Goal: Task Accomplishment & Management: Manage account settings

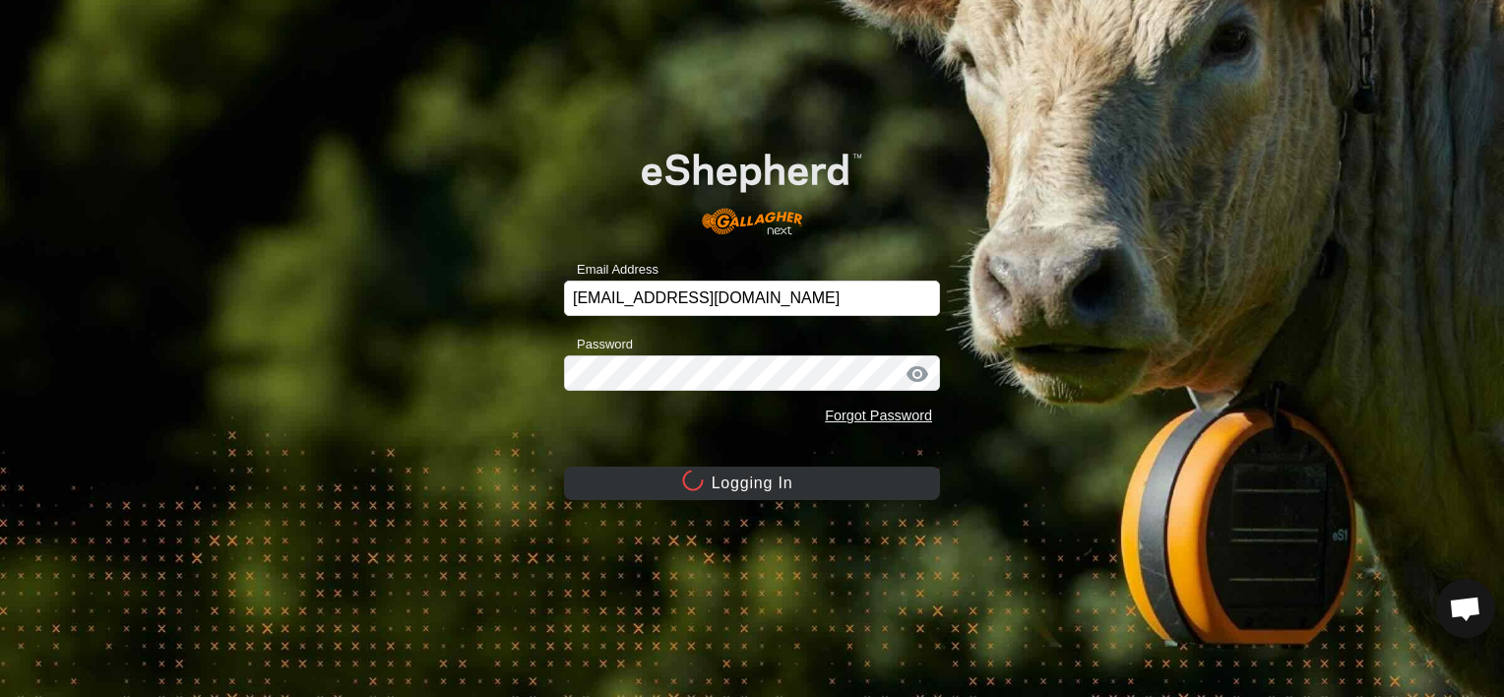
scroll to position [2406, 0]
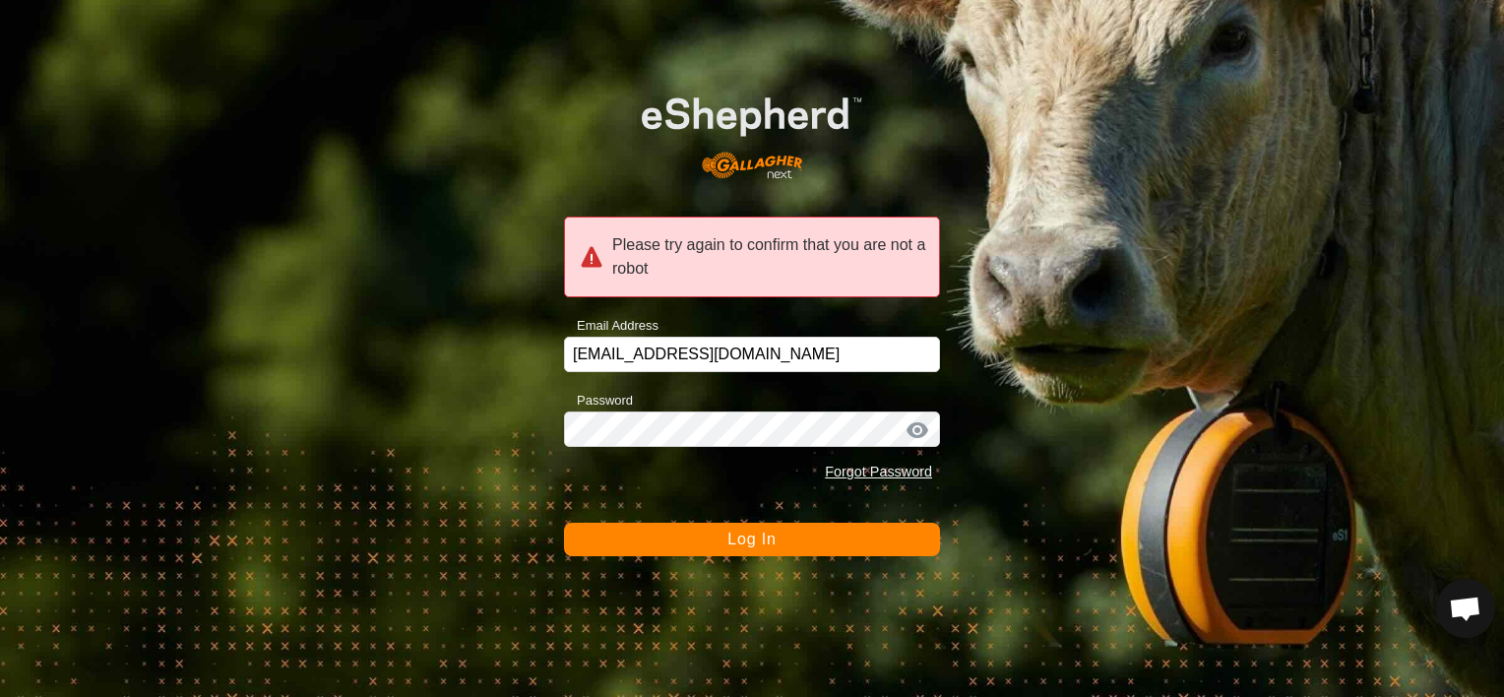
click at [746, 533] on span "Log In" at bounding box center [752, 539] width 48 height 17
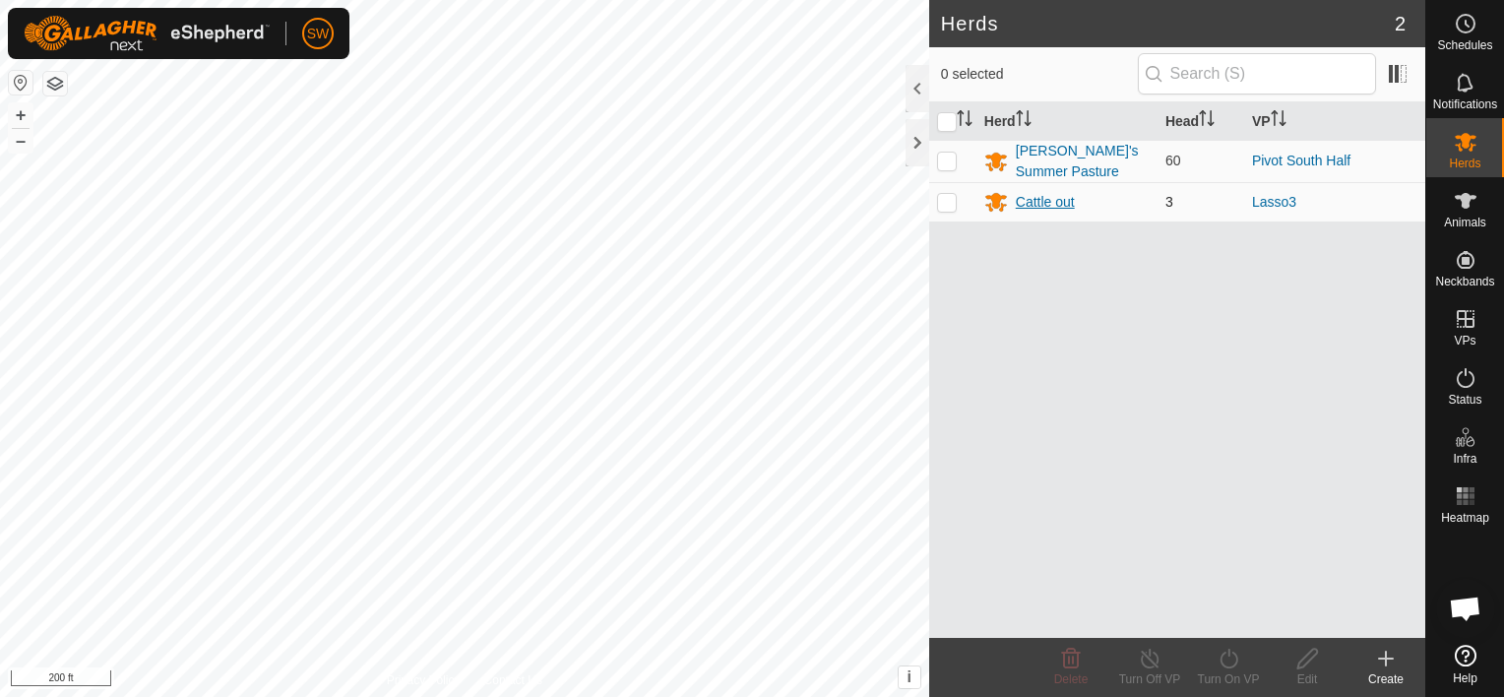
click at [1066, 200] on div "Cattle out" at bounding box center [1045, 202] width 59 height 21
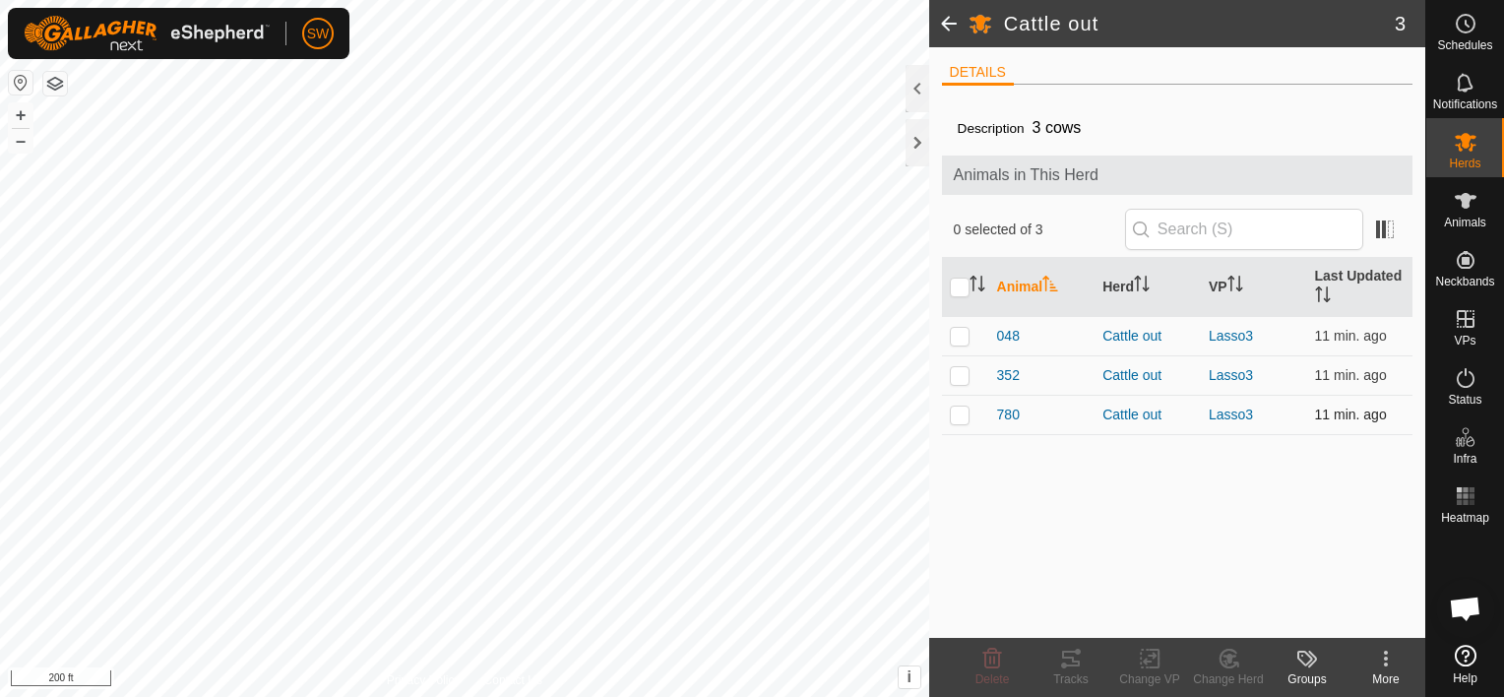
click at [953, 414] on p-checkbox at bounding box center [960, 415] width 20 height 16
checkbox input "true"
click at [1138, 666] on icon at bounding box center [1150, 659] width 25 height 24
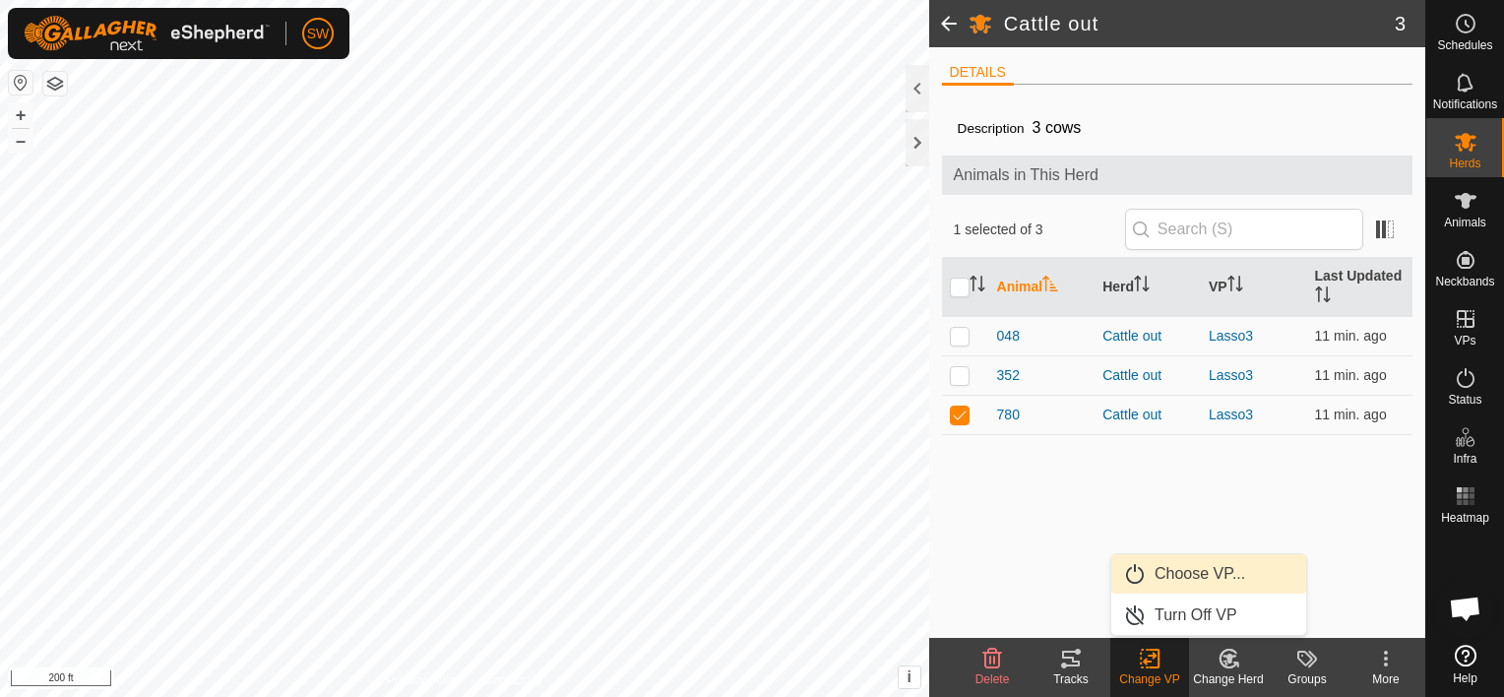
click at [1190, 564] on link "Choose VP..." at bounding box center [1209, 573] width 195 height 39
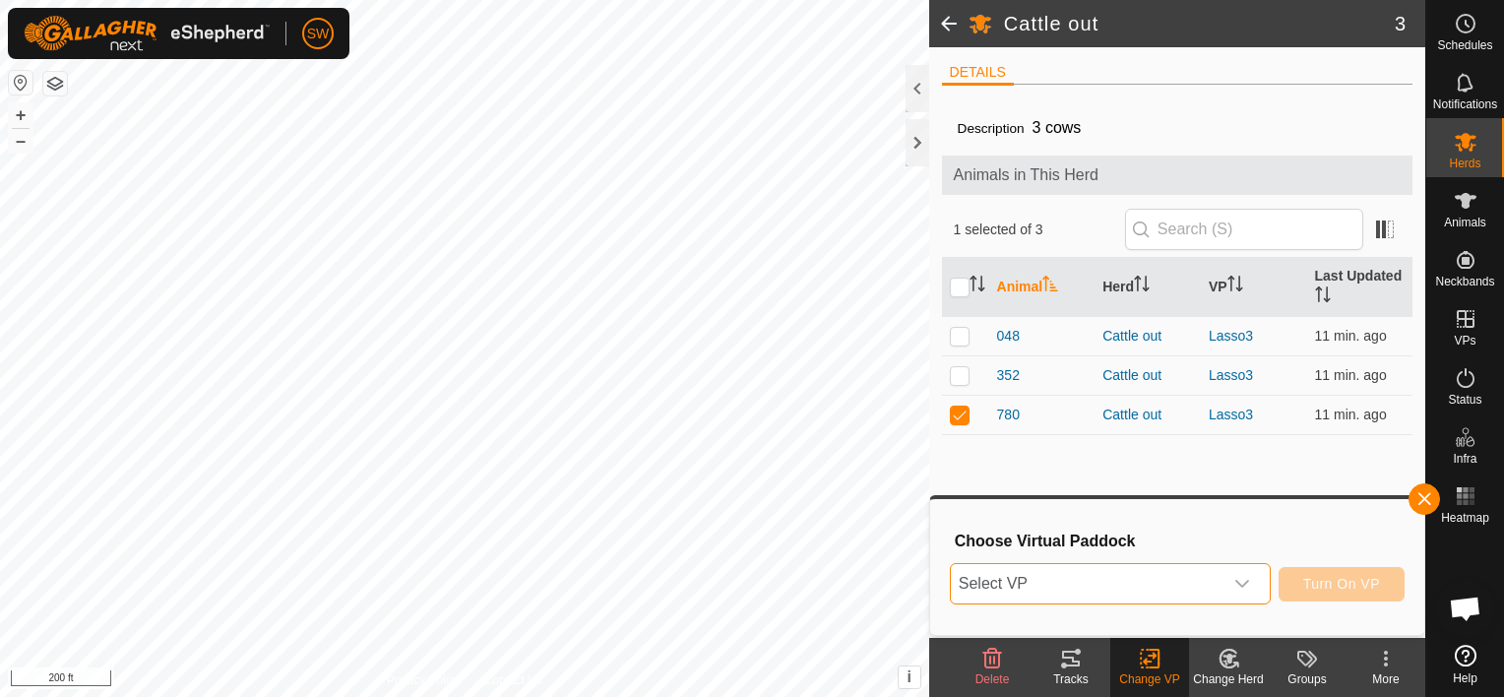
click at [1189, 583] on span "Select VP" at bounding box center [1087, 583] width 272 height 39
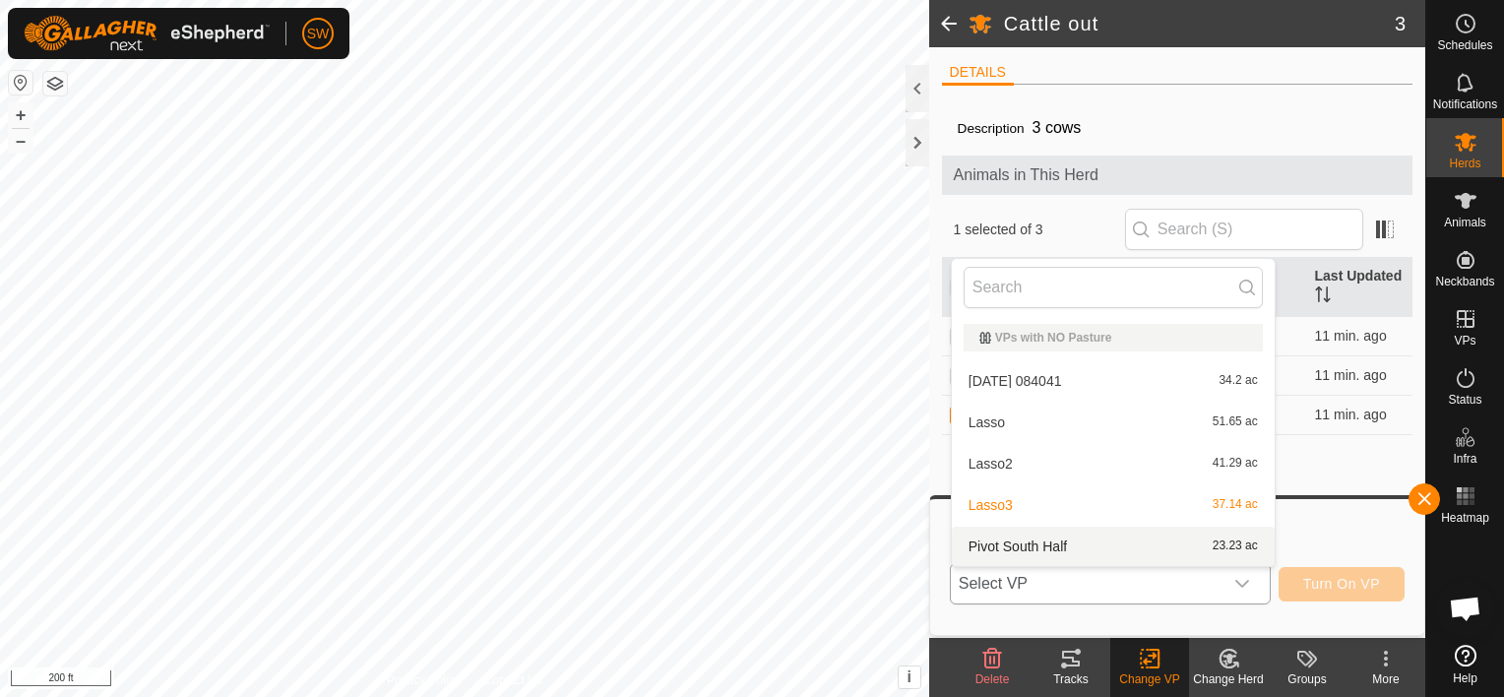
click at [1118, 542] on li "Pivot South Half 23.23 ac" at bounding box center [1113, 546] width 323 height 39
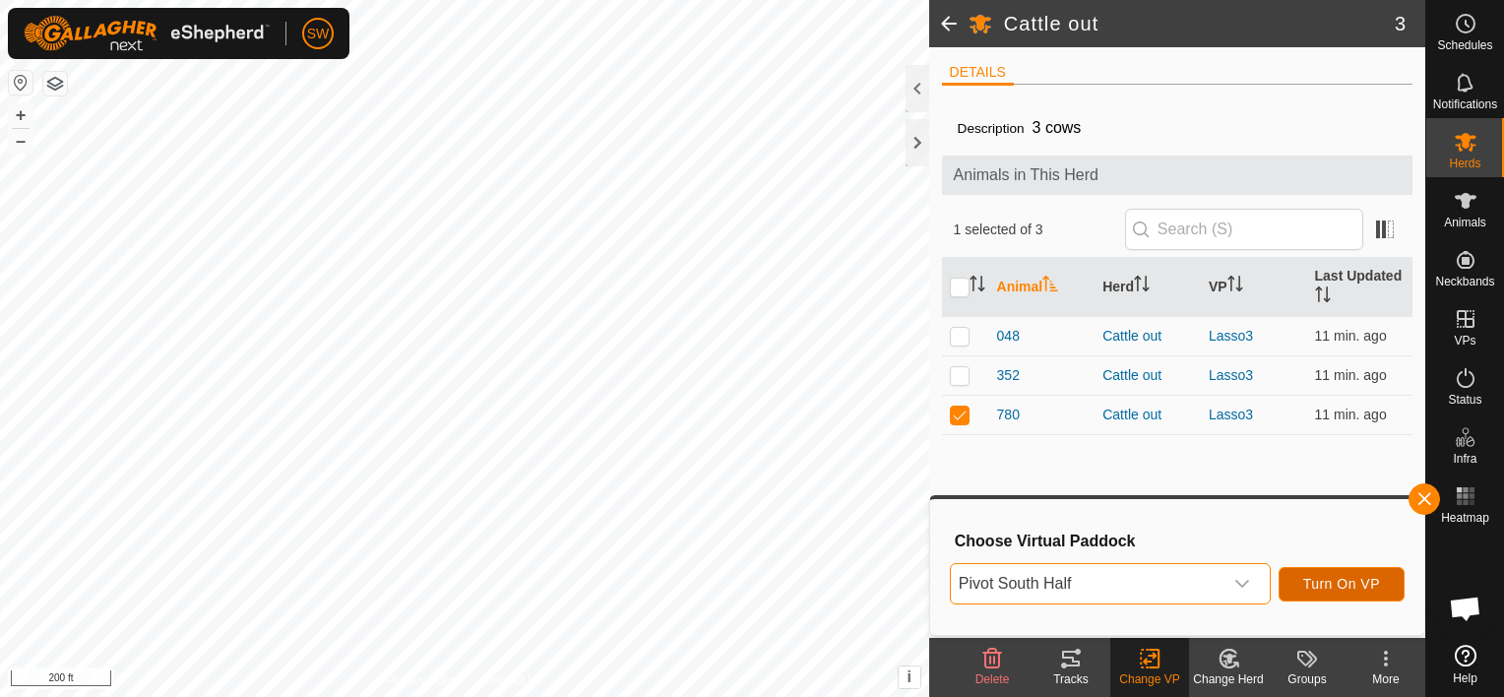
click at [1317, 586] on span "Turn On VP" at bounding box center [1342, 584] width 77 height 16
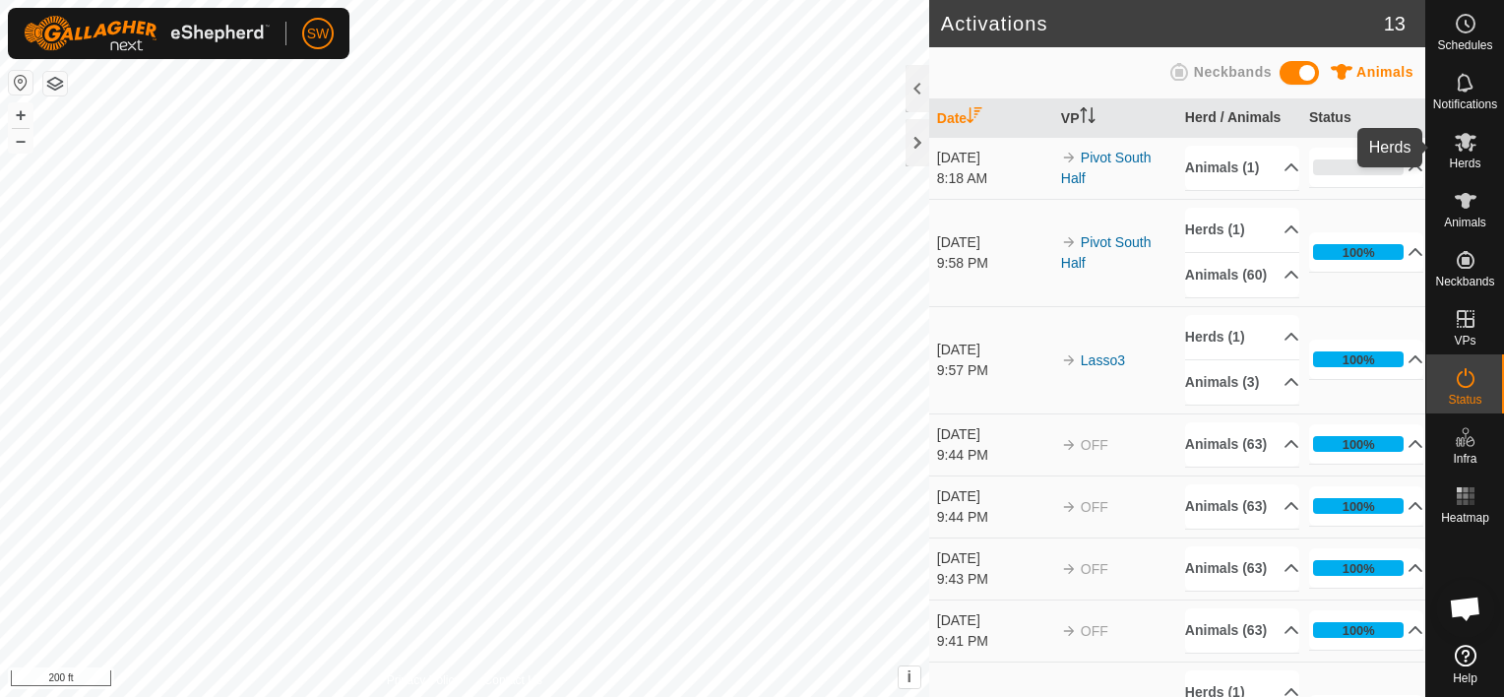
click at [1453, 167] on span "Herds" at bounding box center [1465, 164] width 32 height 12
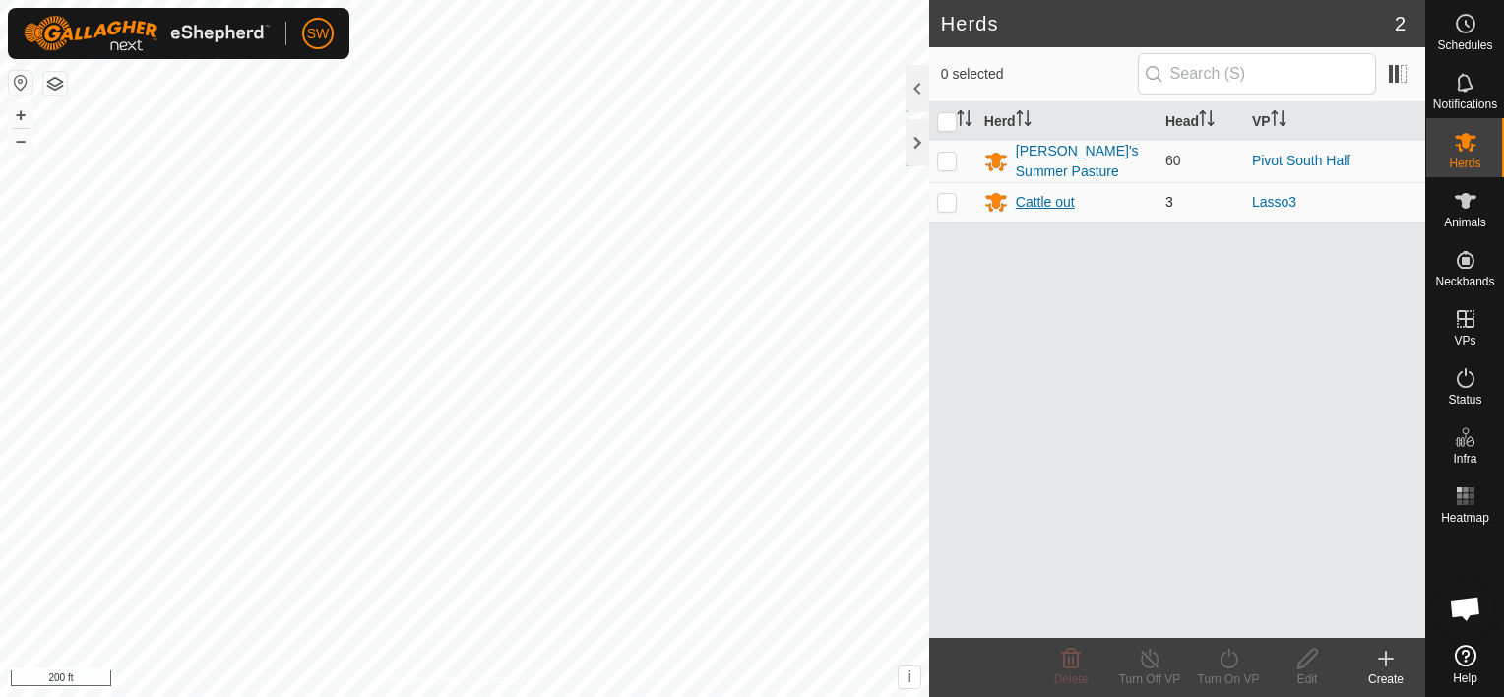
drag, startPoint x: 1059, startPoint y: 208, endPoint x: 1141, endPoint y: 193, distance: 83.0
click at [1141, 193] on div "Cattle out" at bounding box center [1067, 202] width 165 height 24
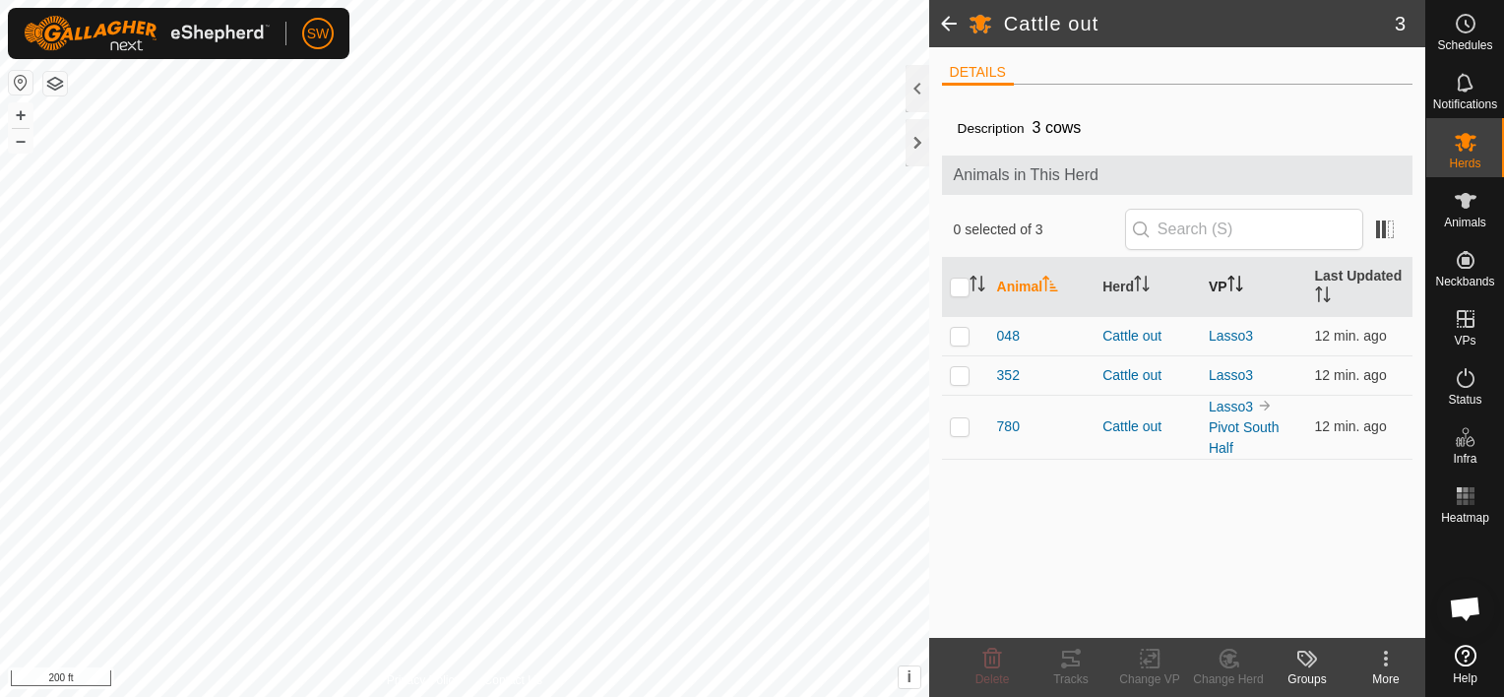
click at [1213, 275] on th "VP" at bounding box center [1254, 287] width 106 height 59
click at [1247, 237] on input "text" at bounding box center [1244, 229] width 238 height 41
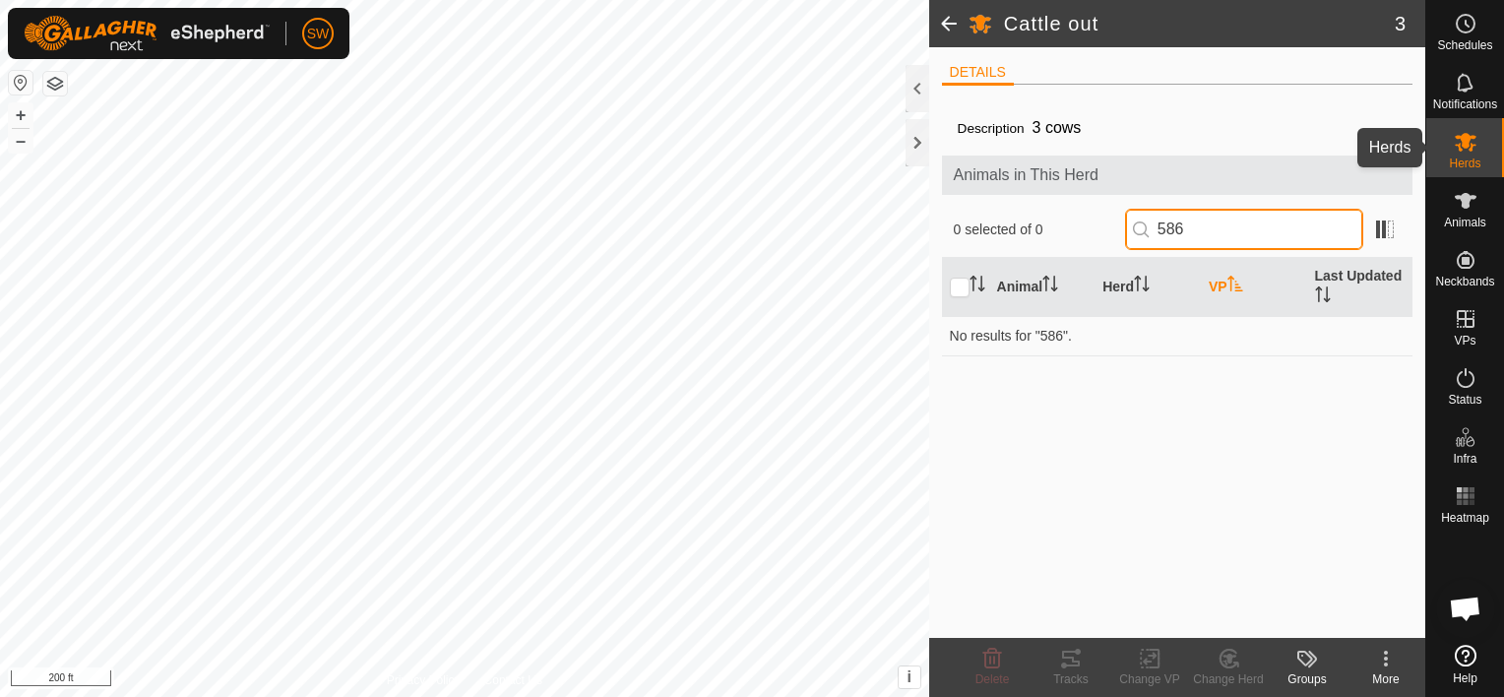
type input "586"
click at [1473, 137] on icon at bounding box center [1466, 142] width 22 height 19
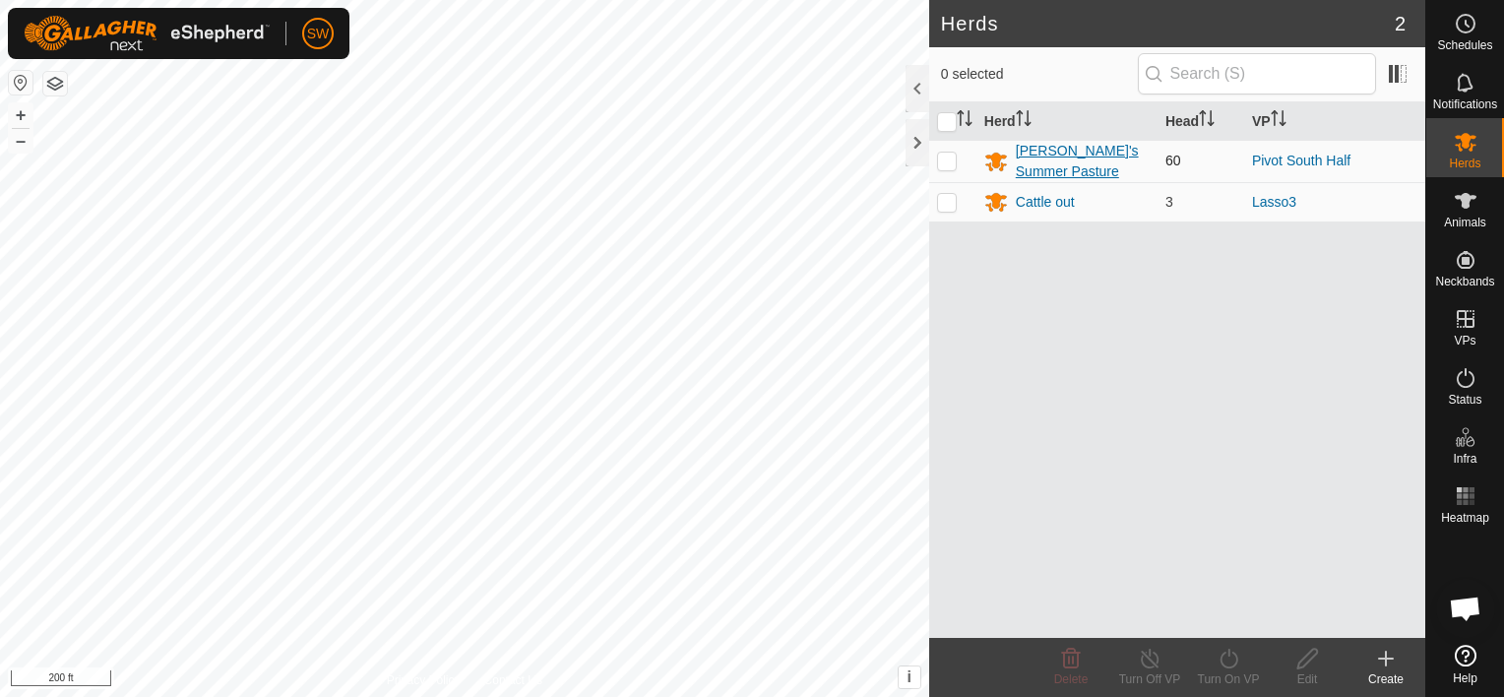
click at [1091, 159] on div "[PERSON_NAME]'s Summer Pasture" at bounding box center [1083, 161] width 134 height 41
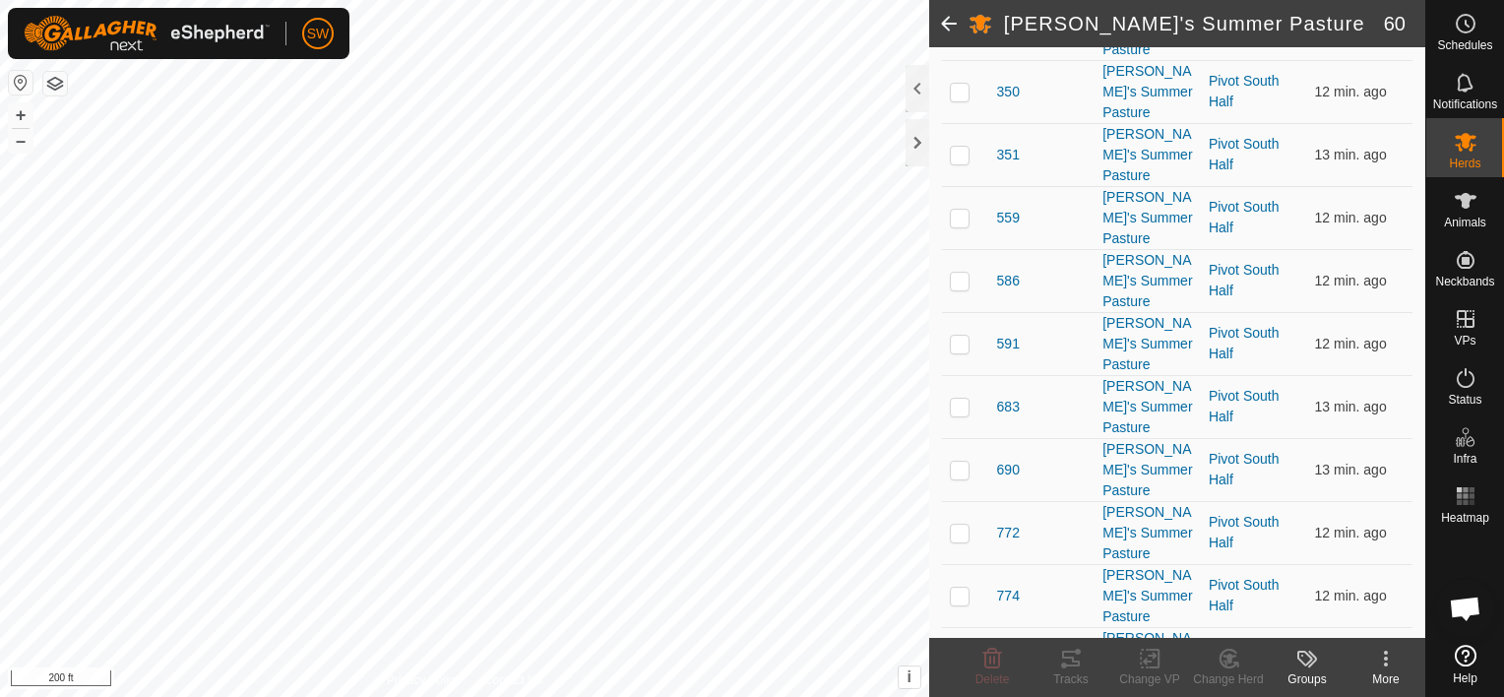
scroll to position [3026, 0]
click at [960, 280] on td at bounding box center [965, 282] width 47 height 63
checkbox input "true"
click at [1139, 672] on div "Change VP" at bounding box center [1150, 679] width 79 height 18
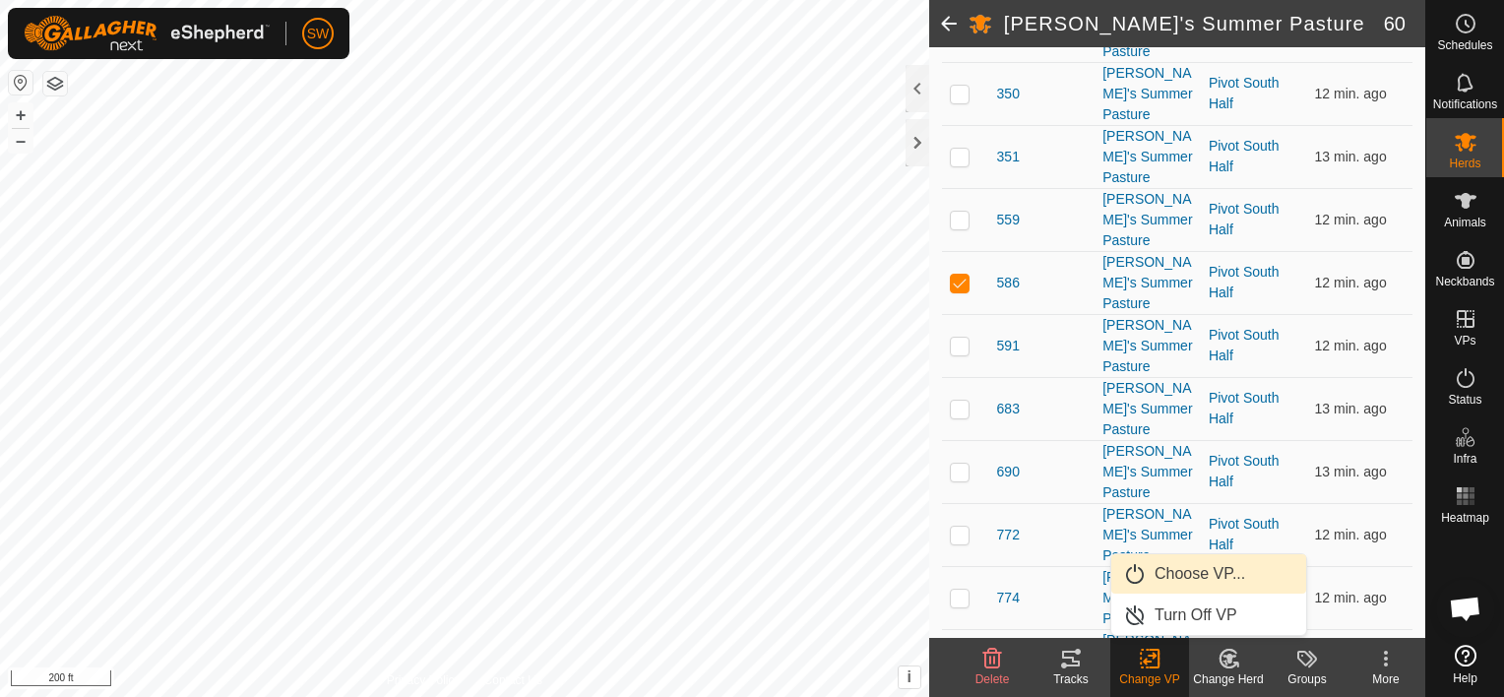
click at [1190, 562] on link "Choose VP..." at bounding box center [1209, 573] width 195 height 39
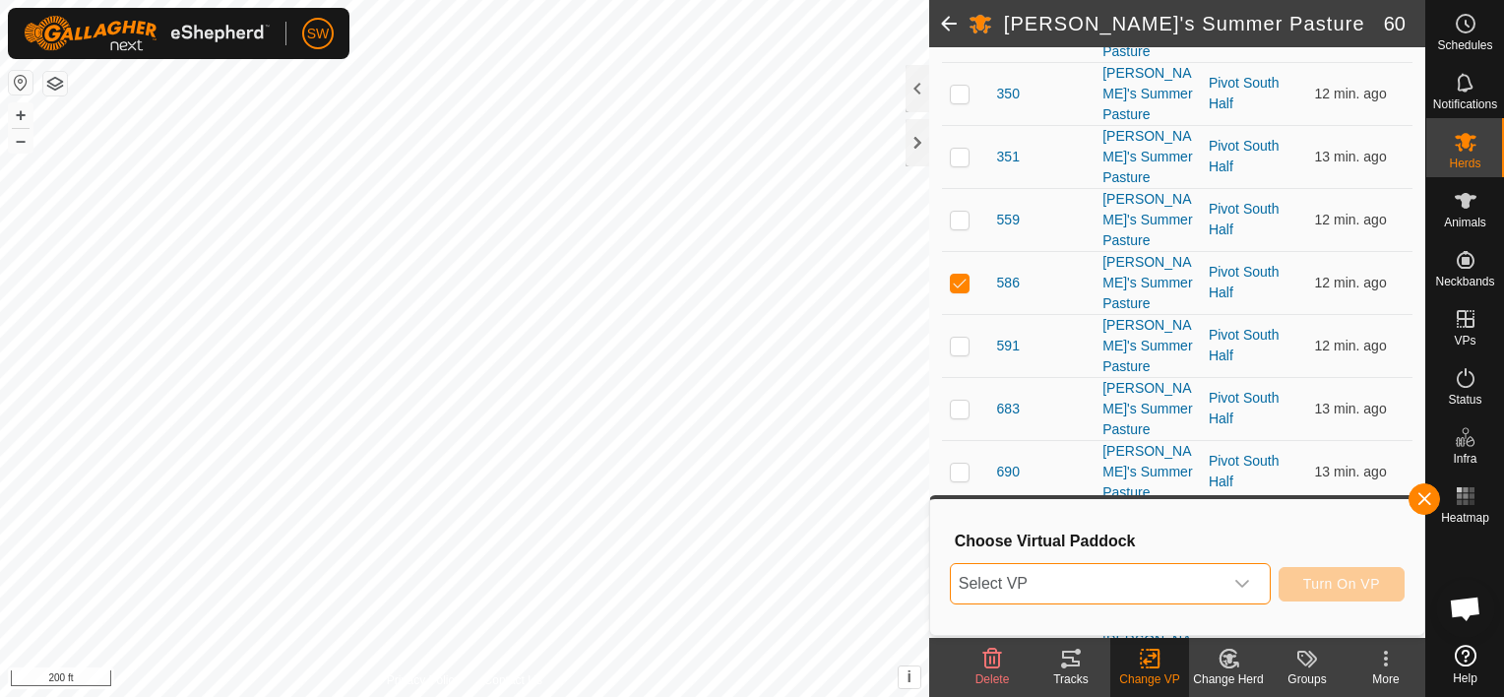
click at [1207, 592] on span "Select VP" at bounding box center [1087, 583] width 272 height 39
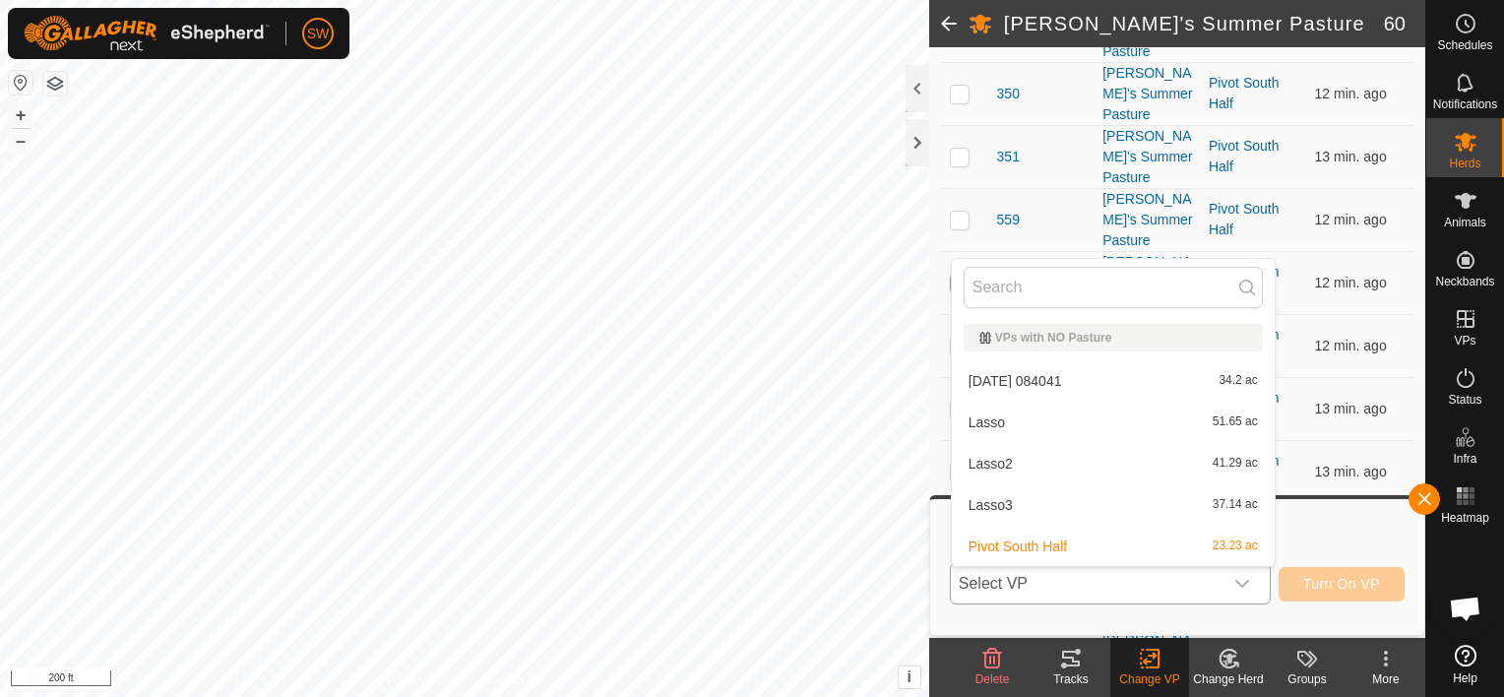
click at [1078, 501] on li "Lasso3 37.14 ac" at bounding box center [1113, 504] width 323 height 39
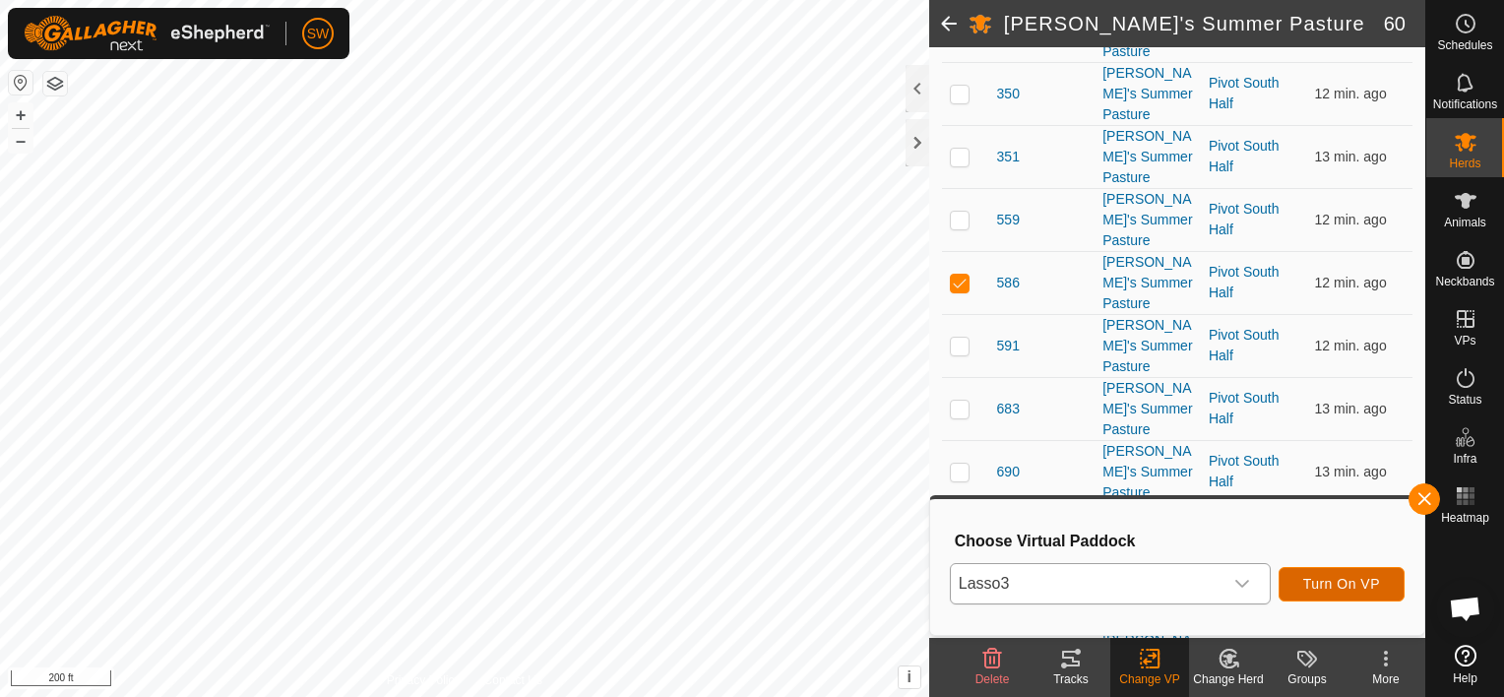
click at [1347, 580] on span "Turn On VP" at bounding box center [1342, 584] width 77 height 16
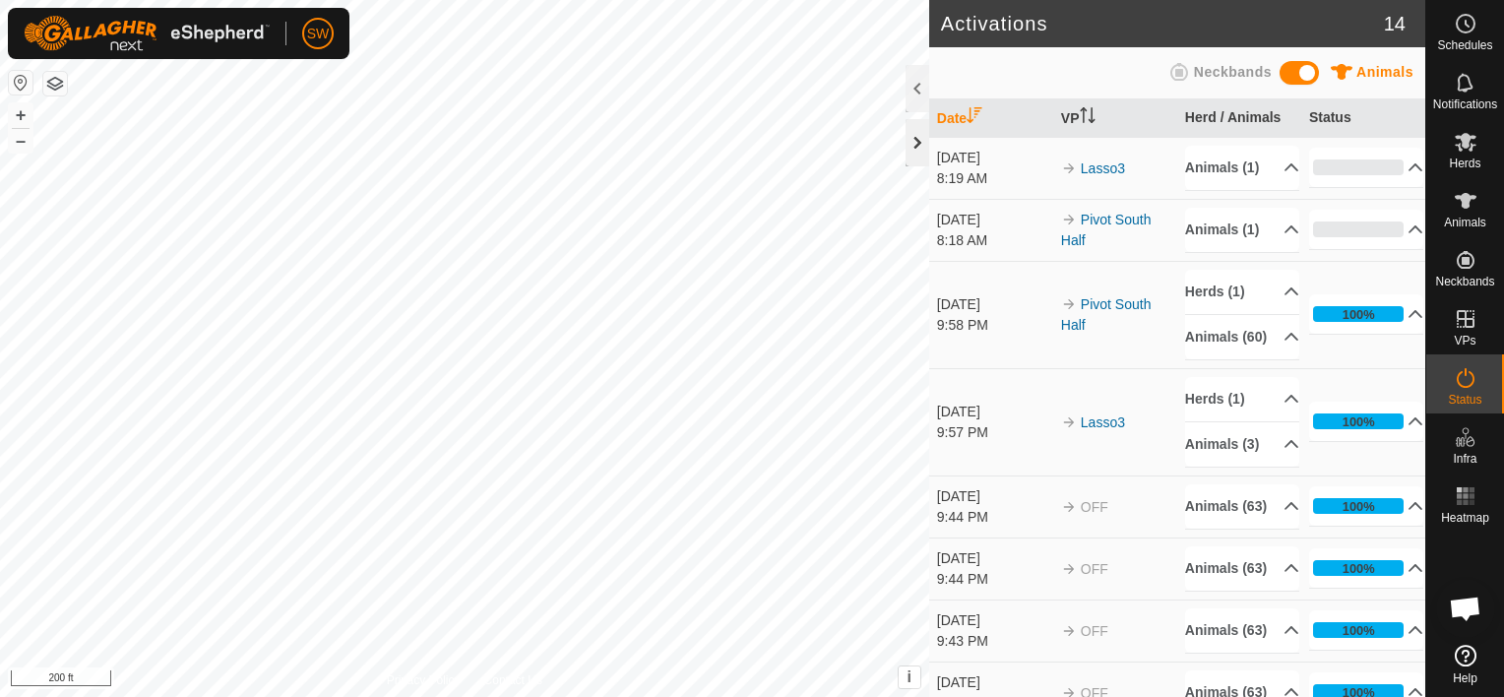
click at [914, 138] on div at bounding box center [918, 142] width 24 height 47
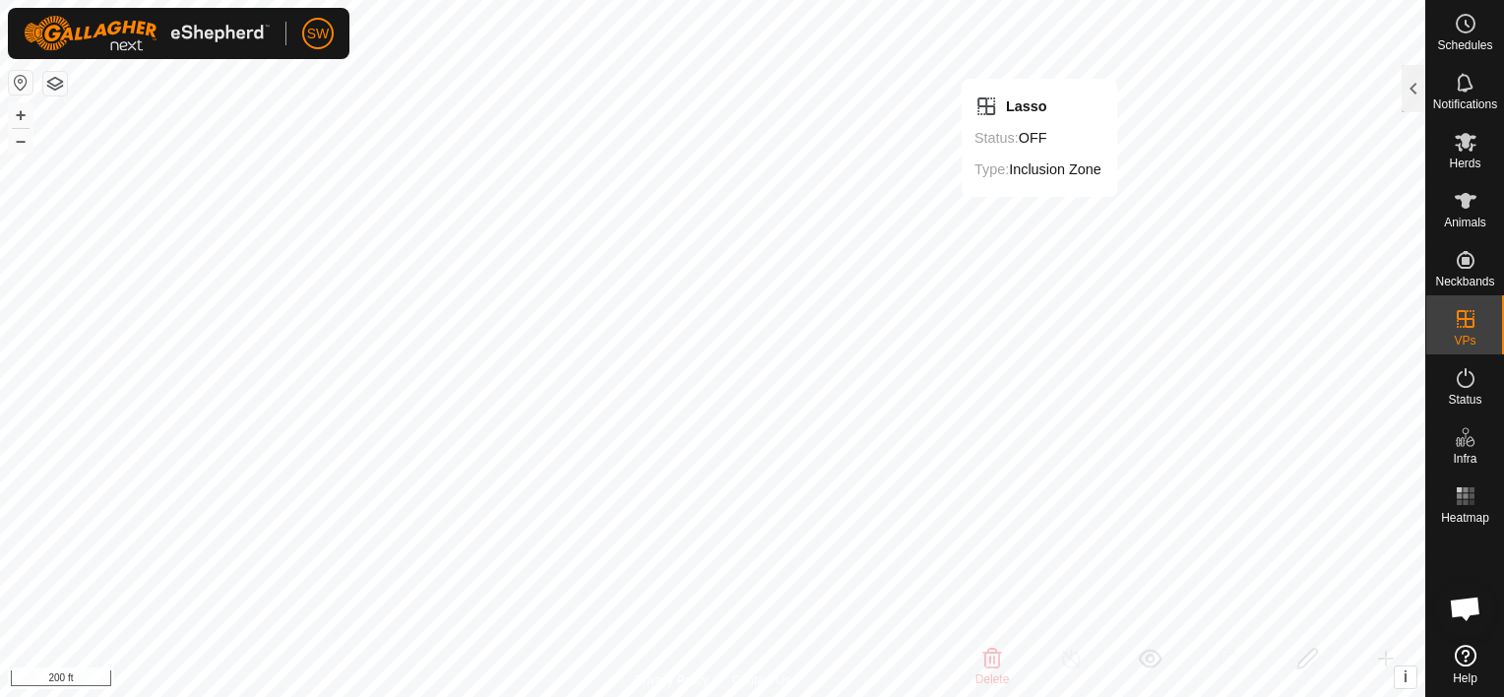
checkbox input "false"
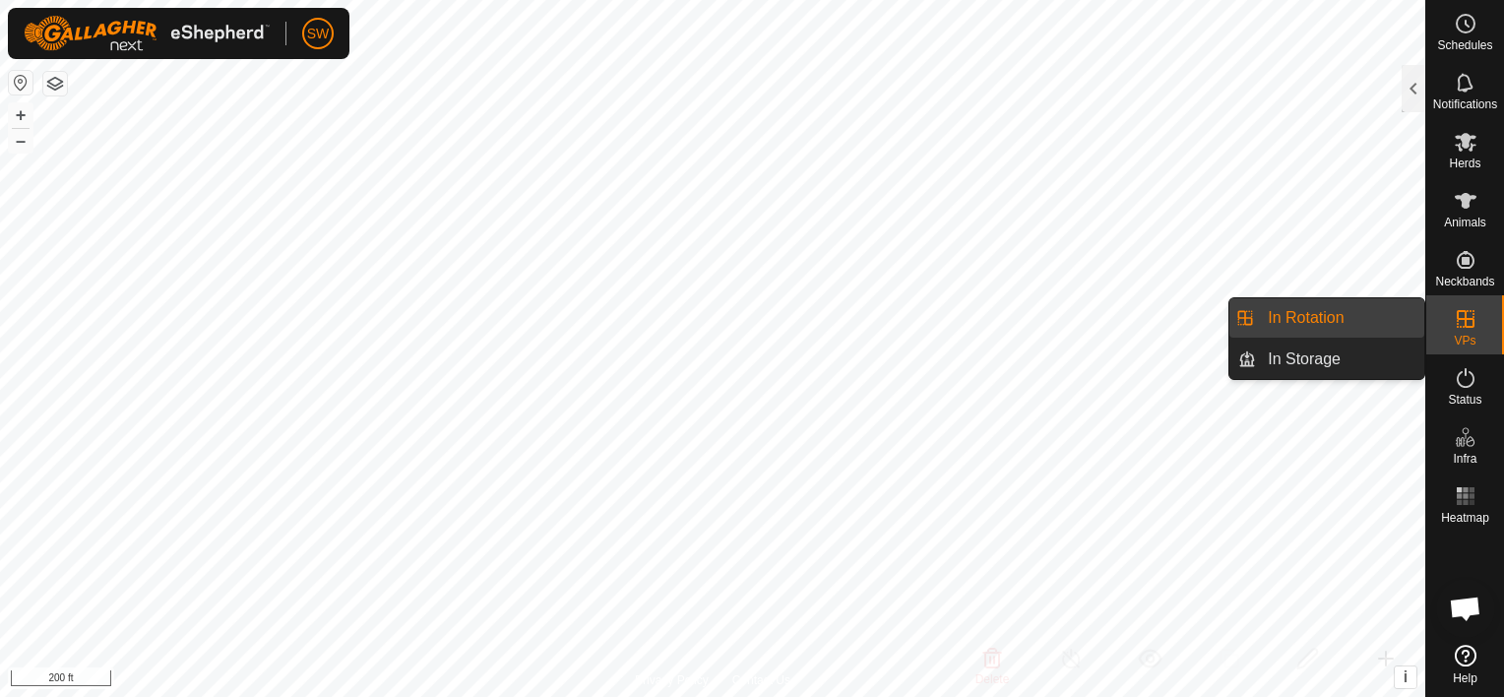
click at [1365, 313] on link "In Rotation" at bounding box center [1340, 317] width 168 height 39
click at [1326, 326] on link "In Rotation" at bounding box center [1340, 317] width 168 height 39
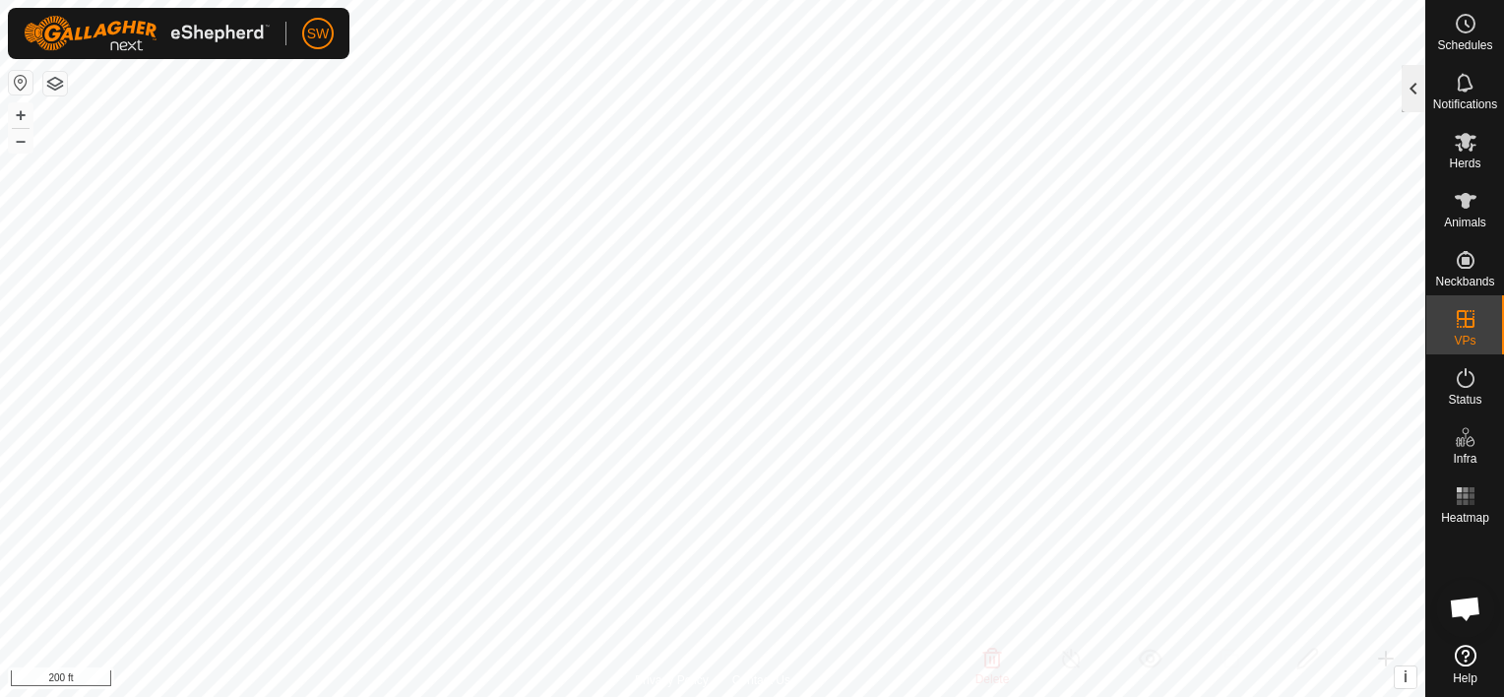
click at [1410, 94] on div at bounding box center [1414, 88] width 24 height 47
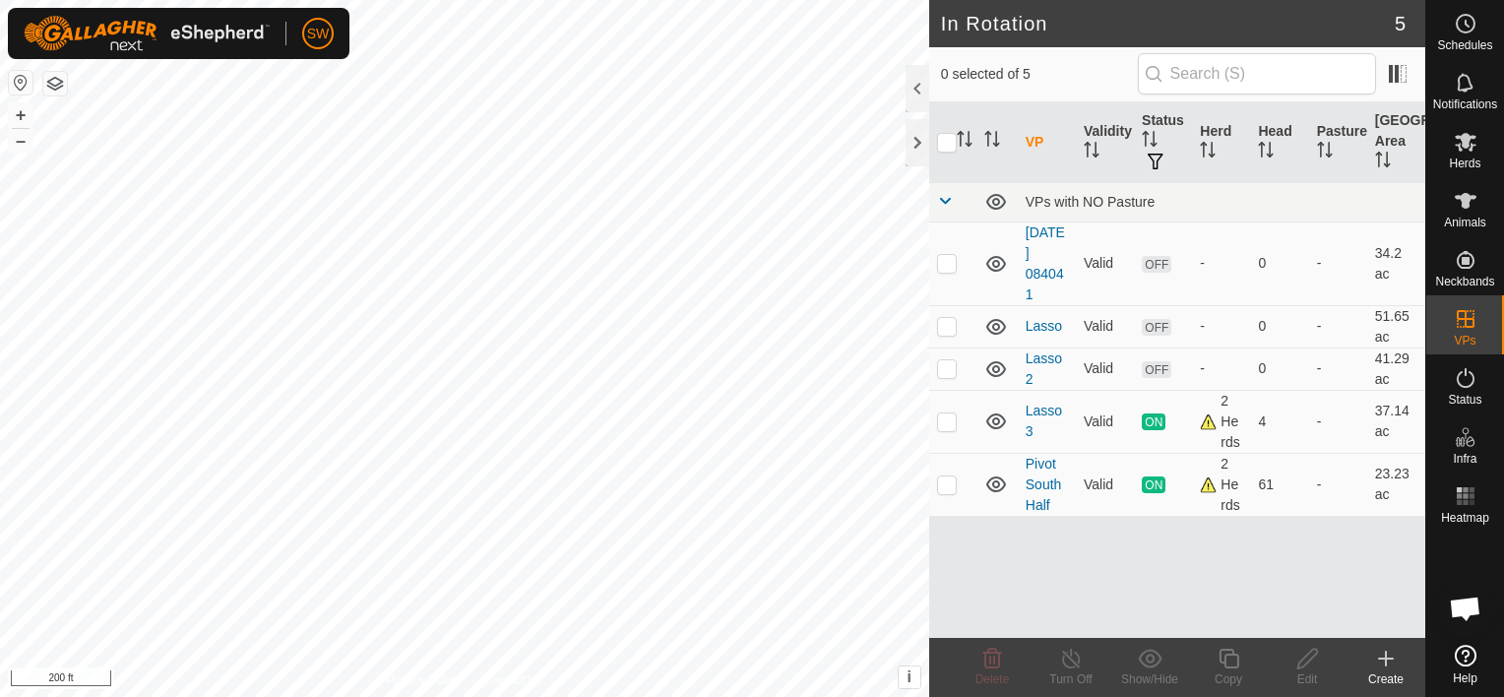
click at [1213, 548] on div "VP Validity Status Herd Head Pasture Grazing Area VPs with NO Pasture 2025-08-2…" at bounding box center [1177, 370] width 496 height 536
click at [1408, 685] on div "Create" at bounding box center [1386, 679] width 79 height 18
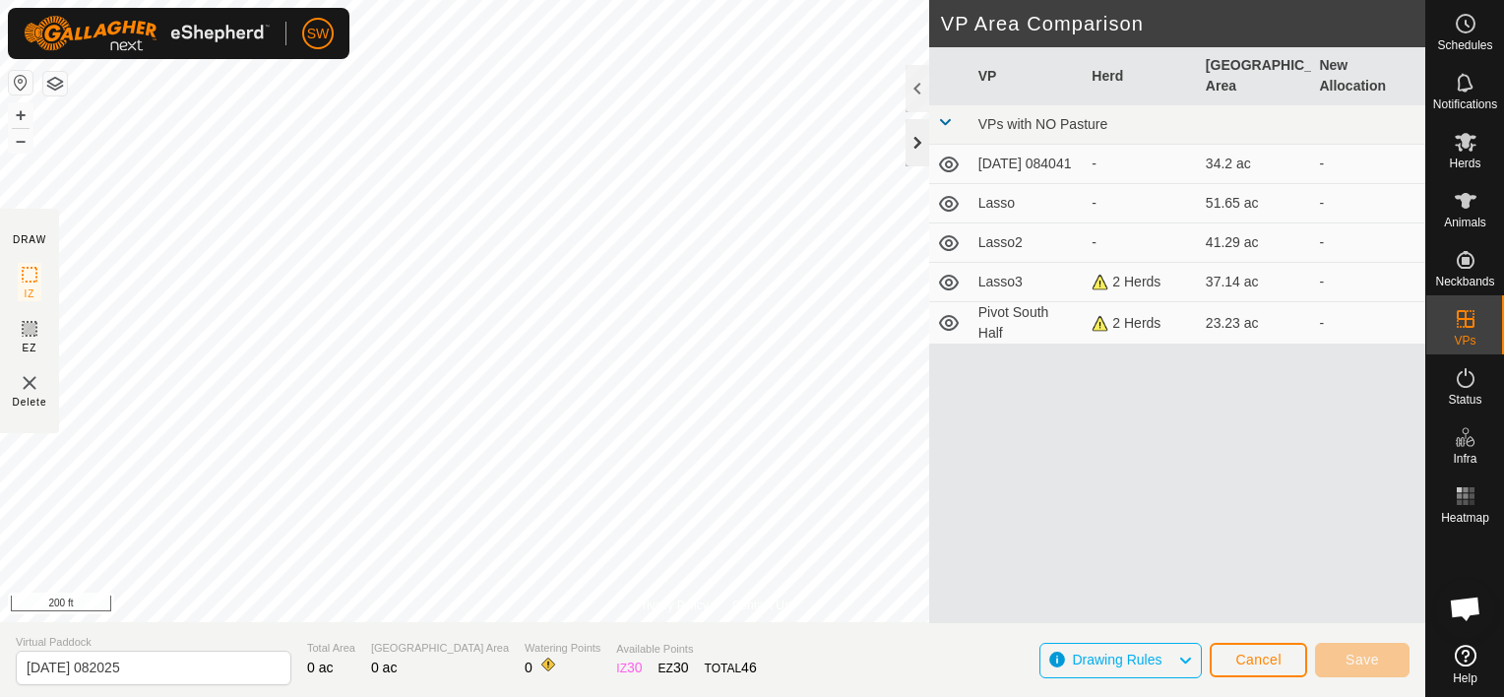
click at [910, 140] on div at bounding box center [918, 142] width 24 height 47
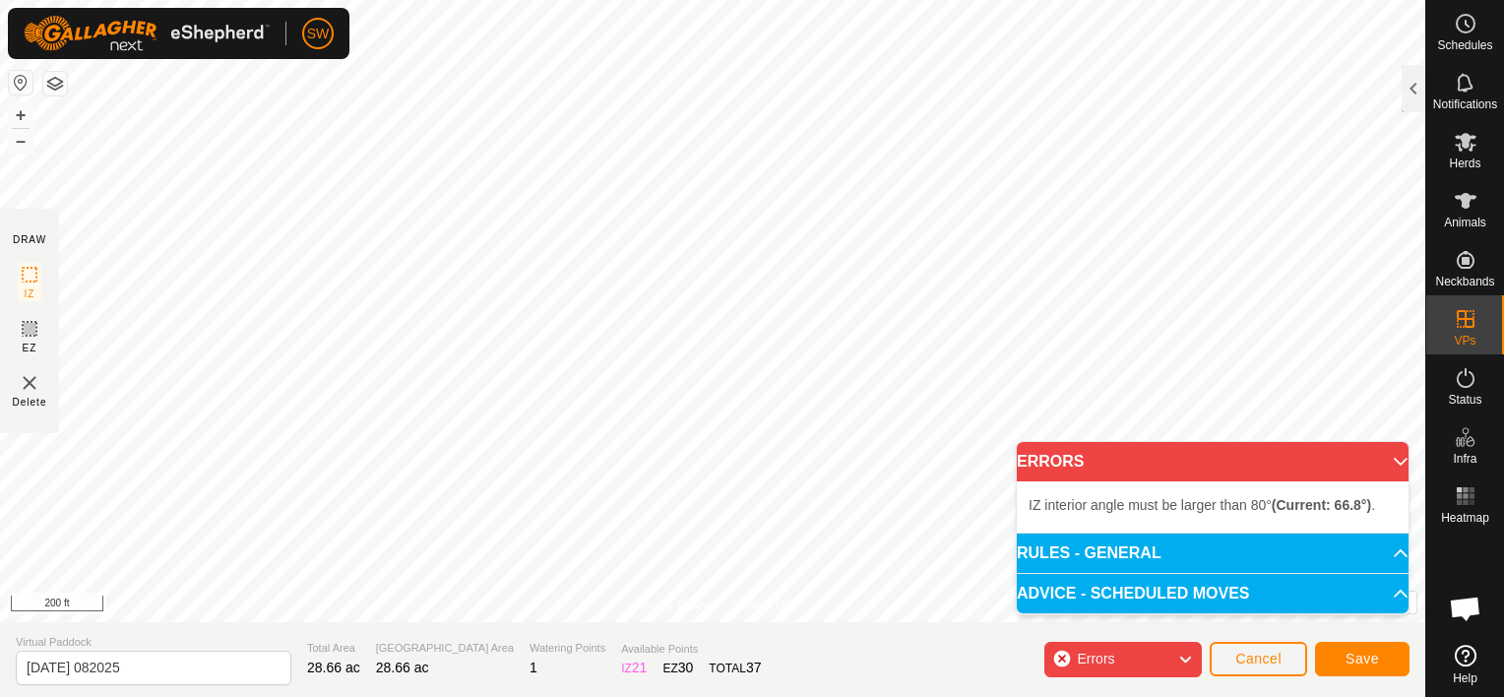
click at [1154, 660] on div "Errors" at bounding box center [1124, 659] width 158 height 35
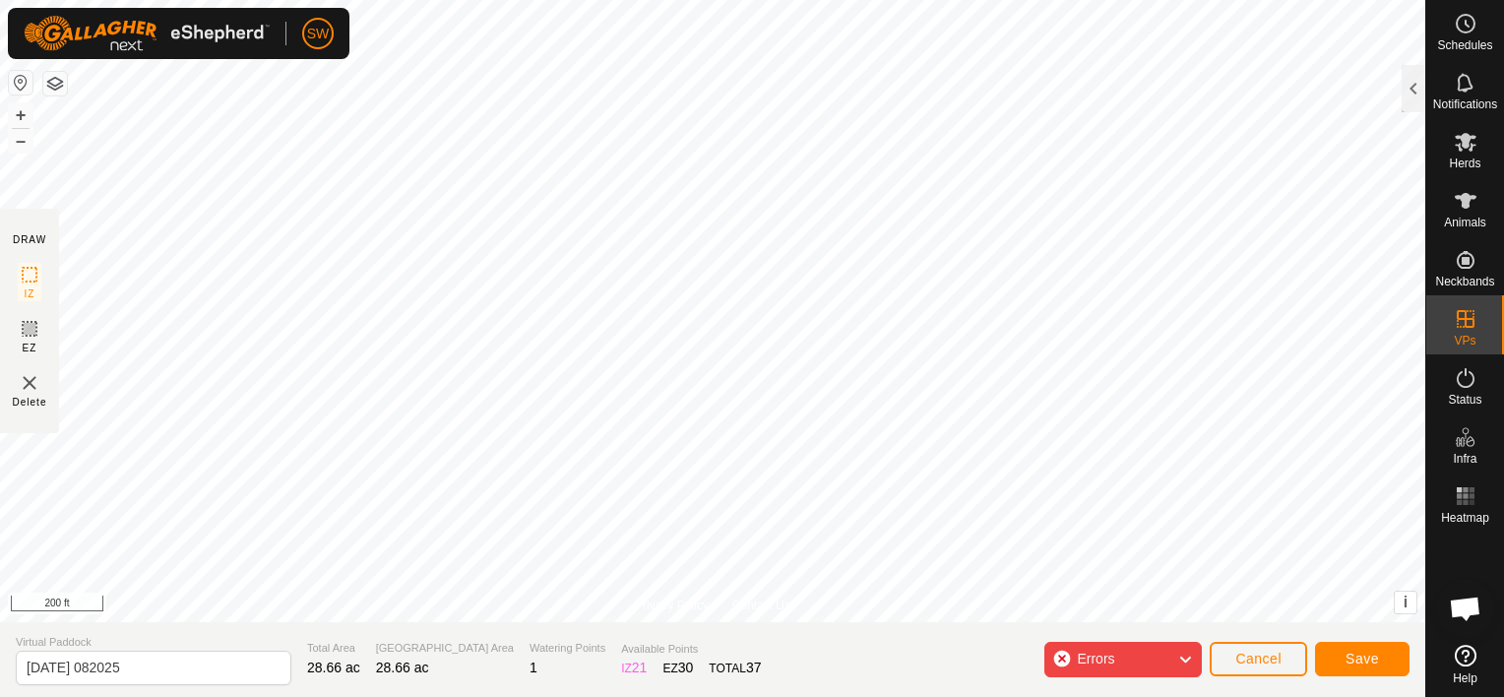
click at [918, 0] on html "SW Schedules Notifications Herds Animals Neckbands VPs Status Infra Heatmap Hel…" at bounding box center [752, 348] width 1504 height 697
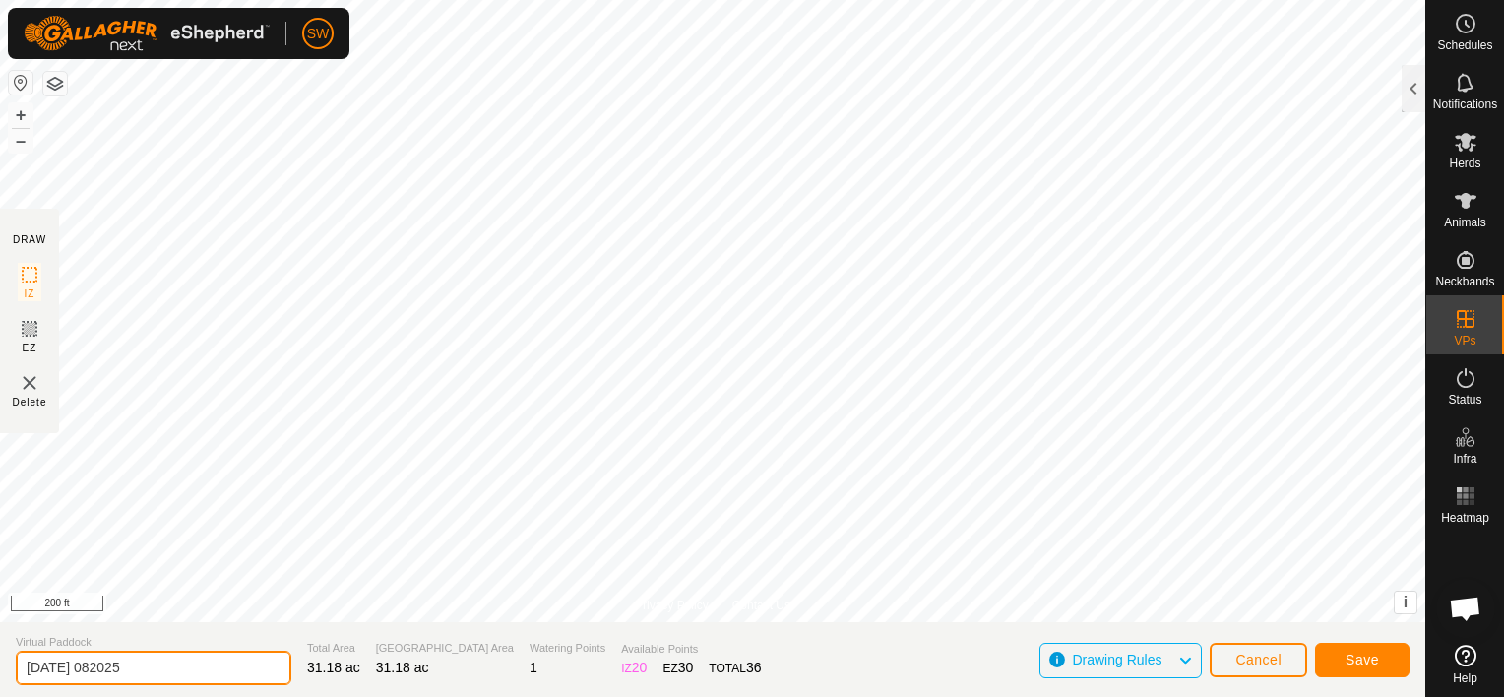
click at [236, 668] on input "2025-09-01 082025" at bounding box center [154, 668] width 276 height 34
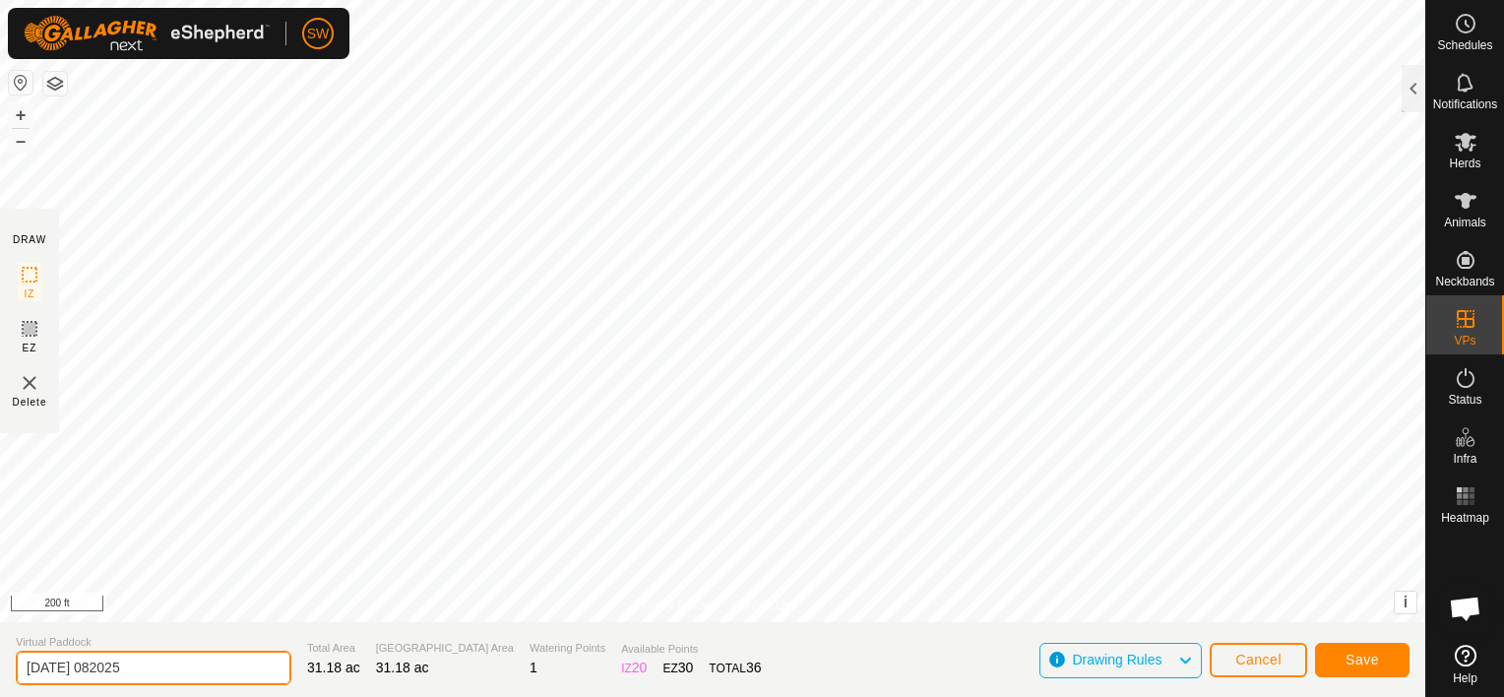
click at [236, 668] on input "2025-09-01 082025" at bounding box center [154, 668] width 276 height 34
type input "s"
type input "A"
type input "Lasso 4"
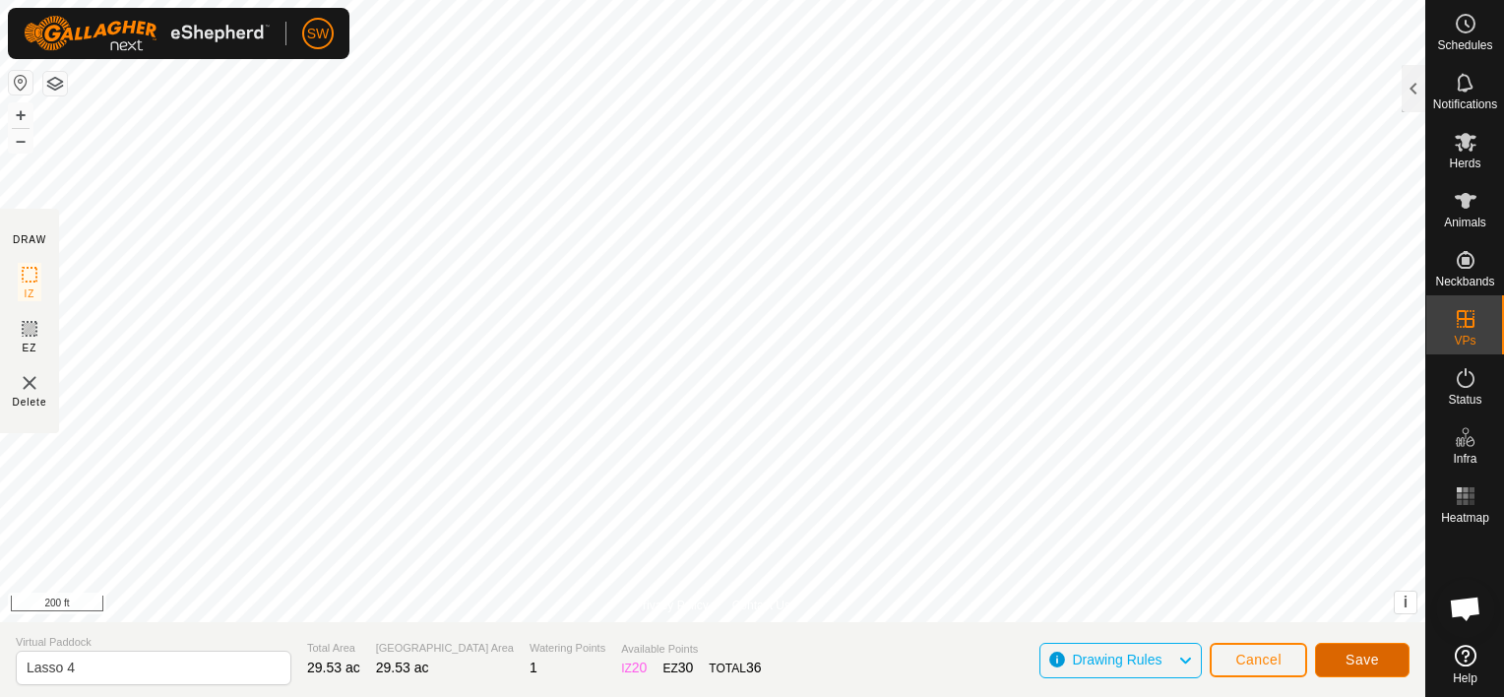
click at [1342, 669] on button "Save" at bounding box center [1362, 660] width 95 height 34
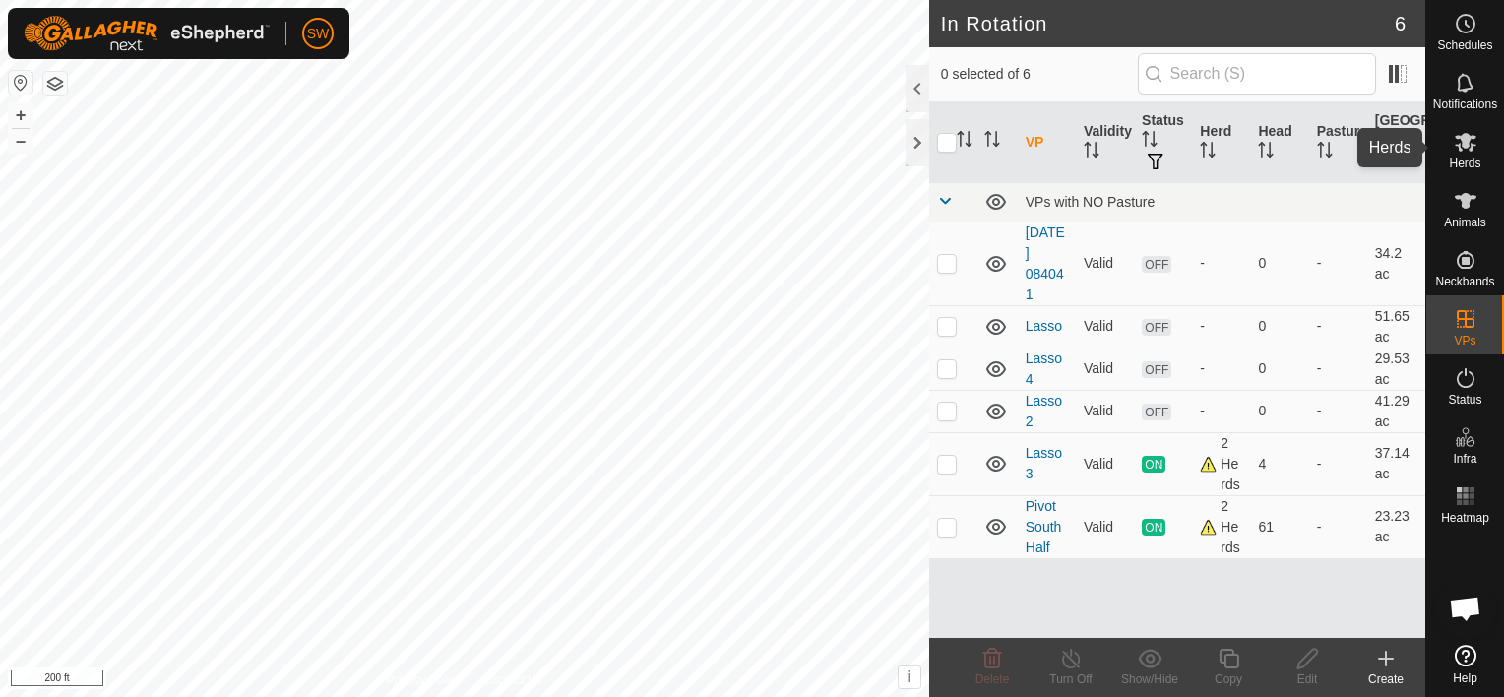
click at [1478, 168] on span "Herds" at bounding box center [1465, 164] width 32 height 12
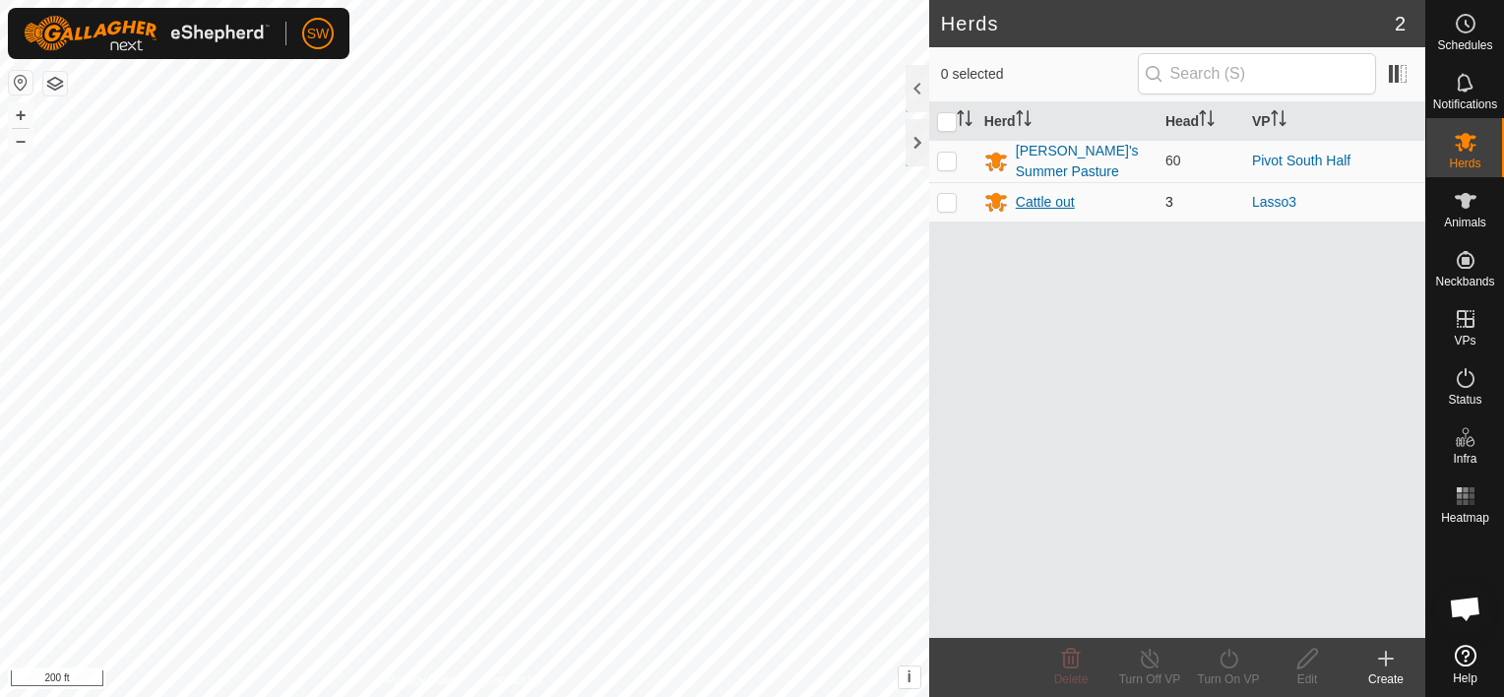
click at [1060, 203] on div "Cattle out" at bounding box center [1045, 202] width 59 height 21
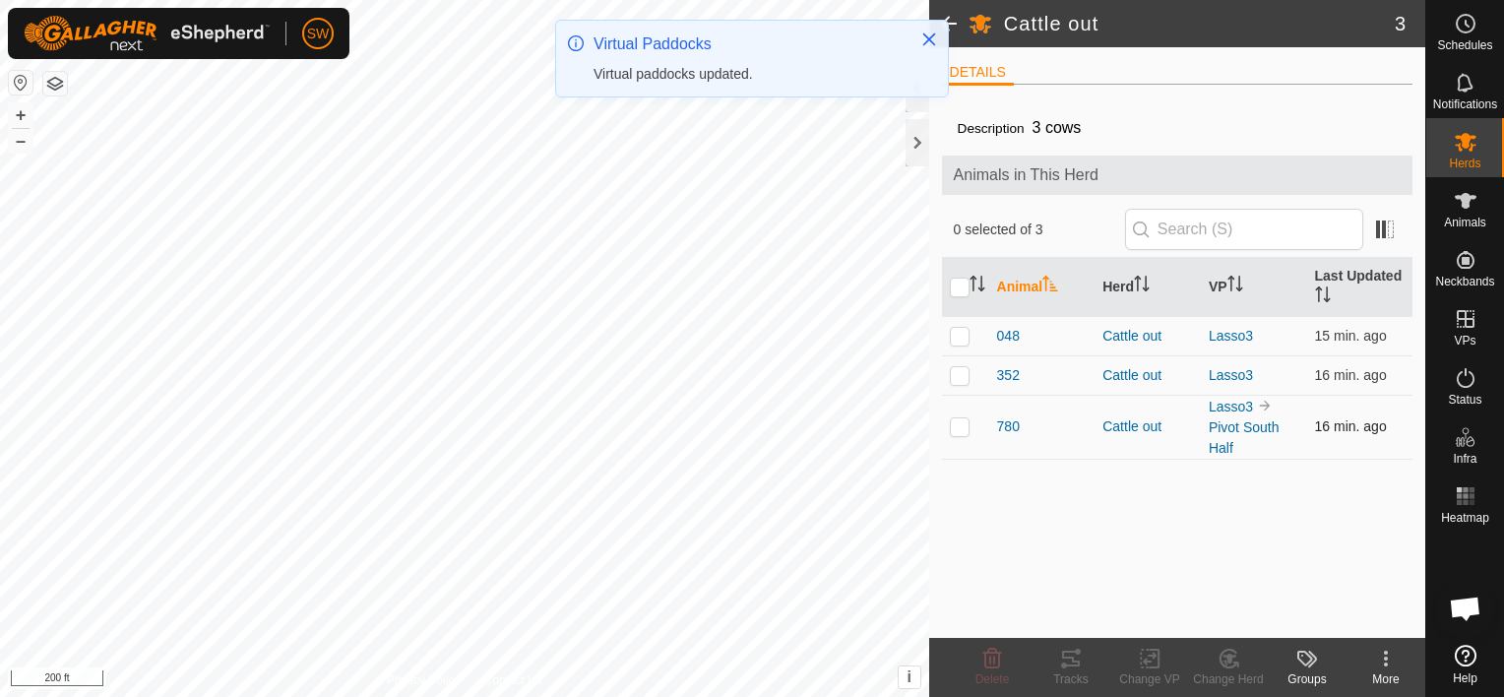
click at [955, 421] on p-checkbox at bounding box center [960, 426] width 20 height 16
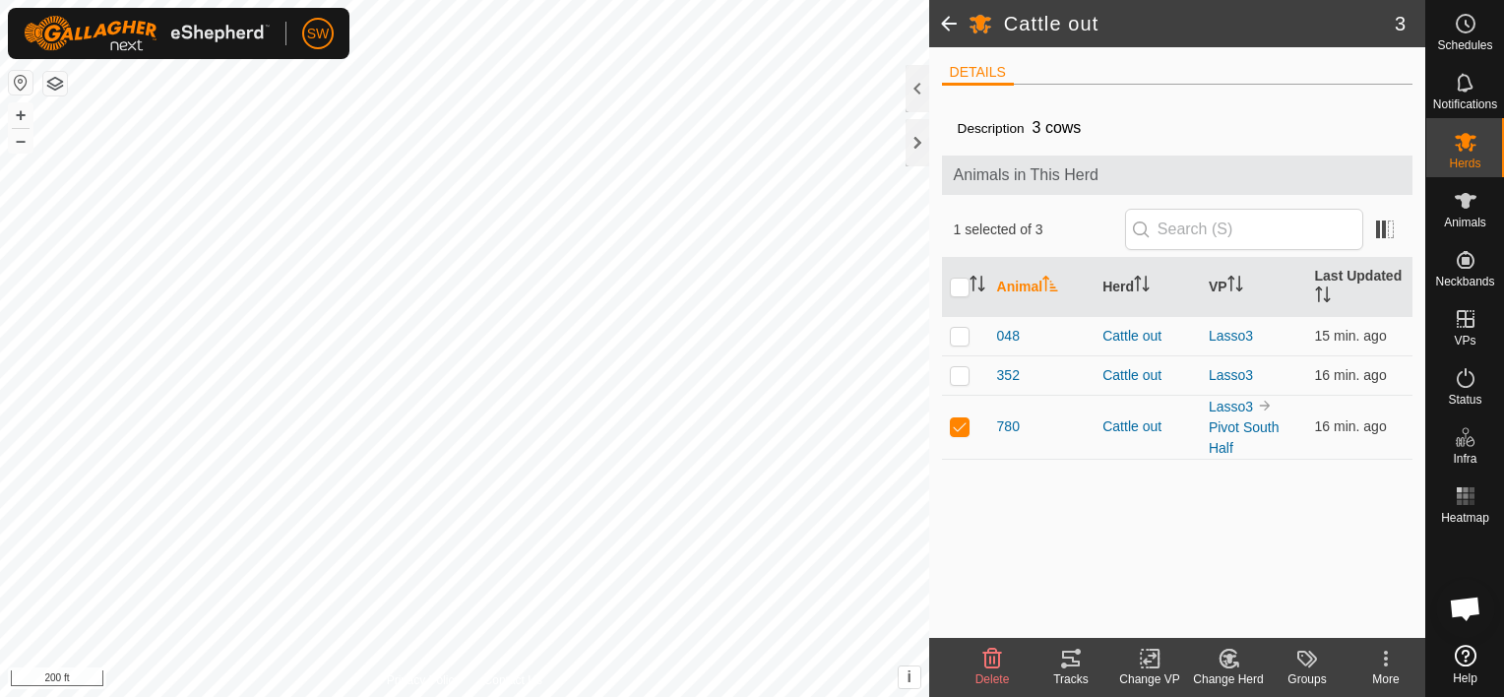
click at [1237, 672] on div "Change Herd" at bounding box center [1228, 679] width 79 height 18
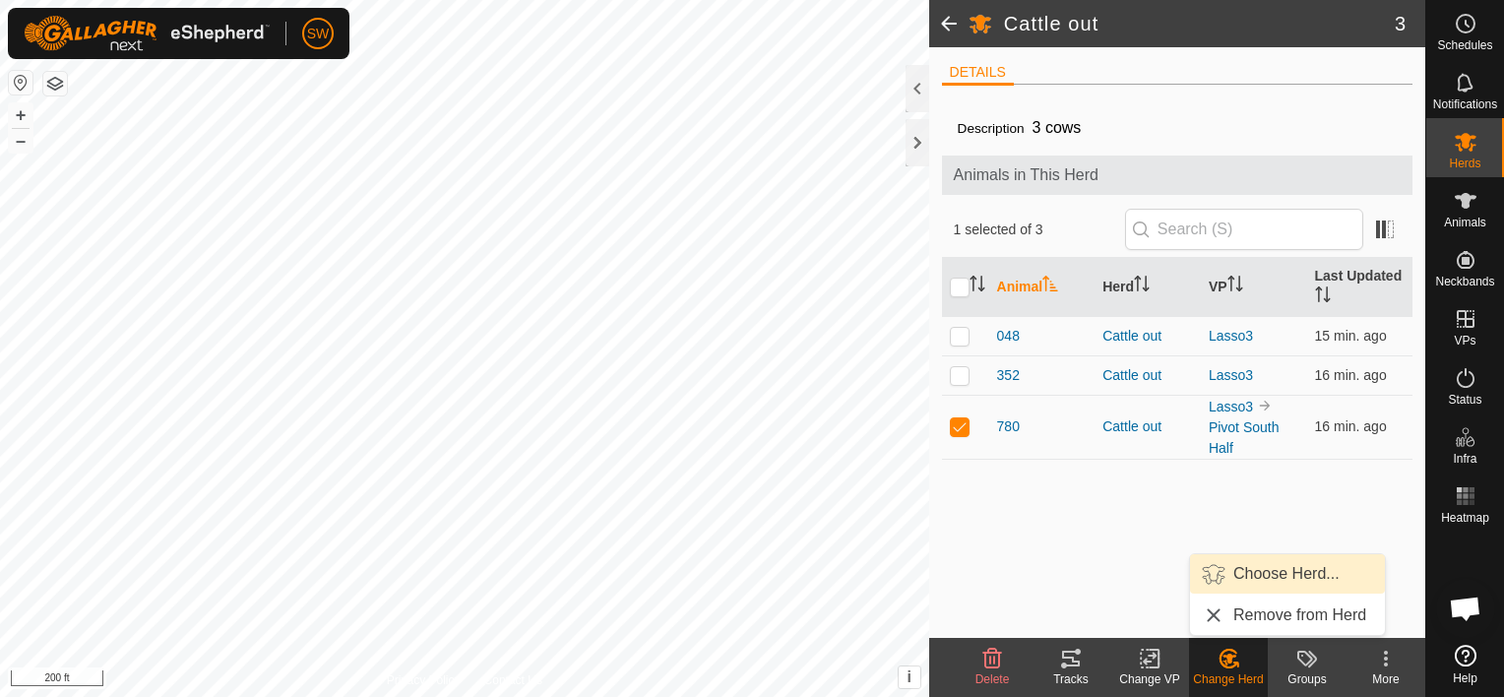
click at [1284, 579] on link "Choose Herd..." at bounding box center [1287, 573] width 195 height 39
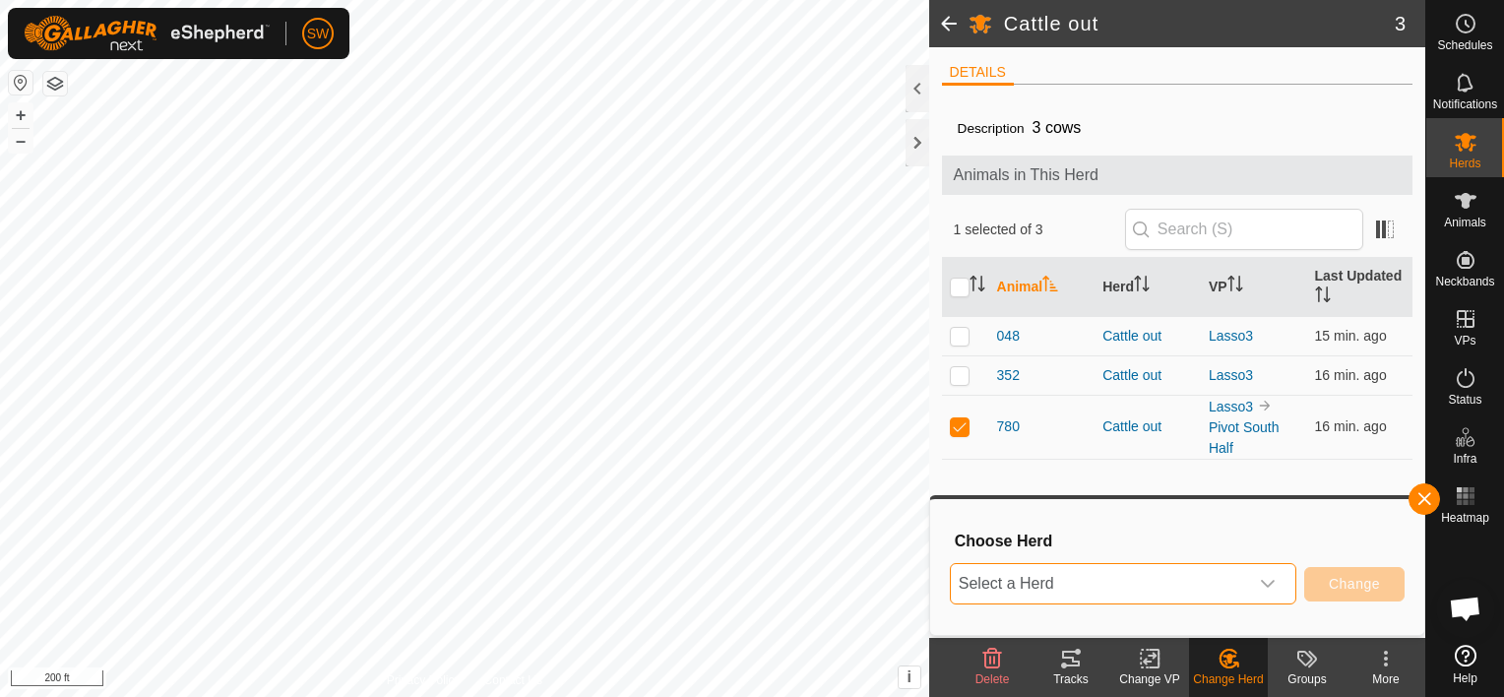
click at [1191, 599] on span "Select a Herd" at bounding box center [1099, 583] width 297 height 39
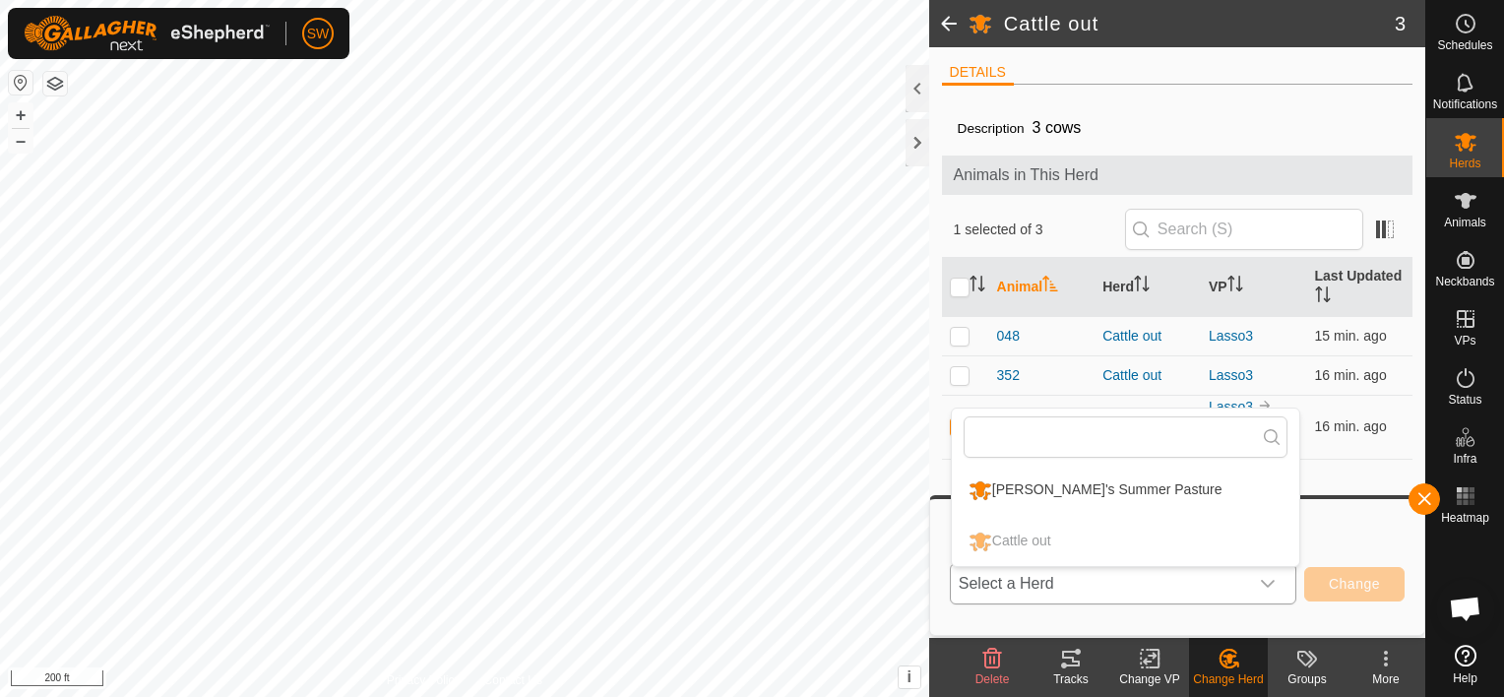
click at [1140, 492] on li "[PERSON_NAME]'s Summer Pasture" at bounding box center [1126, 490] width 348 height 49
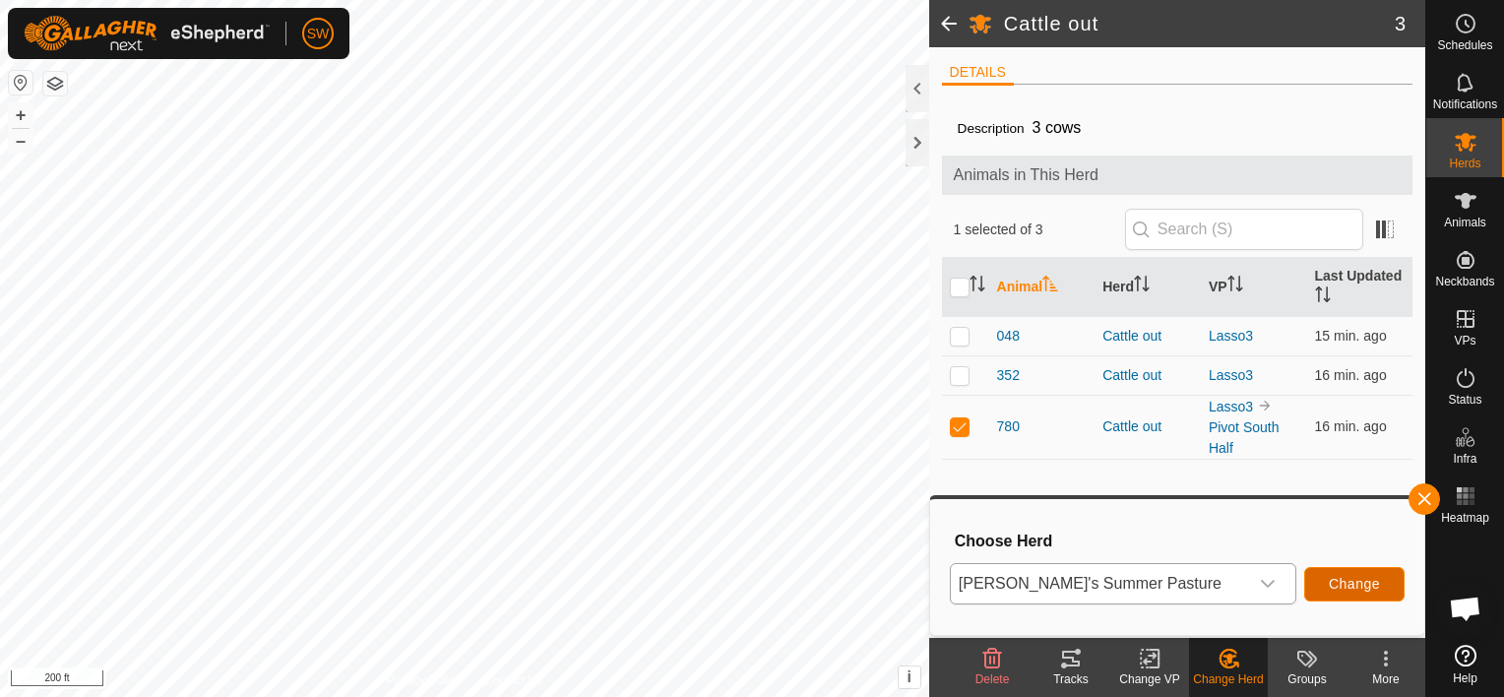
click at [1348, 596] on button "Change" at bounding box center [1355, 584] width 100 height 34
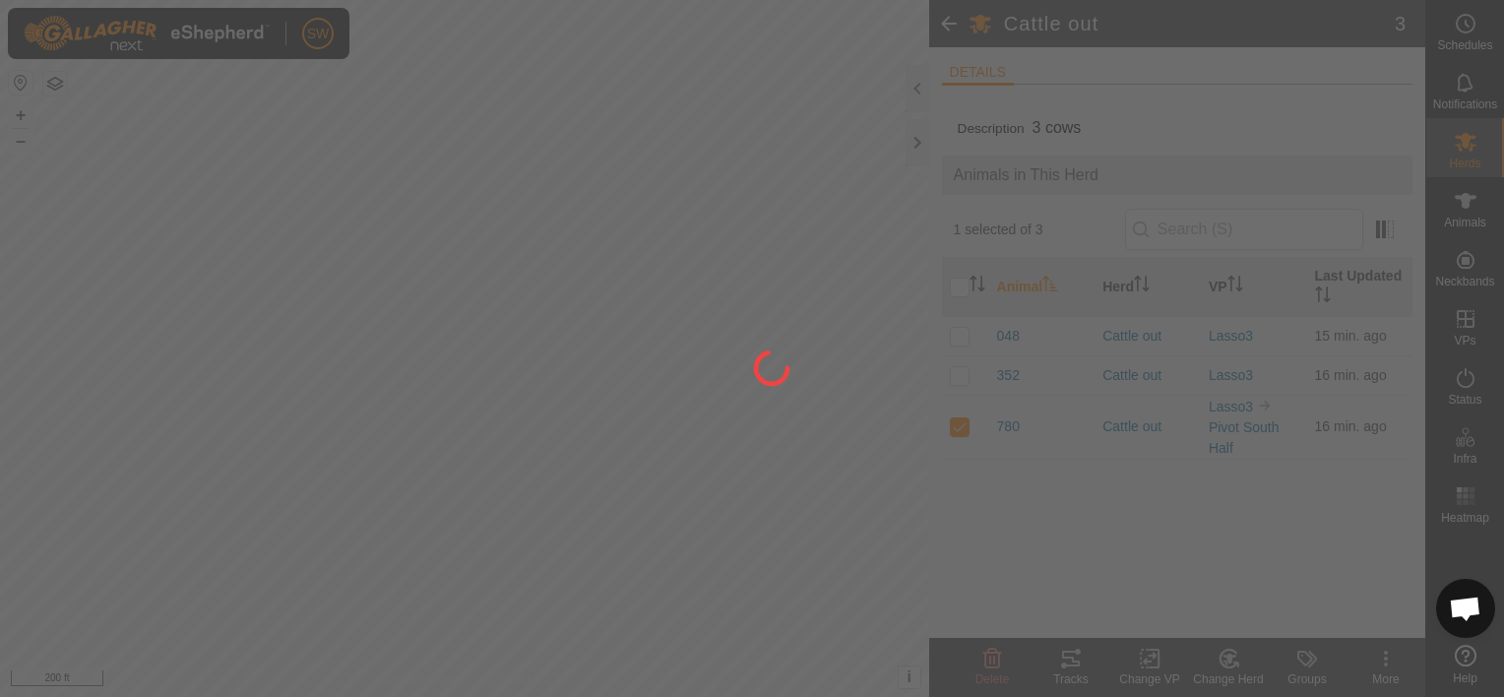
checkbox input "false"
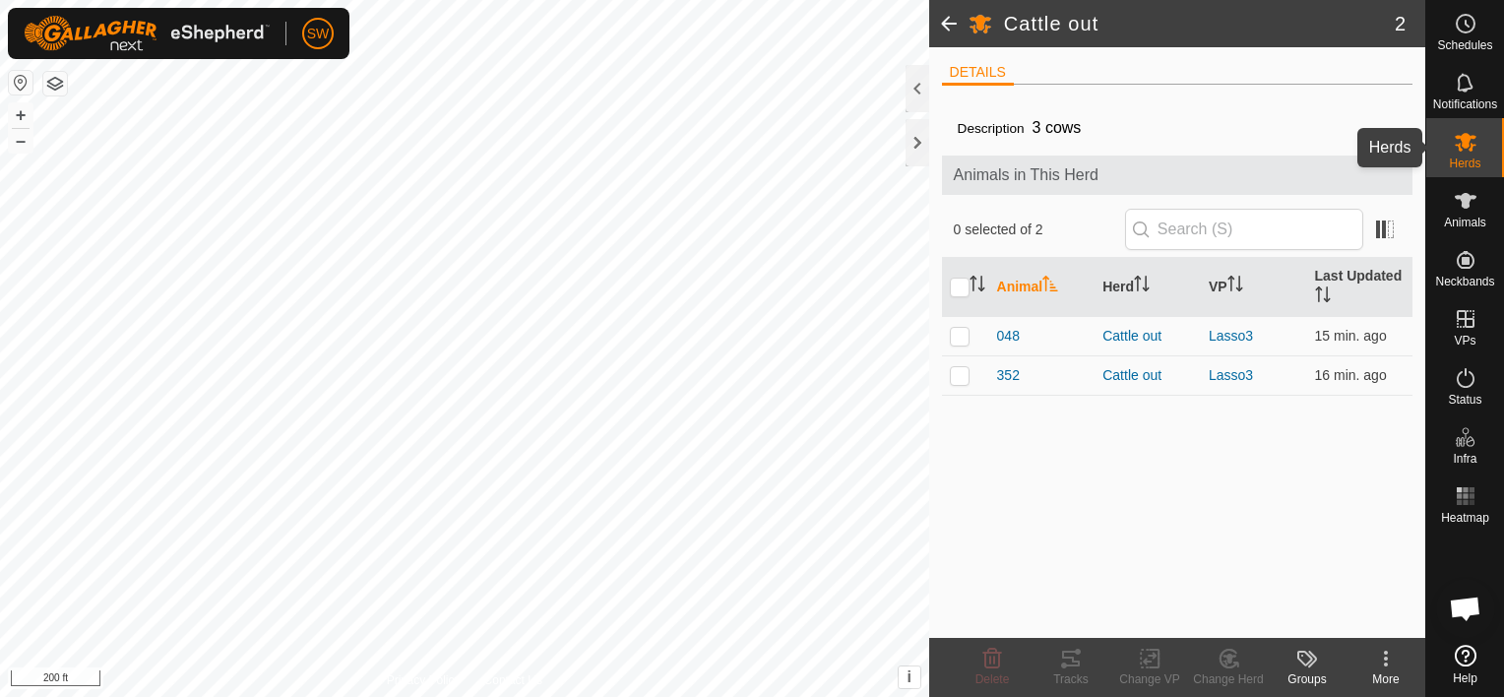
click at [1457, 130] on icon at bounding box center [1466, 142] width 24 height 24
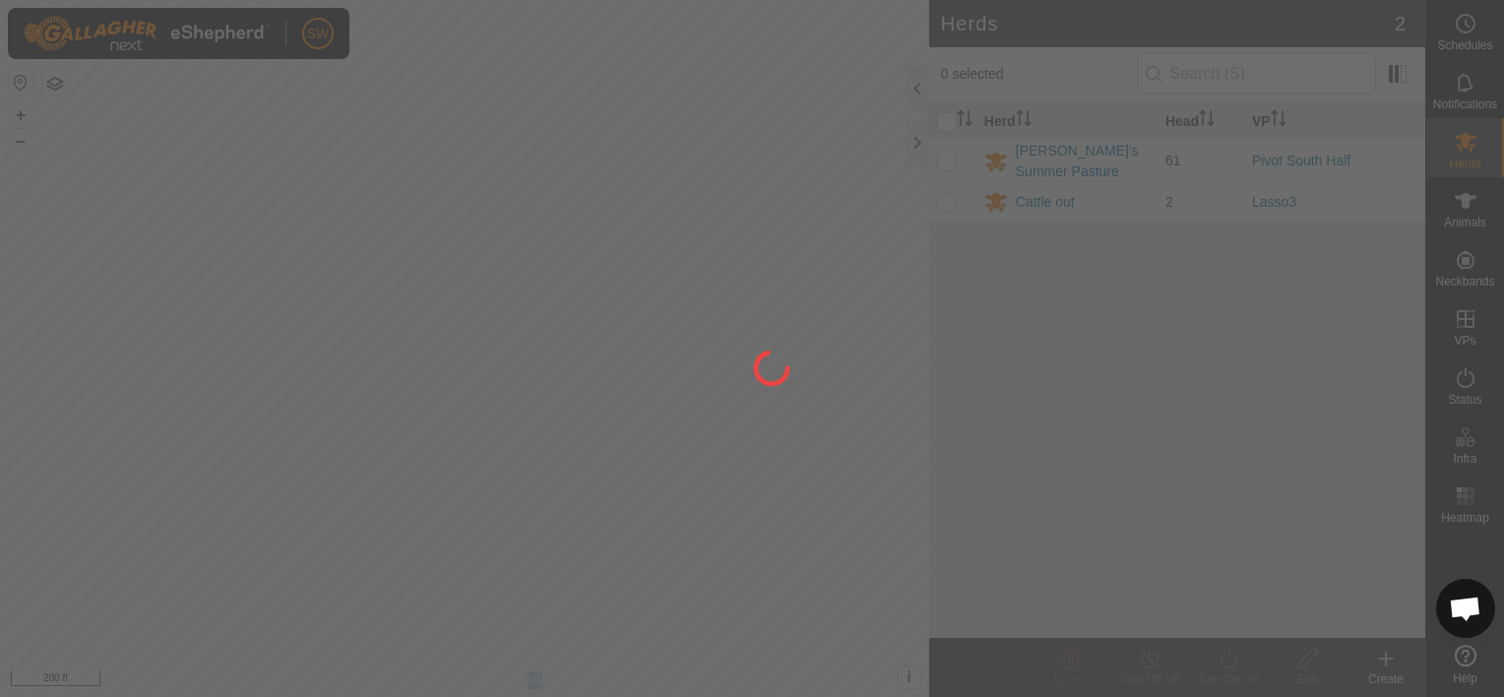
click at [1457, 130] on div at bounding box center [752, 348] width 1504 height 697
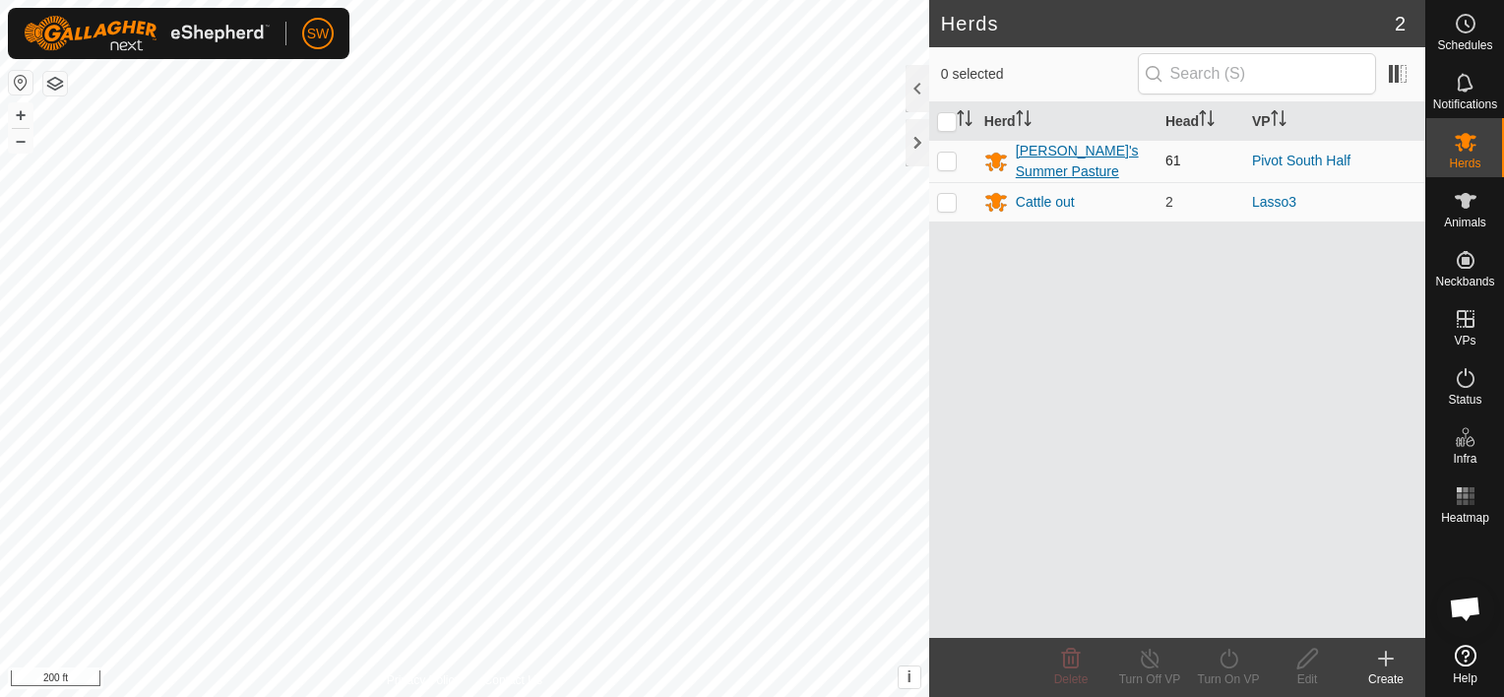
click at [1020, 164] on div "[PERSON_NAME]'s Summer Pasture" at bounding box center [1083, 161] width 134 height 41
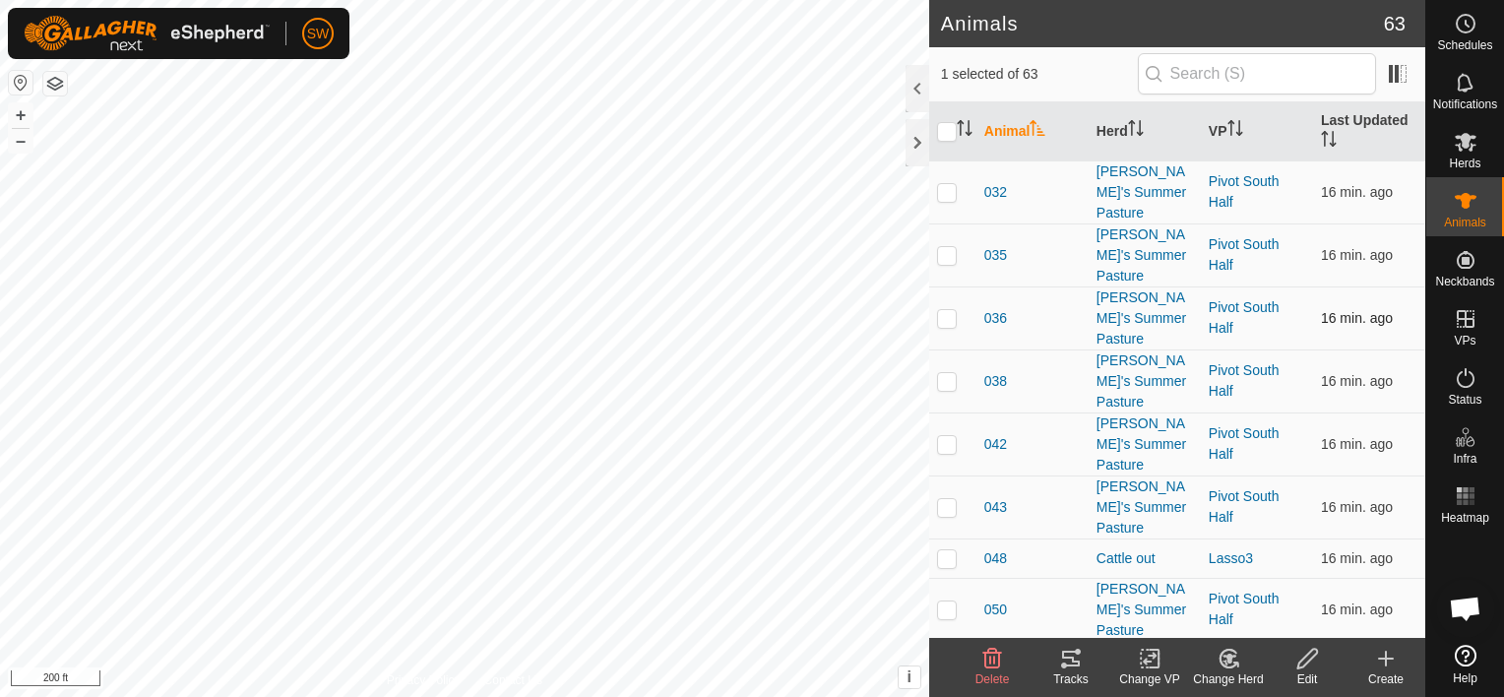
click at [1045, 345] on td "036" at bounding box center [1033, 317] width 112 height 63
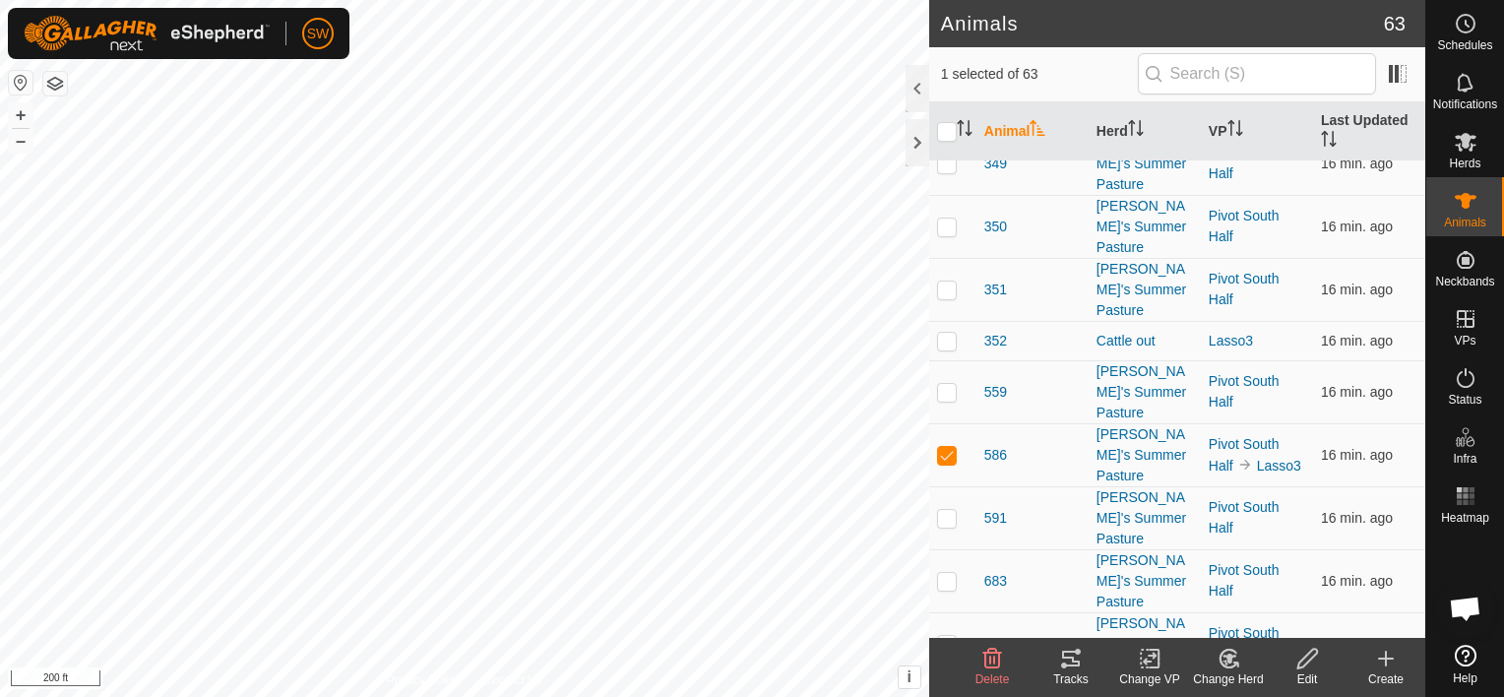
scroll to position [2759, 0]
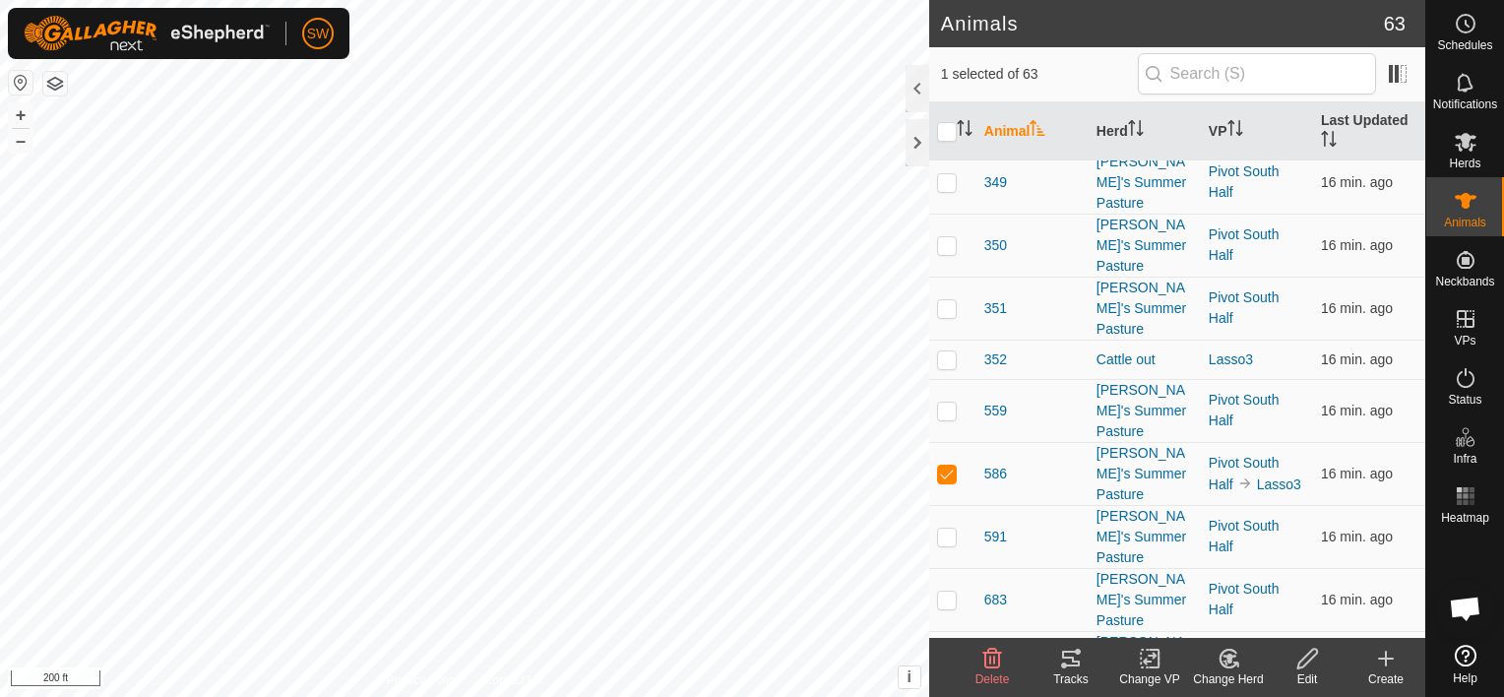
click at [1225, 672] on div "Change Herd" at bounding box center [1228, 679] width 79 height 18
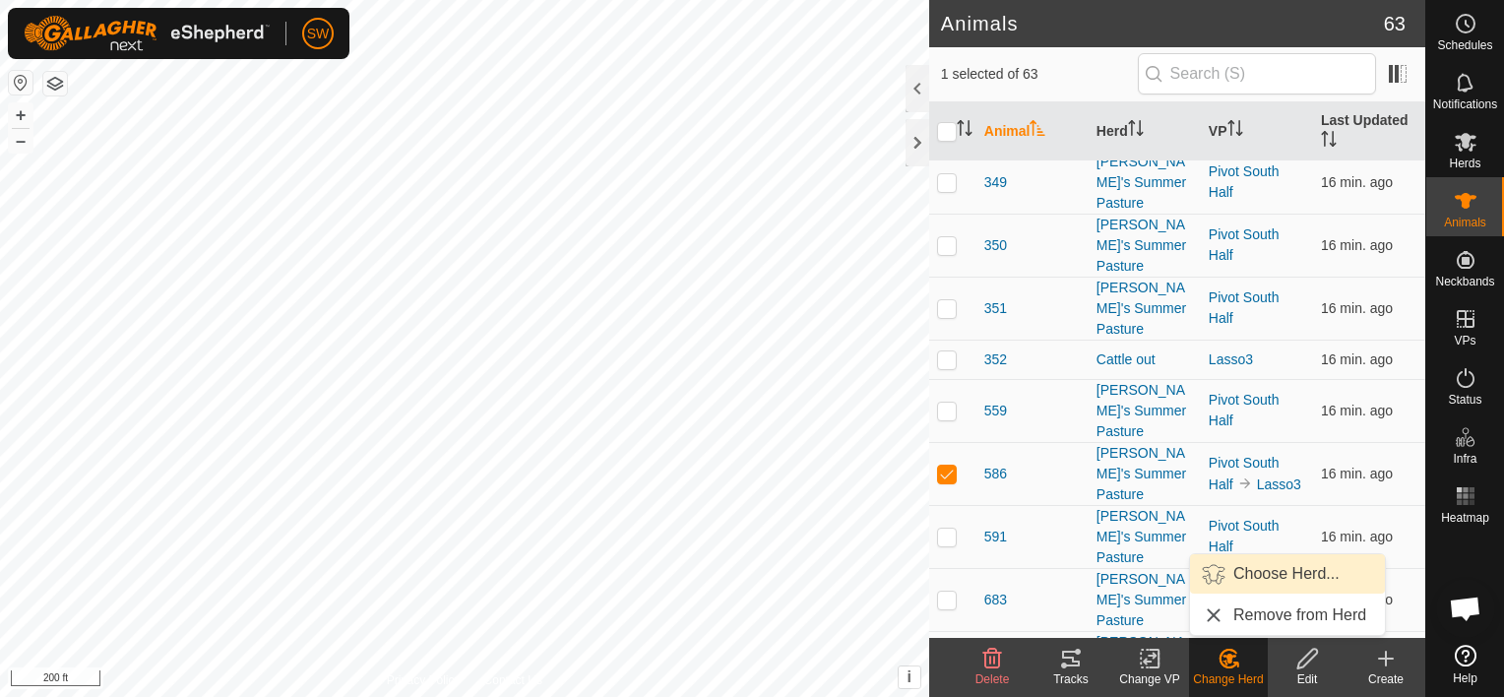
click at [1265, 567] on link "Choose Herd..." at bounding box center [1287, 573] width 195 height 39
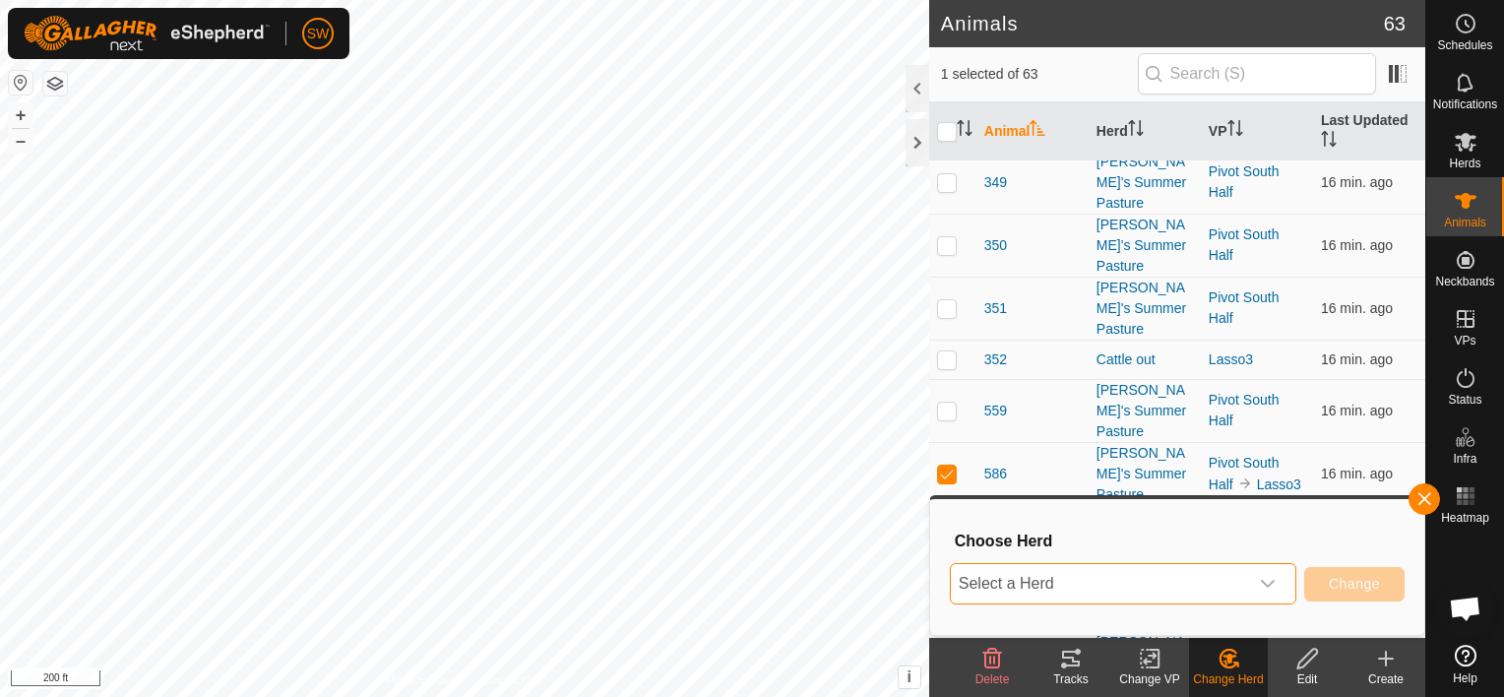
click at [1112, 586] on span "Select a Herd" at bounding box center [1099, 583] width 297 height 39
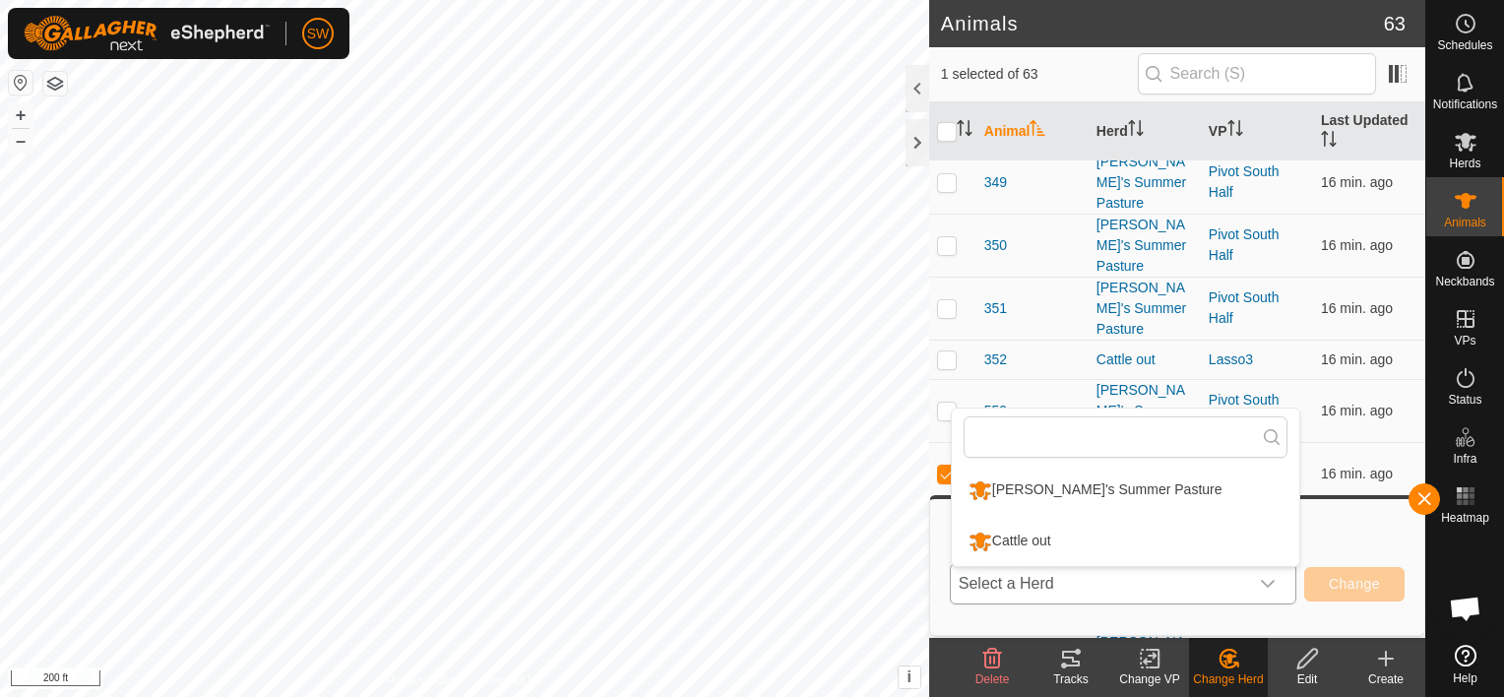
click at [1100, 540] on li "Cattle out" at bounding box center [1126, 541] width 348 height 49
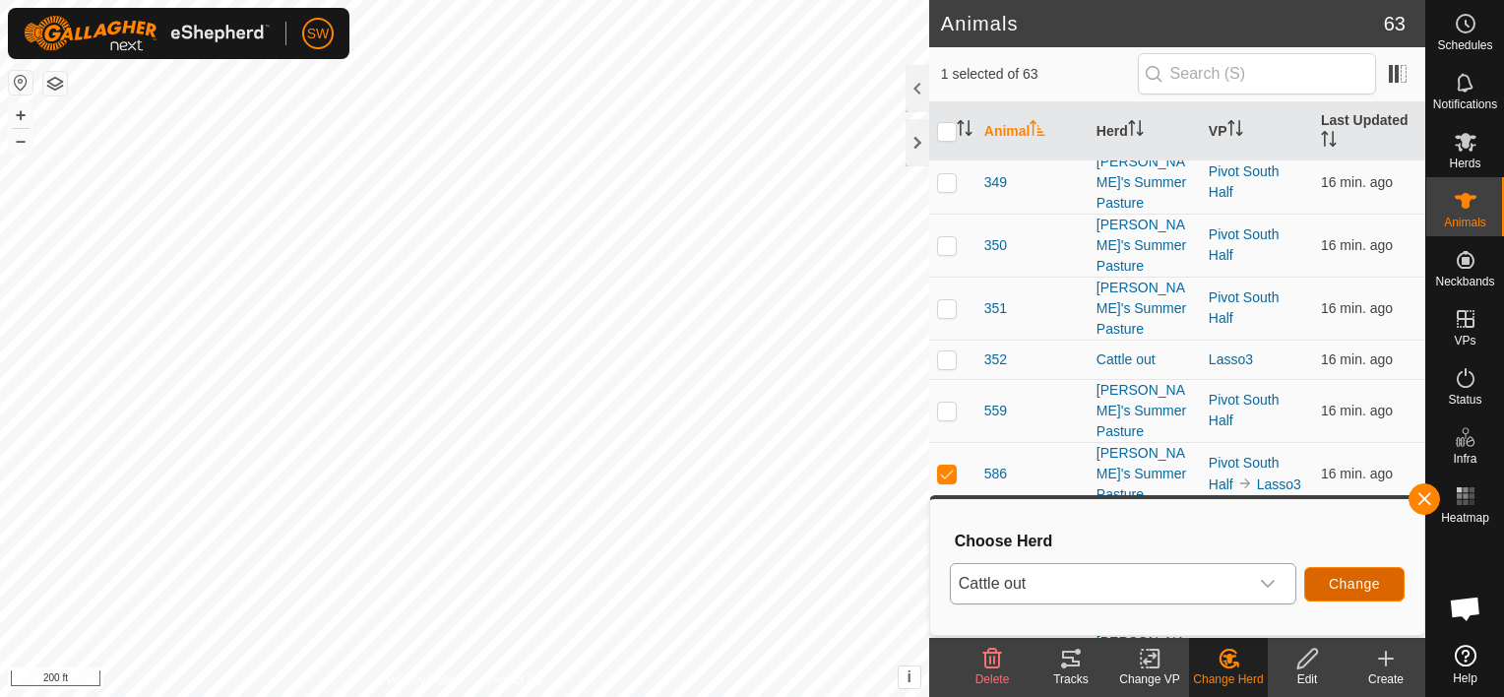
click at [1347, 583] on span "Change" at bounding box center [1354, 584] width 51 height 16
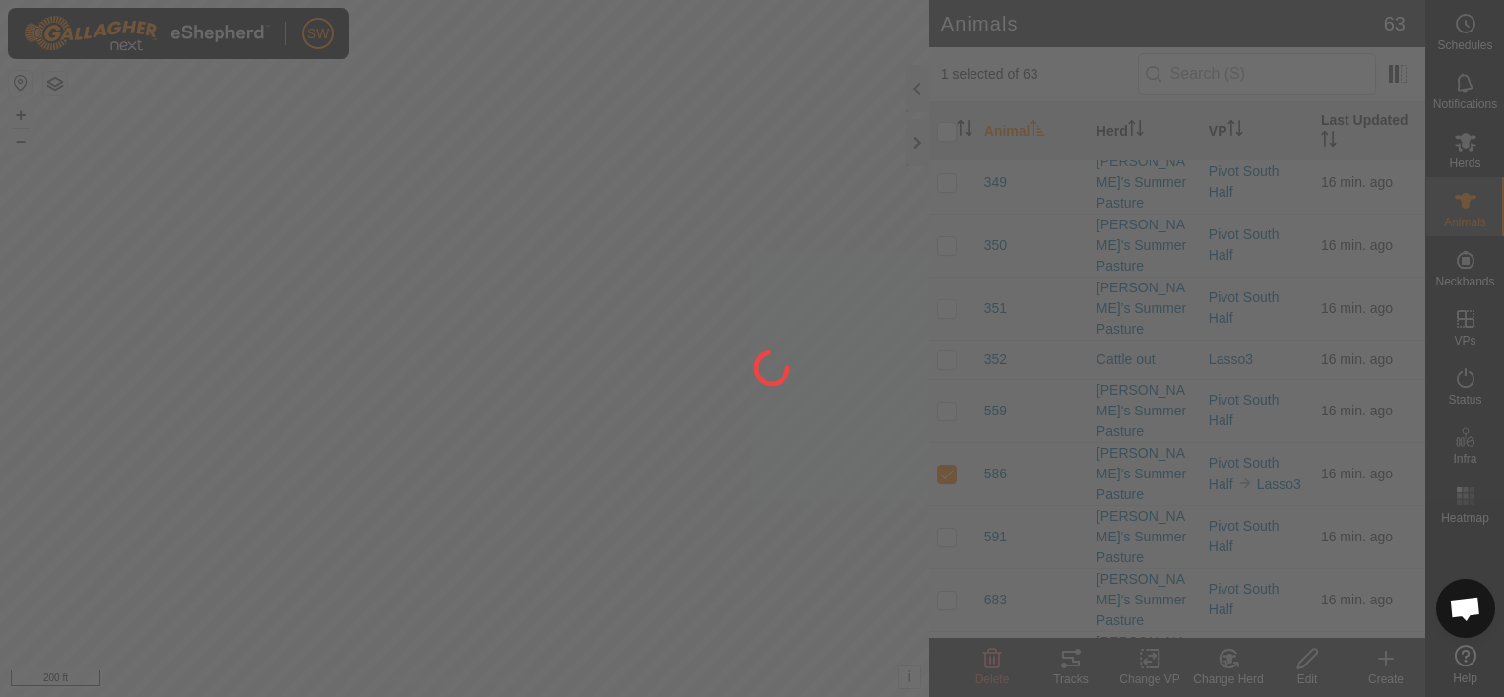
checkbox input "false"
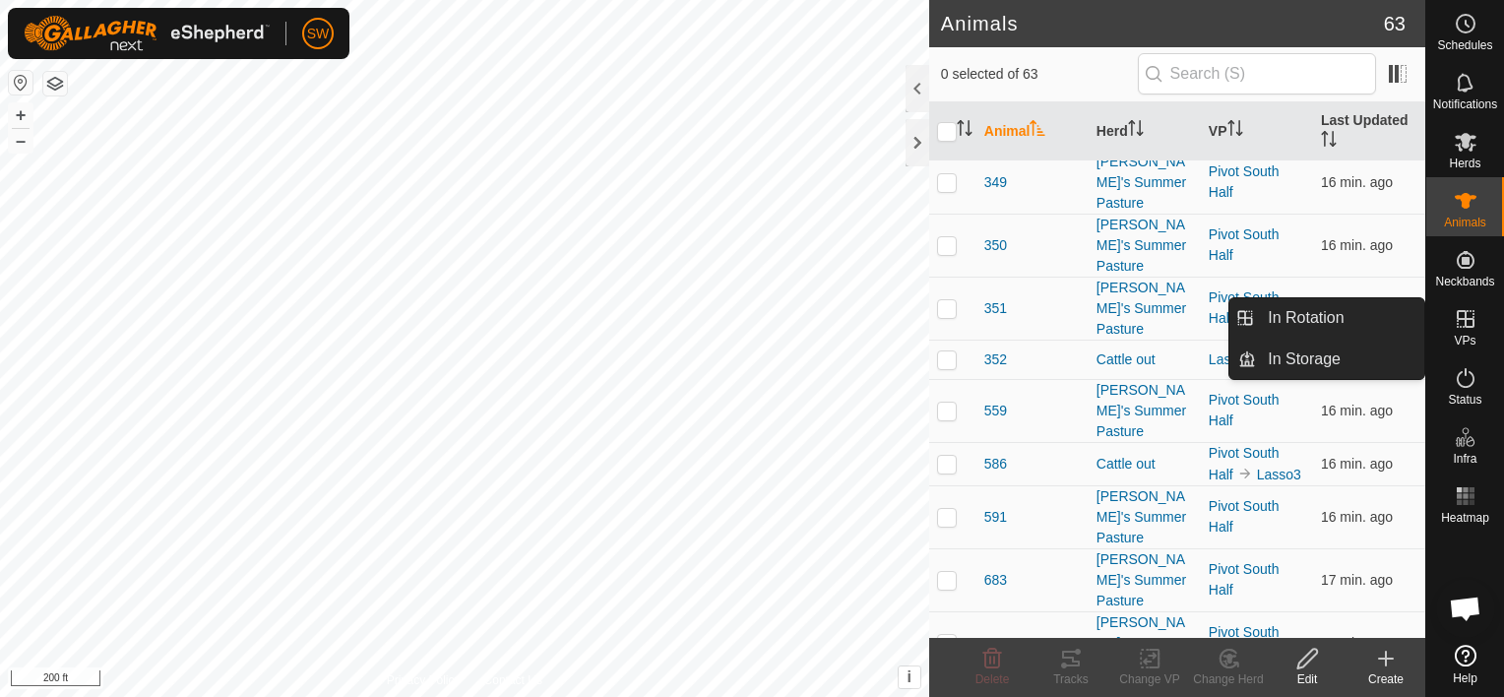
click at [1464, 330] on icon at bounding box center [1466, 319] width 24 height 24
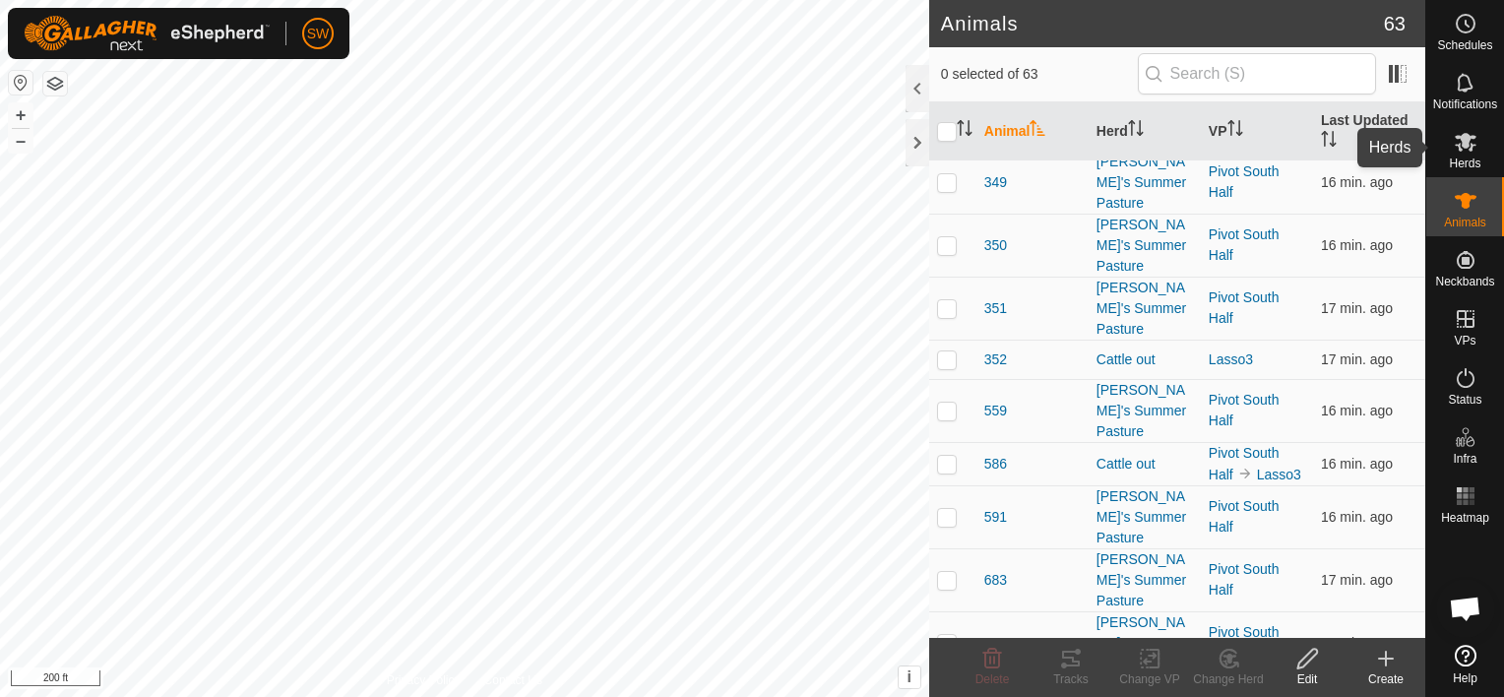
click at [1455, 167] on span "Herds" at bounding box center [1465, 164] width 32 height 12
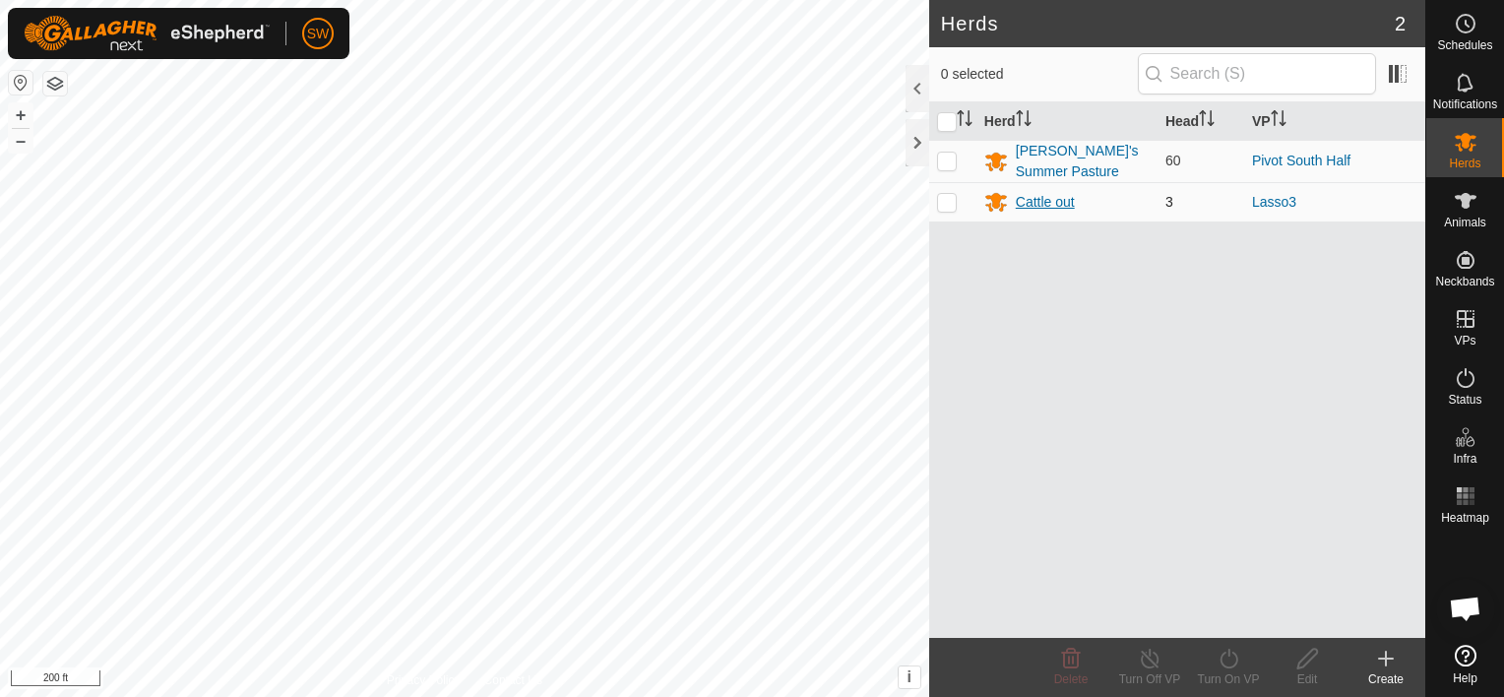
click at [1044, 192] on div "Cattle out" at bounding box center [1045, 202] width 59 height 21
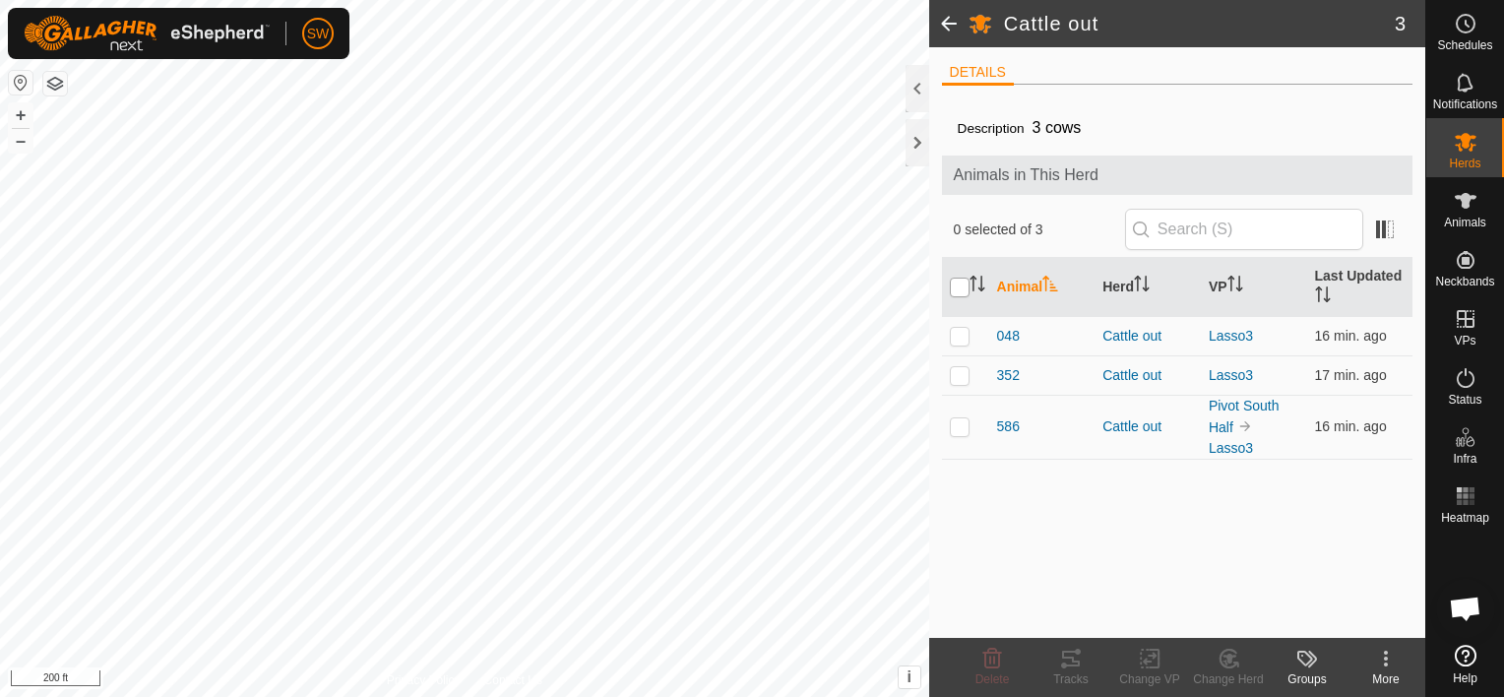
click at [953, 287] on input "checkbox" at bounding box center [960, 288] width 20 height 20
checkbox input "true"
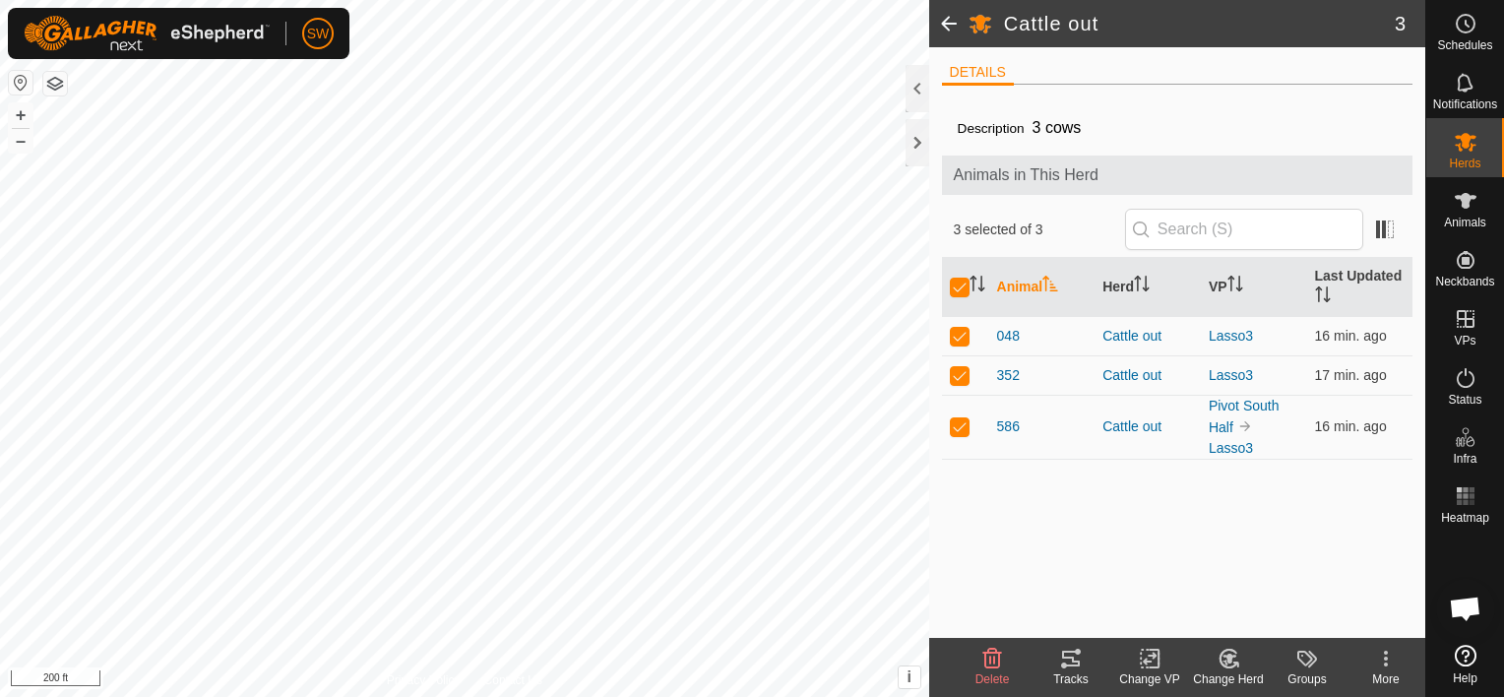
click at [1138, 650] on icon at bounding box center [1150, 659] width 25 height 24
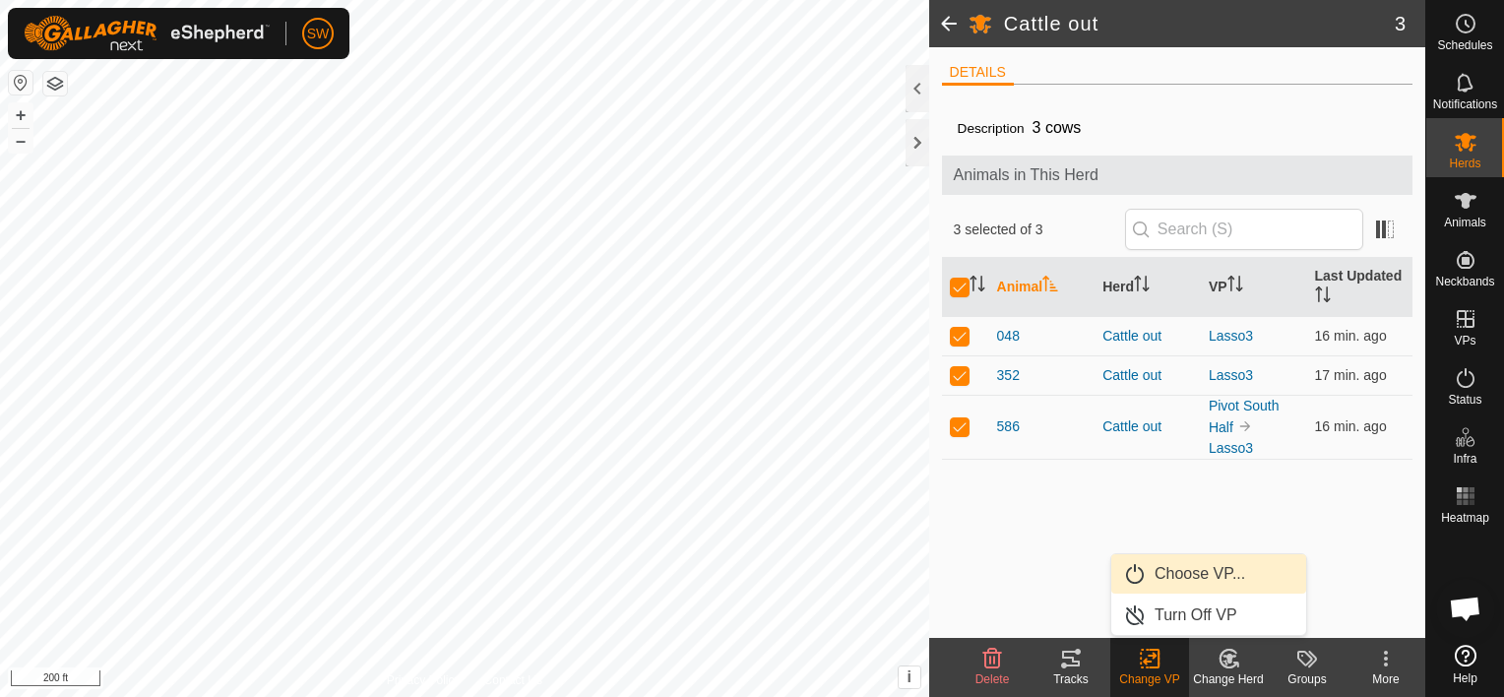
click at [1194, 578] on link "Choose VP..." at bounding box center [1209, 573] width 195 height 39
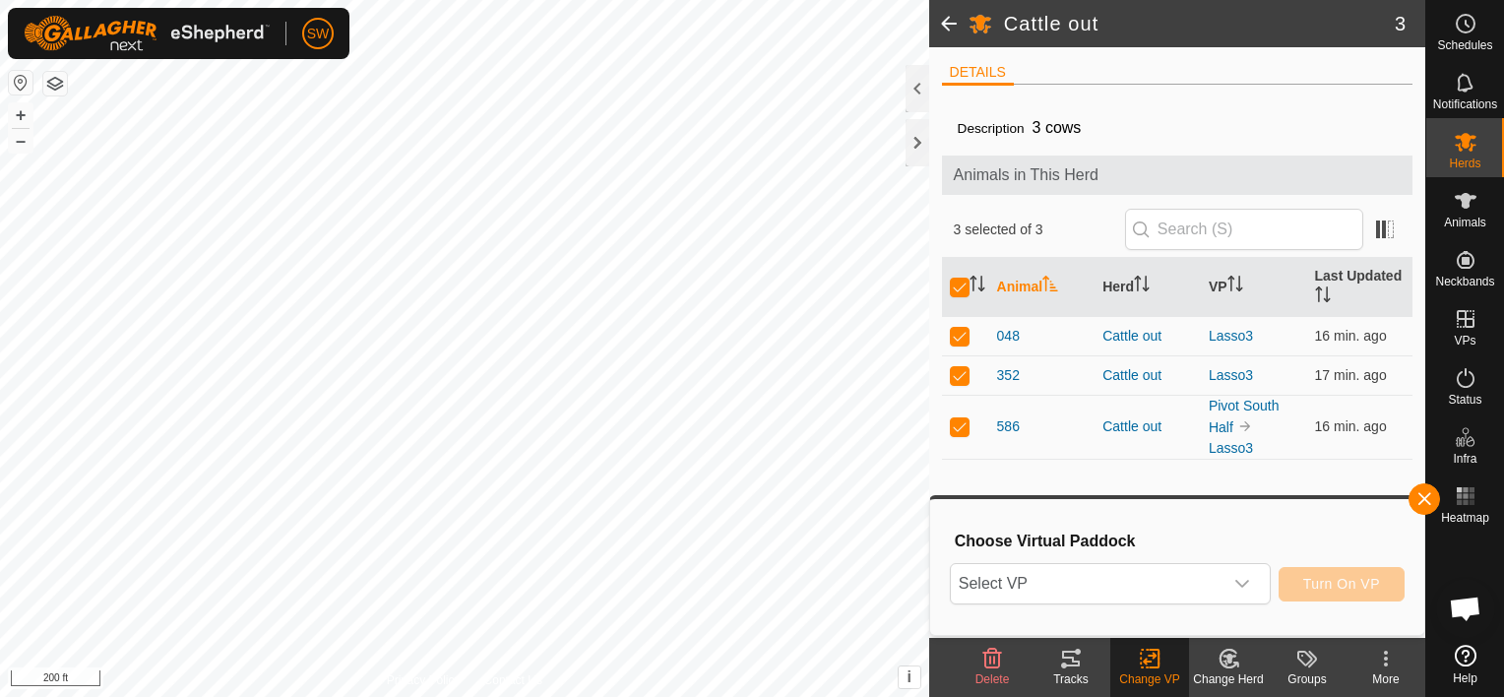
click at [1194, 578] on span "Select VP" at bounding box center [1087, 583] width 272 height 39
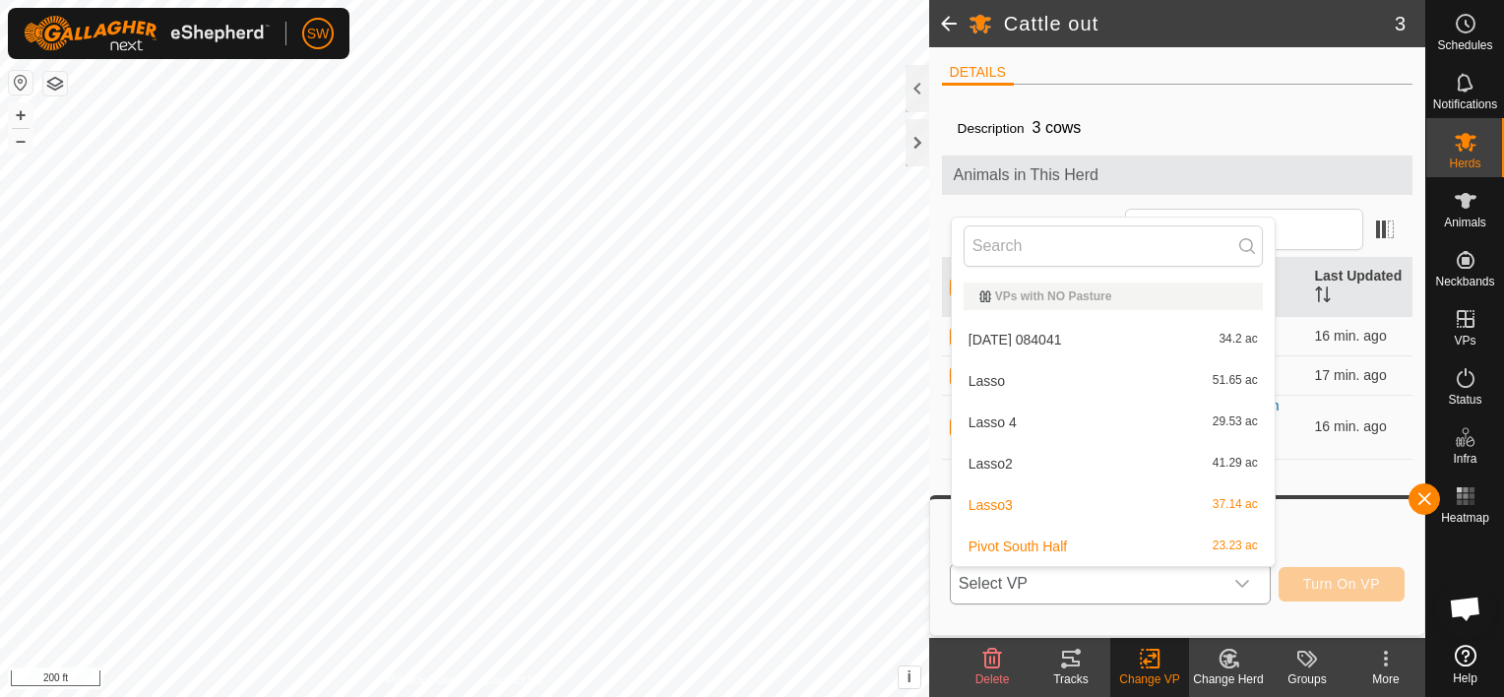
click at [1084, 417] on li "Lasso 4 29.53 ac" at bounding box center [1113, 422] width 323 height 39
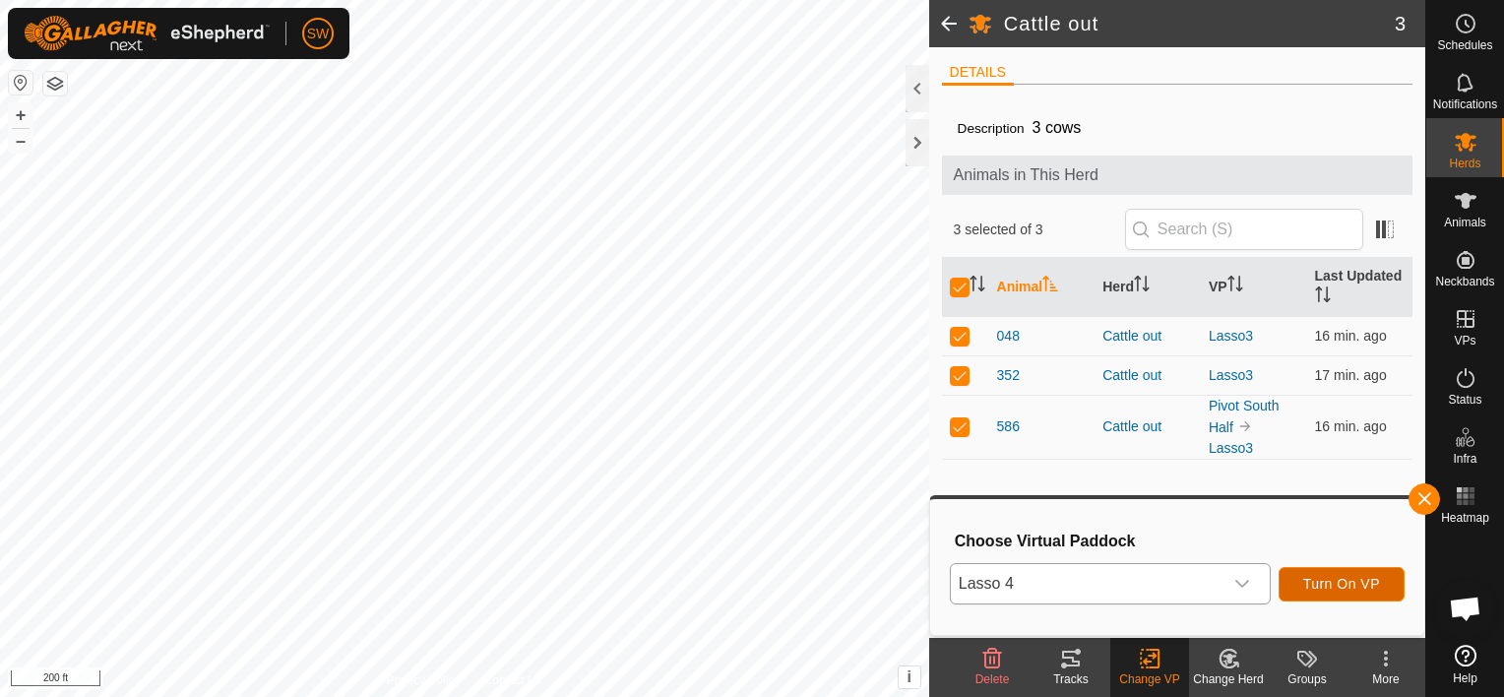
click at [1339, 592] on button "Turn On VP" at bounding box center [1342, 584] width 126 height 34
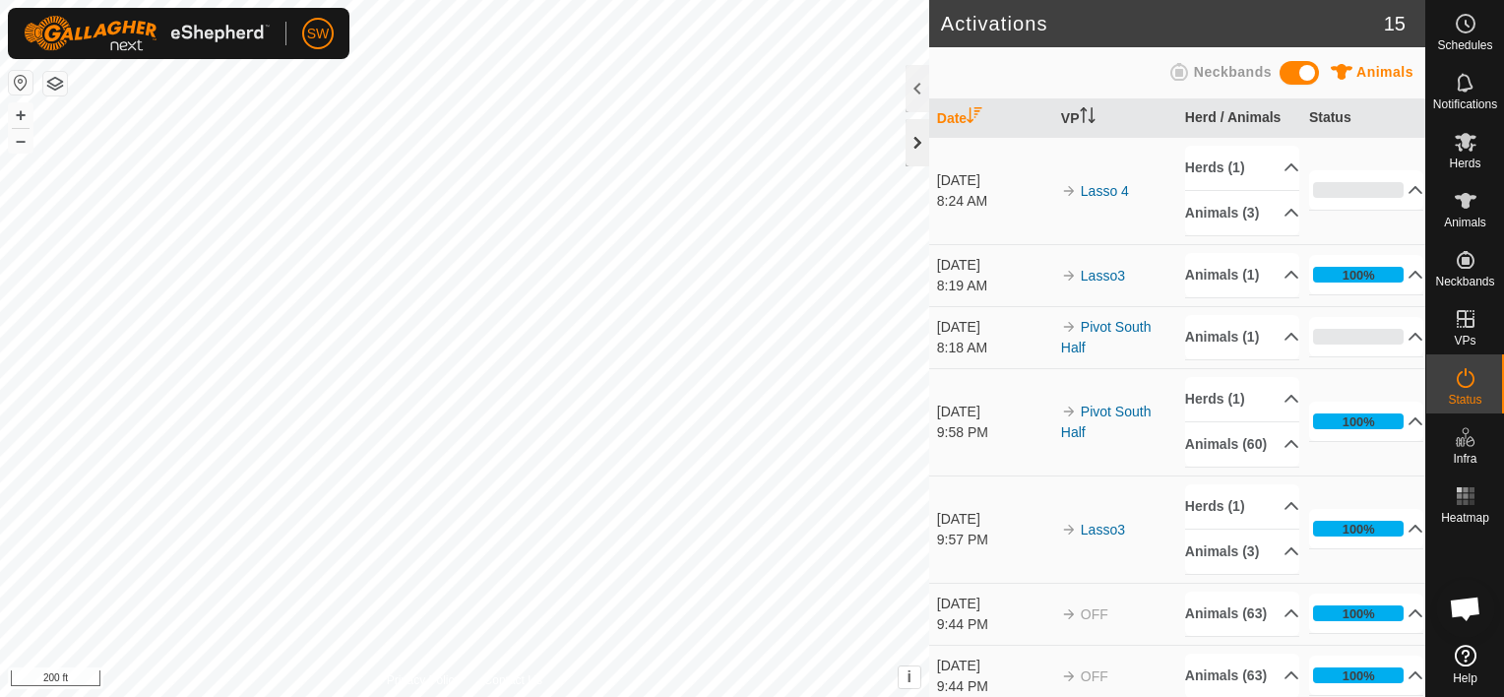
click at [924, 153] on div at bounding box center [918, 142] width 24 height 47
click at [1463, 603] on span "Open chat" at bounding box center [1465, 611] width 32 height 28
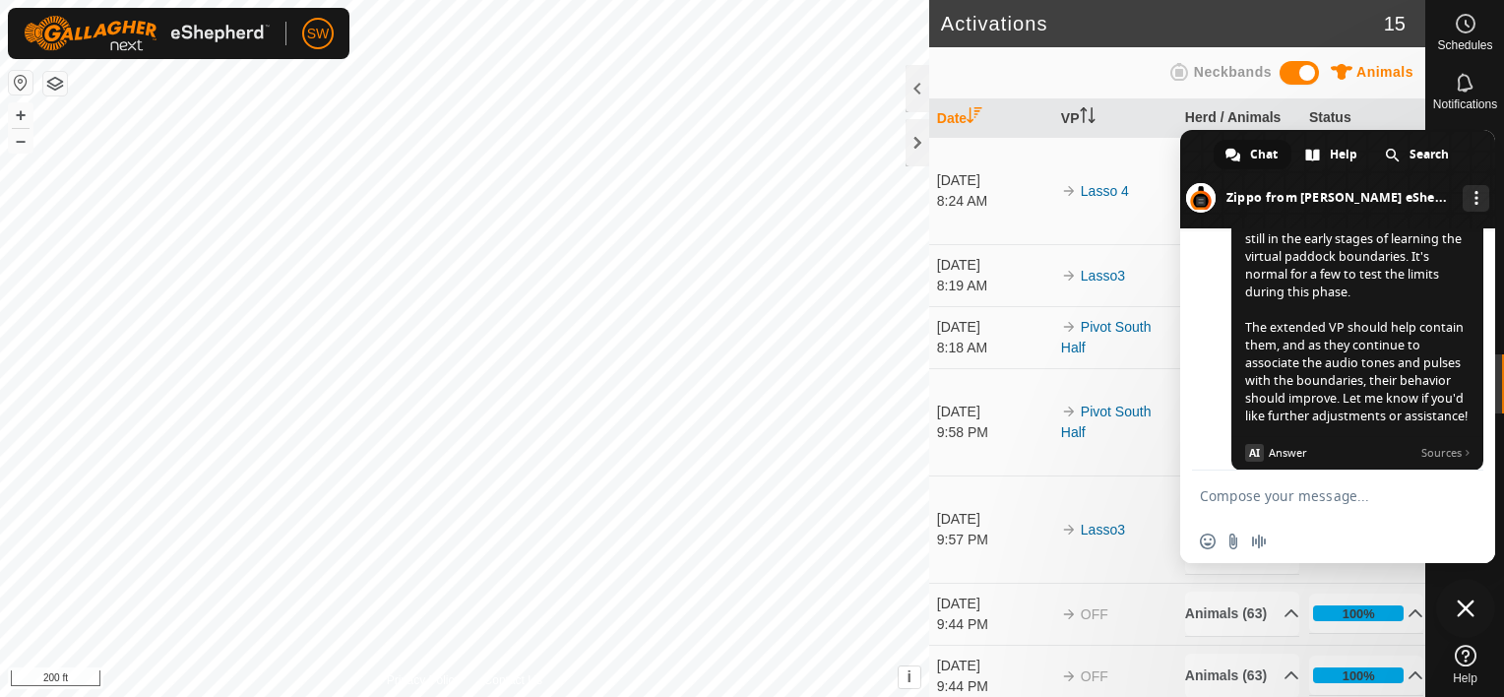
scroll to position [2832, 0]
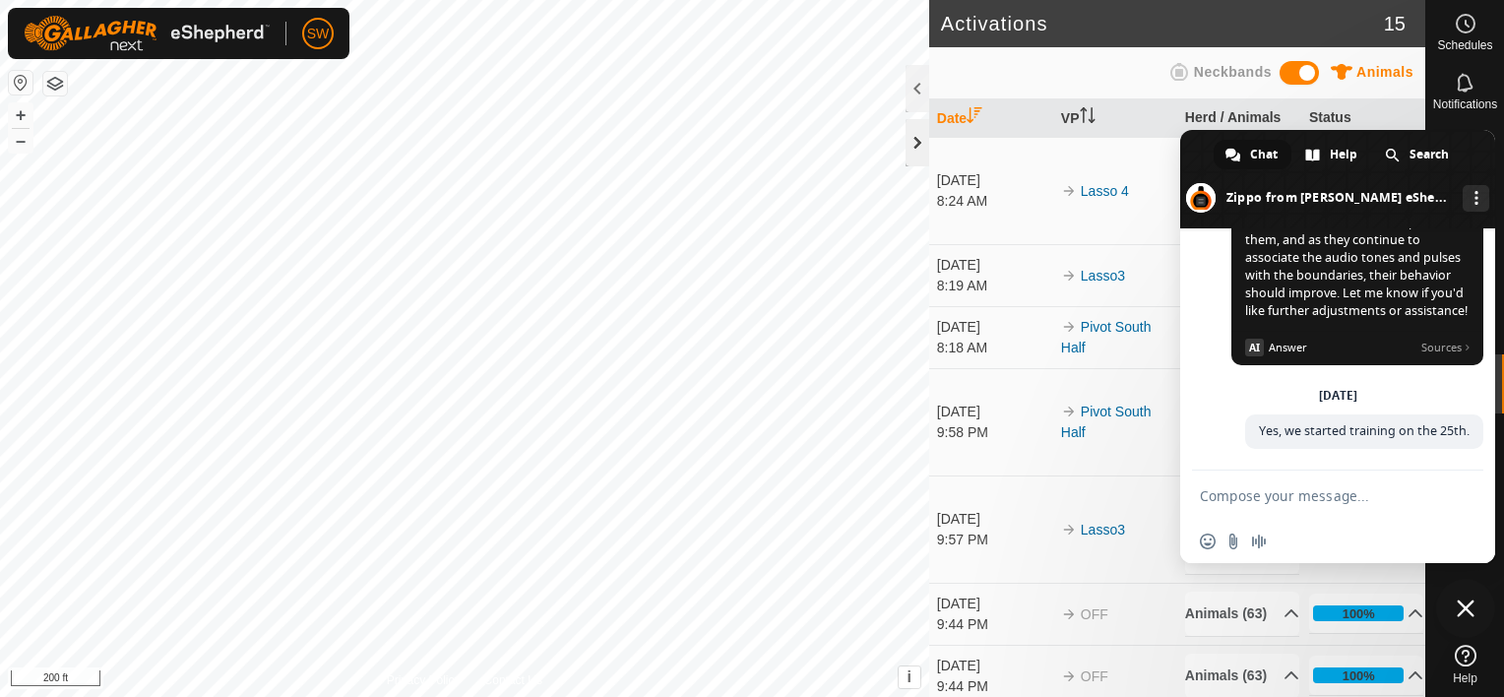
click at [920, 155] on div at bounding box center [918, 142] width 24 height 47
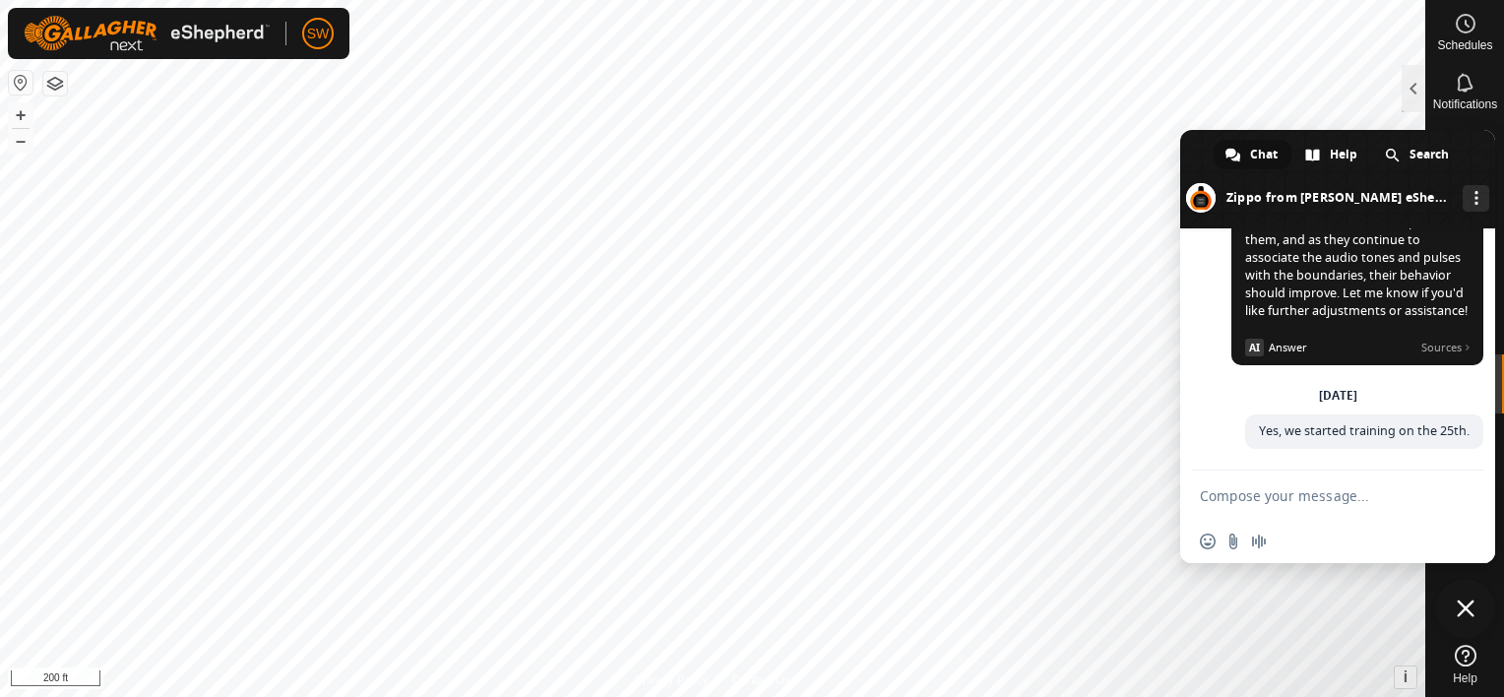
drag, startPoint x: 1202, startPoint y: 148, endPoint x: 1200, endPoint y: 138, distance: 10.0
click at [1200, 138] on span at bounding box center [1337, 179] width 315 height 98
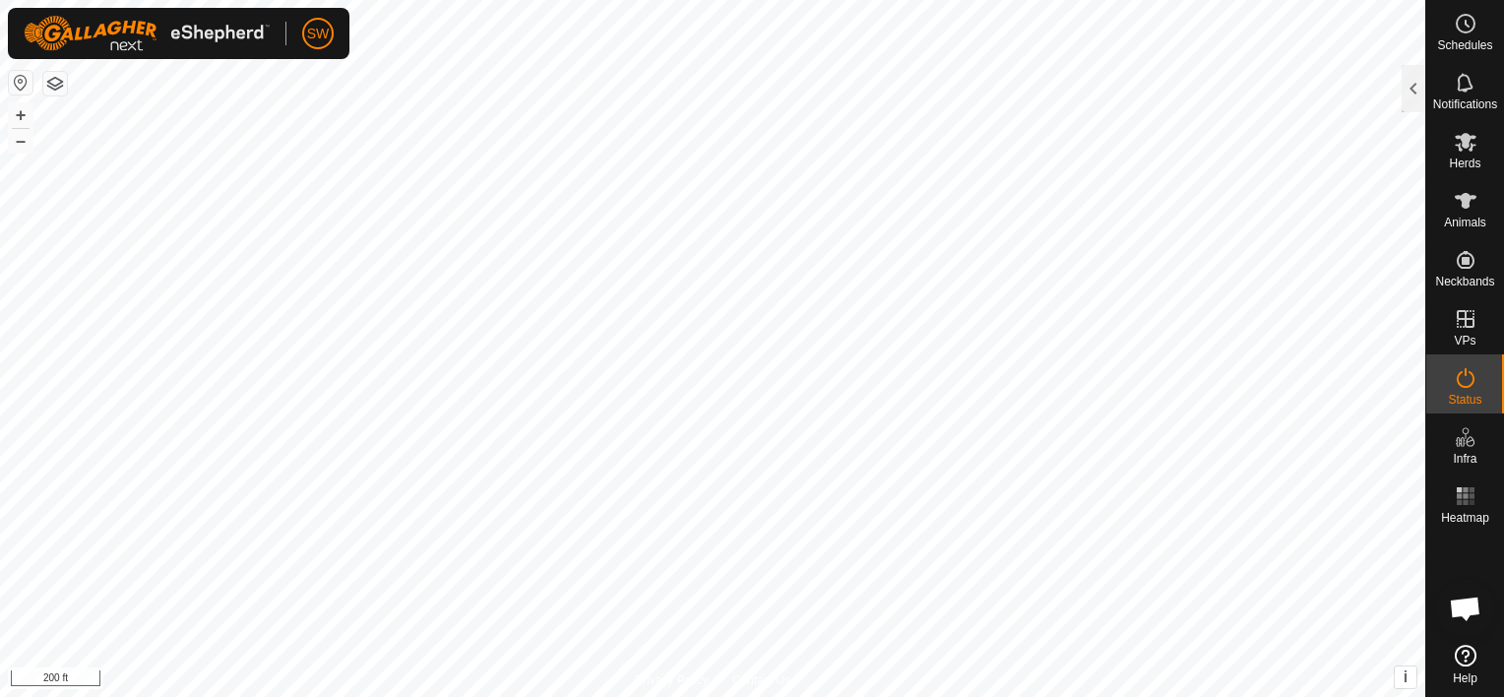
click at [180, 38] on img at bounding box center [147, 33] width 246 height 35
click at [382, 153] on link "Logout" at bounding box center [408, 152] width 195 height 32
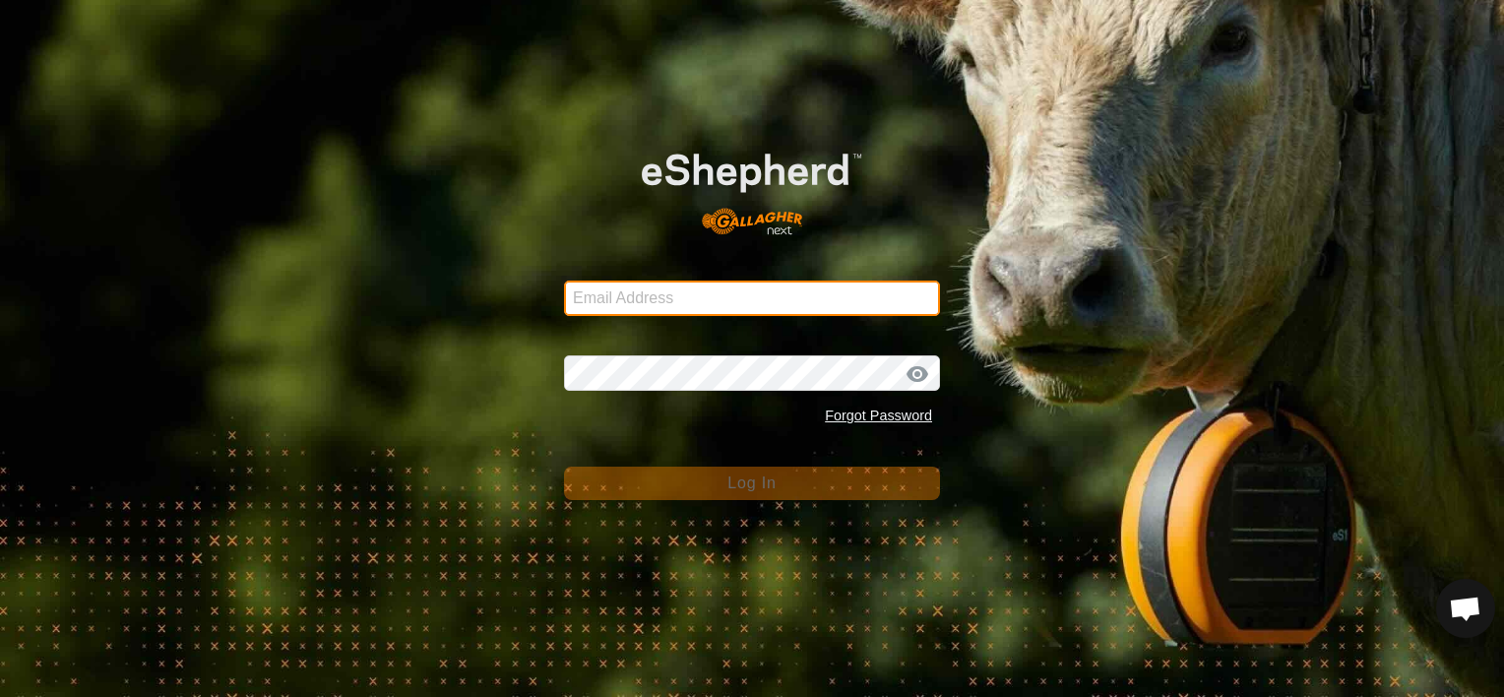
type input "[EMAIL_ADDRESS][DOMAIN_NAME]"
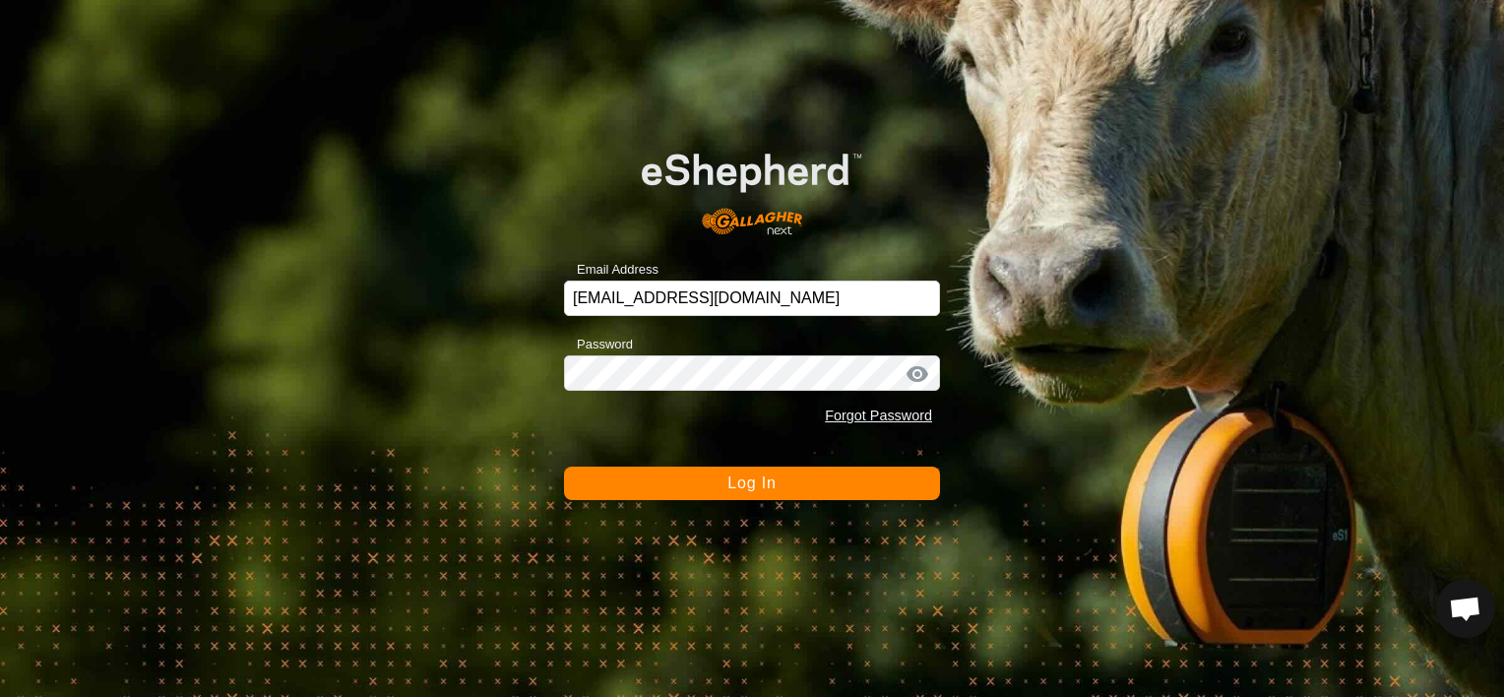
click at [671, 456] on form "Email Address [EMAIL_ADDRESS][DOMAIN_NAME] Password Forgot Password Log In" at bounding box center [752, 311] width 376 height 378
click at [680, 480] on button "Log In" at bounding box center [752, 483] width 376 height 33
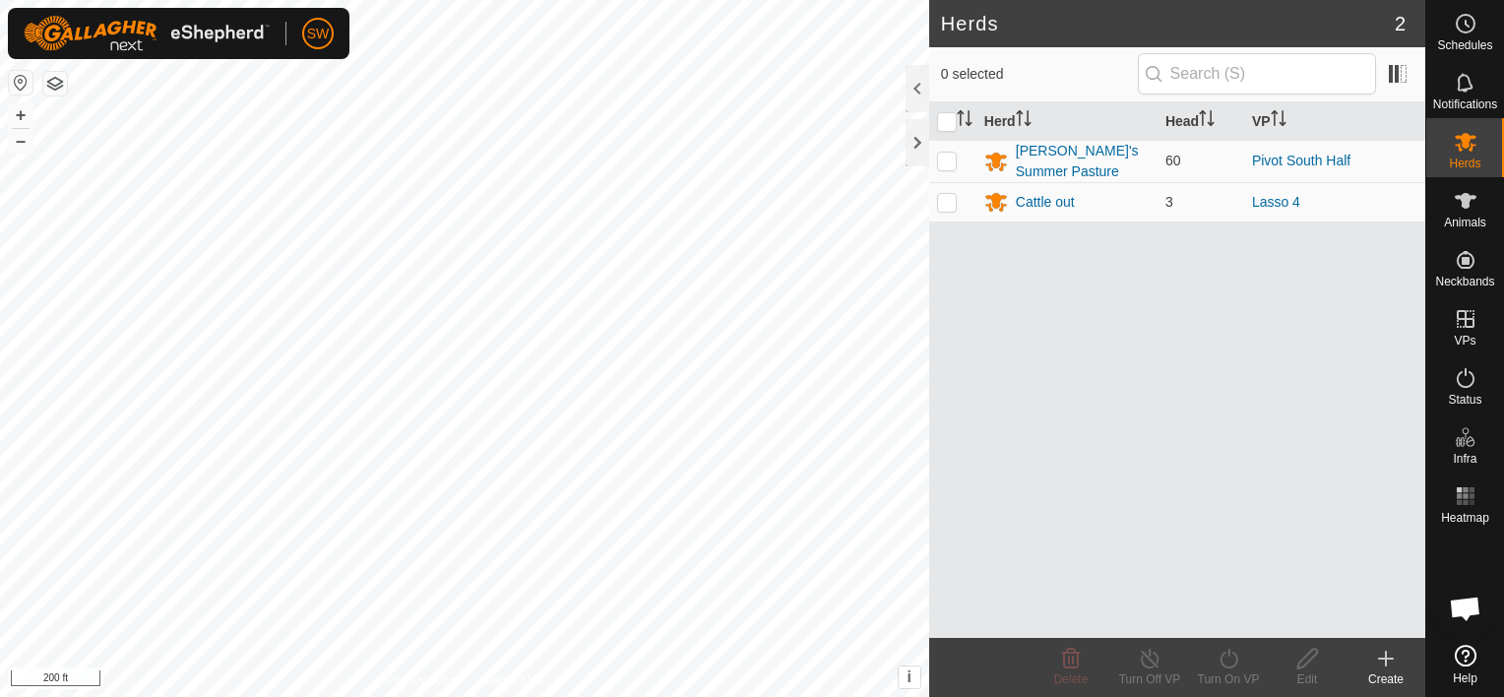
click at [1456, 668] on link "Help" at bounding box center [1466, 664] width 78 height 55
click at [1460, 591] on span "Open chat" at bounding box center [1465, 608] width 59 height 59
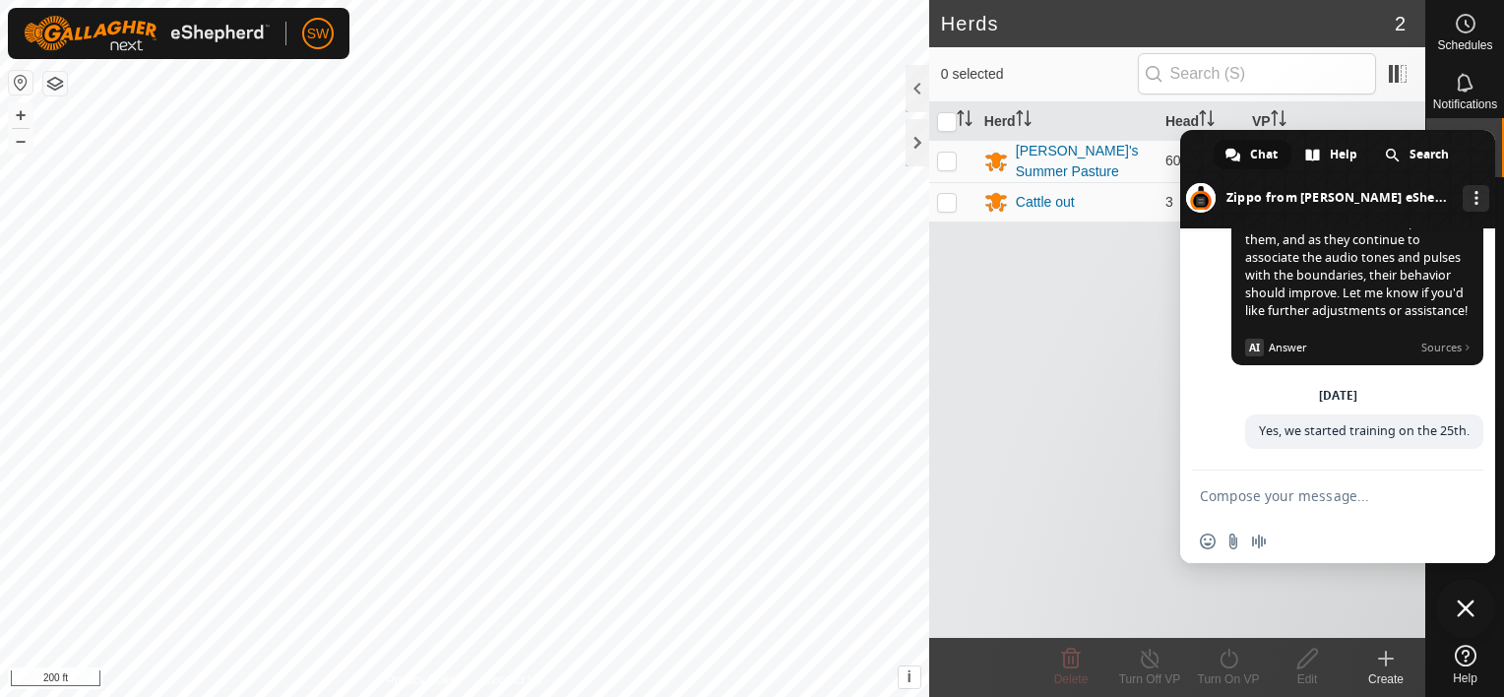
click at [1406, 505] on textarea "Compose your message..." at bounding box center [1318, 495] width 236 height 49
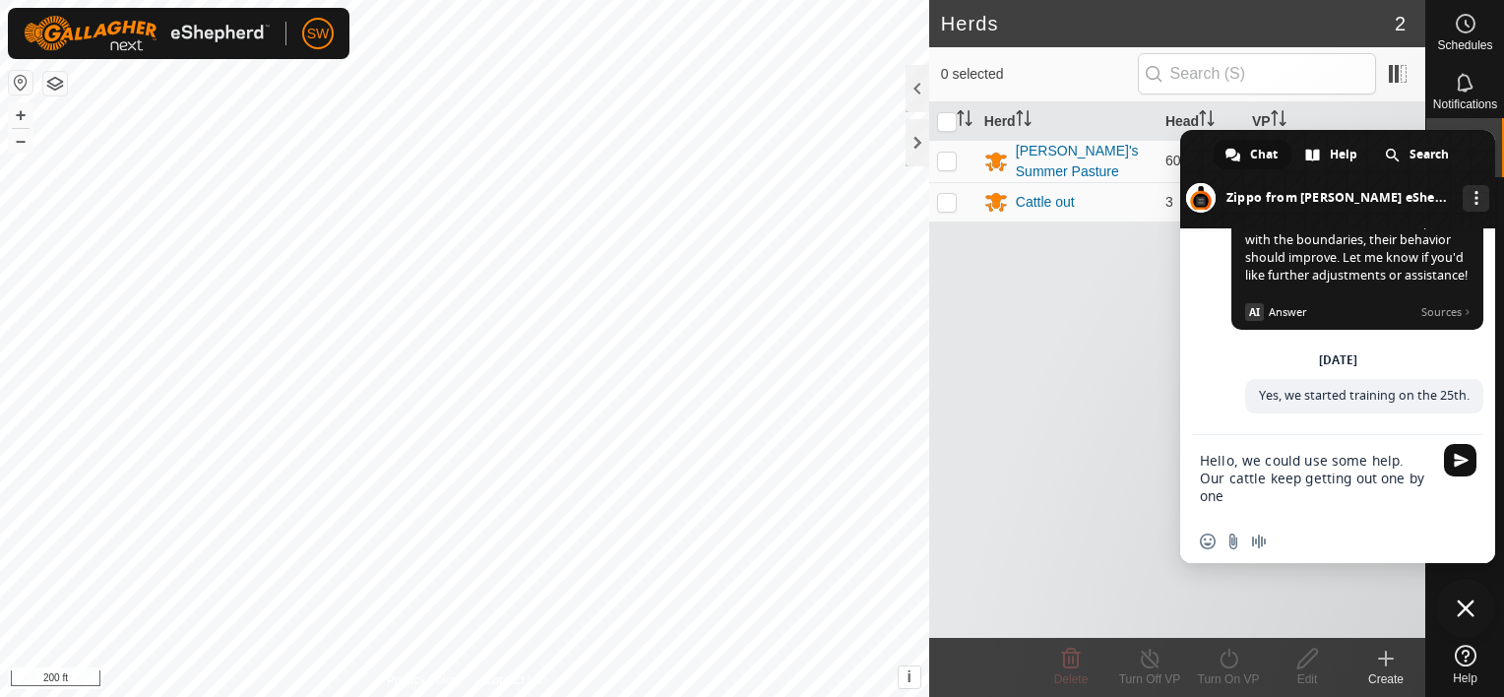
type textarea "Hello, we could use some help. Our cattle keep getting out one by one"
click at [1455, 463] on span "Send" at bounding box center [1461, 460] width 15 height 15
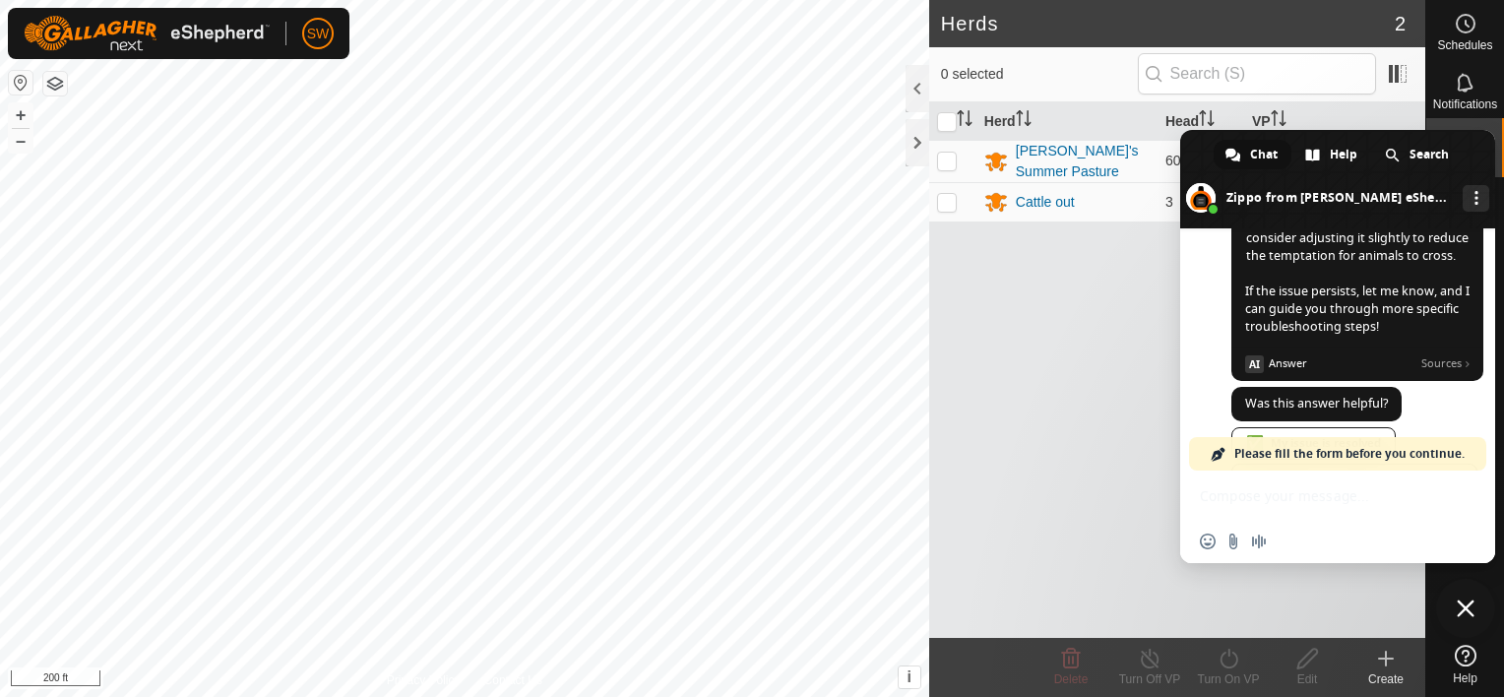
scroll to position [3578, 0]
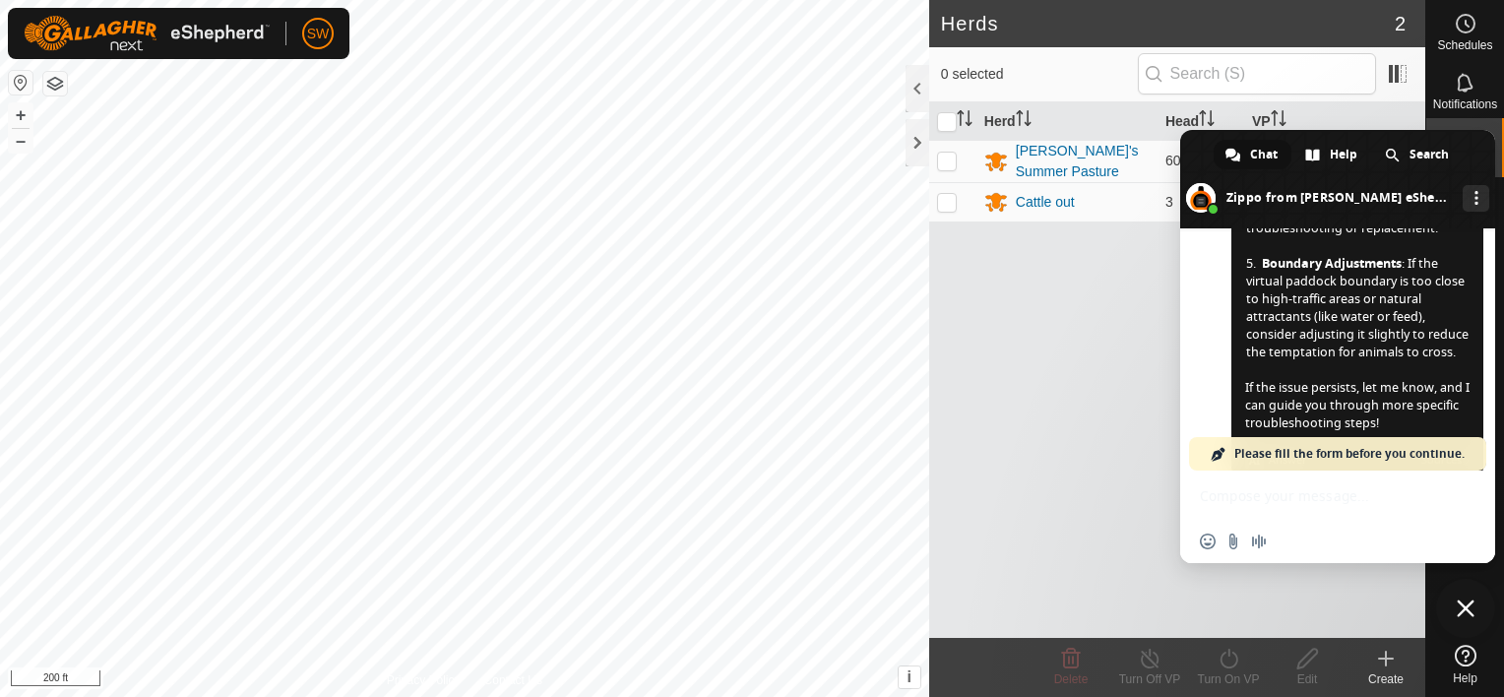
click at [1307, 541] on div "Insert an emoji Send a file Audio message" at bounding box center [1337, 541] width 315 height 43
click at [1303, 506] on div "Network offline. Reconnecting... No messages can be received or sent for now. S…" at bounding box center [1337, 395] width 315 height 335
click at [1352, 449] on span "Please fill the form before you continue." at bounding box center [1350, 453] width 230 height 33
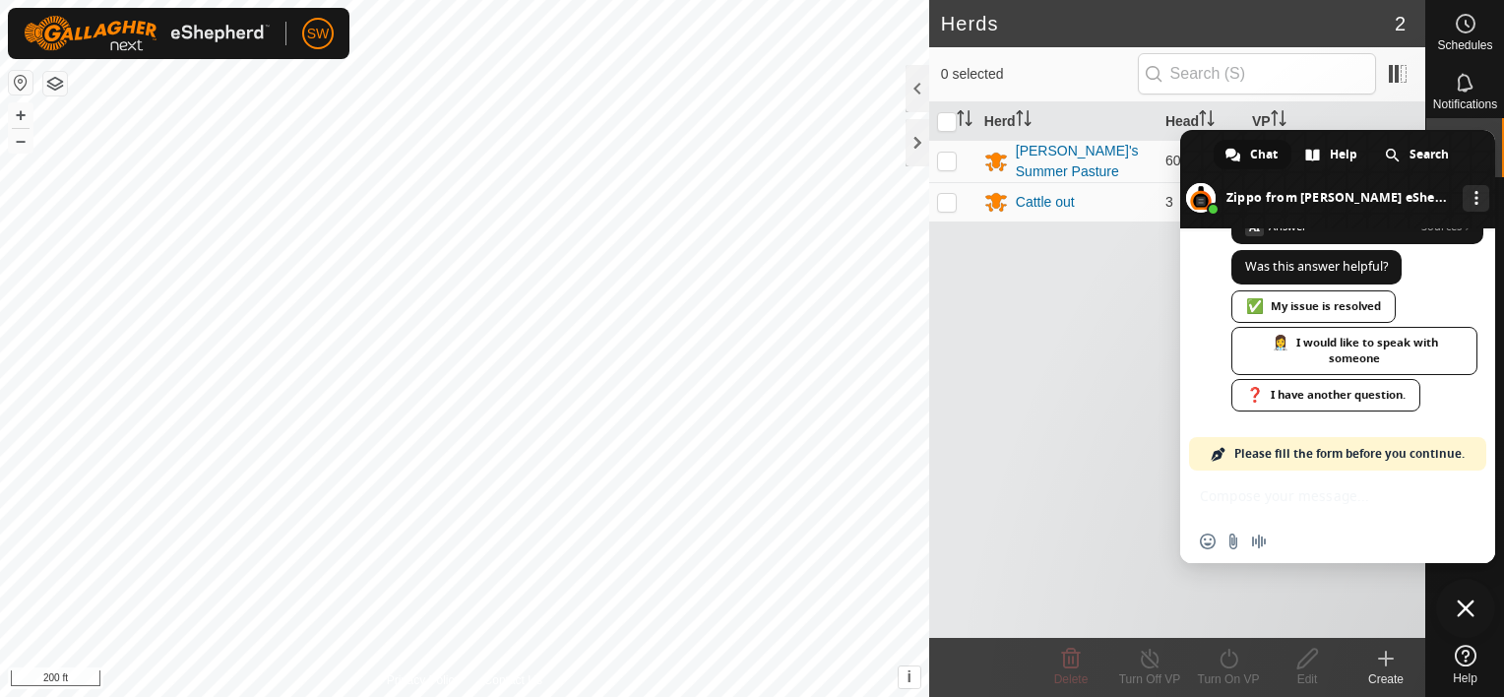
scroll to position [4056, 0]
click at [1402, 351] on link "👩‍⚕️ I would like to speak with someone" at bounding box center [1355, 351] width 246 height 48
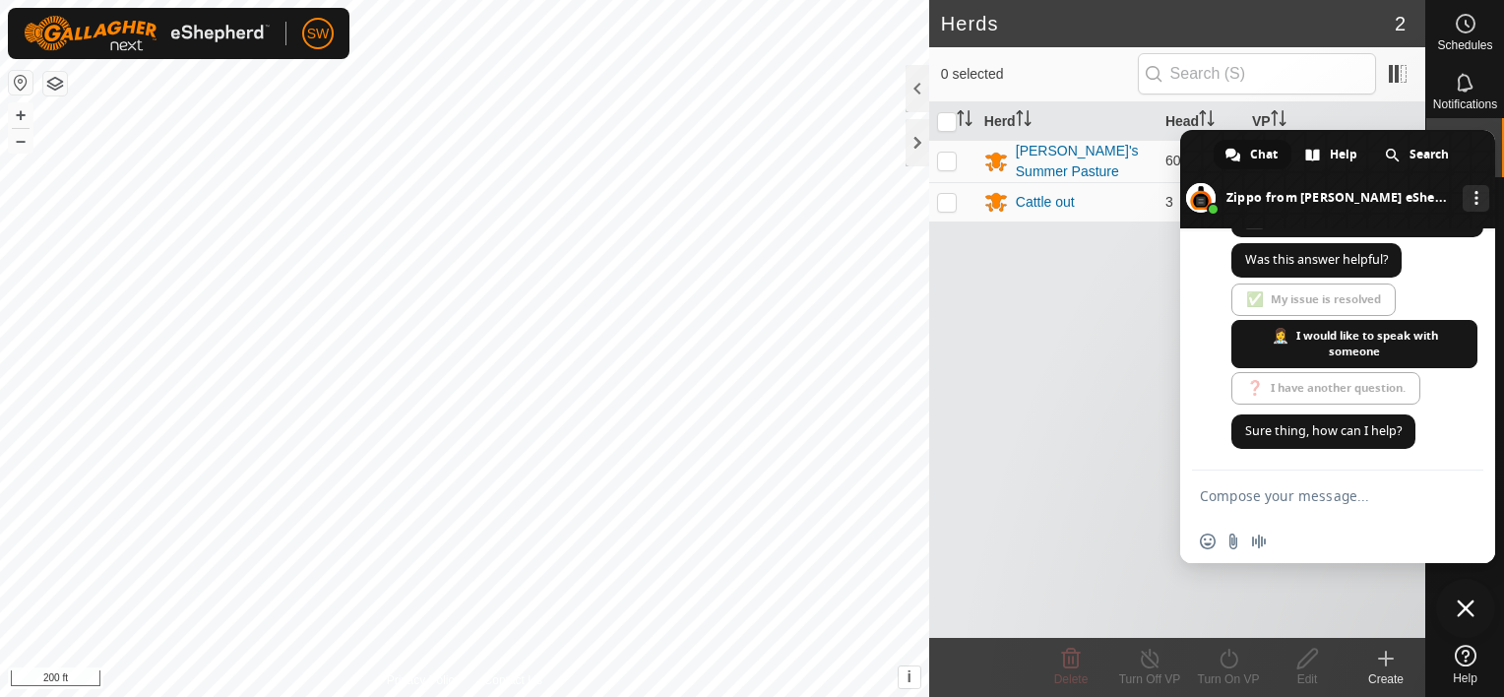
scroll to position [4064, 0]
click at [1288, 511] on textarea "Compose your message..." at bounding box center [1318, 495] width 236 height 49
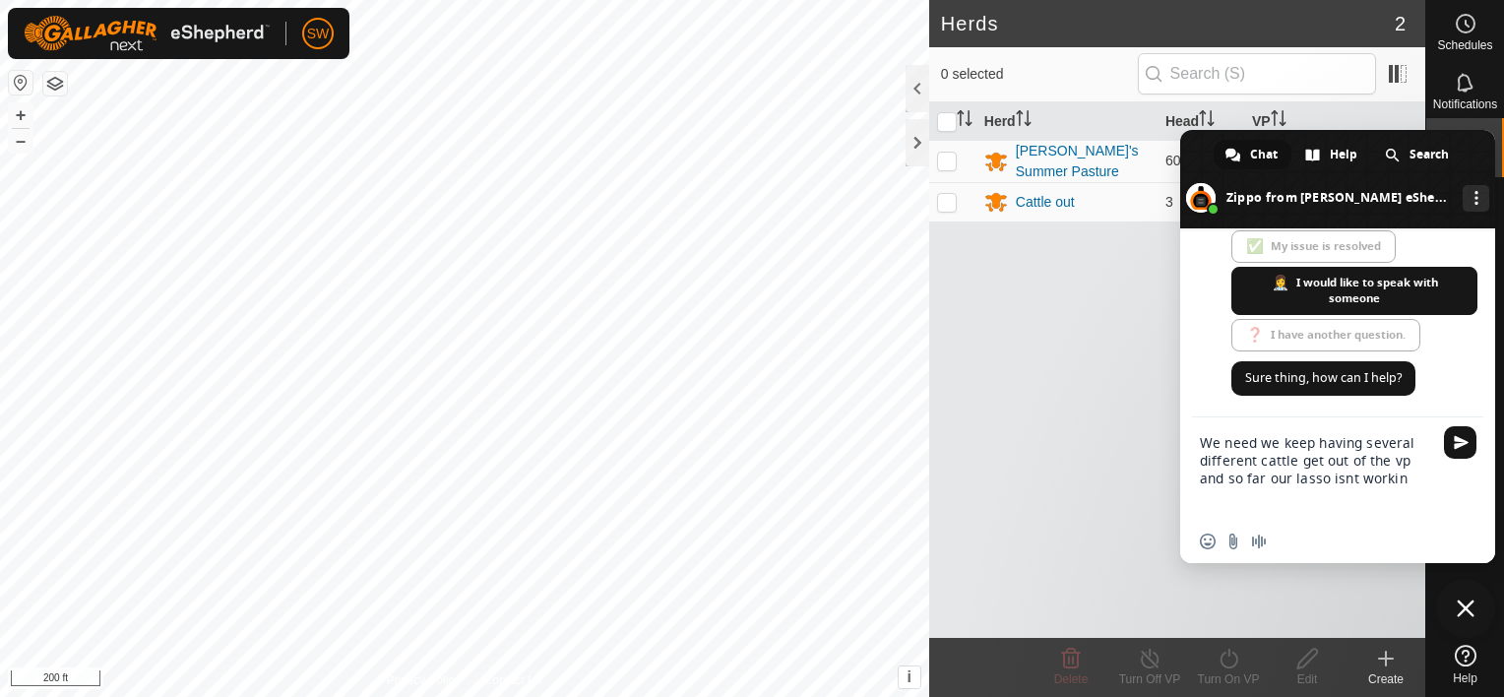
type textarea "We need we keep having several different cattle get out of the vp and so far ou…"
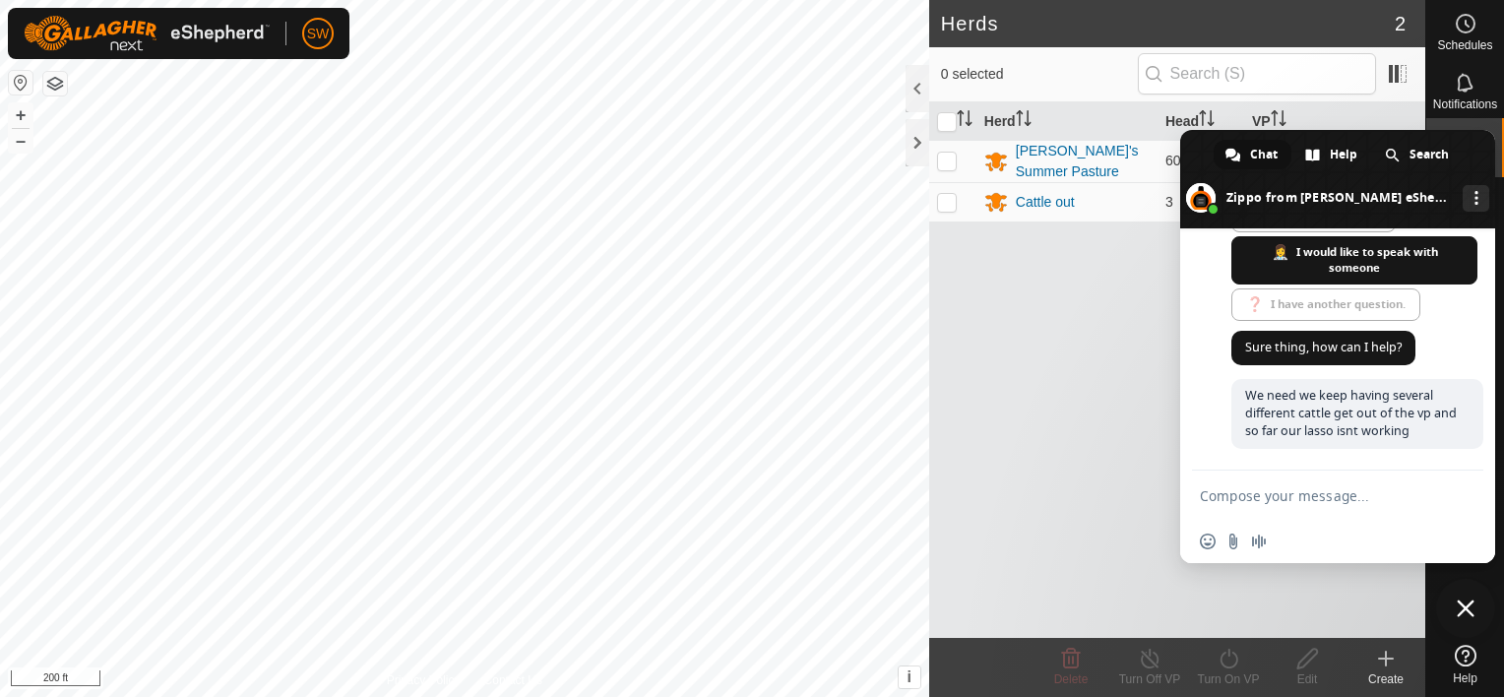
scroll to position [4151, 0]
click at [1468, 141] on span at bounding box center [1337, 179] width 315 height 98
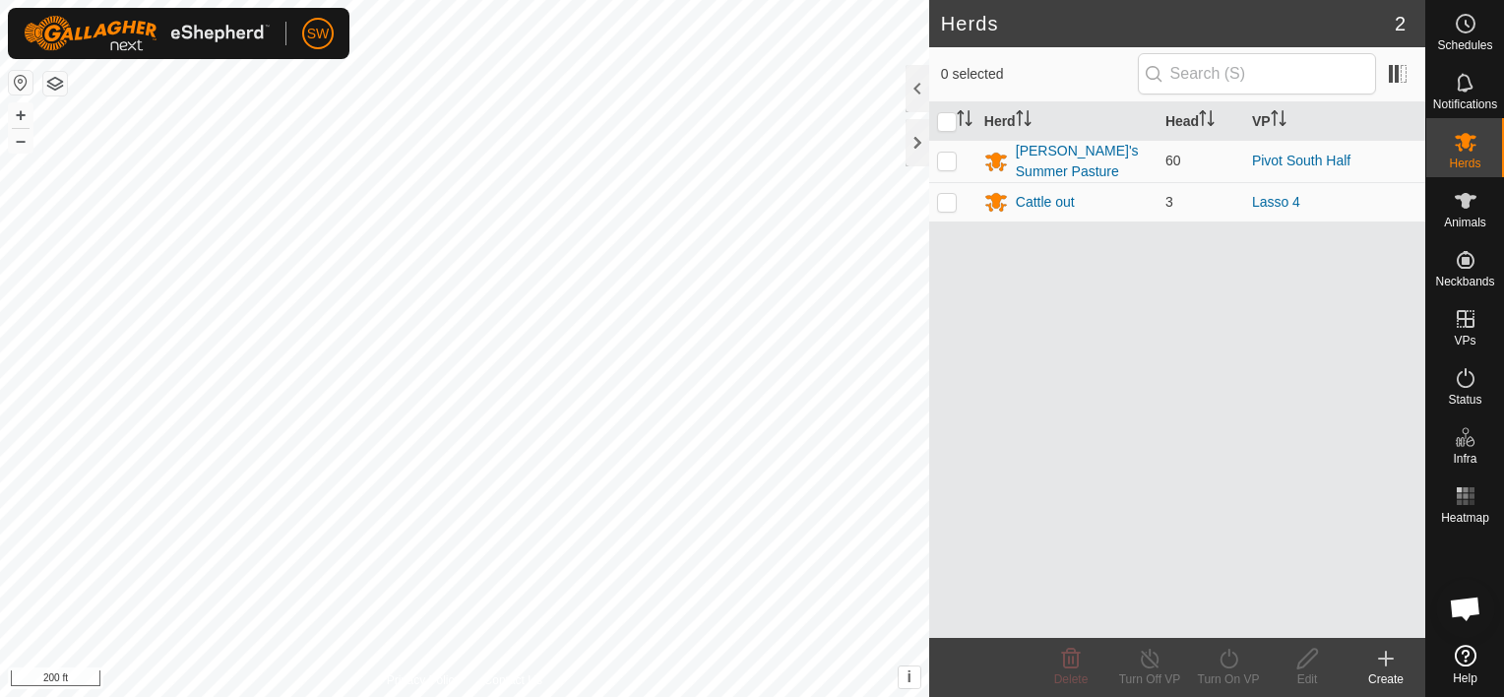
click at [1466, 617] on span "Open chat" at bounding box center [1465, 611] width 32 height 28
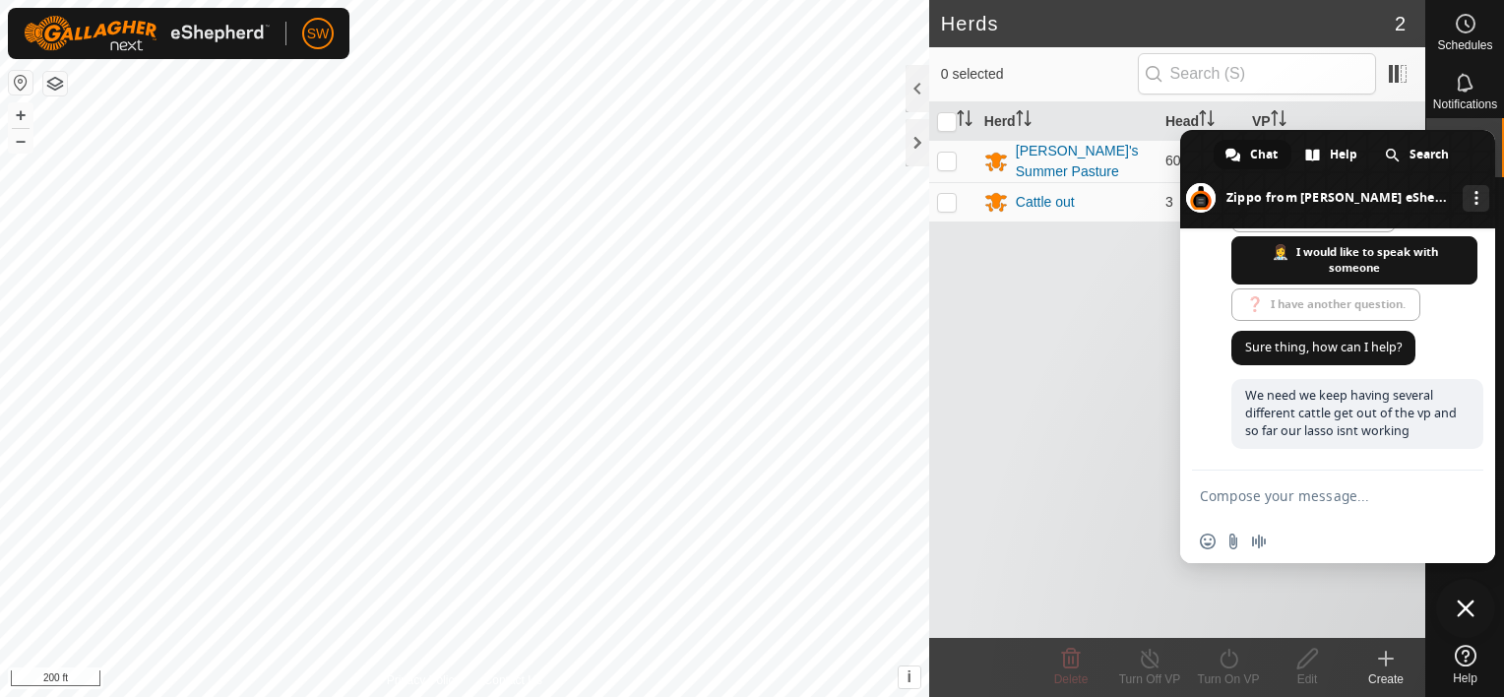
click at [1319, 517] on textarea "Compose your message..." at bounding box center [1318, 495] width 236 height 49
click at [1194, 138] on span at bounding box center [1337, 179] width 315 height 98
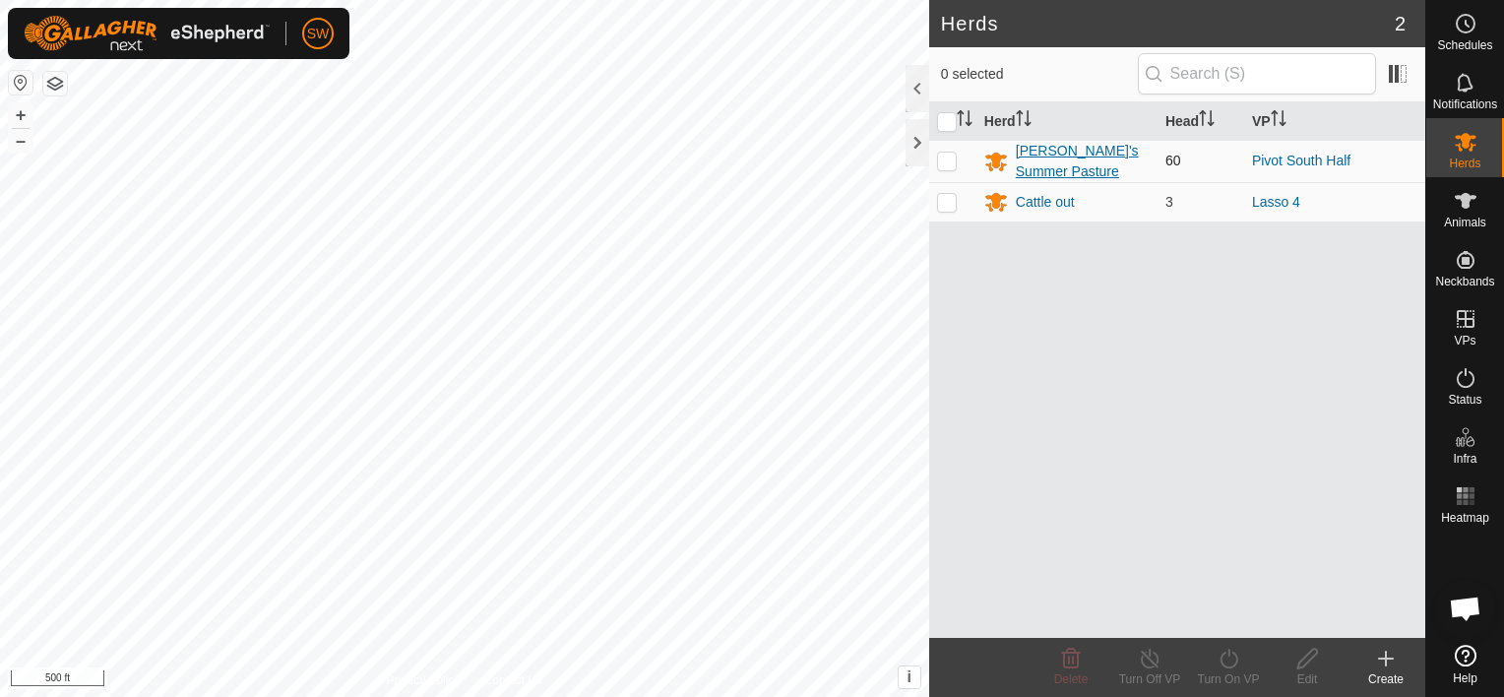
click at [1028, 168] on div "[PERSON_NAME]'s Summer Pasture" at bounding box center [1083, 161] width 134 height 41
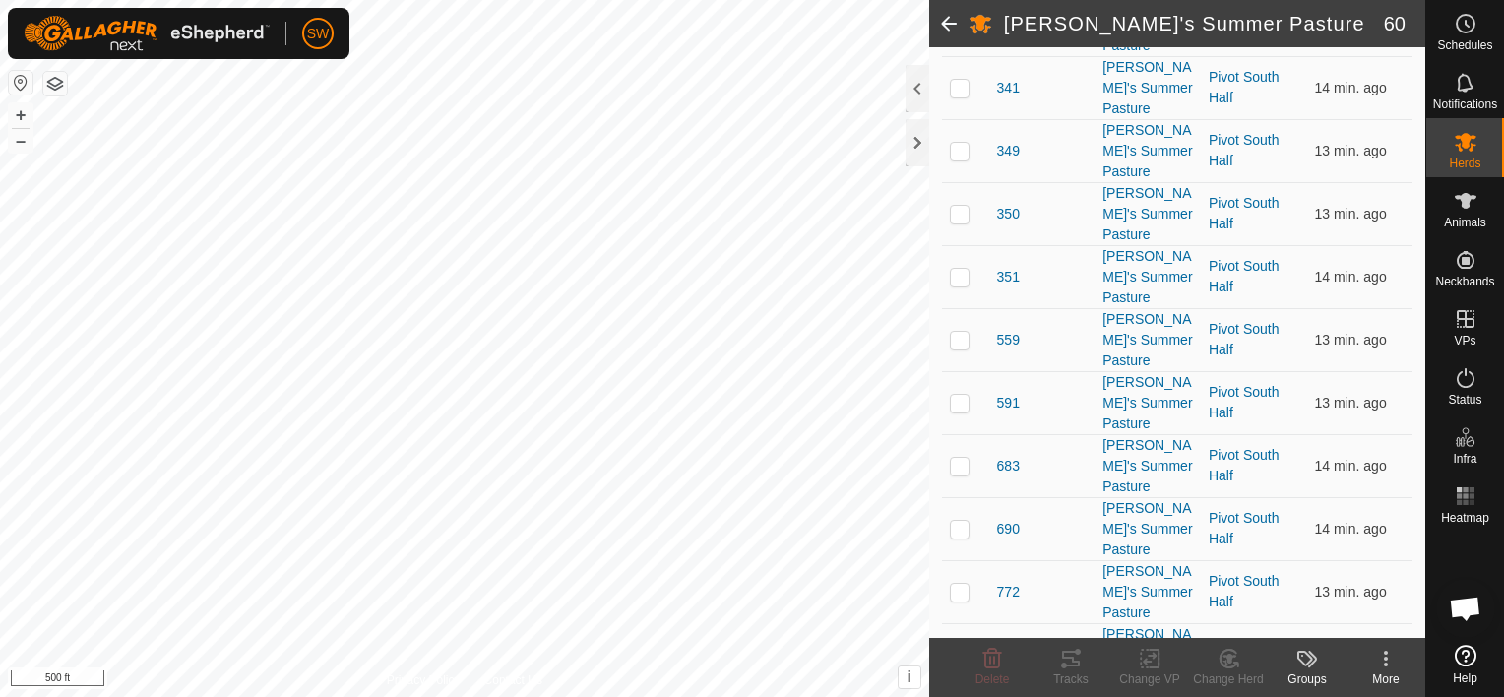
scroll to position [2908, 0]
click at [964, 207] on p-checkbox at bounding box center [960, 212] width 20 height 16
checkbox input "true"
click at [1170, 663] on change-vp-svg-icon at bounding box center [1150, 659] width 79 height 24
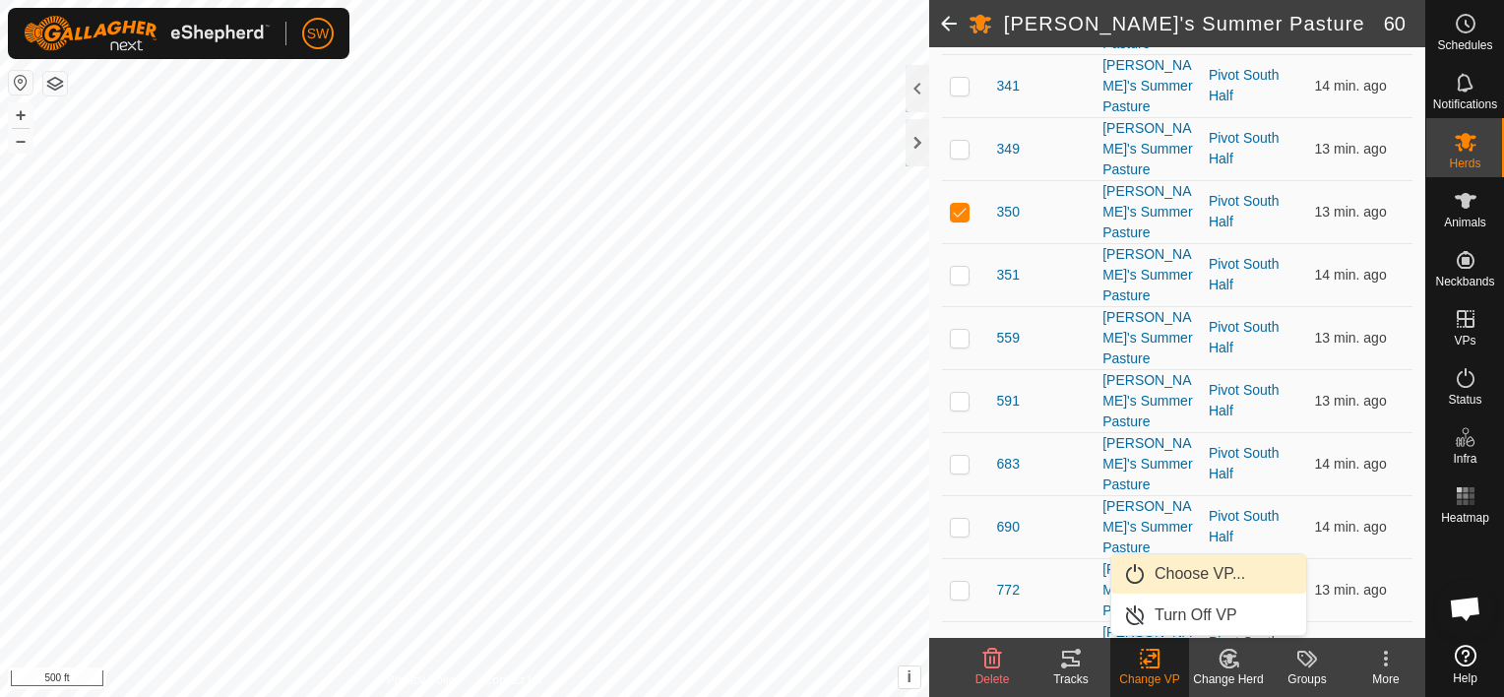
click at [1166, 581] on link "Choose VP..." at bounding box center [1209, 573] width 195 height 39
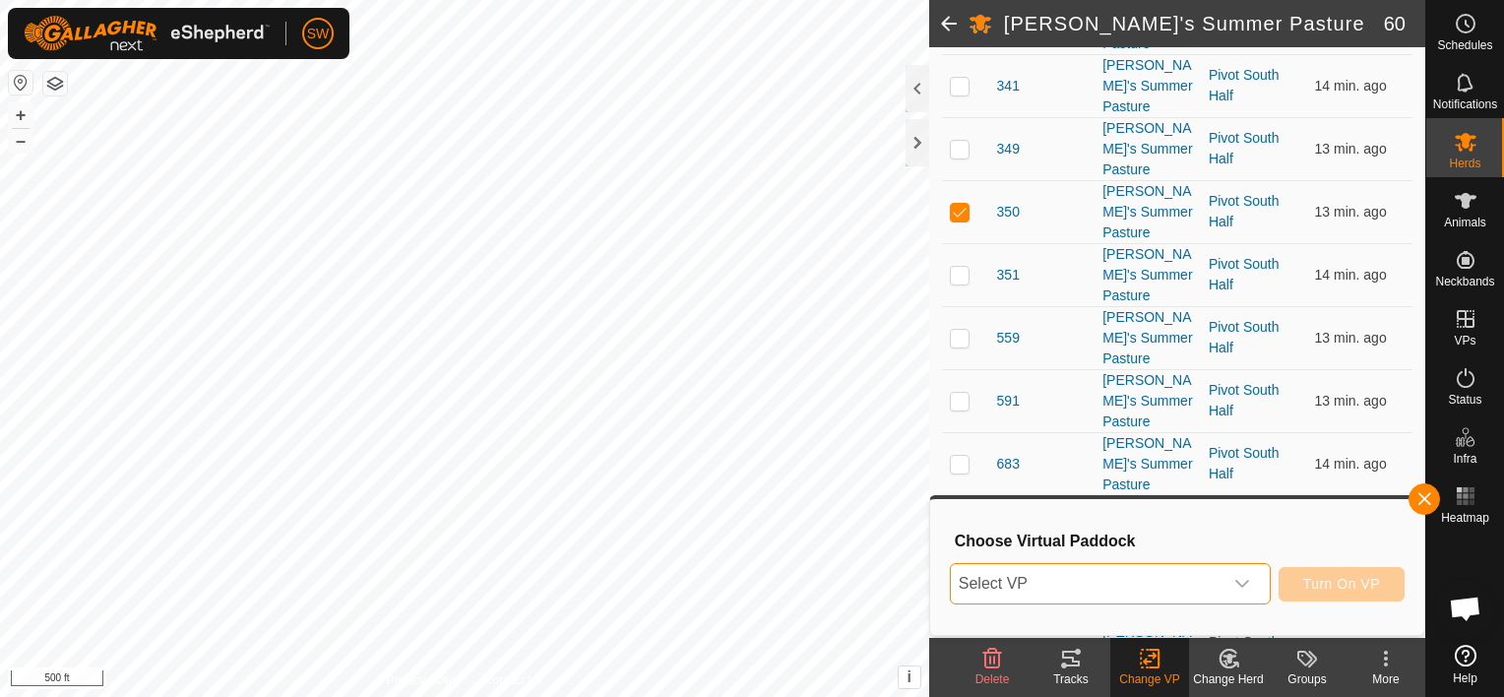
click at [1166, 581] on span "Select VP" at bounding box center [1087, 583] width 272 height 39
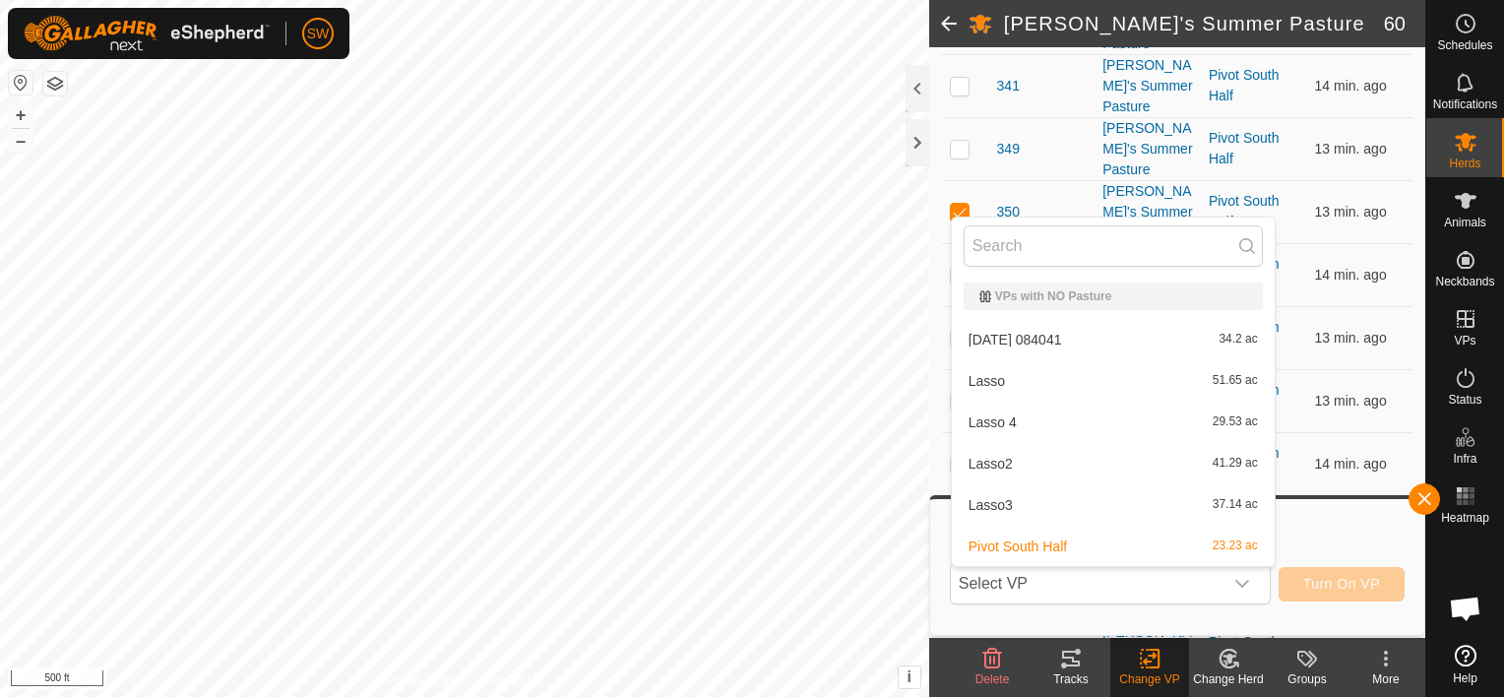
click at [1152, 660] on icon at bounding box center [1150, 659] width 25 height 24
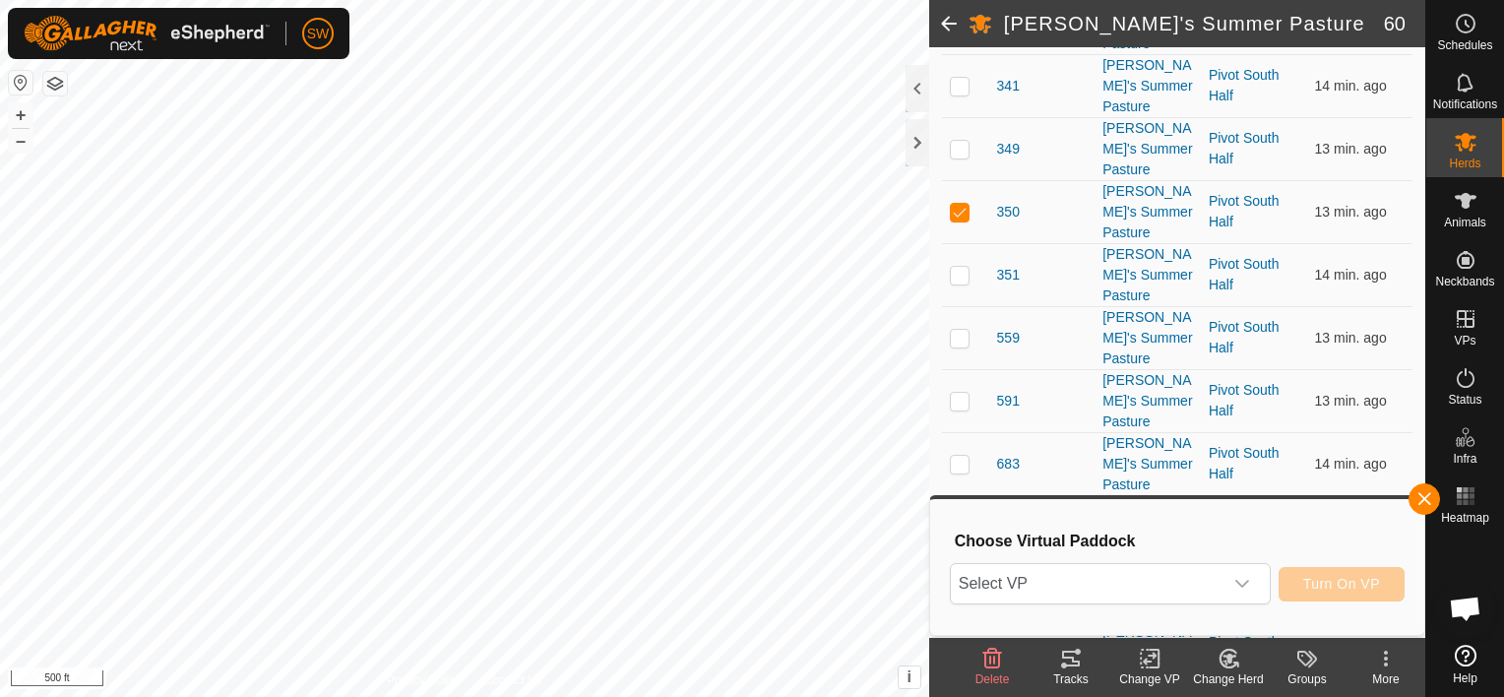
click at [1152, 660] on icon at bounding box center [1150, 659] width 25 height 24
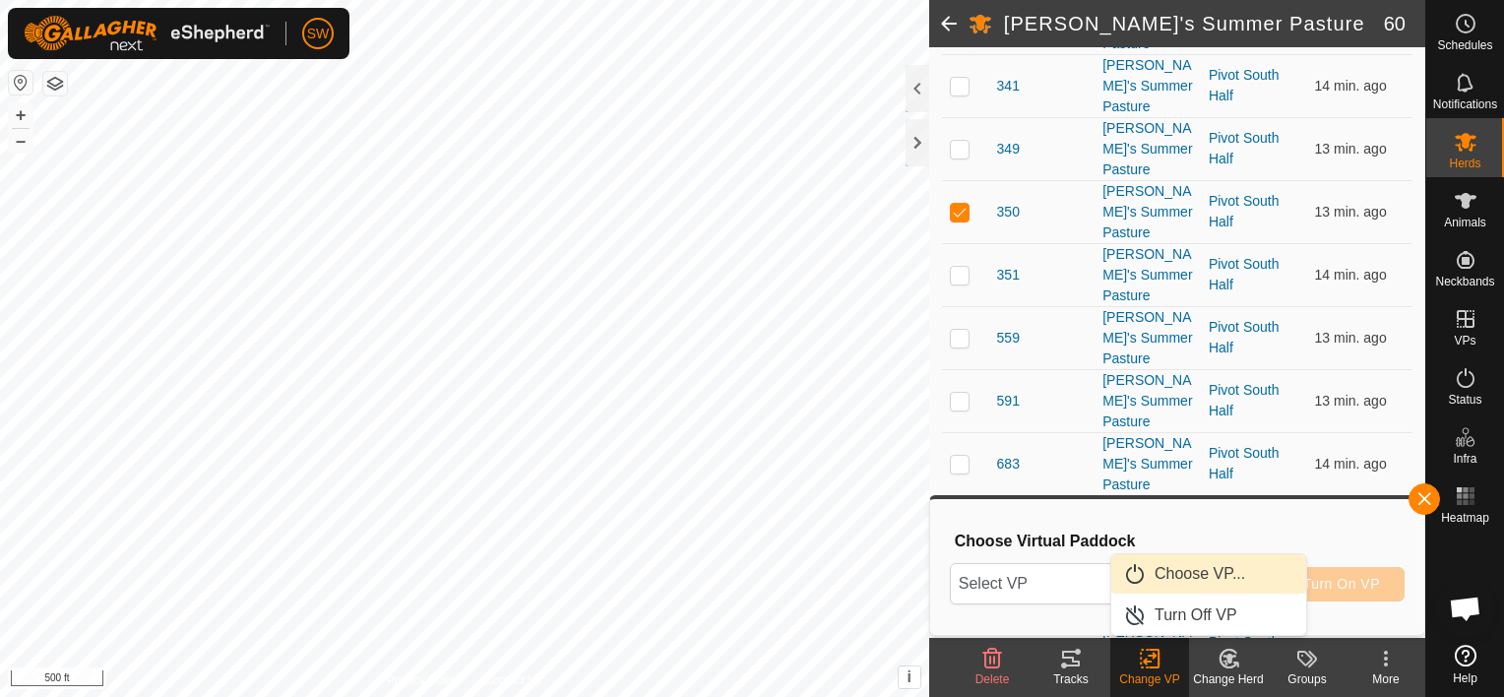
click at [1164, 584] on link "Choose VP..." at bounding box center [1209, 573] width 195 height 39
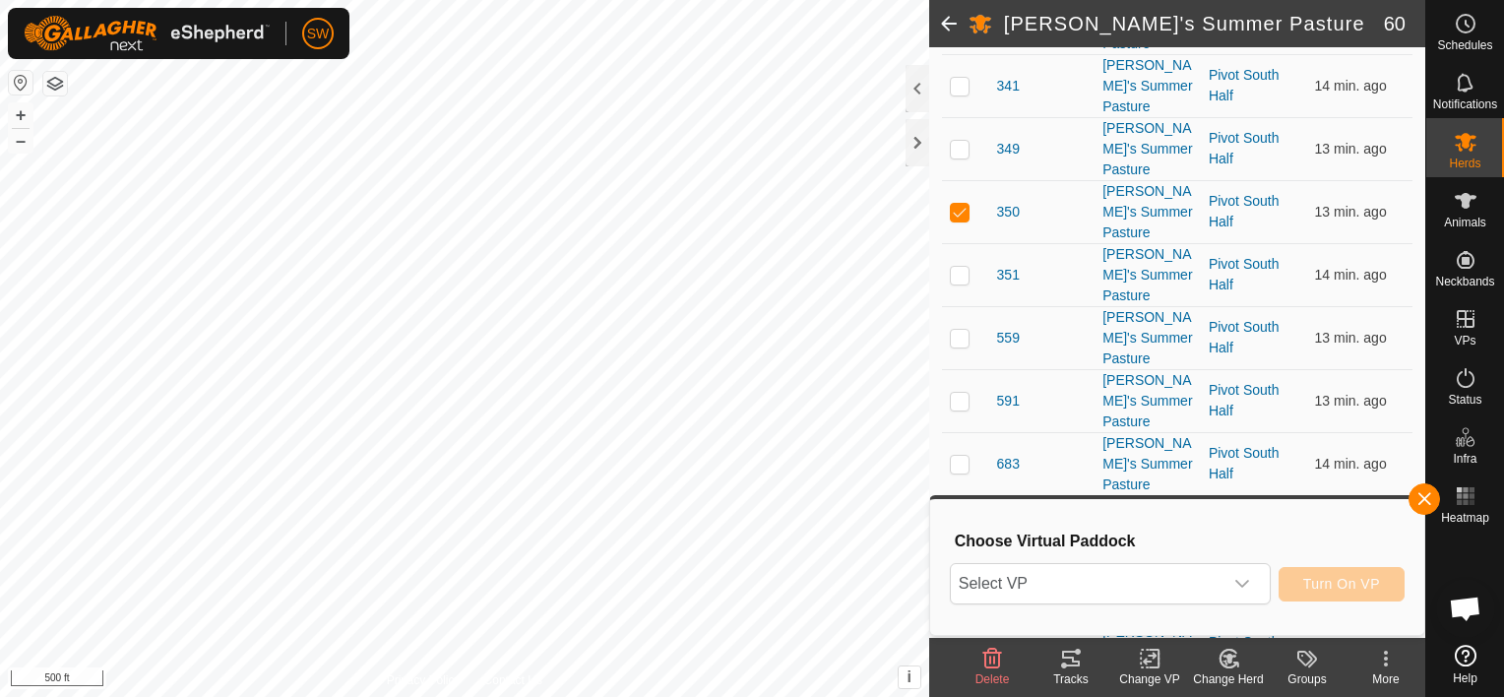
click at [1164, 584] on span "Select VP" at bounding box center [1087, 583] width 272 height 39
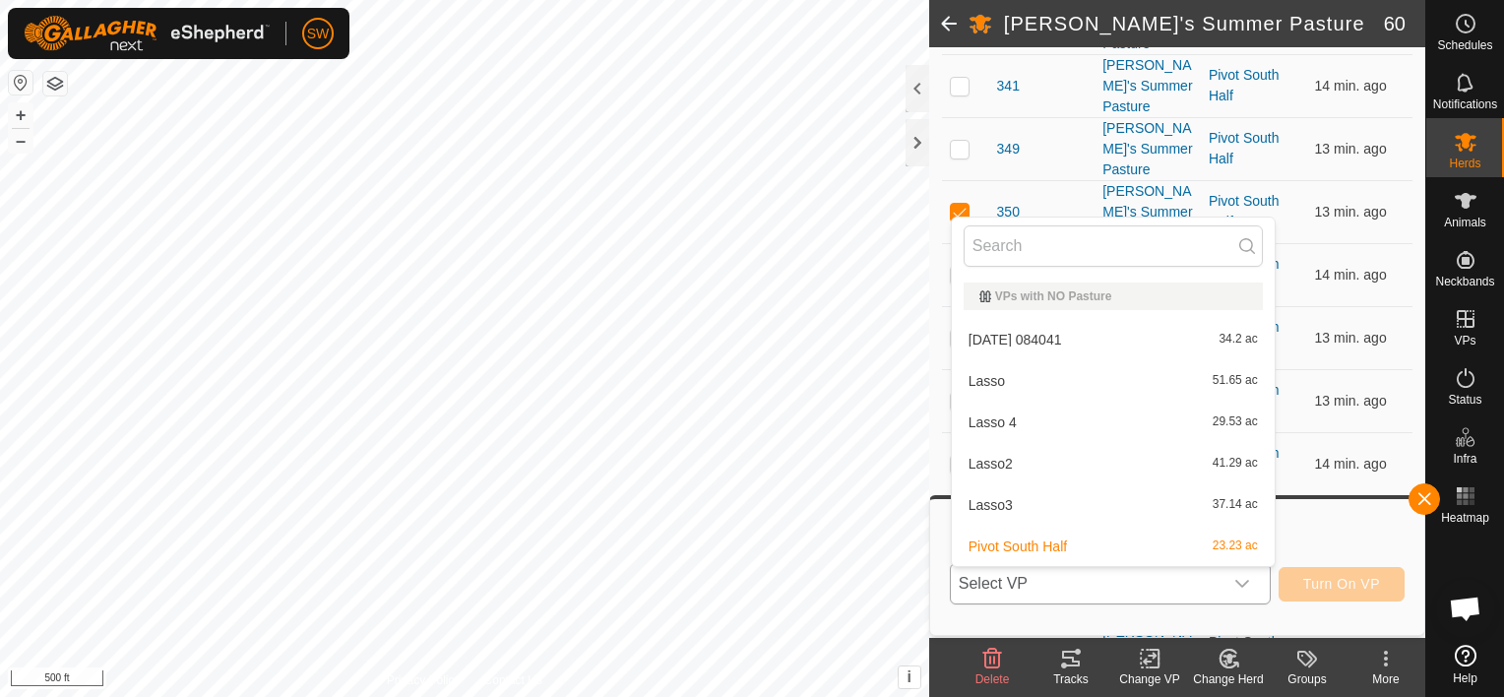
click at [1065, 433] on li "Lasso 4 29.53 ac" at bounding box center [1113, 422] width 323 height 39
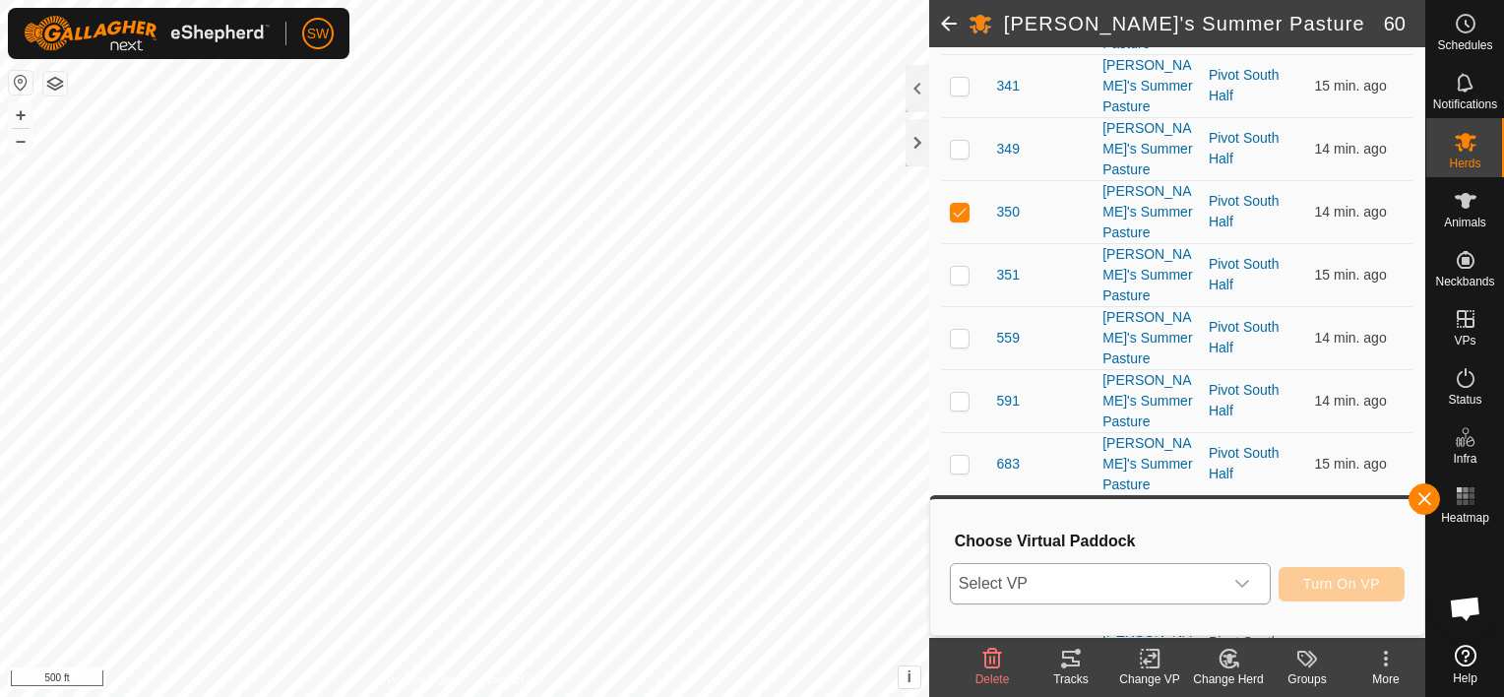
drag, startPoint x: 1236, startPoint y: 554, endPoint x: 1233, endPoint y: 571, distance: 17.0
click at [1233, 571] on div "Choose Virtual Paddock Select VP Turn On VP" at bounding box center [1177, 567] width 471 height 112
click at [1238, 576] on icon "dropdown trigger" at bounding box center [1243, 584] width 16 height 16
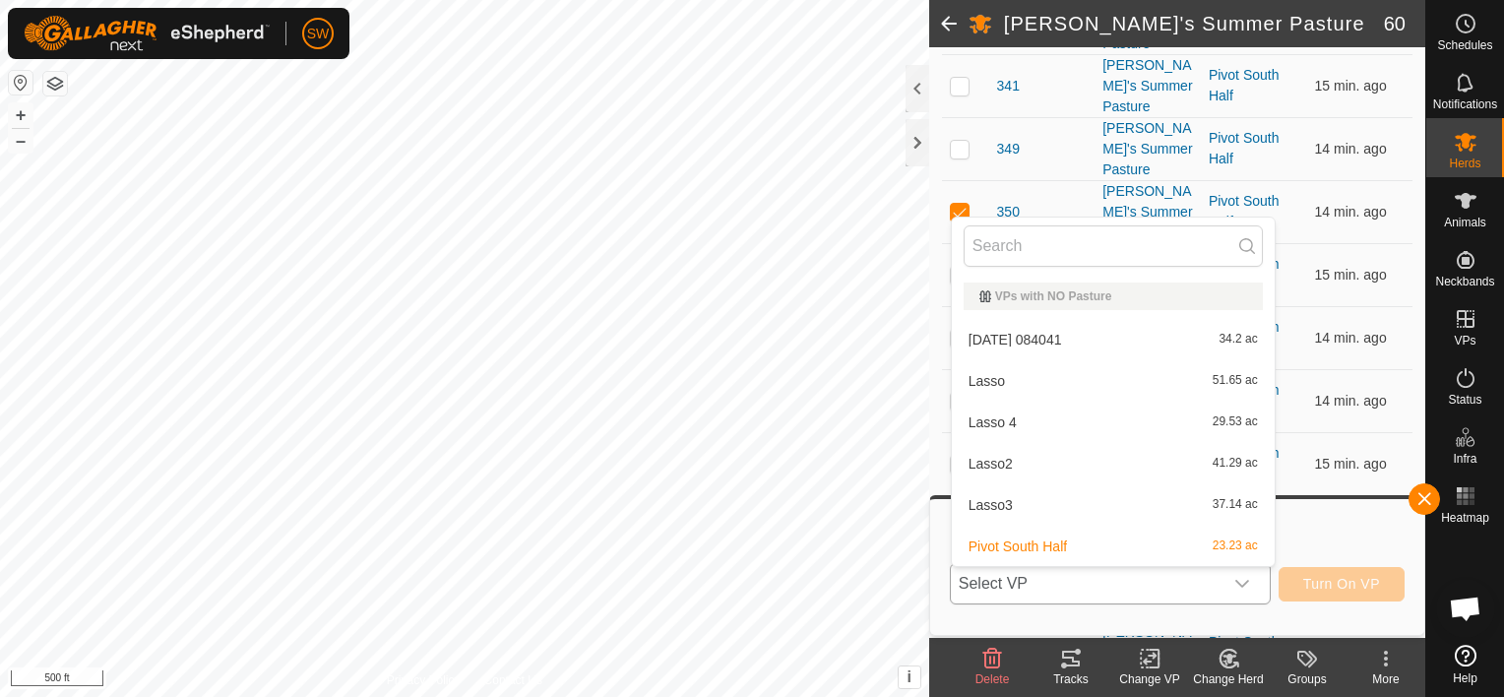
drag, startPoint x: 1238, startPoint y: 576, endPoint x: 1228, endPoint y: 568, distance: 12.6
click at [1228, 568] on div "dropdown trigger" at bounding box center [1242, 583] width 39 height 39
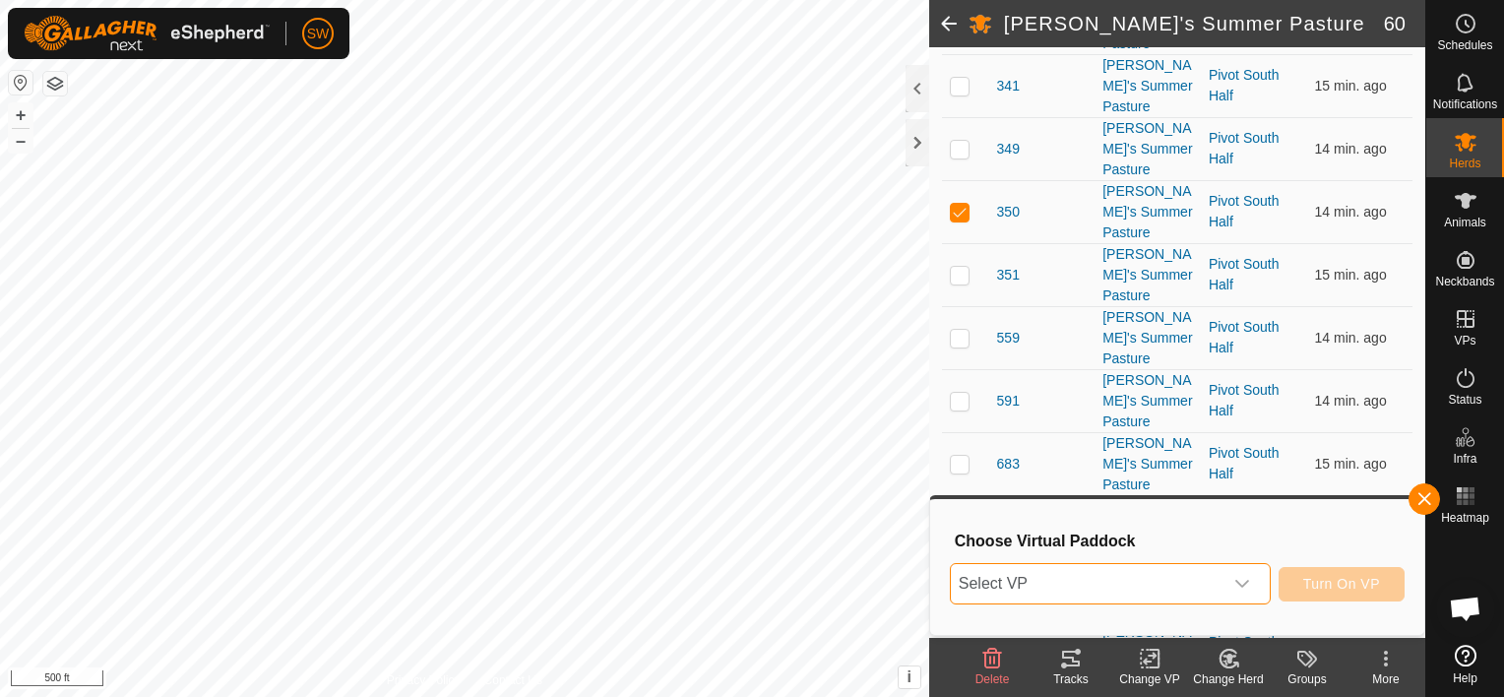
click at [1228, 568] on div "dropdown trigger" at bounding box center [1242, 583] width 39 height 39
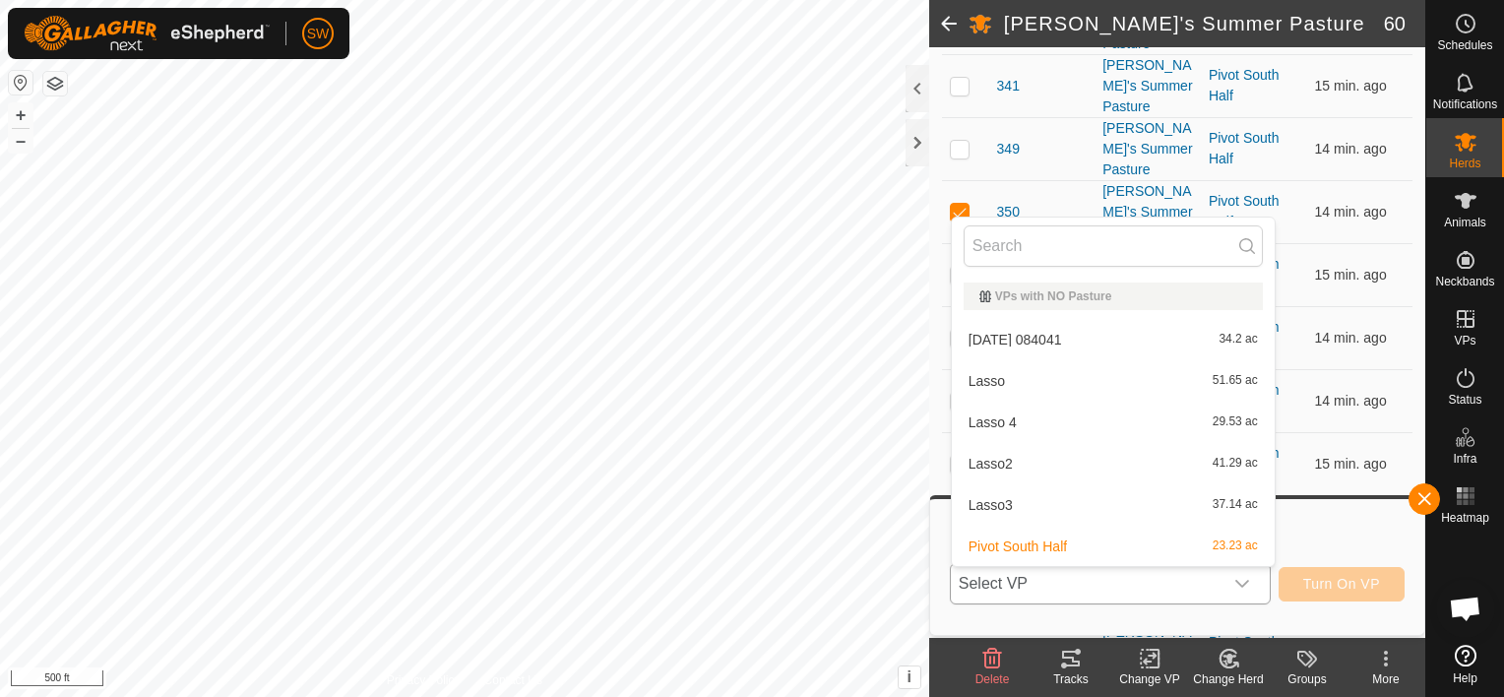
click at [1228, 568] on div "dropdown trigger" at bounding box center [1242, 583] width 39 height 39
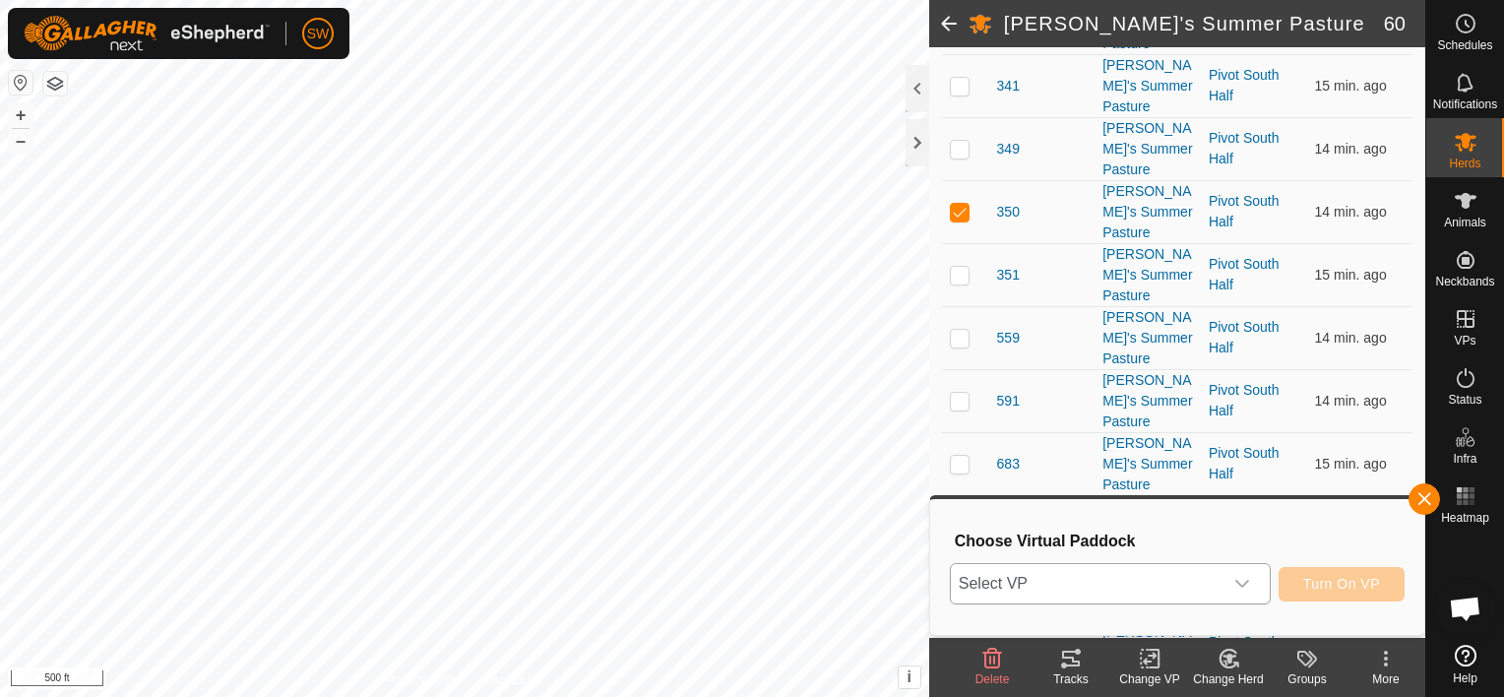
click at [1241, 570] on div "dropdown trigger" at bounding box center [1242, 583] width 39 height 39
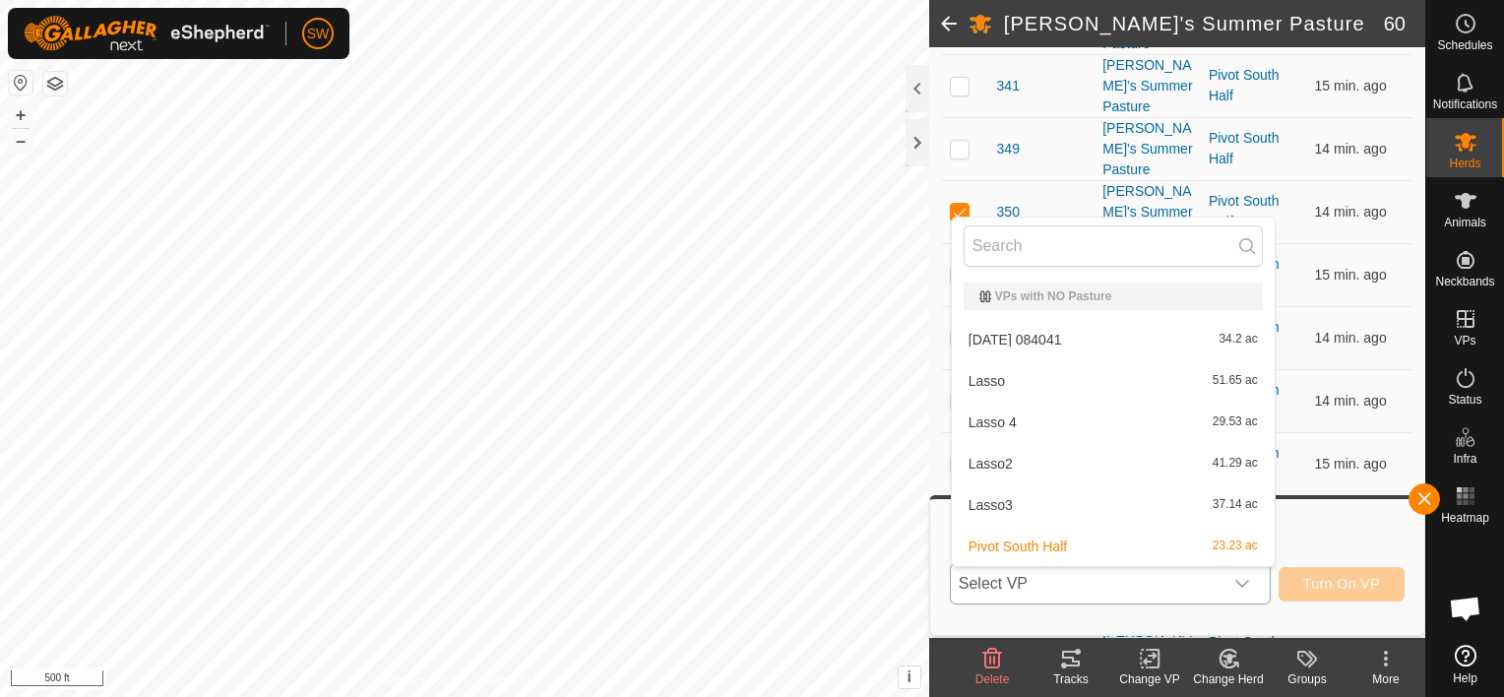
click at [1241, 570] on div "dropdown trigger" at bounding box center [1242, 583] width 39 height 39
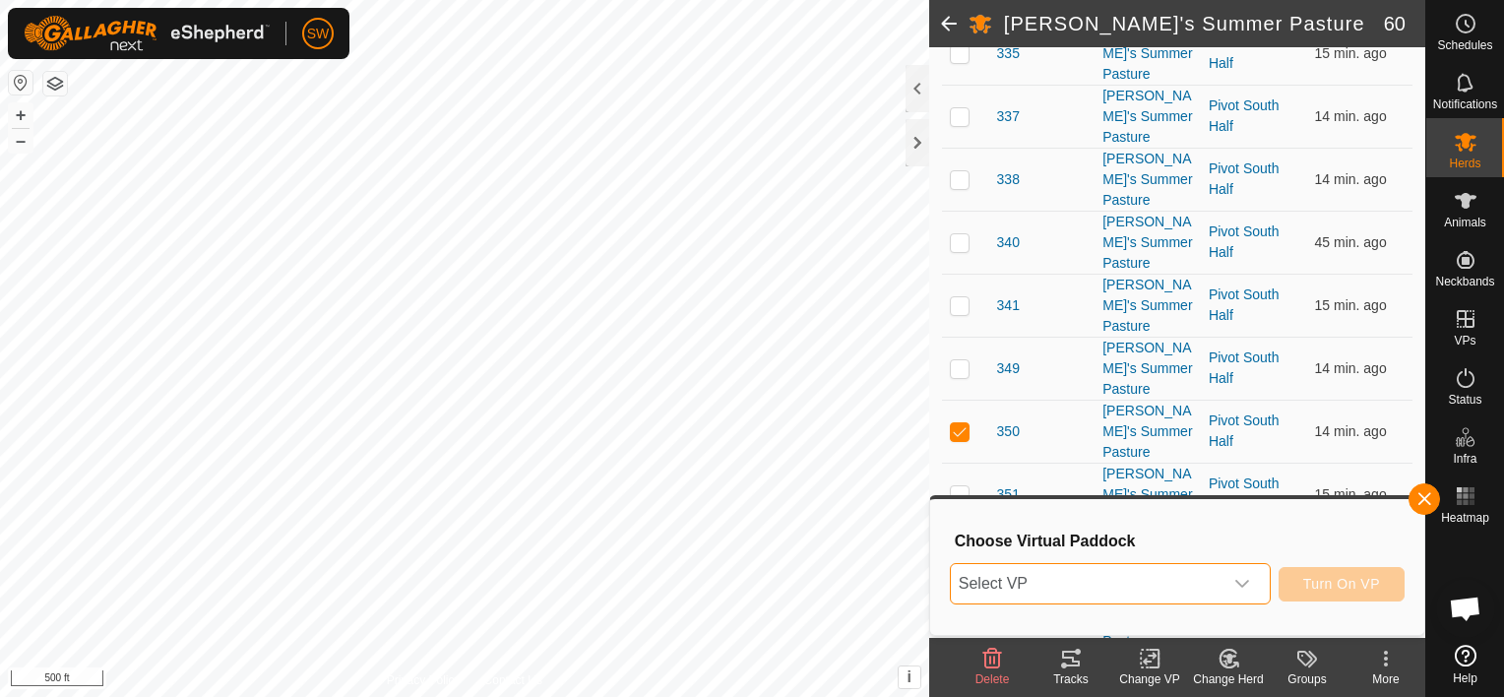
scroll to position [2690, 0]
click at [1239, 599] on div "dropdown trigger" at bounding box center [1242, 583] width 39 height 39
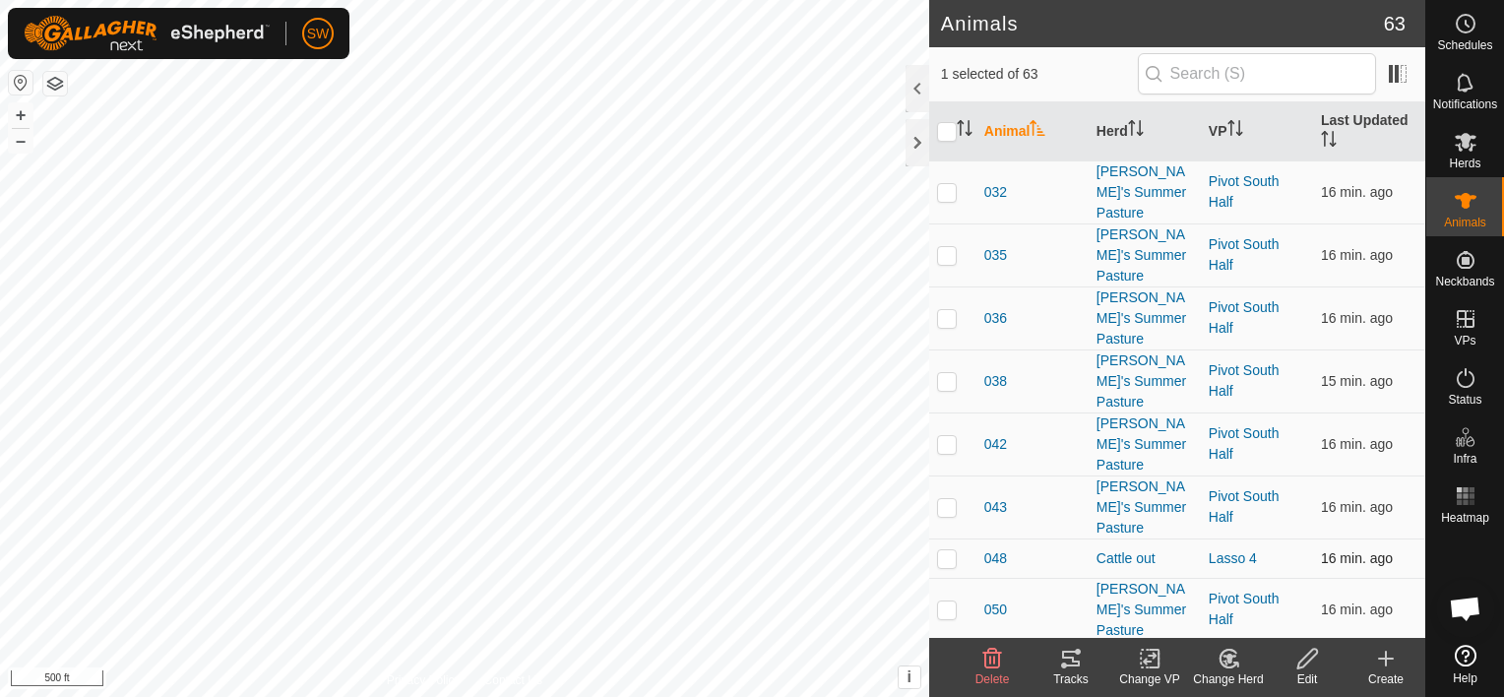
click at [945, 559] on p-checkbox at bounding box center [947, 558] width 20 height 16
checkbox input "true"
click at [1154, 661] on icon at bounding box center [1150, 659] width 25 height 24
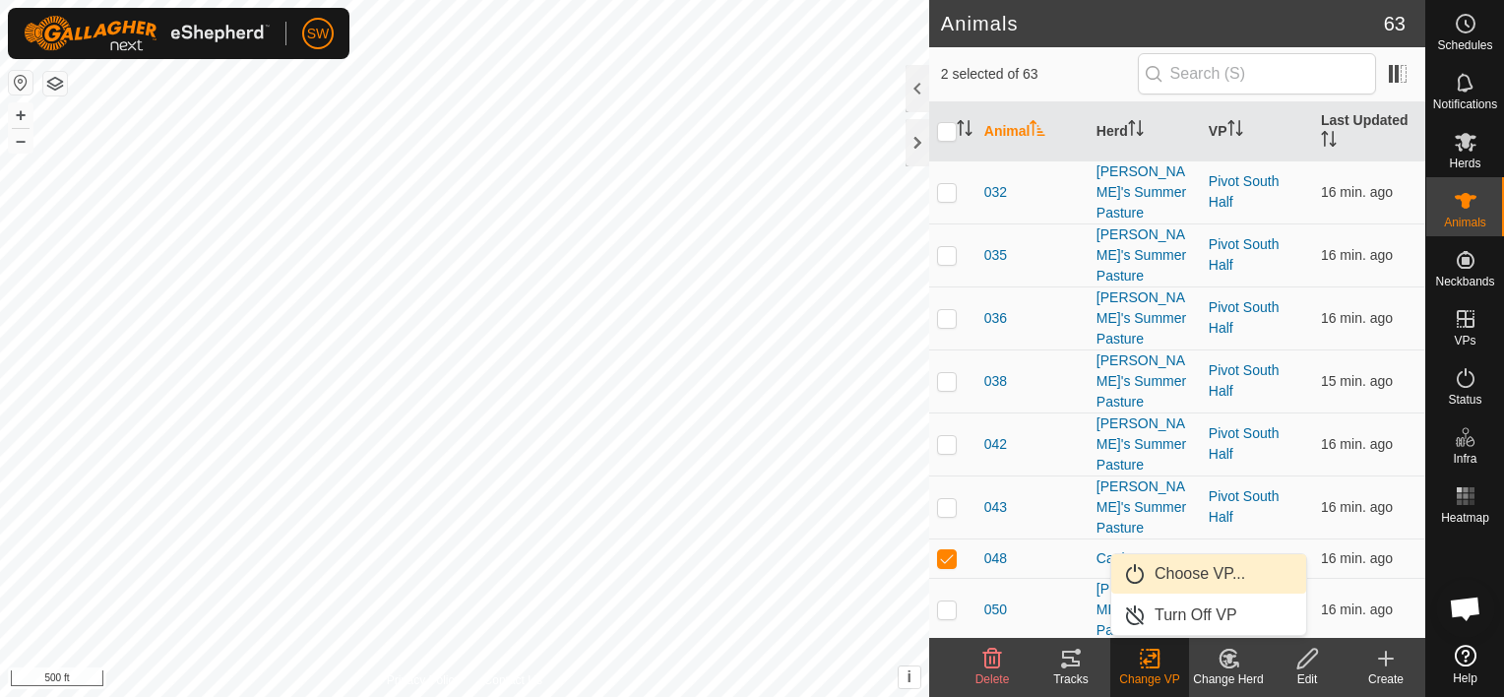
click at [1217, 565] on link "Choose VP..." at bounding box center [1209, 573] width 195 height 39
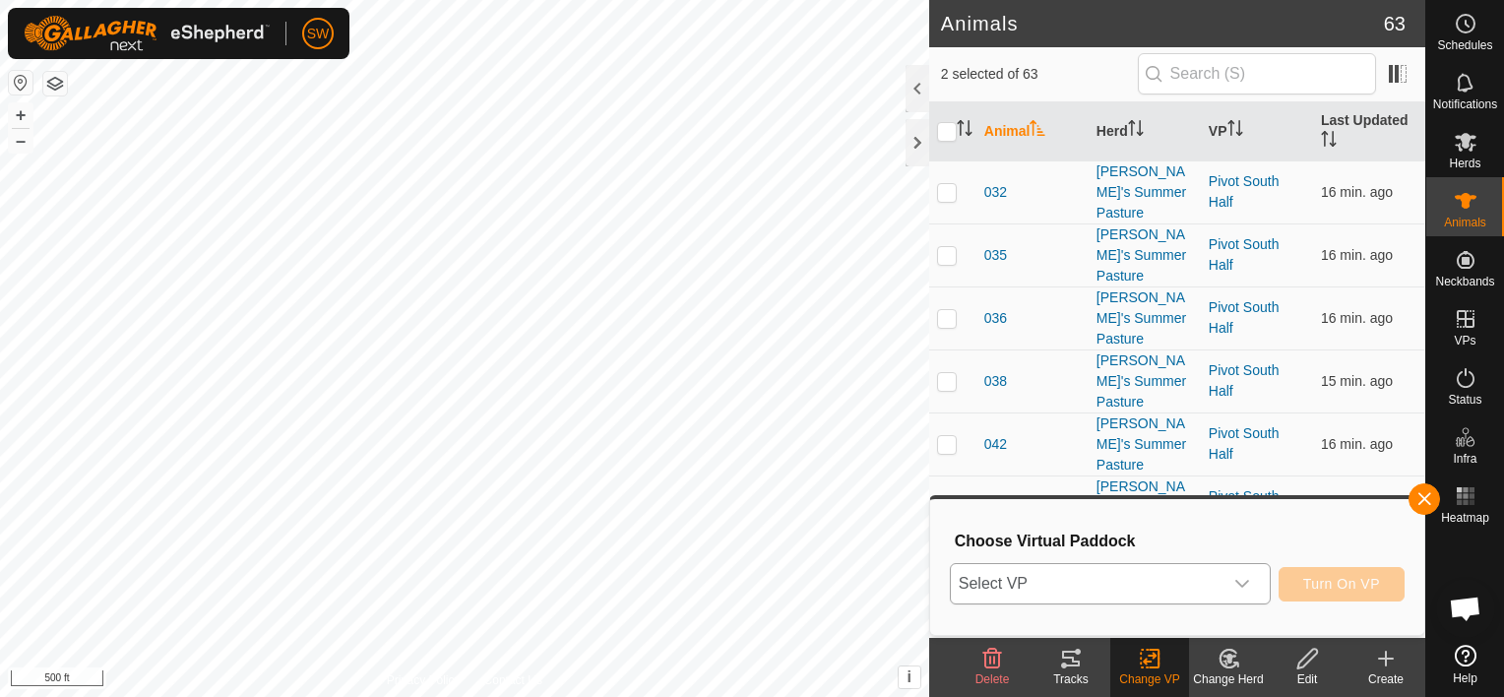
click at [1193, 569] on span "Select VP" at bounding box center [1087, 583] width 272 height 39
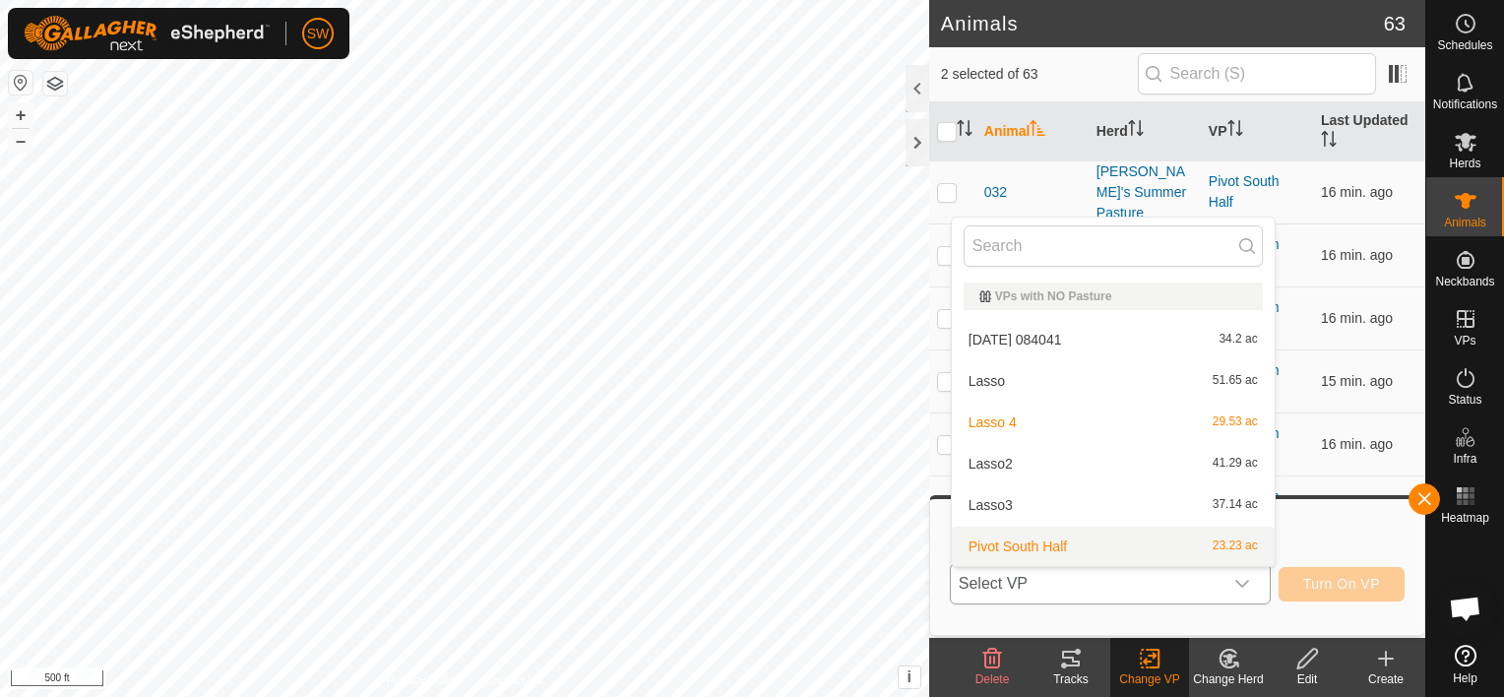
click at [1166, 545] on li "Pivot South Half 23.23 ac" at bounding box center [1113, 546] width 323 height 39
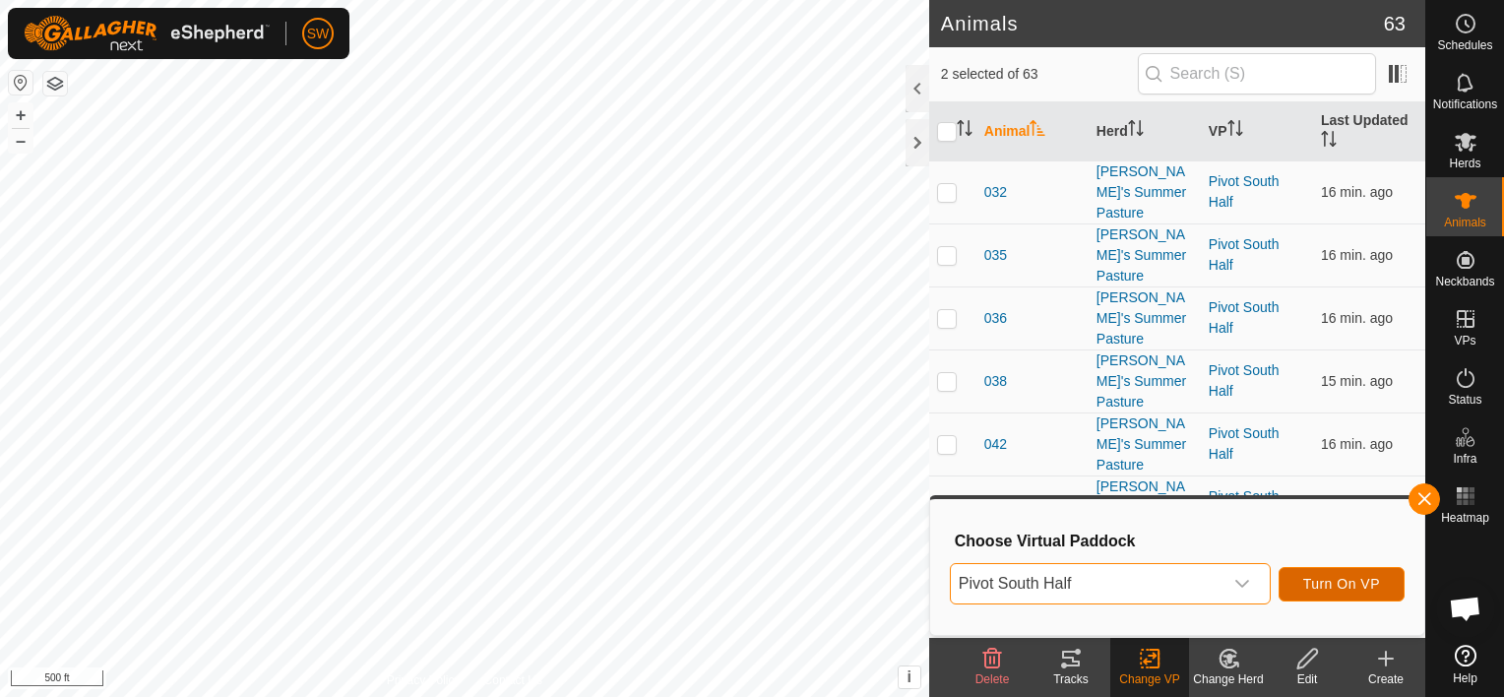
click at [1341, 581] on span "Turn On VP" at bounding box center [1342, 584] width 77 height 16
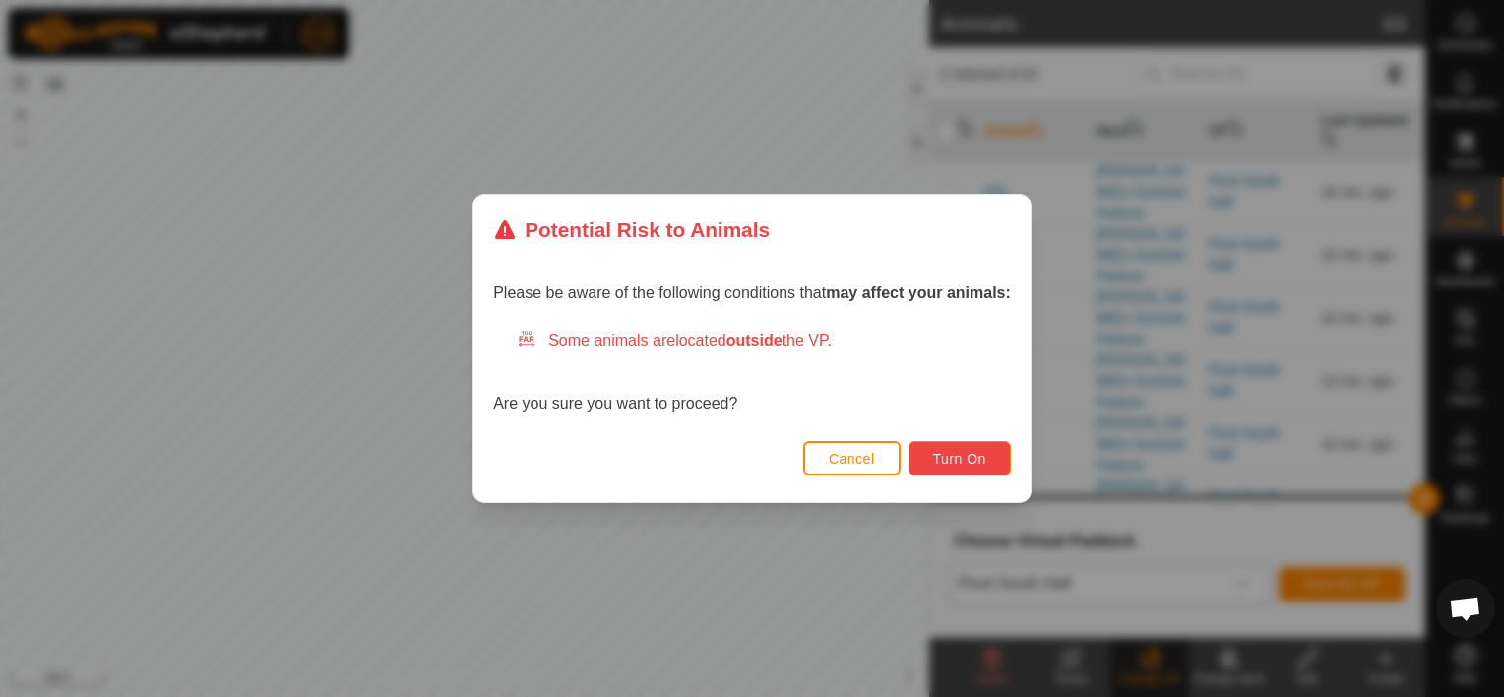
click at [953, 464] on span "Turn On" at bounding box center [959, 459] width 53 height 16
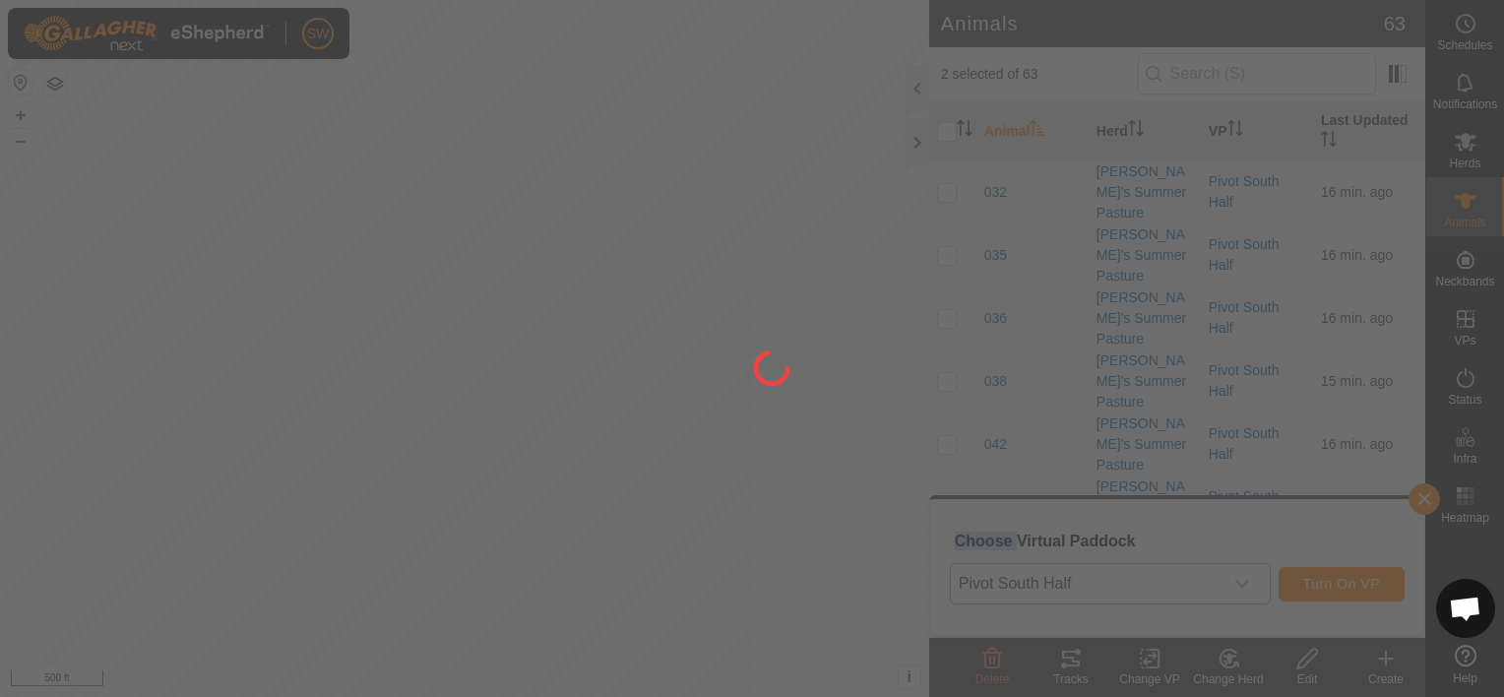
click at [953, 464] on div at bounding box center [752, 348] width 1504 height 697
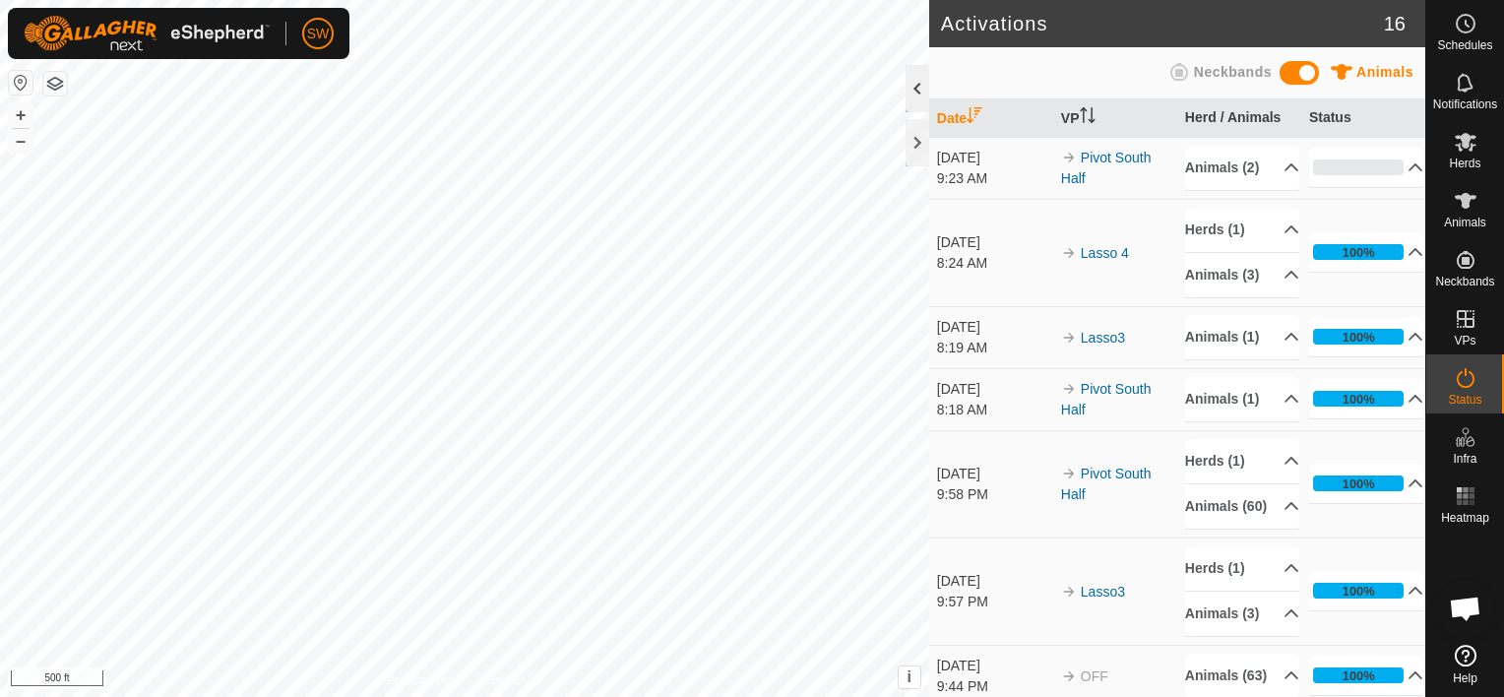
click at [916, 86] on div at bounding box center [918, 88] width 24 height 47
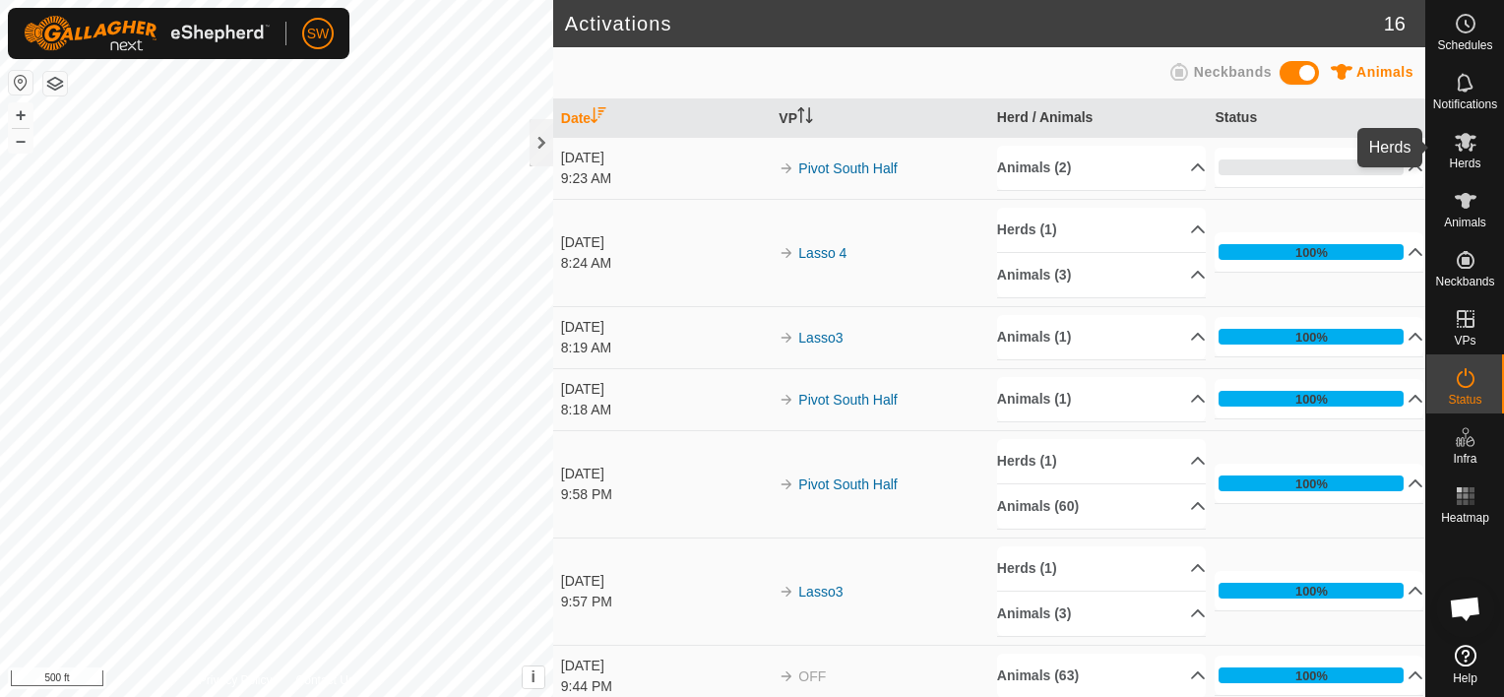
click at [1461, 164] on span "Herds" at bounding box center [1465, 164] width 32 height 12
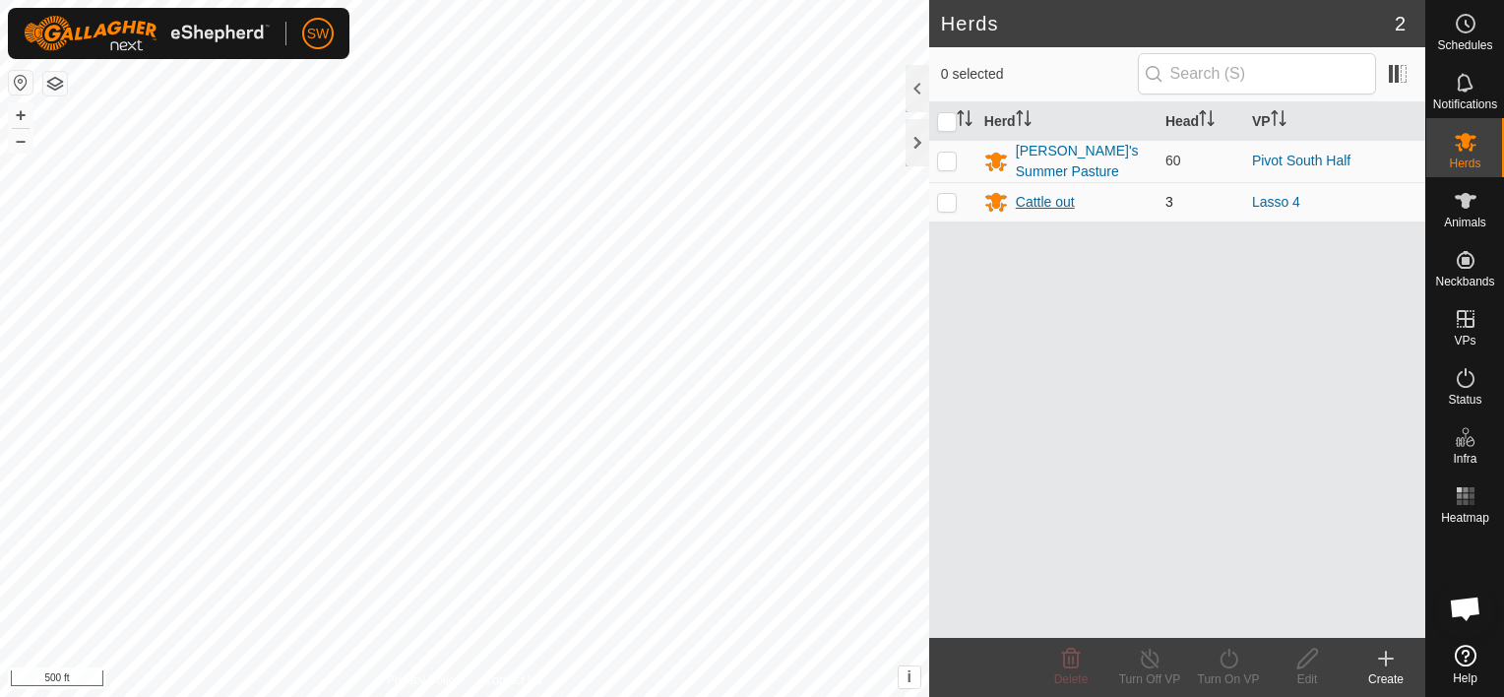
click at [1023, 196] on div "Cattle out" at bounding box center [1045, 202] width 59 height 21
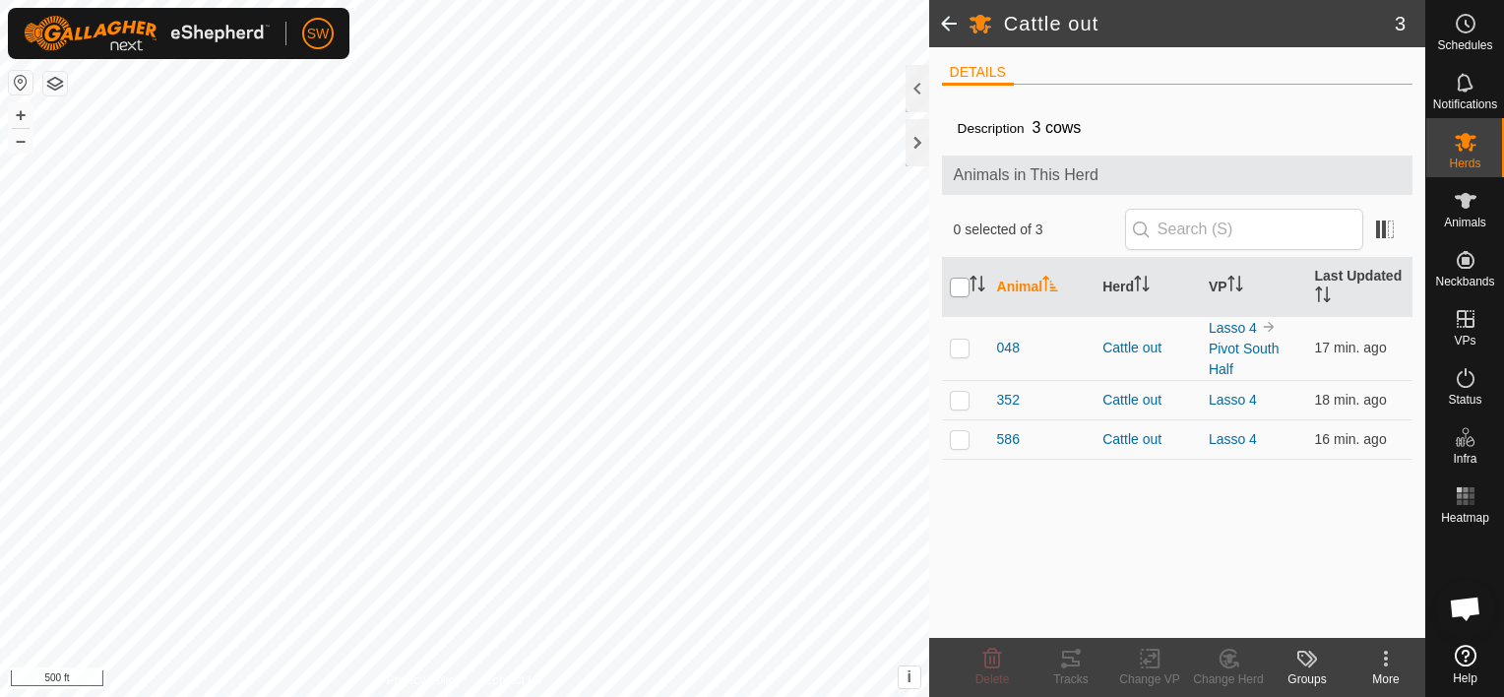
click at [962, 278] on input "checkbox" at bounding box center [960, 288] width 20 height 20
checkbox input "true"
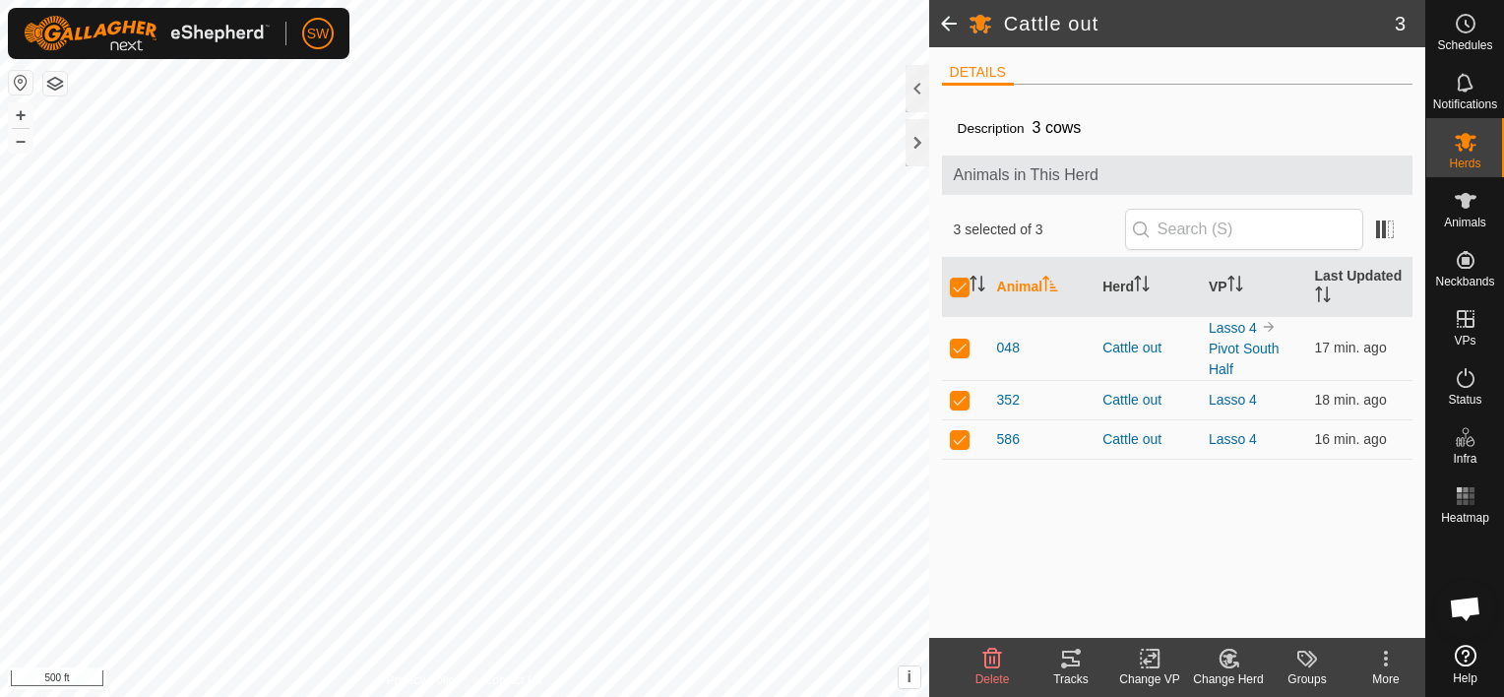
click at [1150, 663] on icon at bounding box center [1150, 659] width 25 height 24
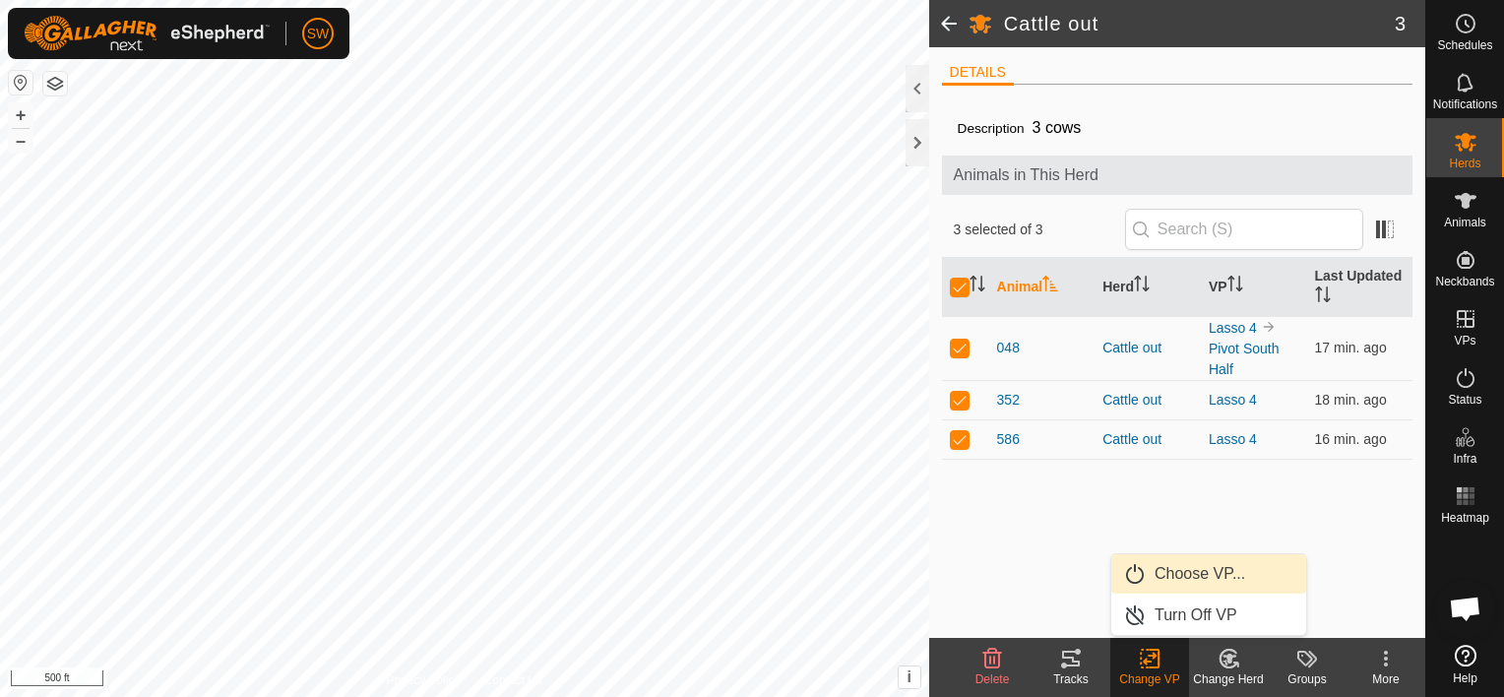
click at [1177, 571] on link "Choose VP..." at bounding box center [1209, 573] width 195 height 39
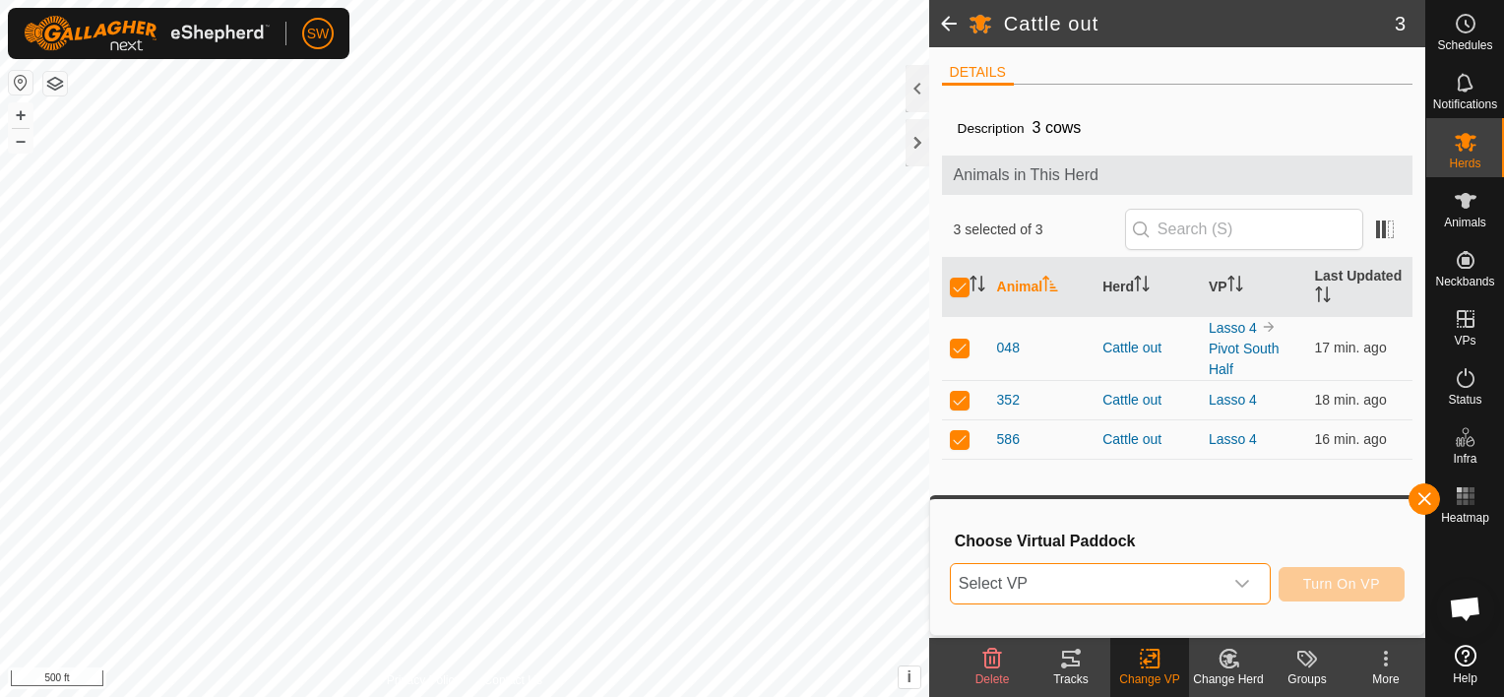
click at [1177, 571] on span "Select VP" at bounding box center [1087, 583] width 272 height 39
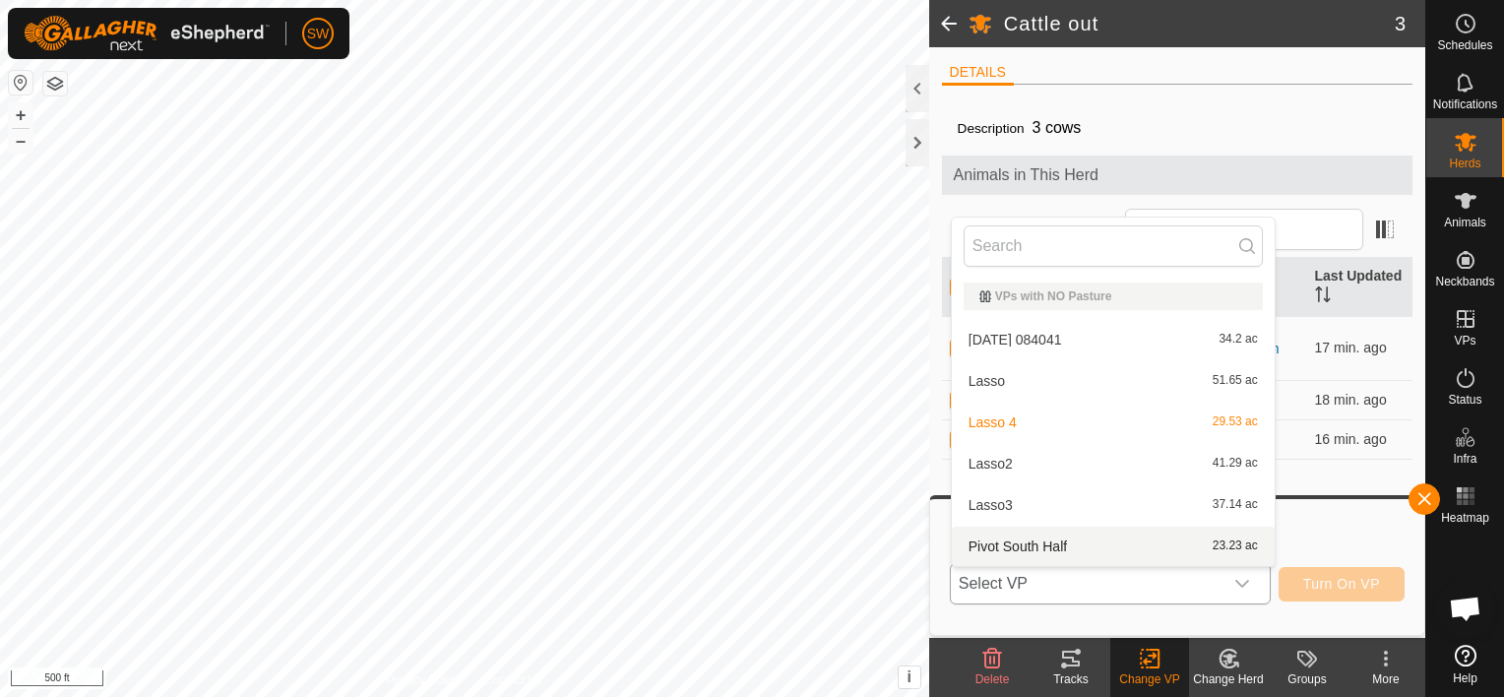
click at [1180, 554] on li "Pivot South Half 23.23 ac" at bounding box center [1113, 546] width 323 height 39
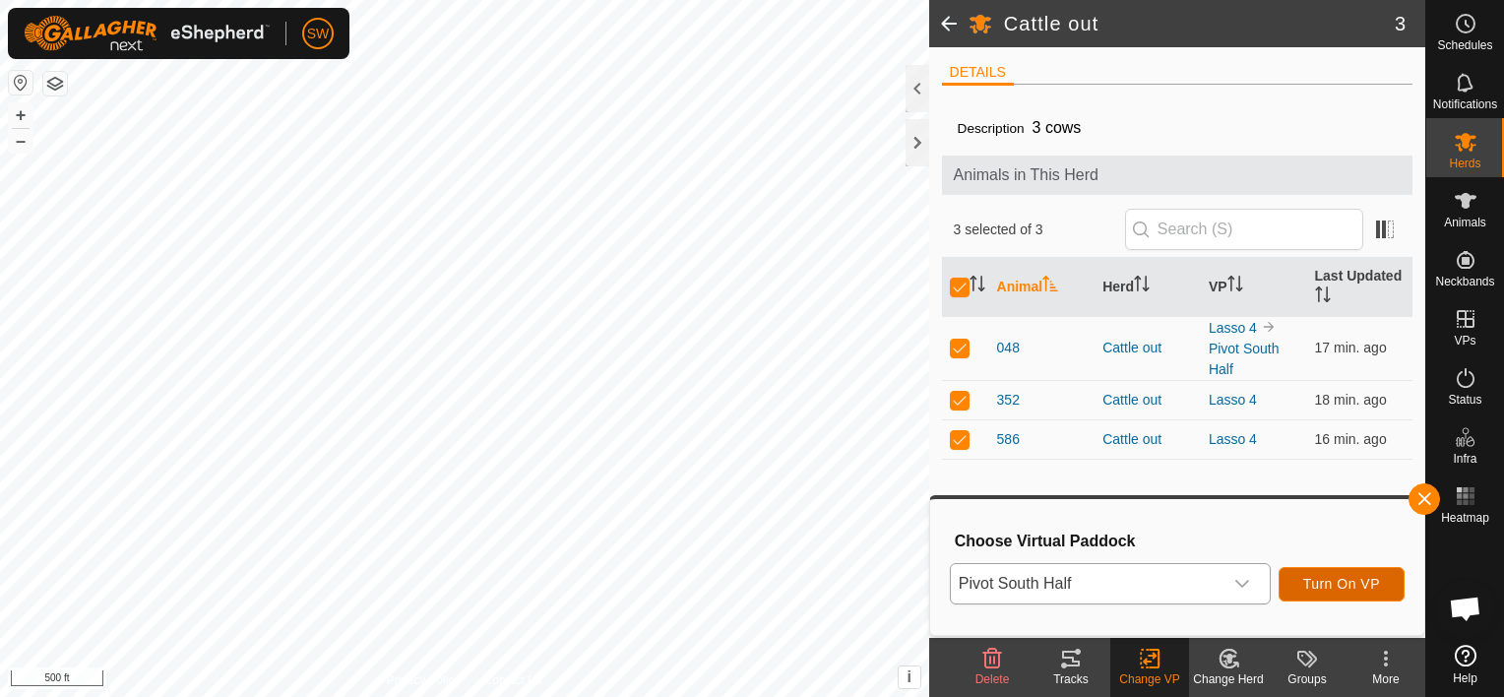
click at [1324, 597] on button "Turn On VP" at bounding box center [1342, 584] width 126 height 34
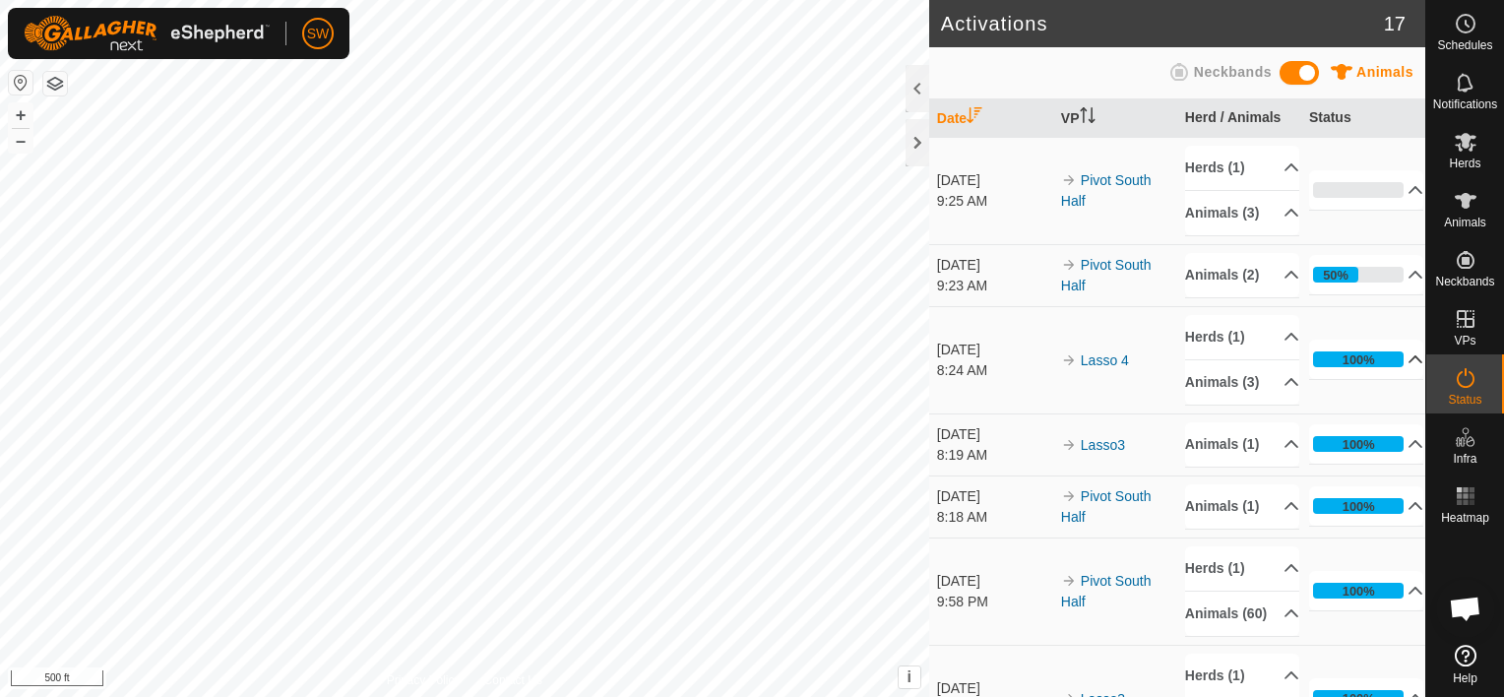
click at [1358, 347] on p-accordion-header "100%" at bounding box center [1366, 359] width 115 height 39
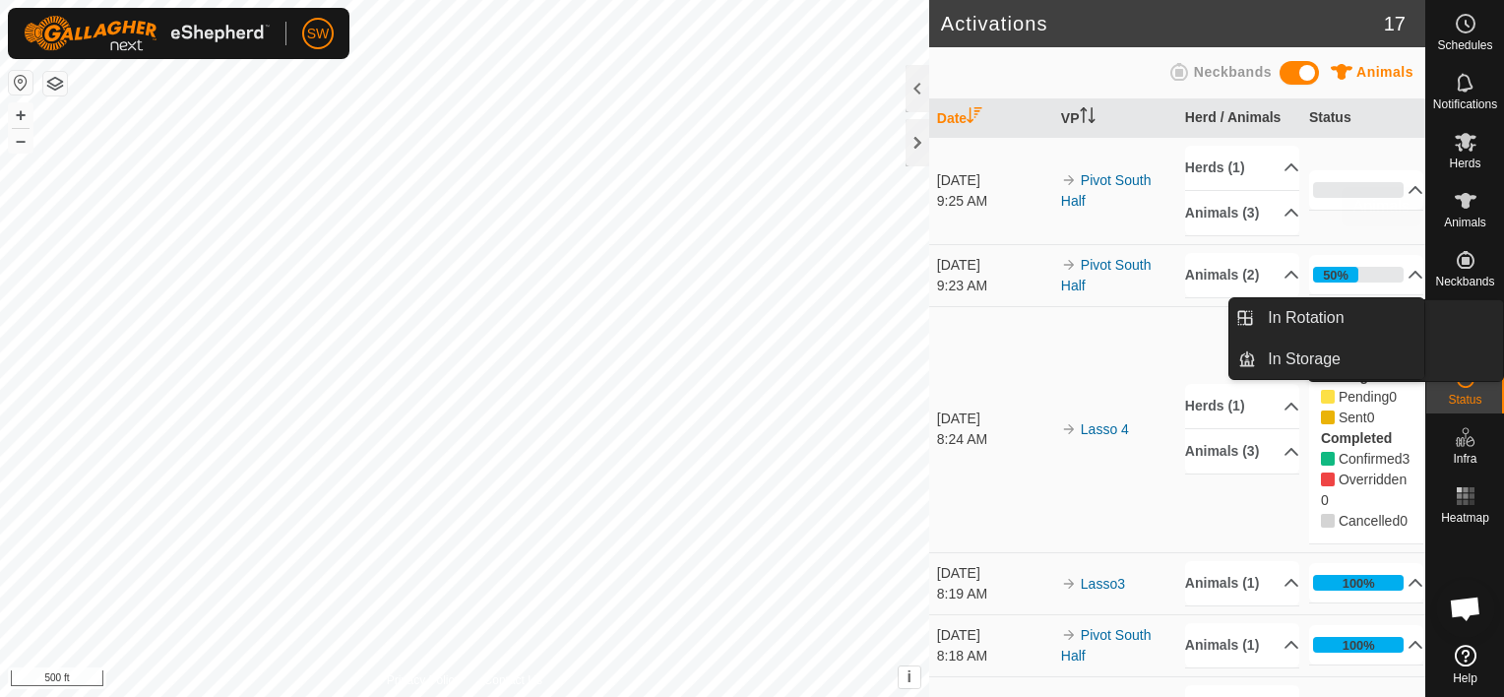
click at [1449, 217] on span "Animals" at bounding box center [1465, 223] width 42 height 12
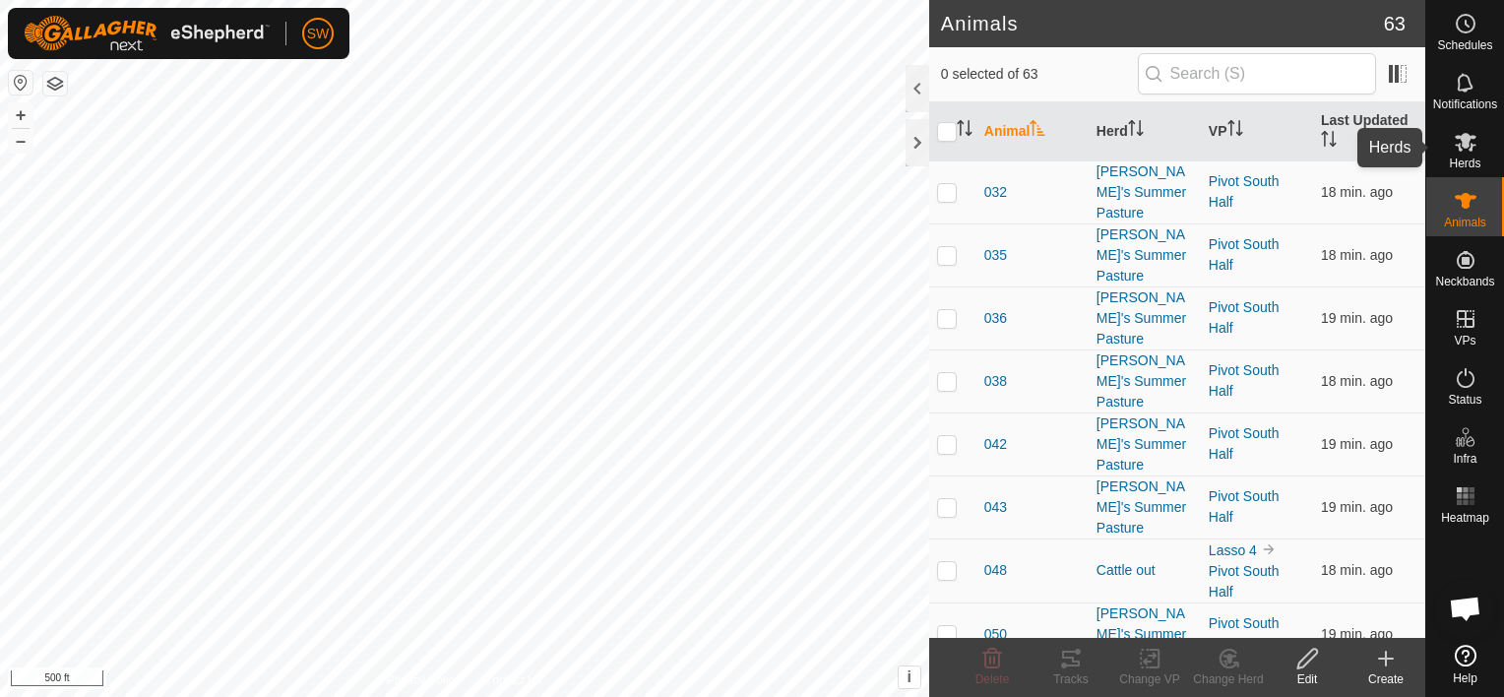
drag, startPoint x: 1470, startPoint y: 150, endPoint x: 1475, endPoint y: 130, distance: 20.3
click at [1475, 130] on icon at bounding box center [1466, 142] width 24 height 24
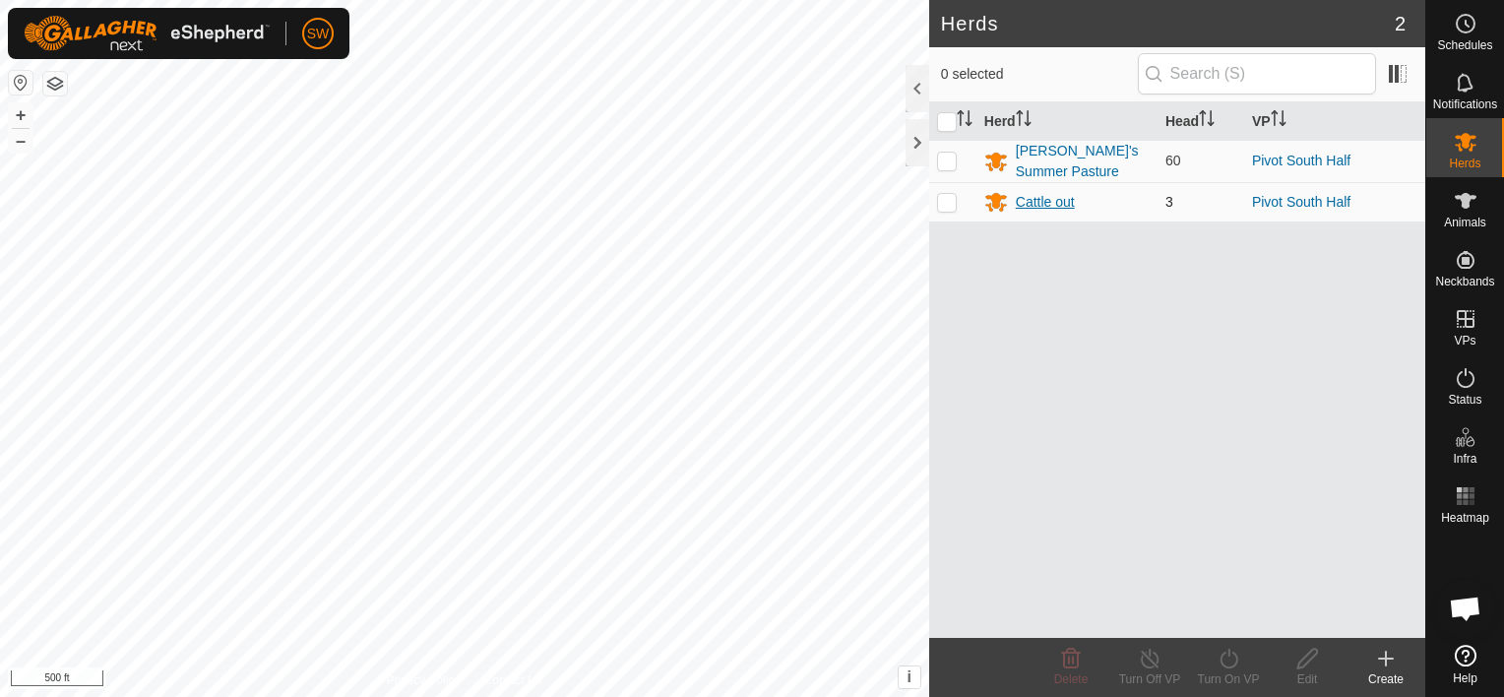
click at [1043, 201] on div "Cattle out" at bounding box center [1045, 202] width 59 height 21
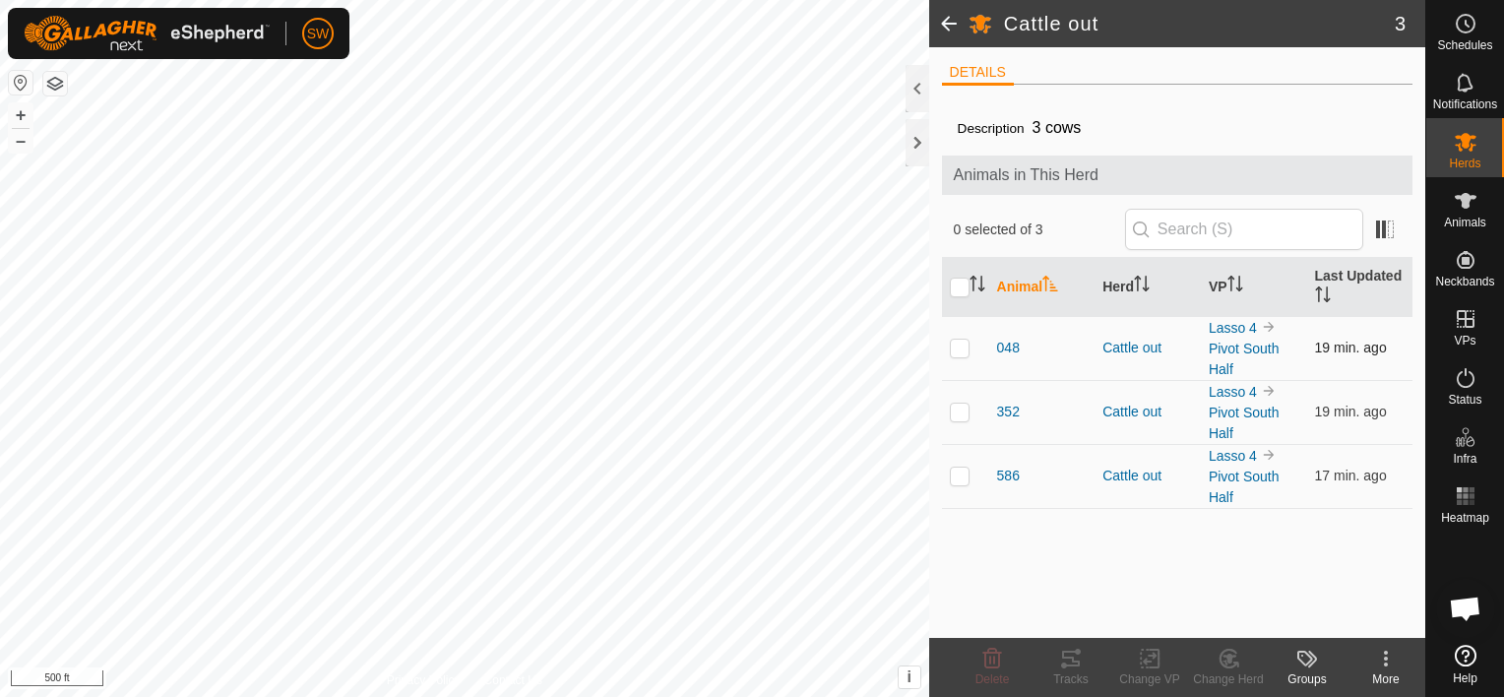
drag, startPoint x: 965, startPoint y: 346, endPoint x: 963, endPoint y: 324, distance: 21.7
click at [963, 324] on td at bounding box center [965, 348] width 47 height 64
checkbox input "true"
click at [954, 407] on p-checkbox at bounding box center [960, 412] width 20 height 16
checkbox input "true"
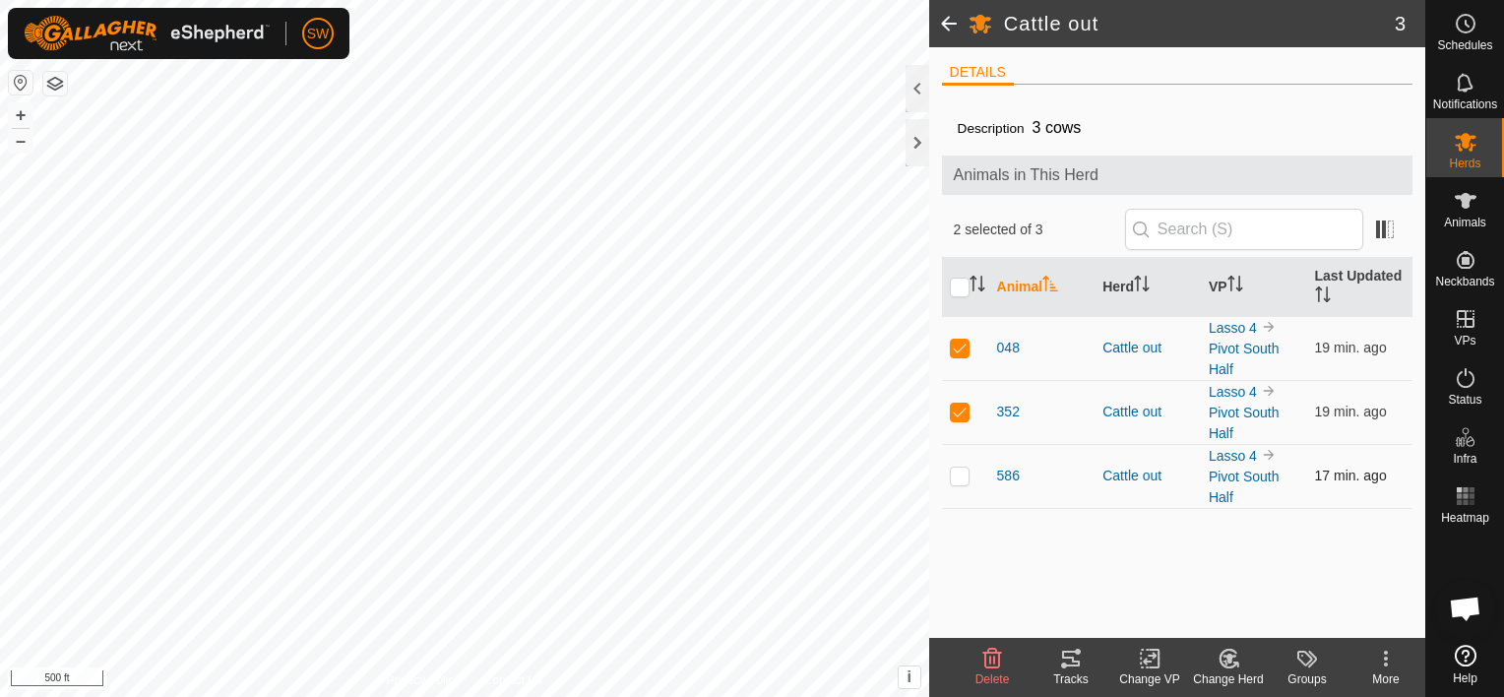
click at [961, 470] on p-checkbox at bounding box center [960, 476] width 20 height 16
checkbox input "true"
click at [1244, 665] on change-mob-svg-icon at bounding box center [1228, 659] width 79 height 24
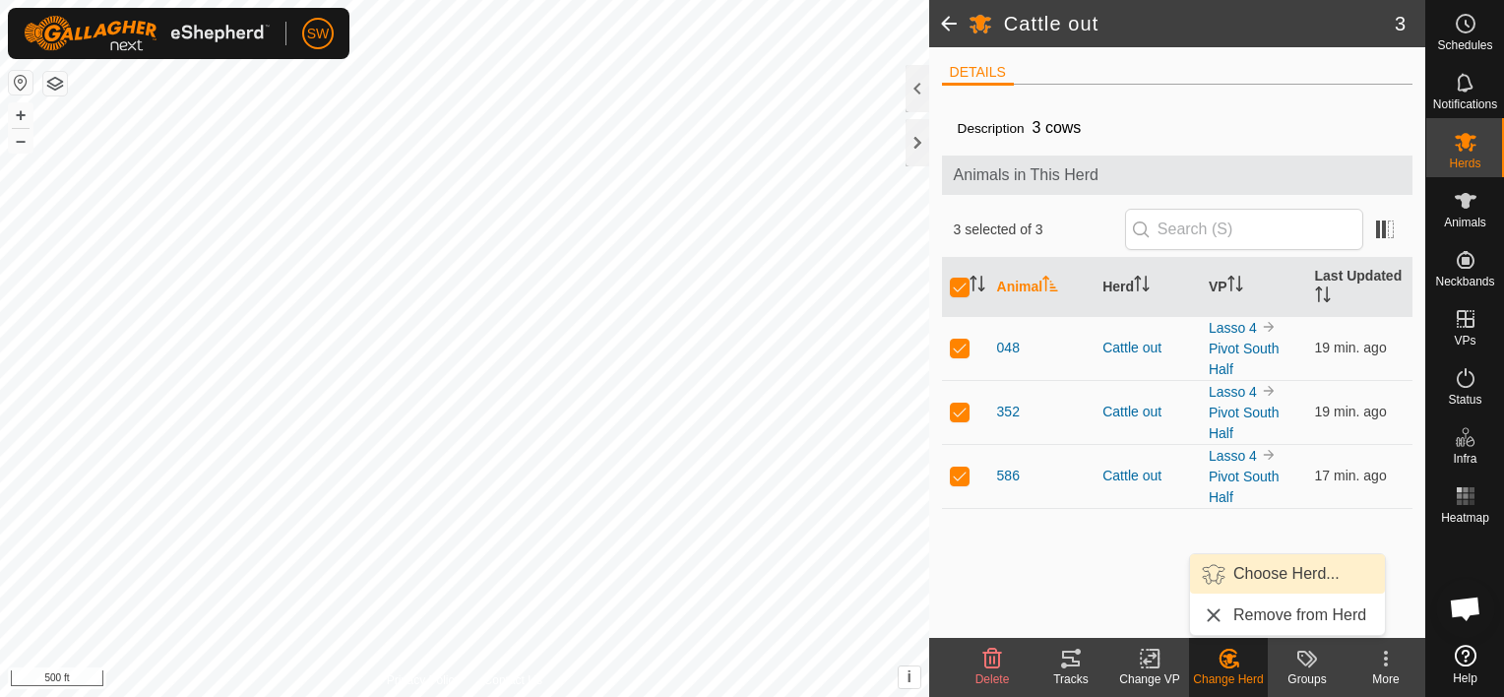
click at [1254, 577] on link "Choose Herd..." at bounding box center [1287, 573] width 195 height 39
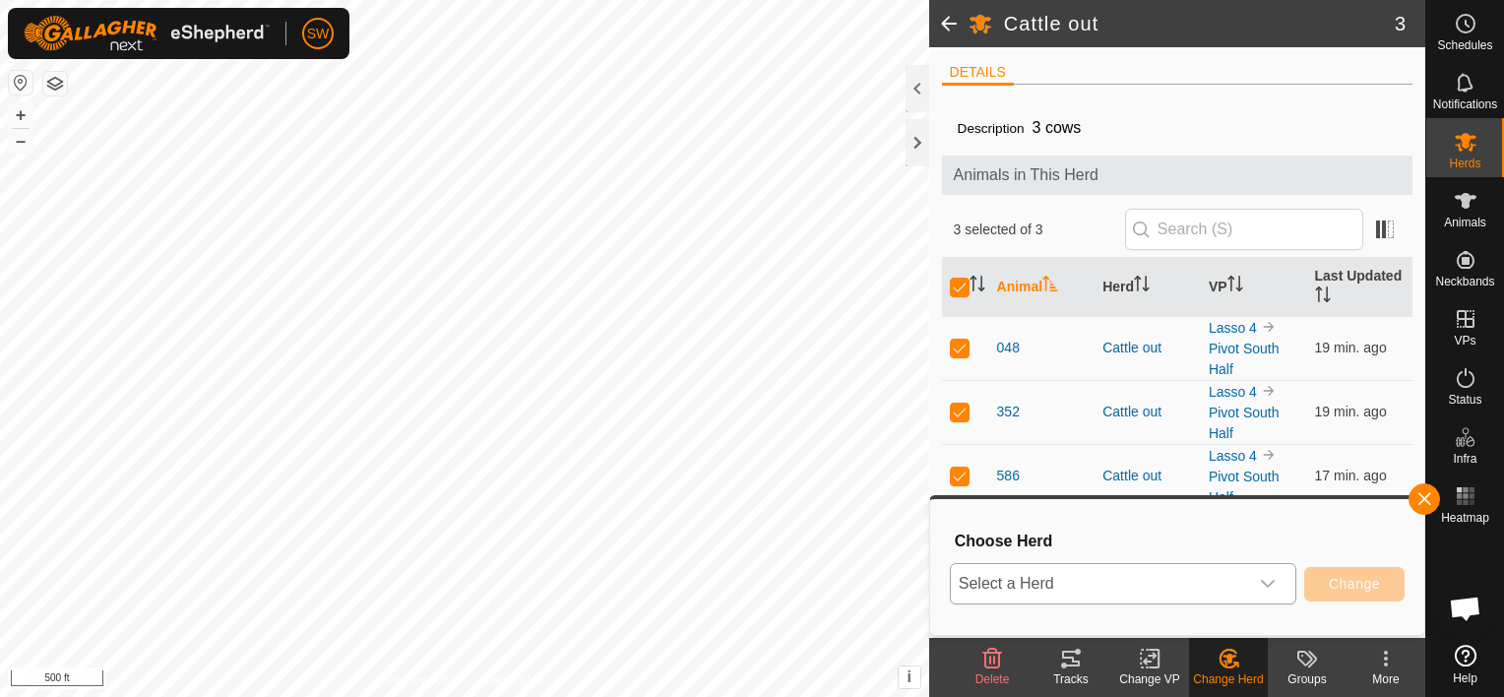
click at [1233, 583] on span "Select a Herd" at bounding box center [1099, 583] width 297 height 39
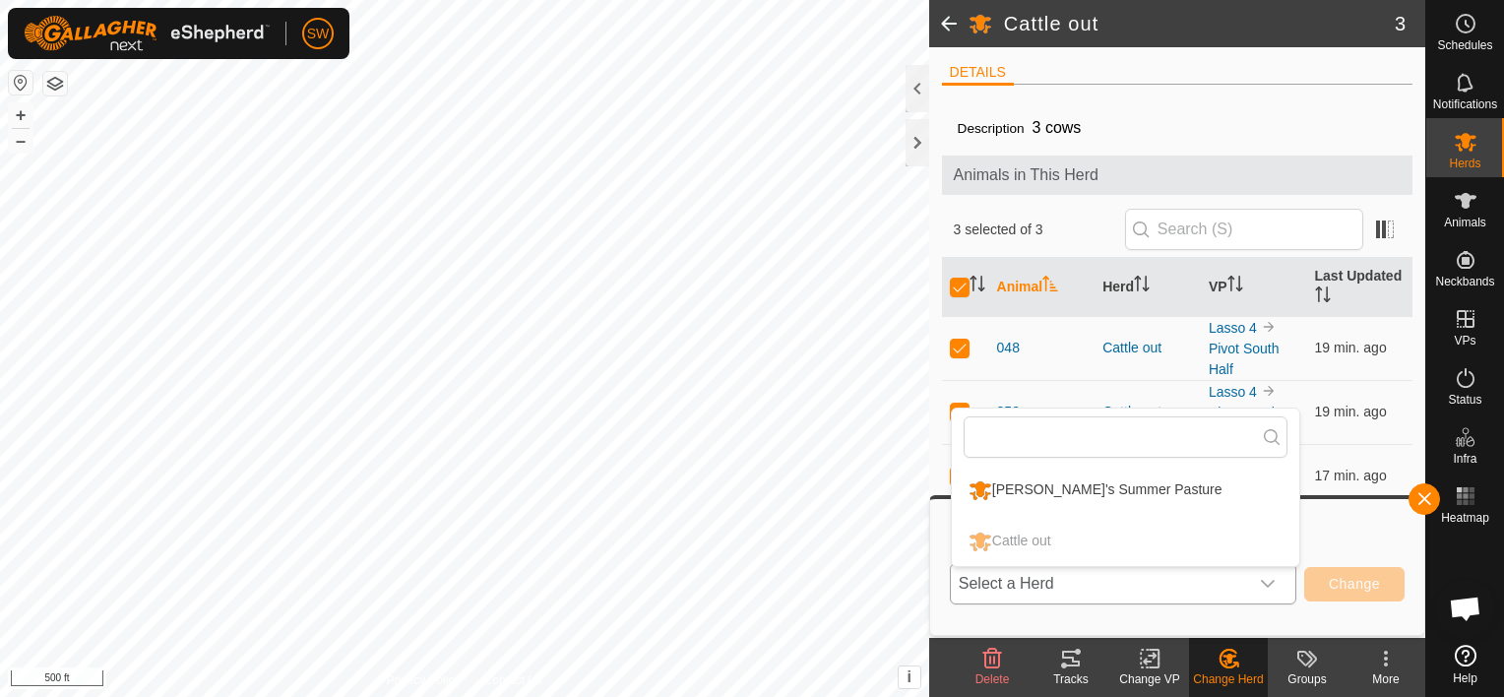
click at [1206, 502] on li "[PERSON_NAME]'s Summer Pasture" at bounding box center [1126, 490] width 348 height 49
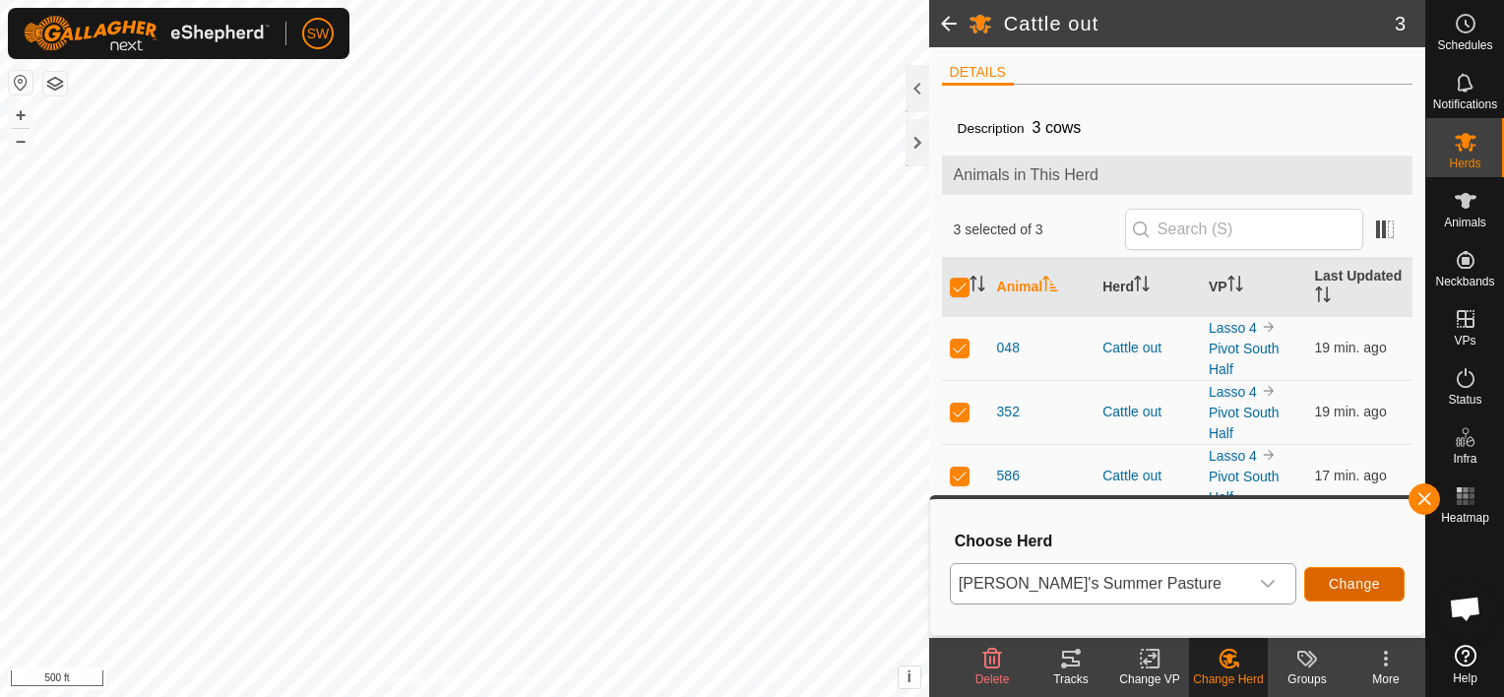
click at [1356, 589] on span "Change" at bounding box center [1354, 584] width 51 height 16
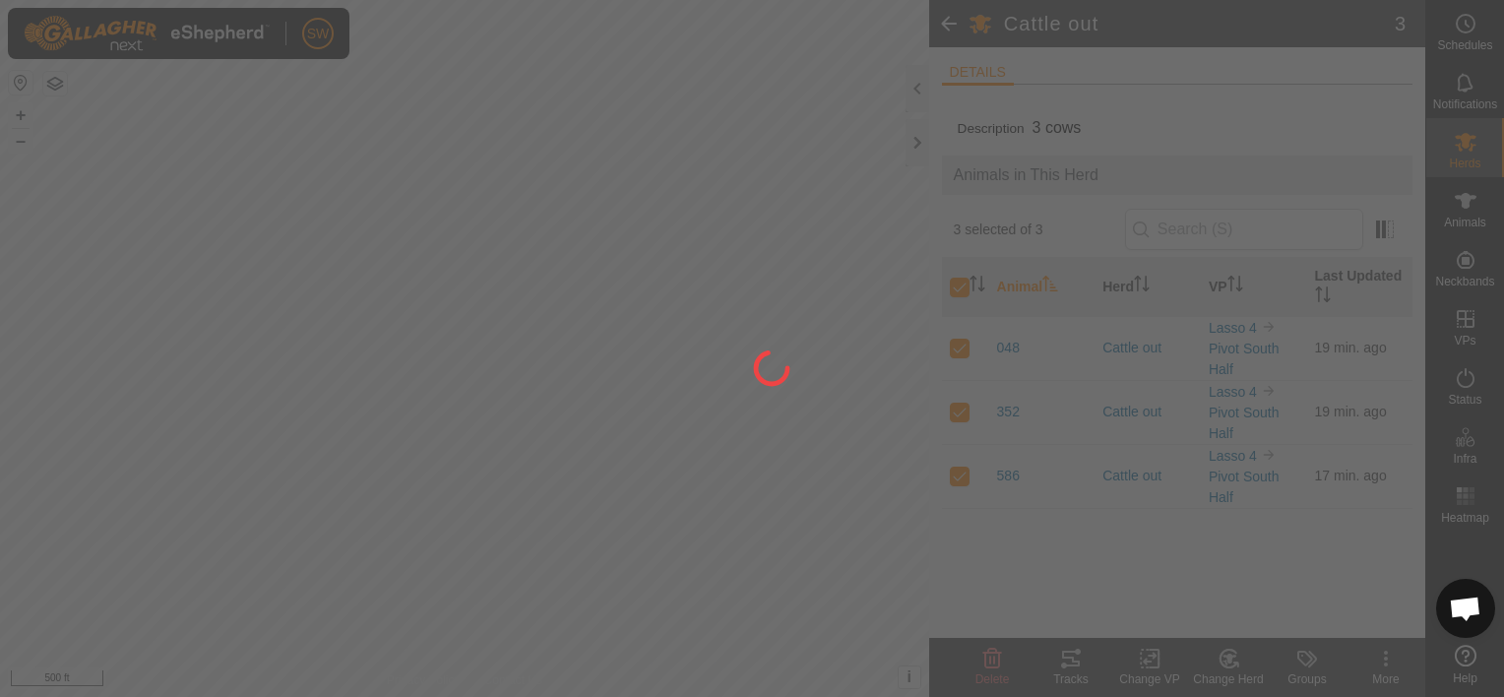
checkbox input "false"
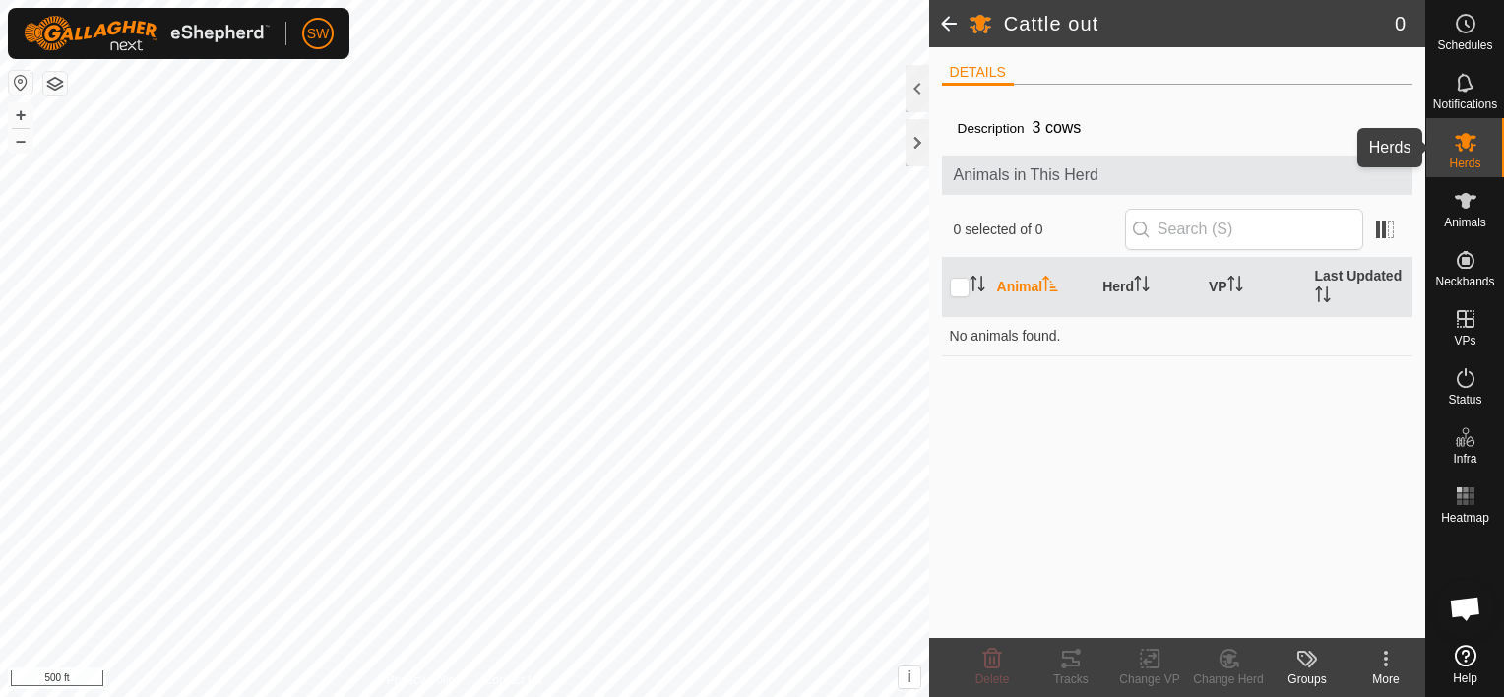
click at [1498, 144] on div "Herds" at bounding box center [1466, 147] width 78 height 59
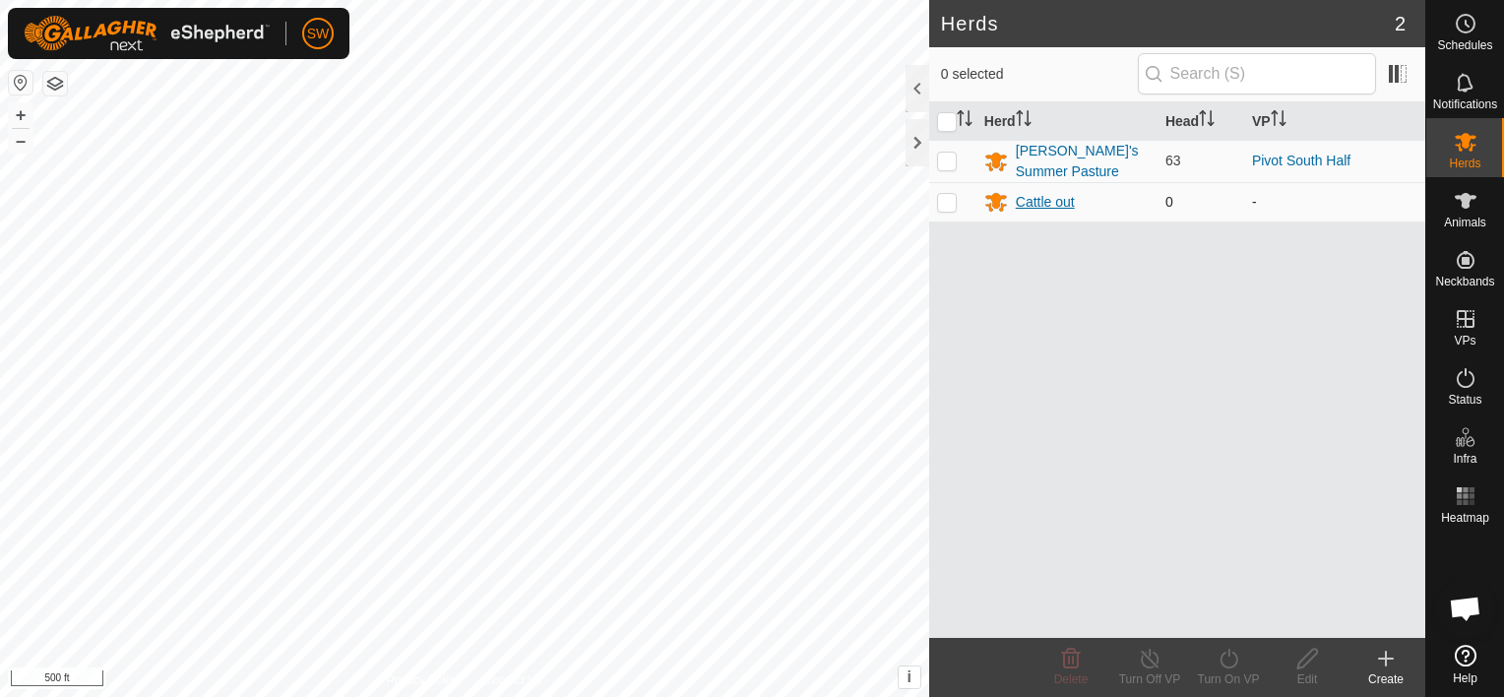
click at [1085, 209] on div "Cattle out" at bounding box center [1067, 202] width 165 height 24
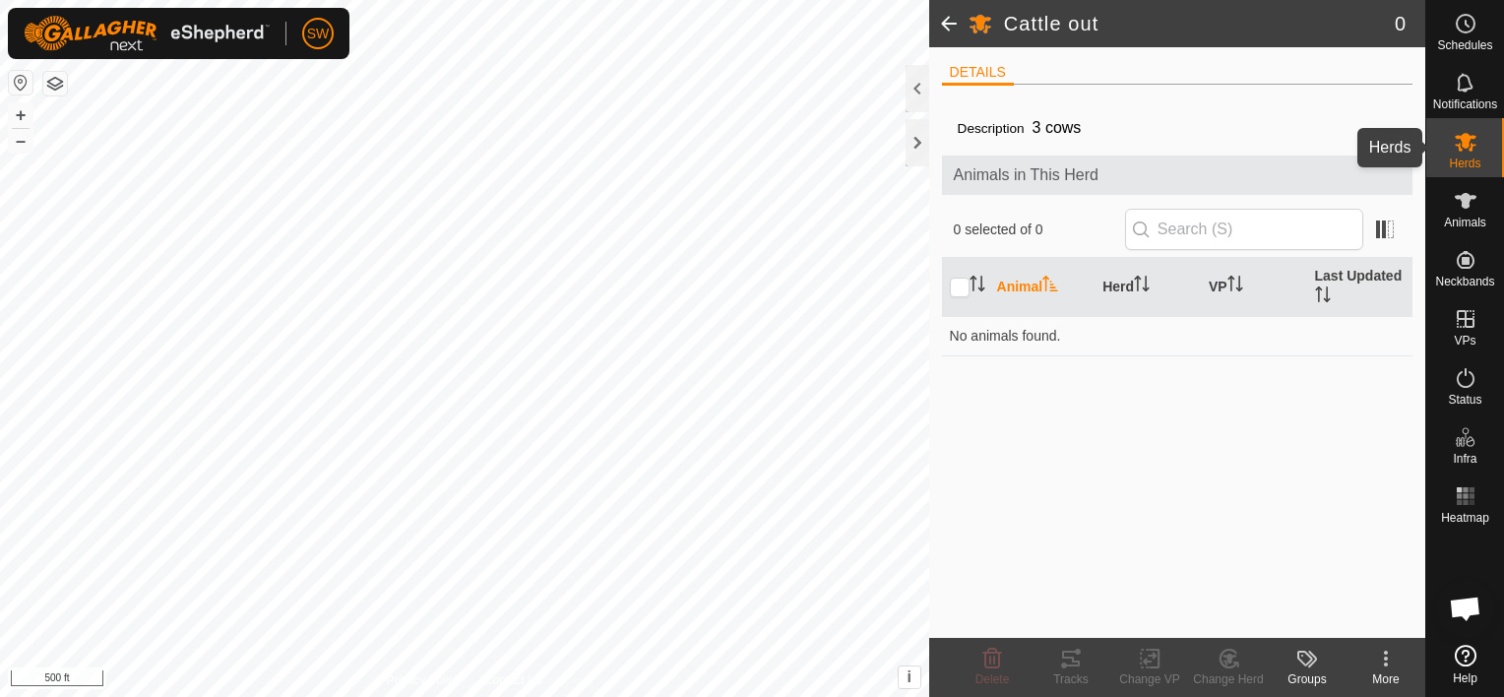
click at [1481, 150] on es-mob-svg-icon at bounding box center [1465, 142] width 35 height 32
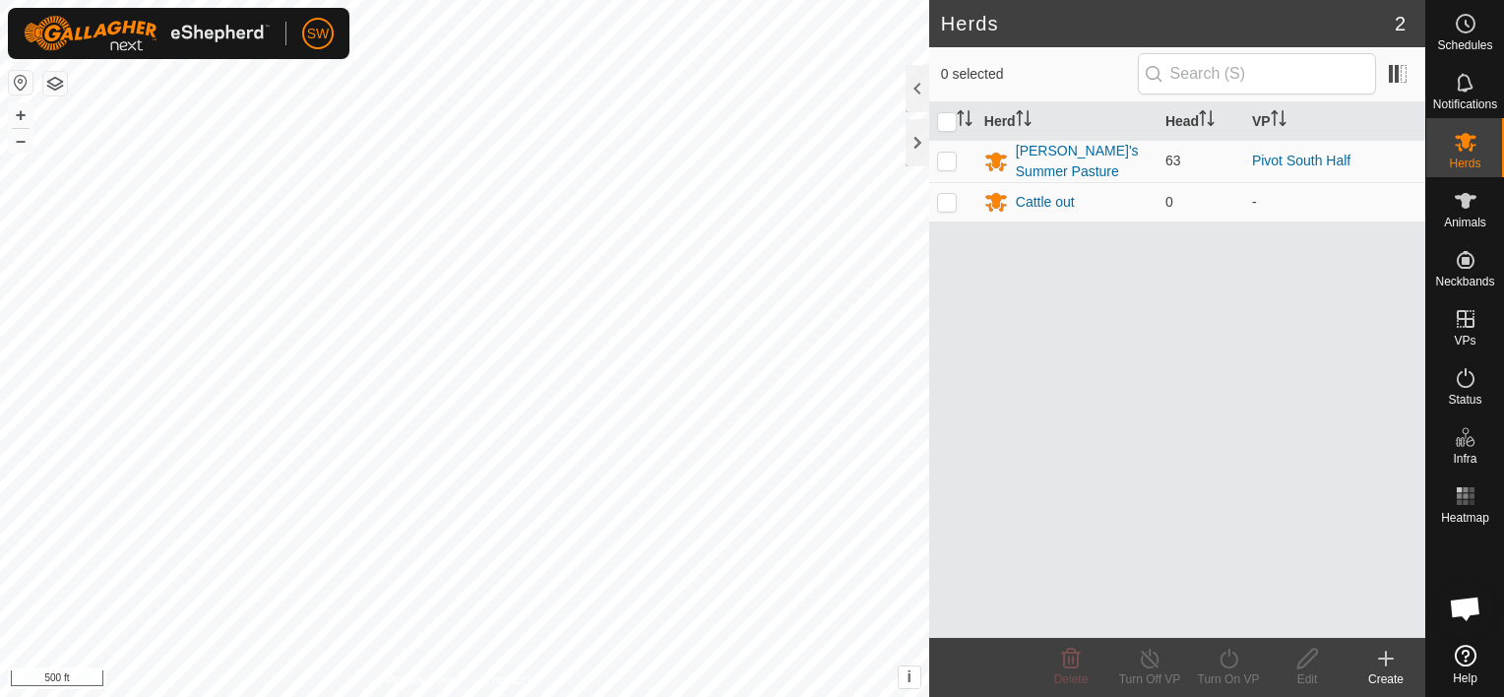
drag, startPoint x: 1022, startPoint y: 145, endPoint x: 1050, endPoint y: 237, distance: 96.9
click at [1050, 237] on div "Herd Head VP [PERSON_NAME]'s Summer Pasture 63 Pivot South Half Cattle out 0 -" at bounding box center [1177, 370] width 496 height 536
click at [1071, 173] on div "[PERSON_NAME]'s Summer Pasture" at bounding box center [1083, 161] width 134 height 41
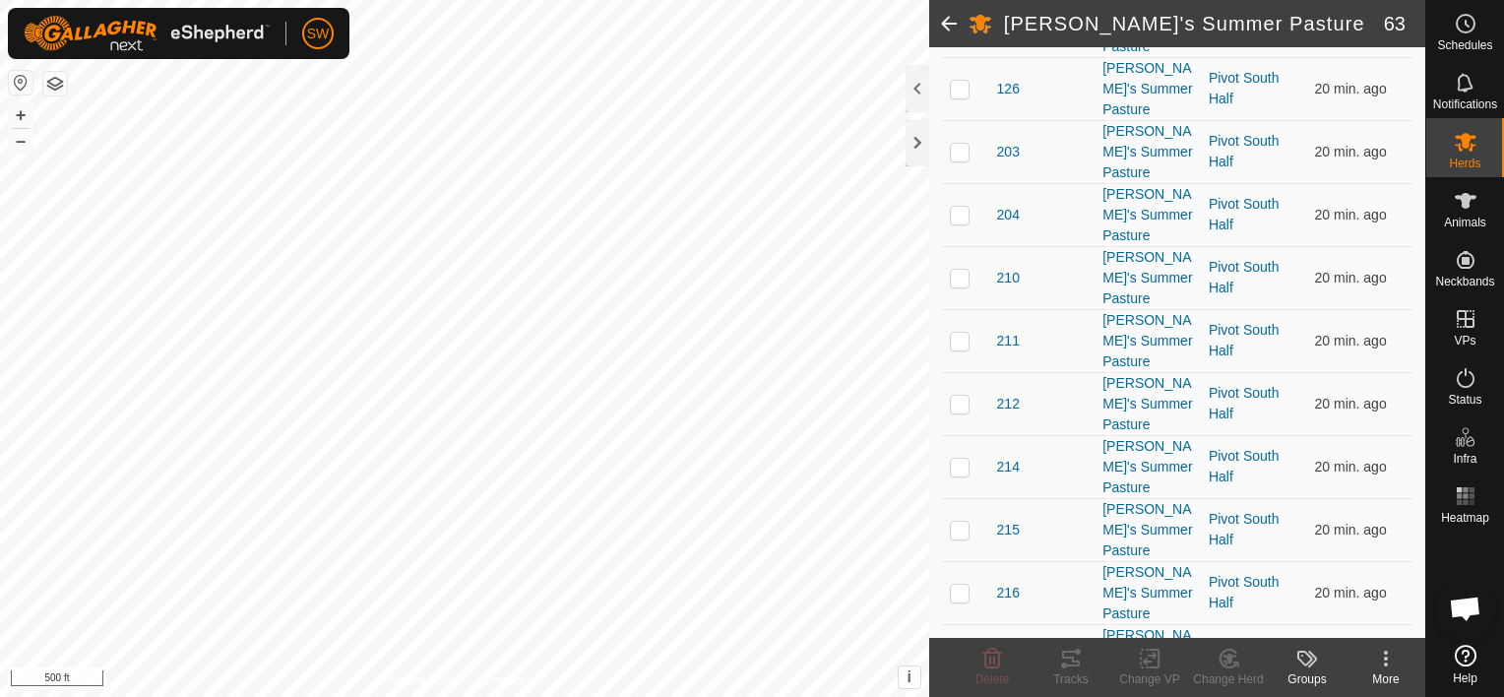
scroll to position [1267, 0]
click at [976, 541] on td at bounding box center [965, 527] width 47 height 63
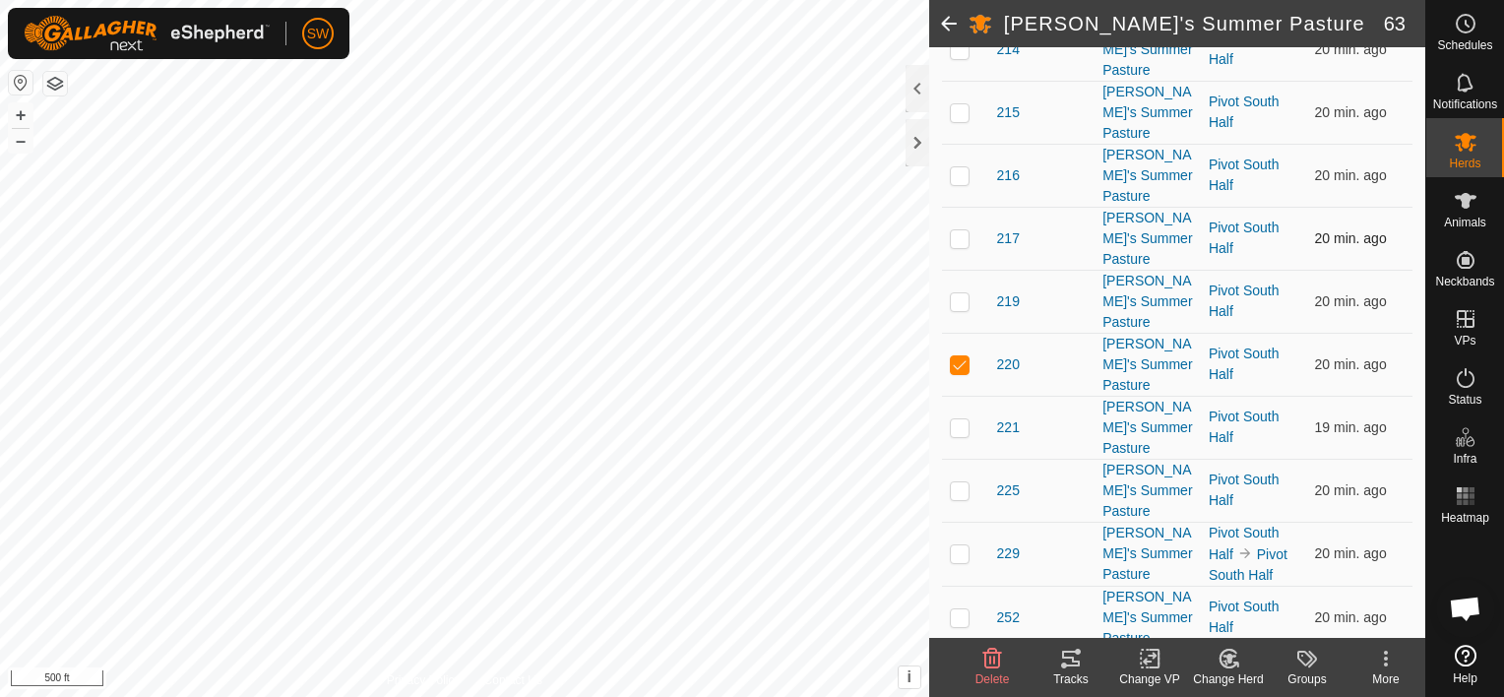
scroll to position [1701, 0]
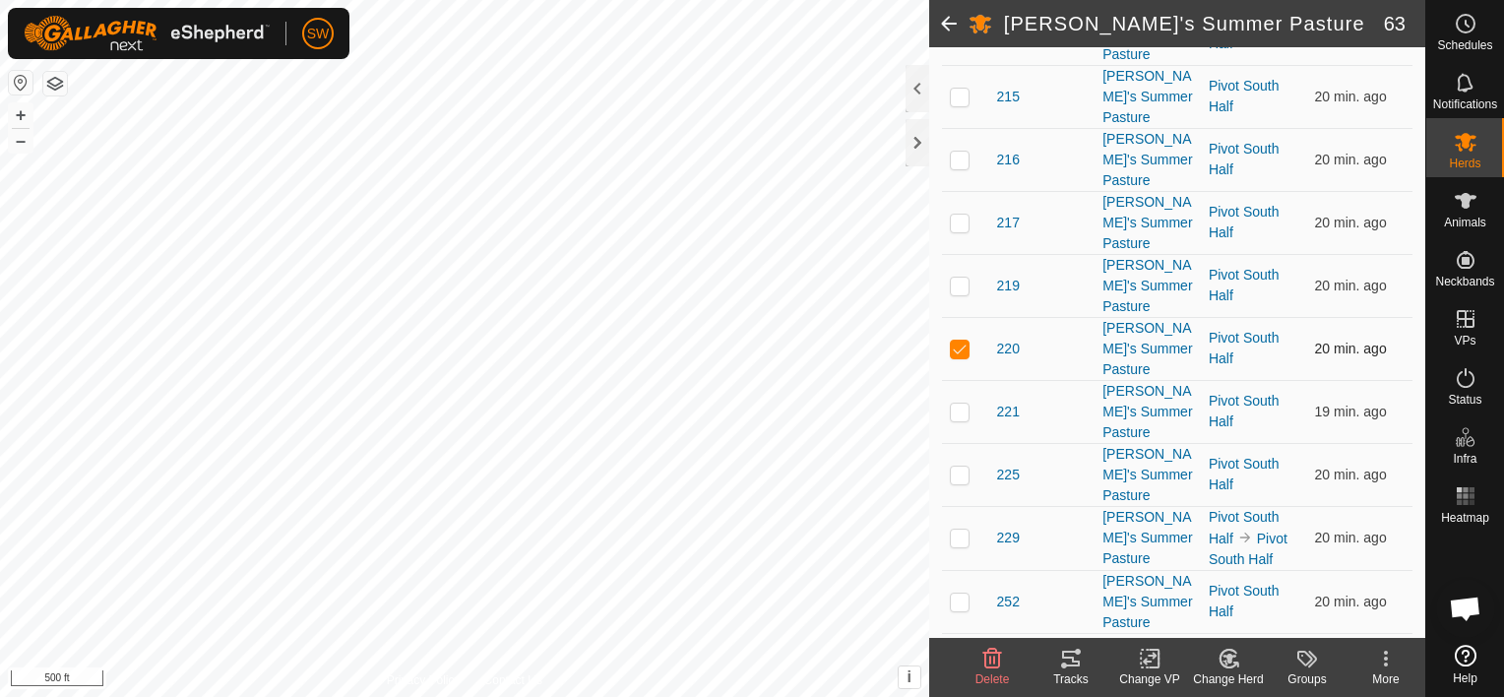
click at [966, 342] on p-checkbox at bounding box center [960, 349] width 20 height 16
checkbox input "false"
click at [961, 530] on p-checkbox at bounding box center [960, 538] width 20 height 16
click at [1166, 661] on change-vp-svg-icon at bounding box center [1150, 659] width 79 height 24
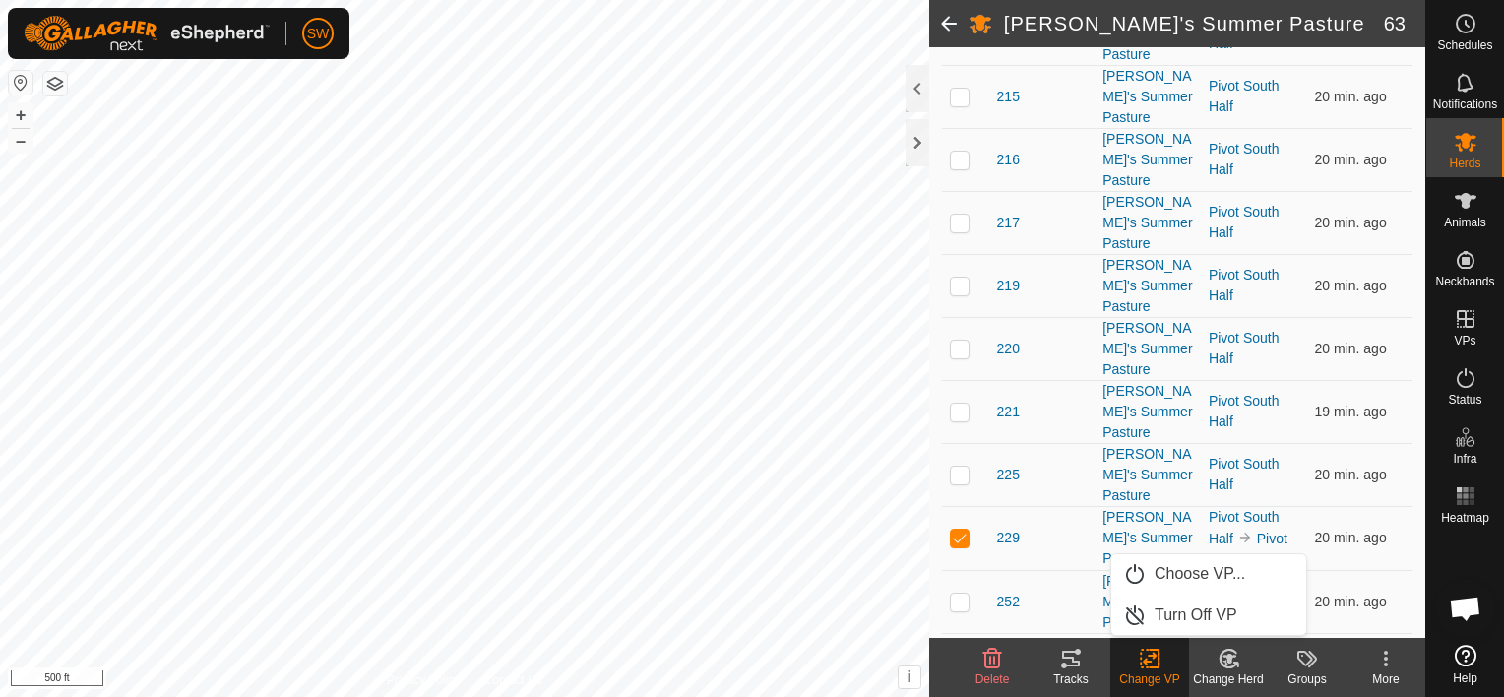
click at [1222, 654] on icon at bounding box center [1229, 659] width 25 height 24
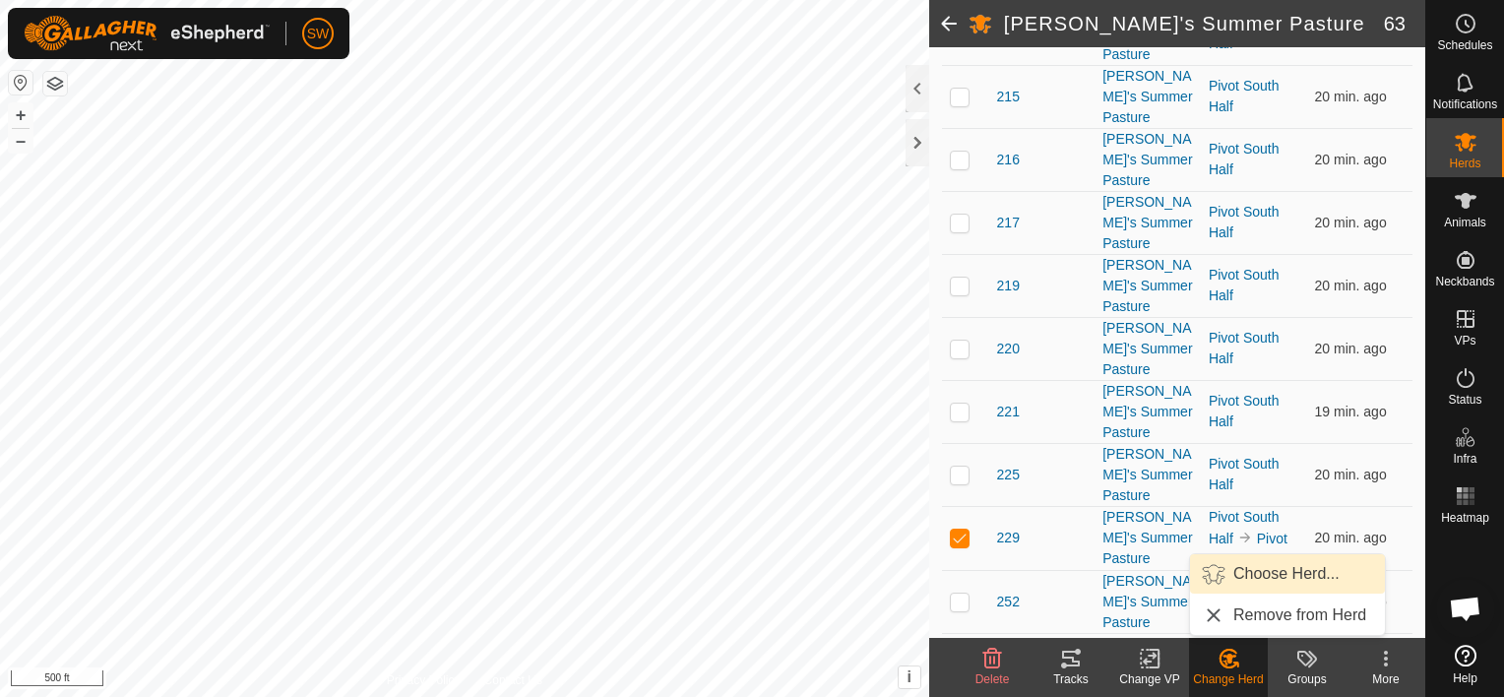
click at [1253, 561] on link "Choose Herd..." at bounding box center [1287, 573] width 195 height 39
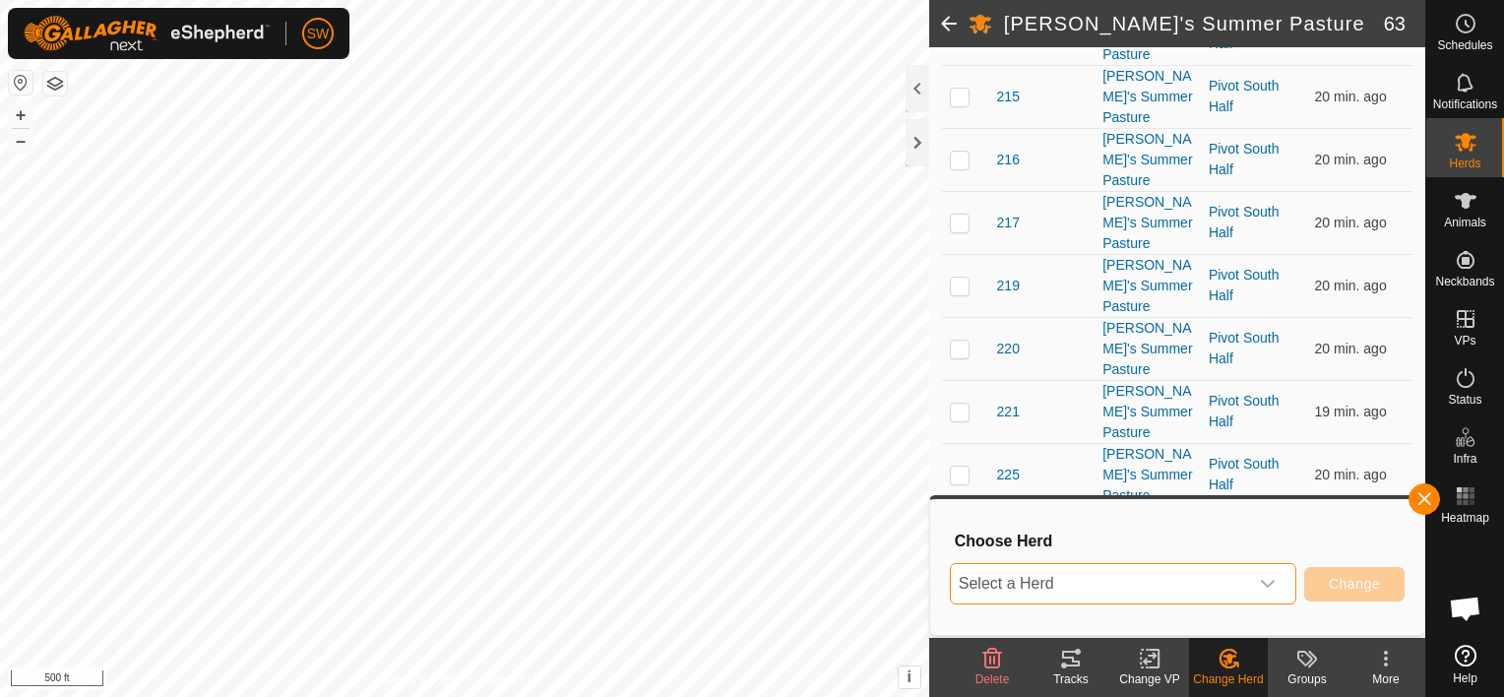
click at [1218, 579] on span "Select a Herd" at bounding box center [1099, 583] width 297 height 39
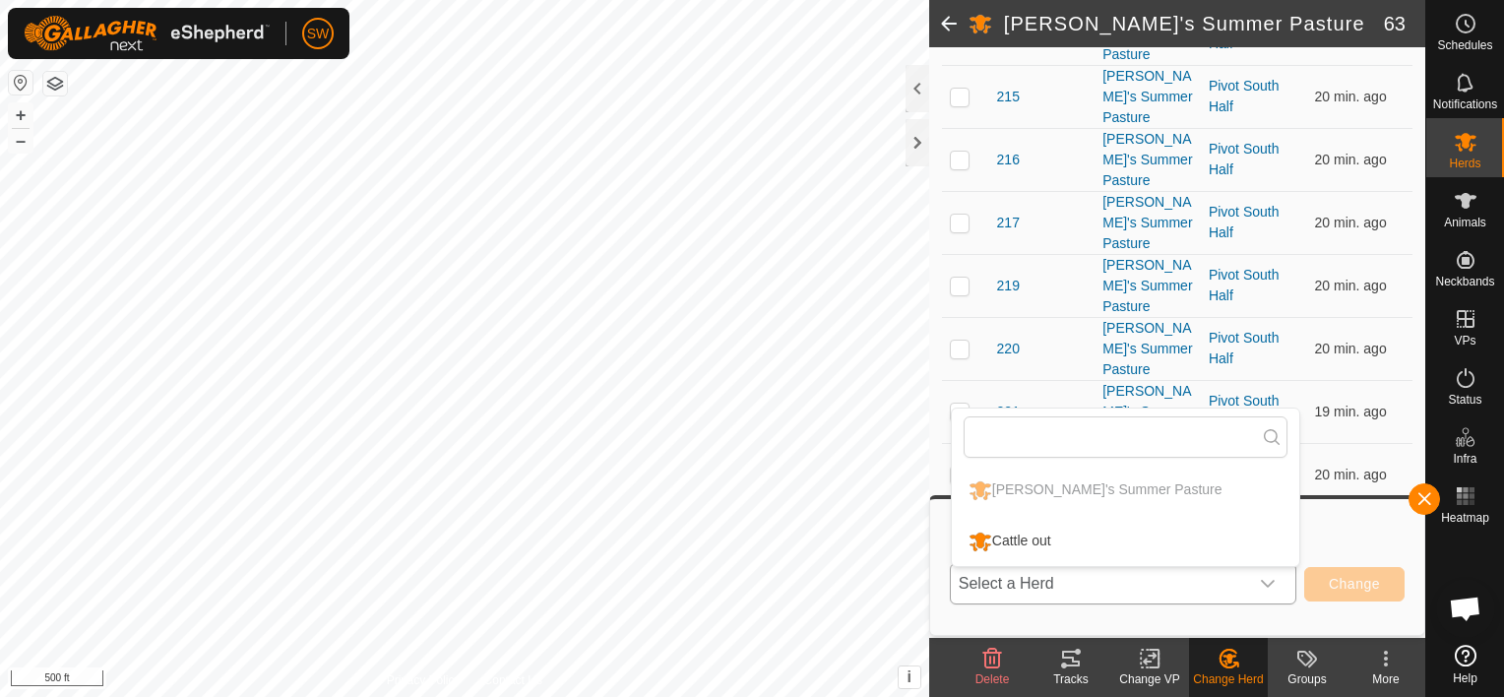
click at [1177, 542] on li "Cattle out" at bounding box center [1126, 541] width 348 height 49
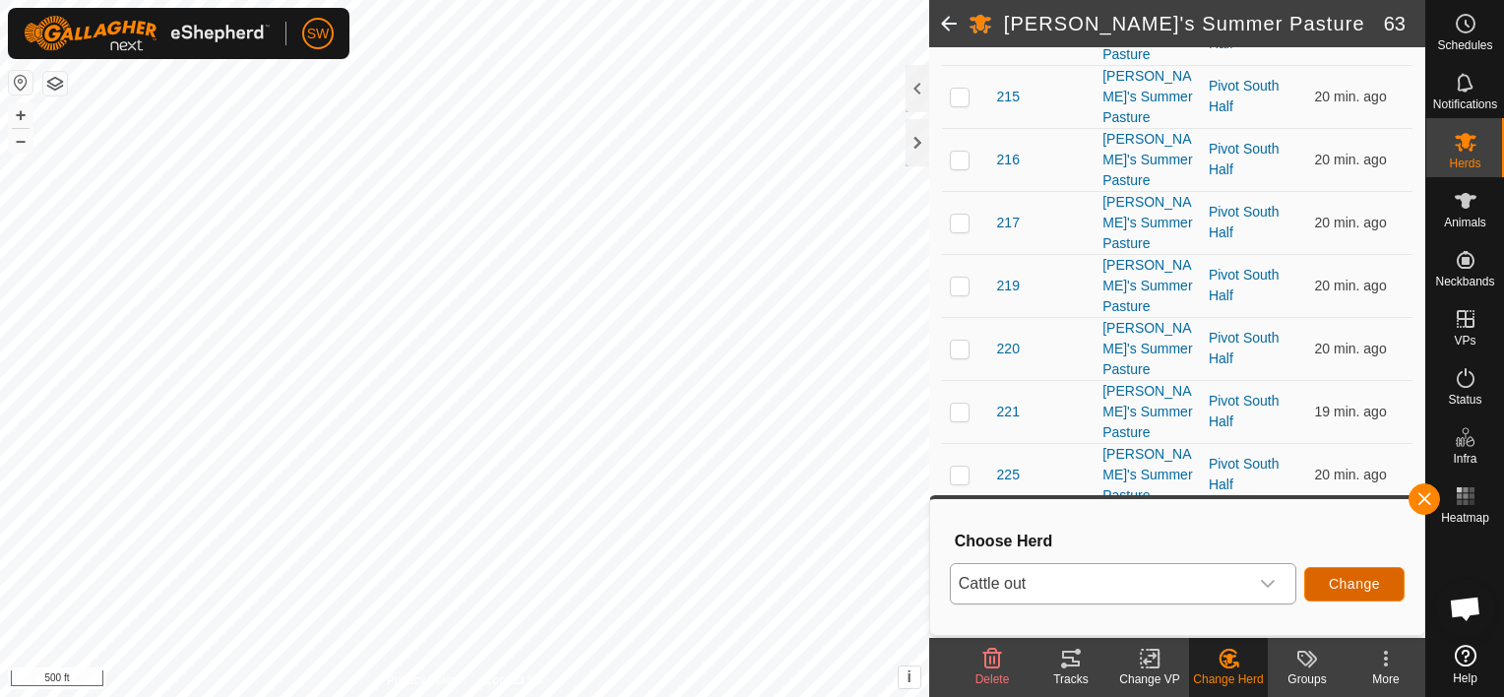
click at [1327, 589] on button "Change" at bounding box center [1355, 584] width 100 height 34
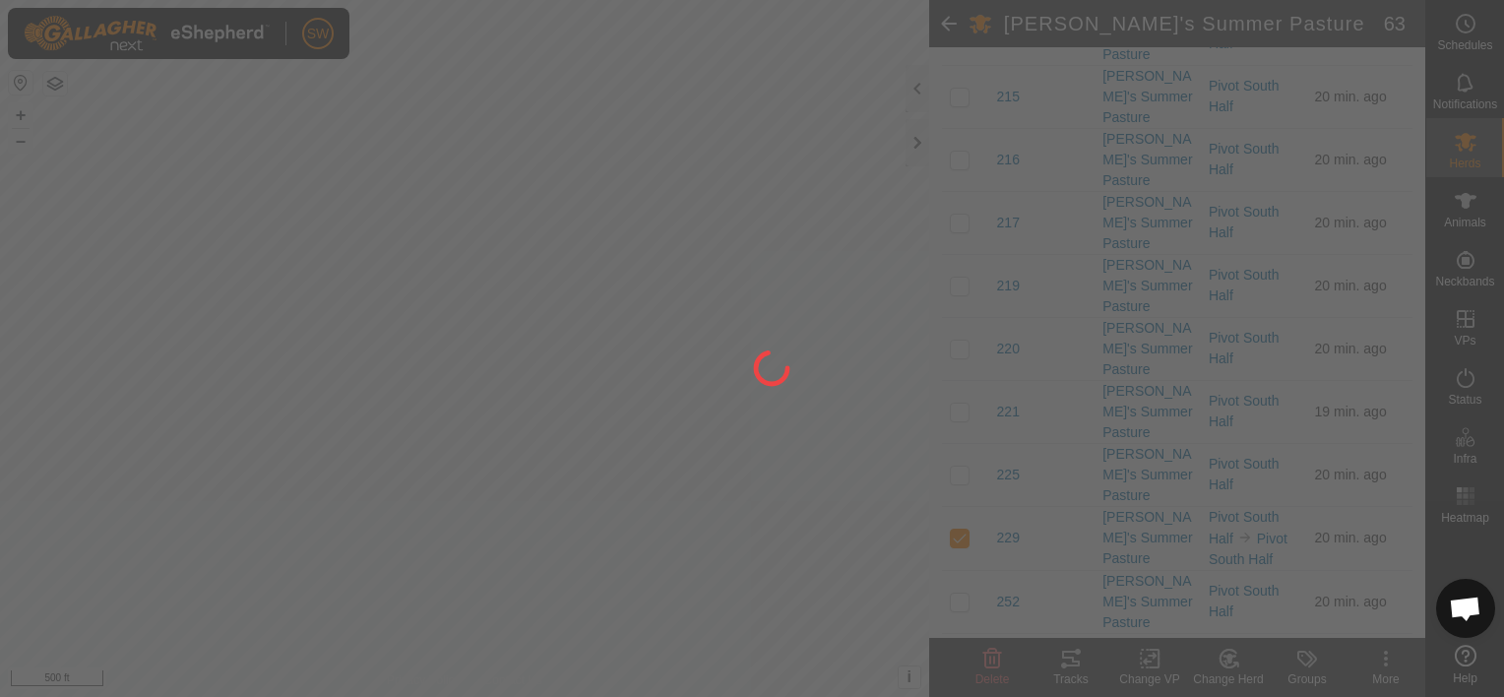
checkbox input "false"
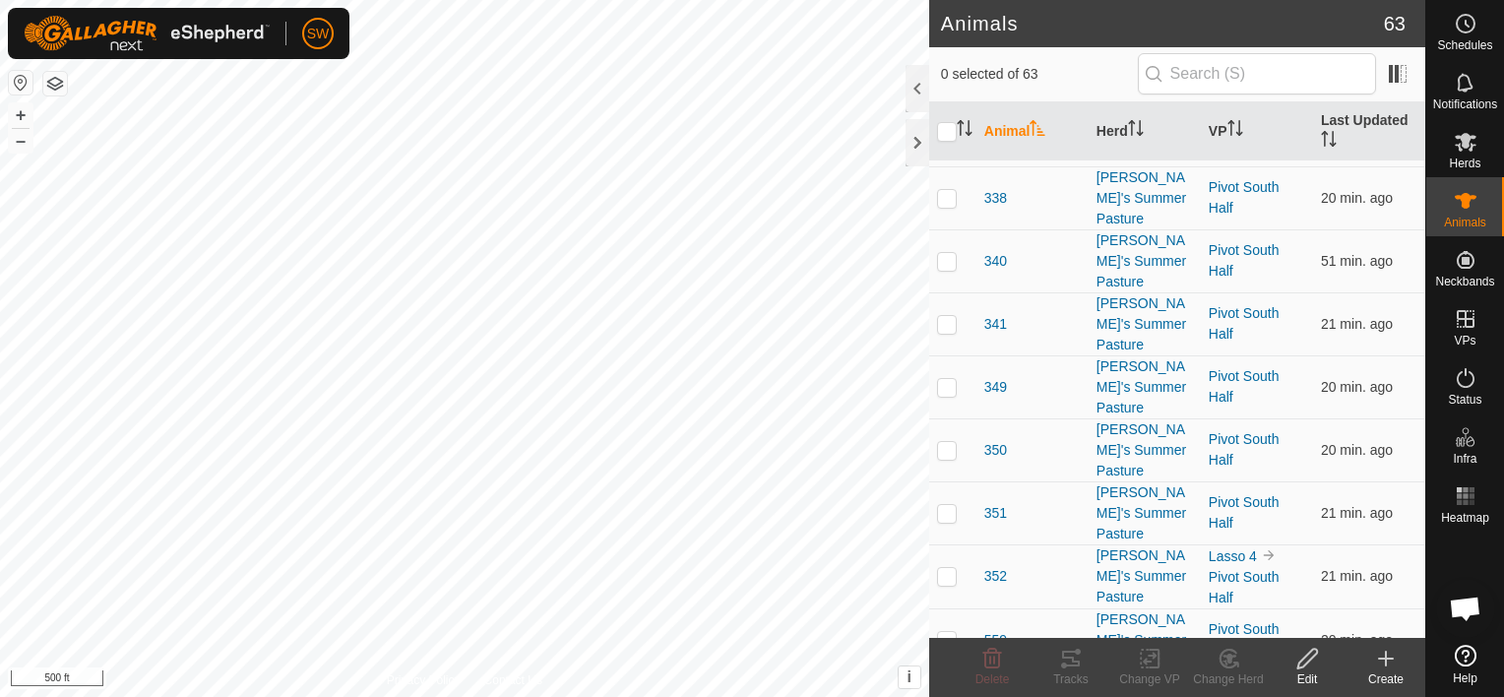
scroll to position [2578, 0]
click at [957, 441] on td at bounding box center [952, 450] width 47 height 63
click at [1221, 664] on icon at bounding box center [1228, 659] width 17 height 18
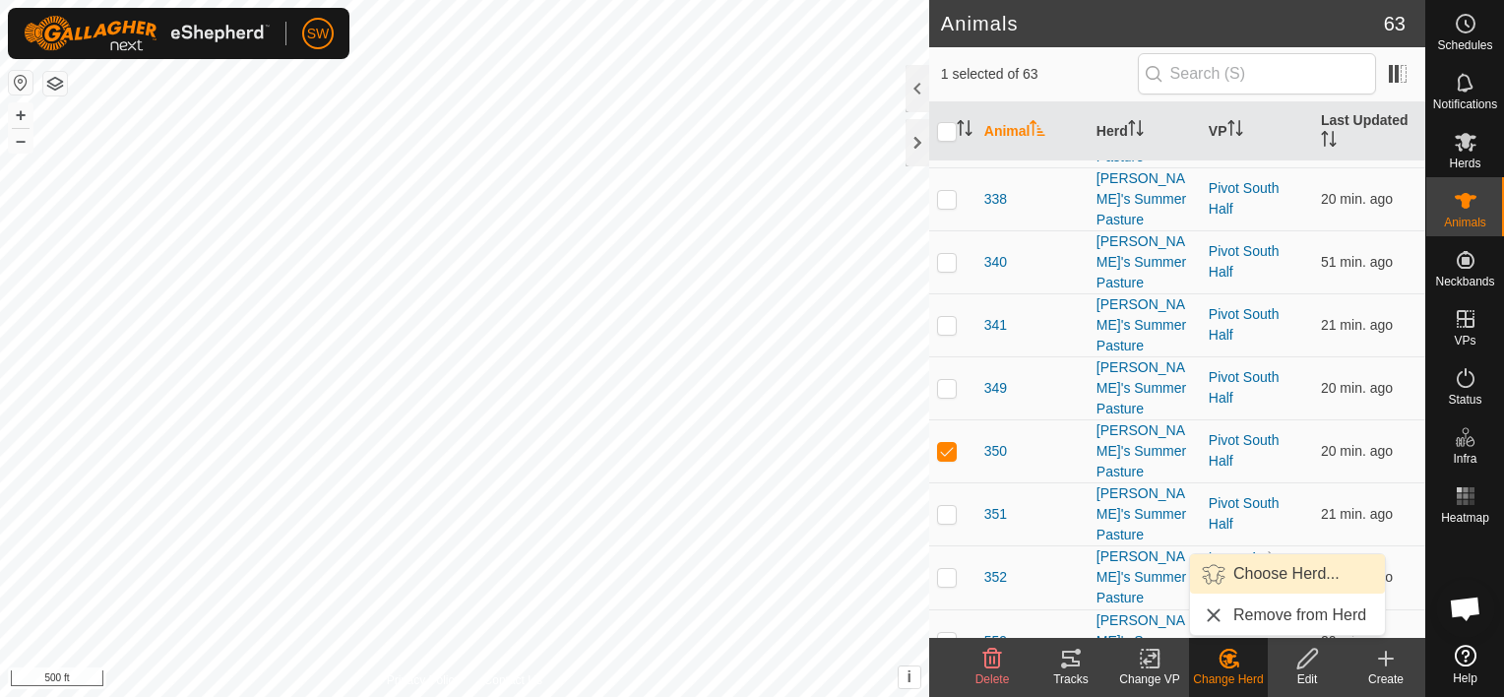
click at [1278, 576] on link "Choose Herd..." at bounding box center [1287, 573] width 195 height 39
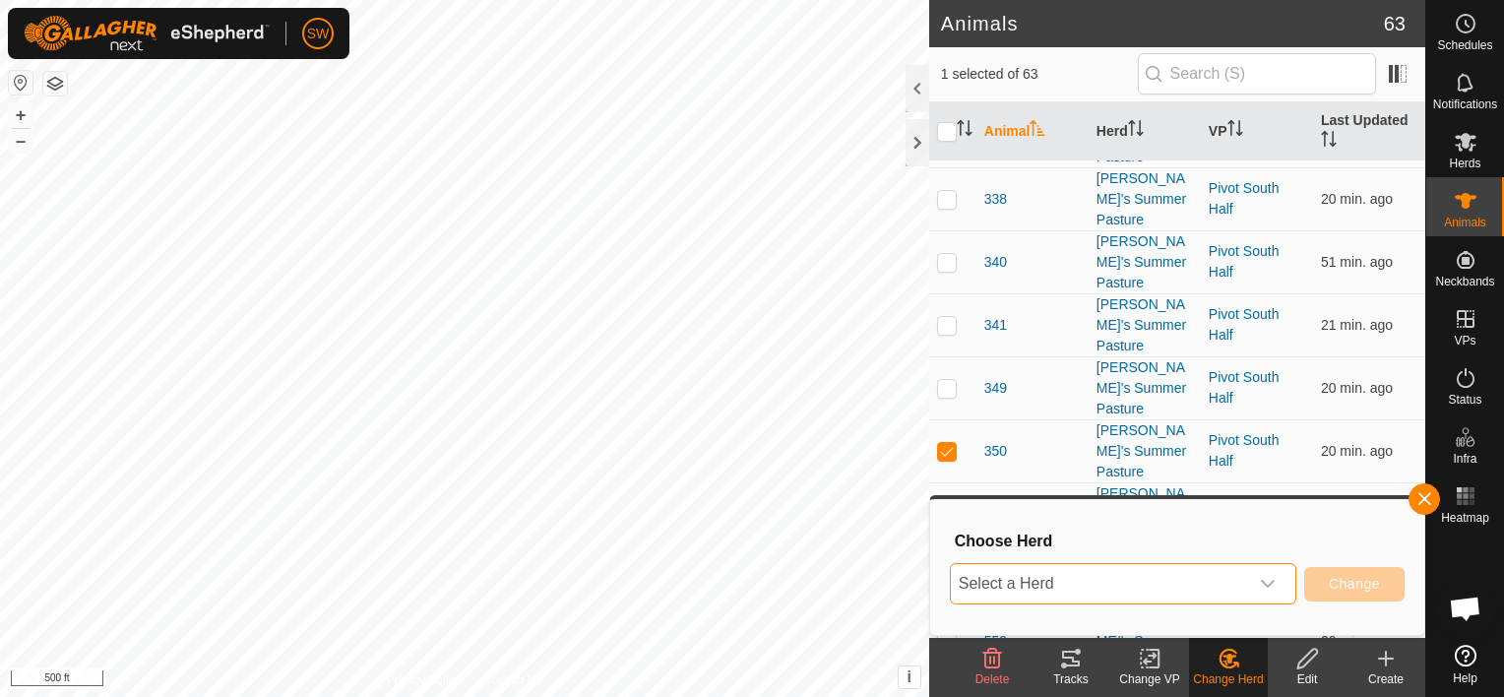
click at [1160, 592] on span "Select a Herd" at bounding box center [1099, 583] width 297 height 39
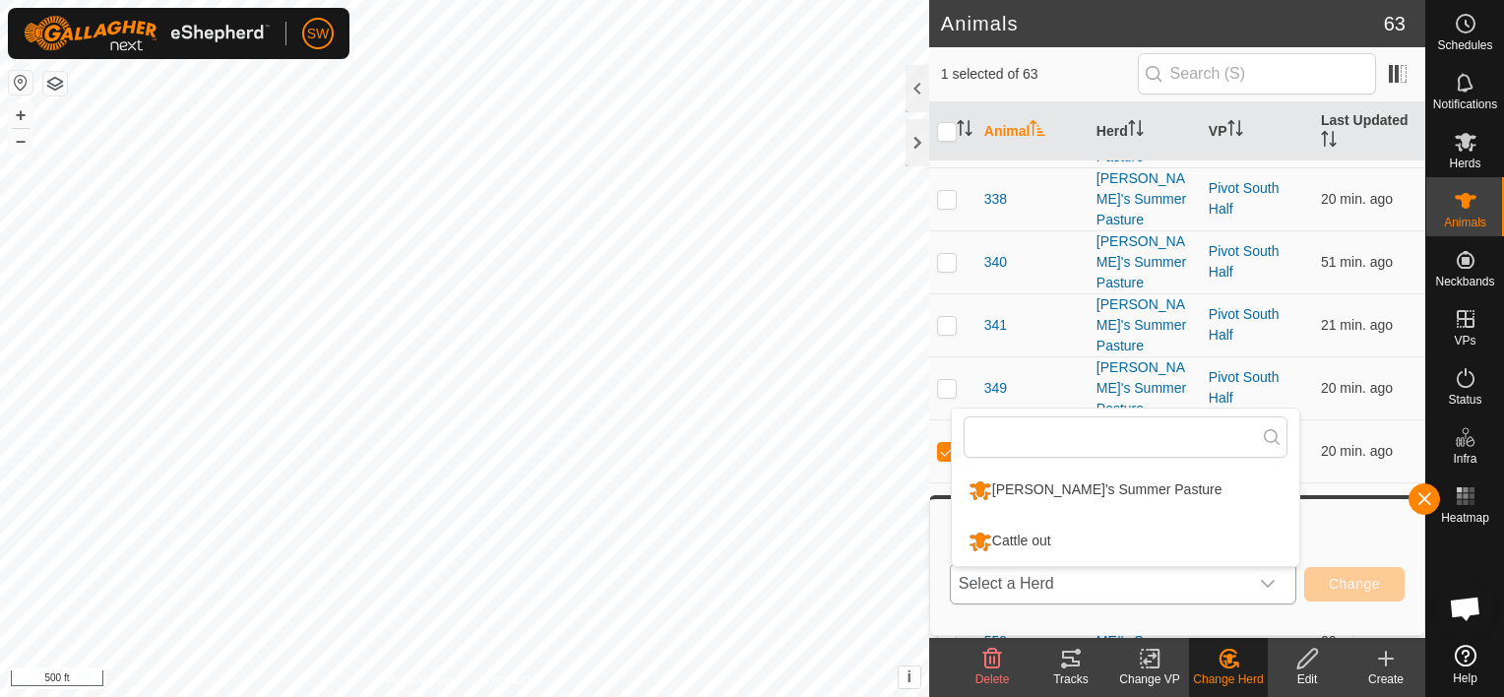
click at [1118, 547] on li "Cattle out" at bounding box center [1126, 541] width 348 height 49
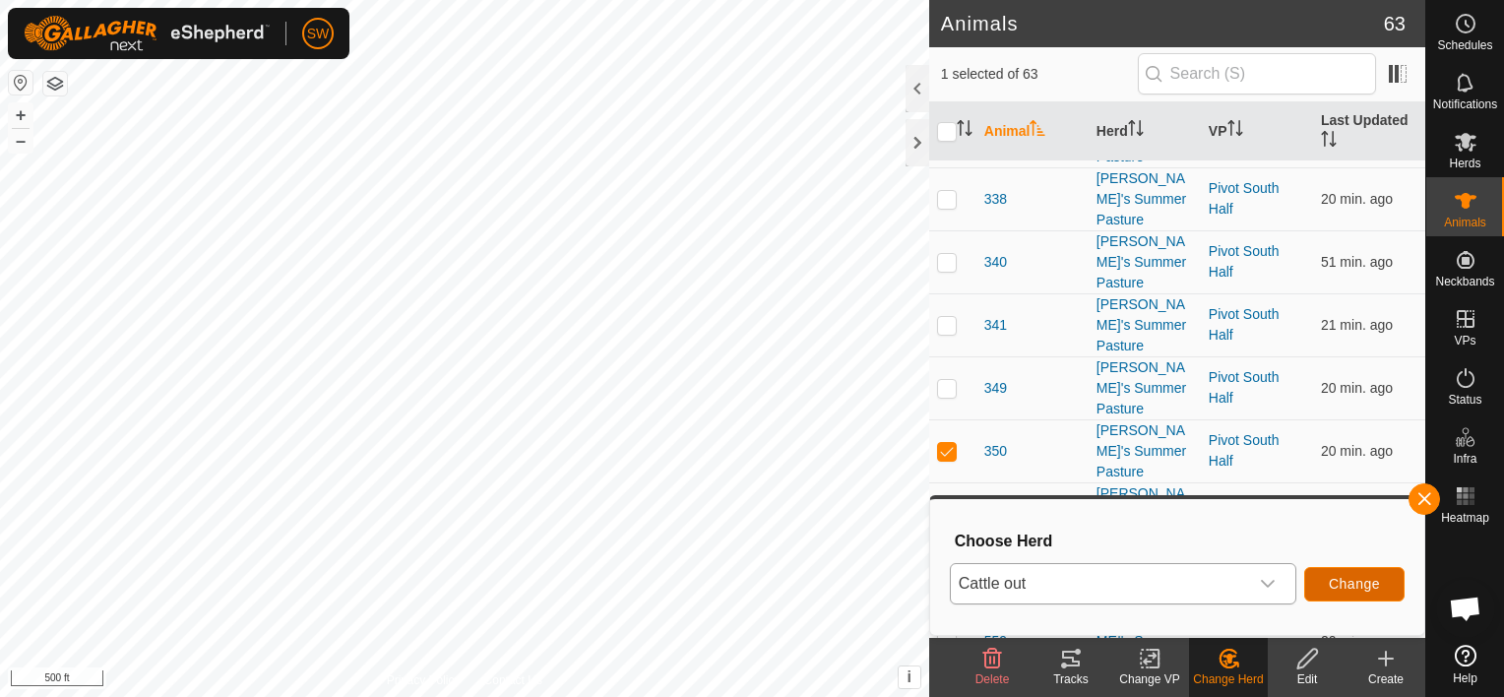
click at [1335, 586] on span "Change" at bounding box center [1354, 584] width 51 height 16
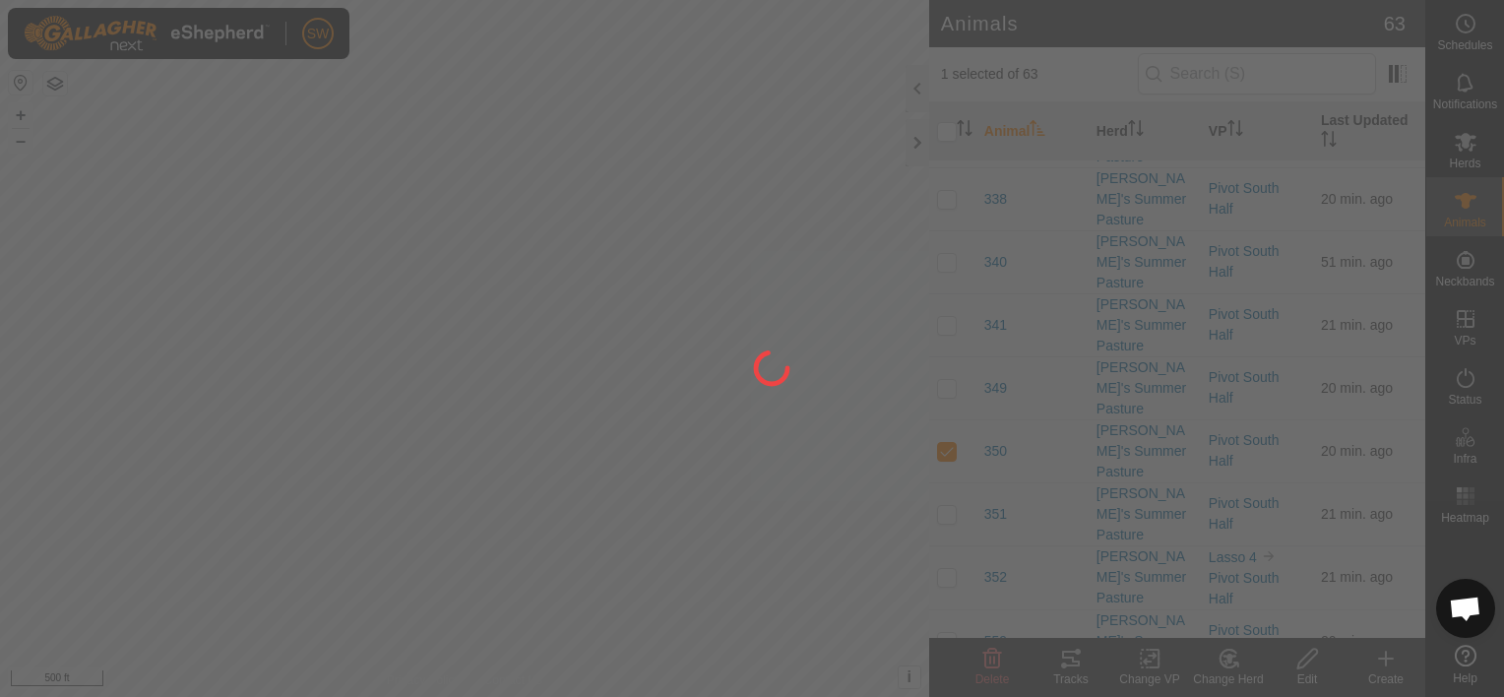
checkbox input "false"
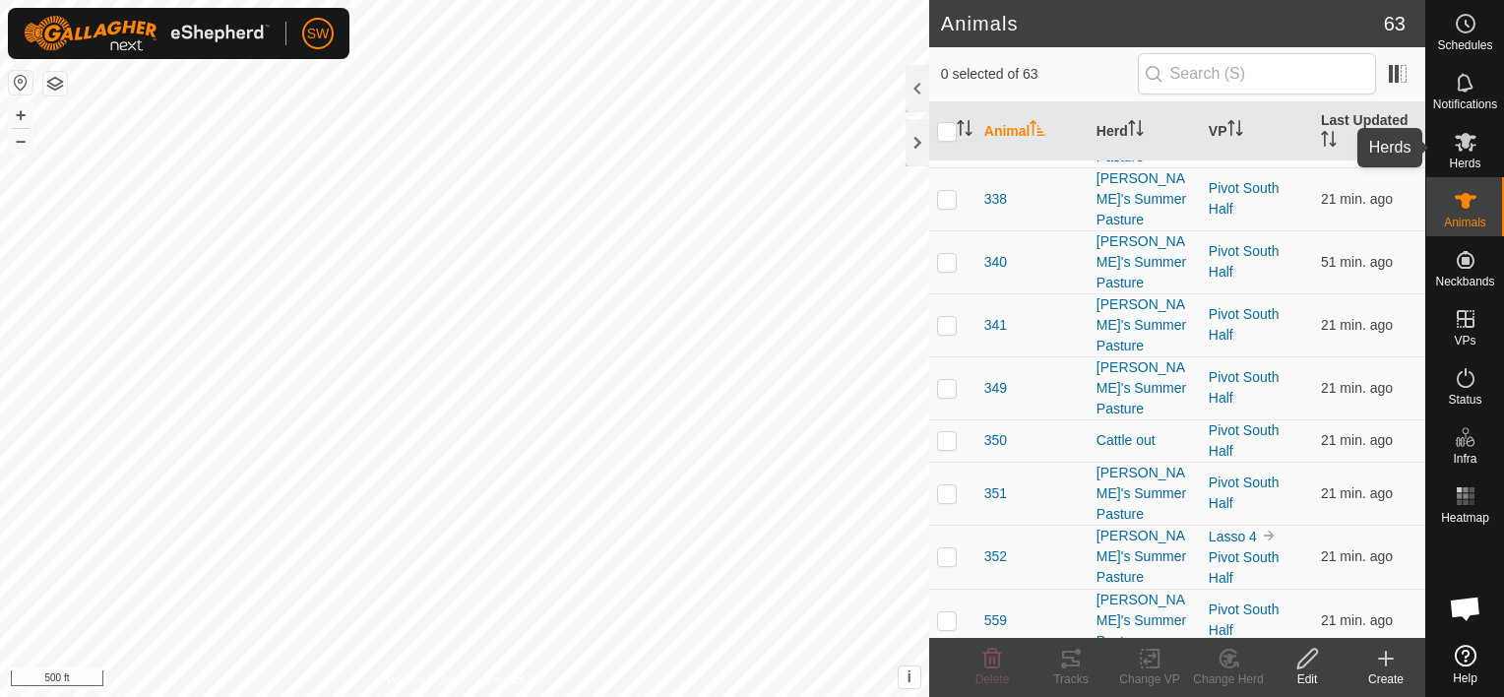
click at [1488, 125] on div "Herds" at bounding box center [1466, 147] width 78 height 59
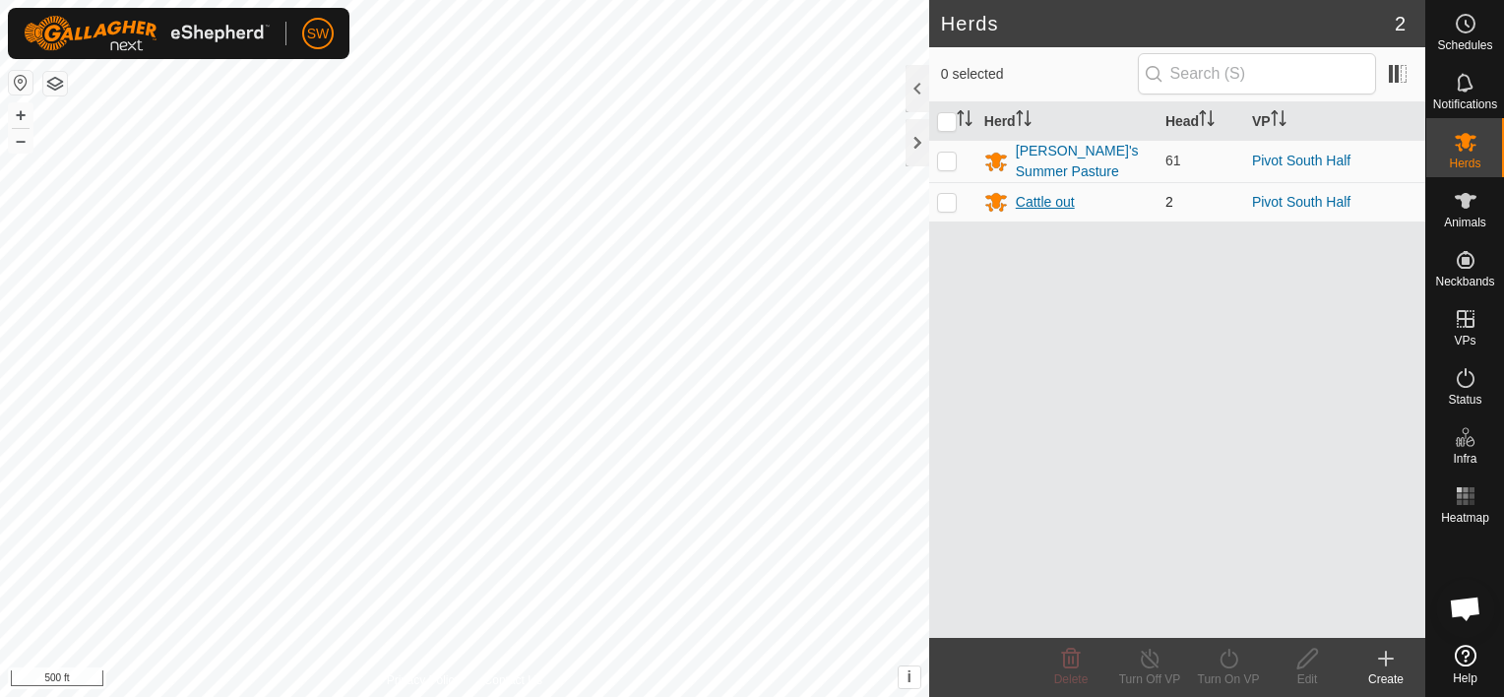
click at [1067, 198] on div "Cattle out" at bounding box center [1045, 202] width 59 height 21
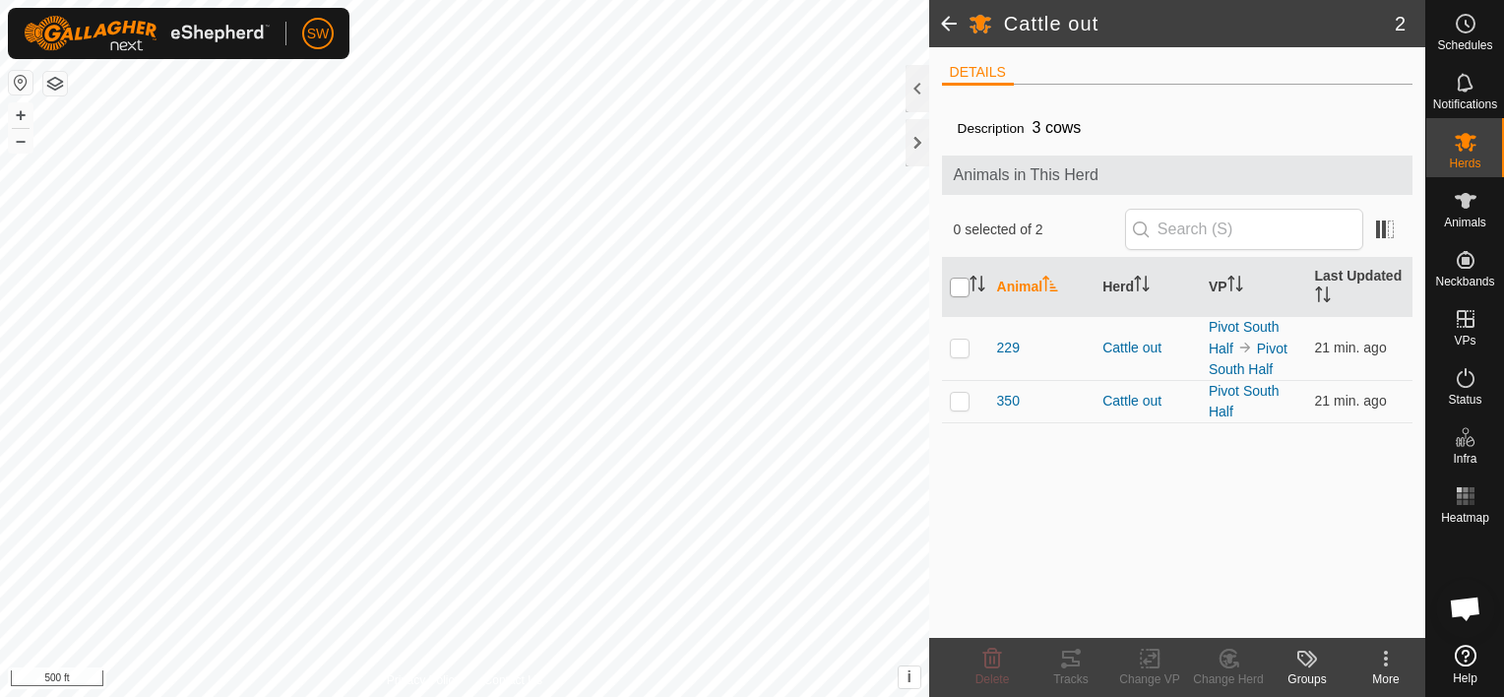
click at [952, 285] on input "checkbox" at bounding box center [960, 288] width 20 height 20
checkbox input "true"
click at [1138, 653] on icon at bounding box center [1150, 659] width 25 height 24
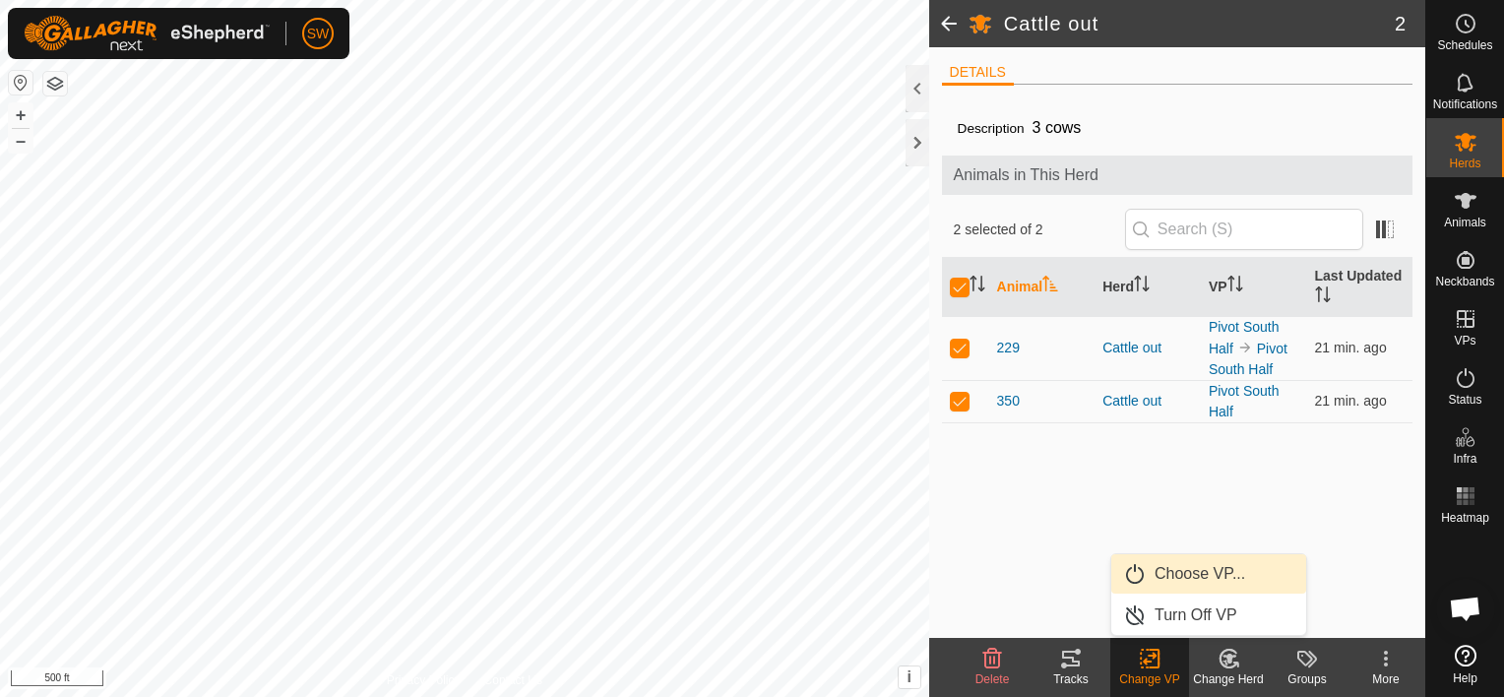
click at [1186, 576] on link "Choose VP..." at bounding box center [1209, 573] width 195 height 39
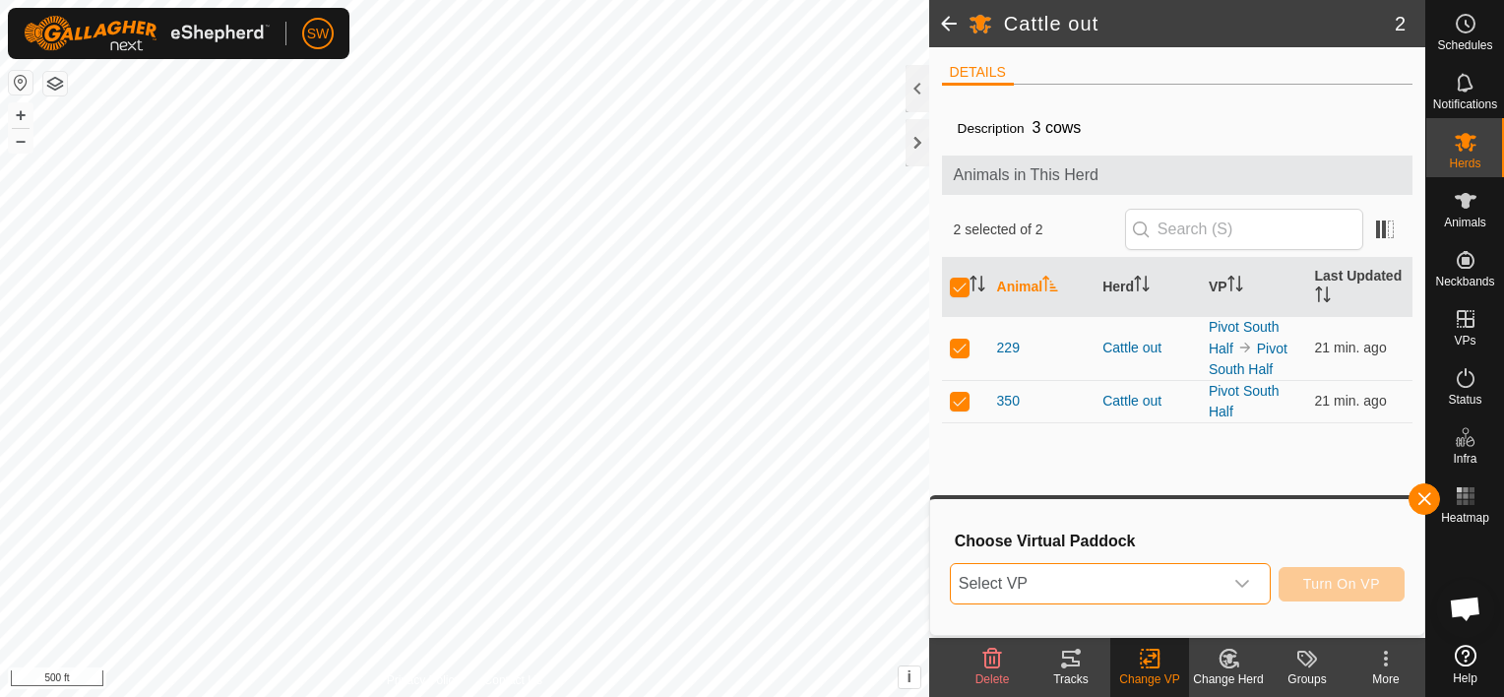
click at [1186, 576] on span "Select VP" at bounding box center [1087, 583] width 272 height 39
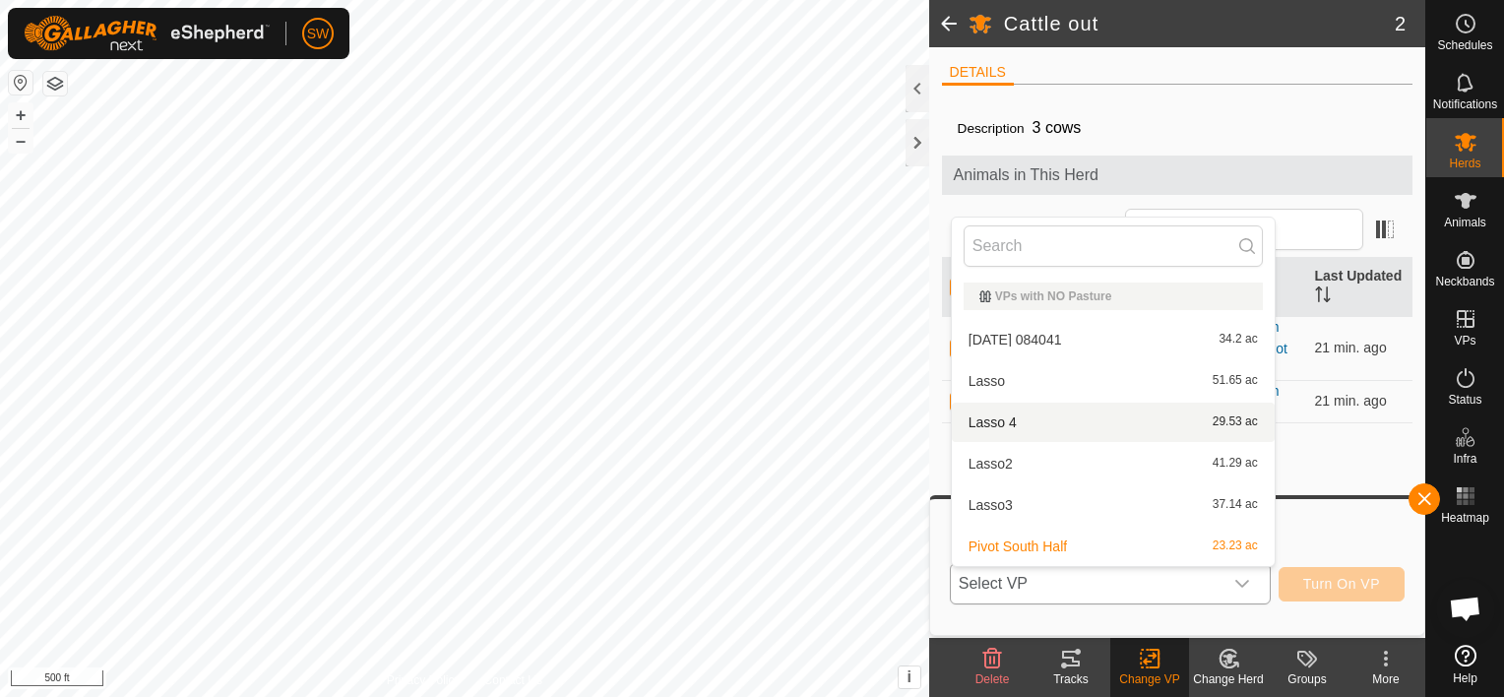
click at [1120, 431] on li "Lasso 4 29.53 ac" at bounding box center [1113, 422] width 323 height 39
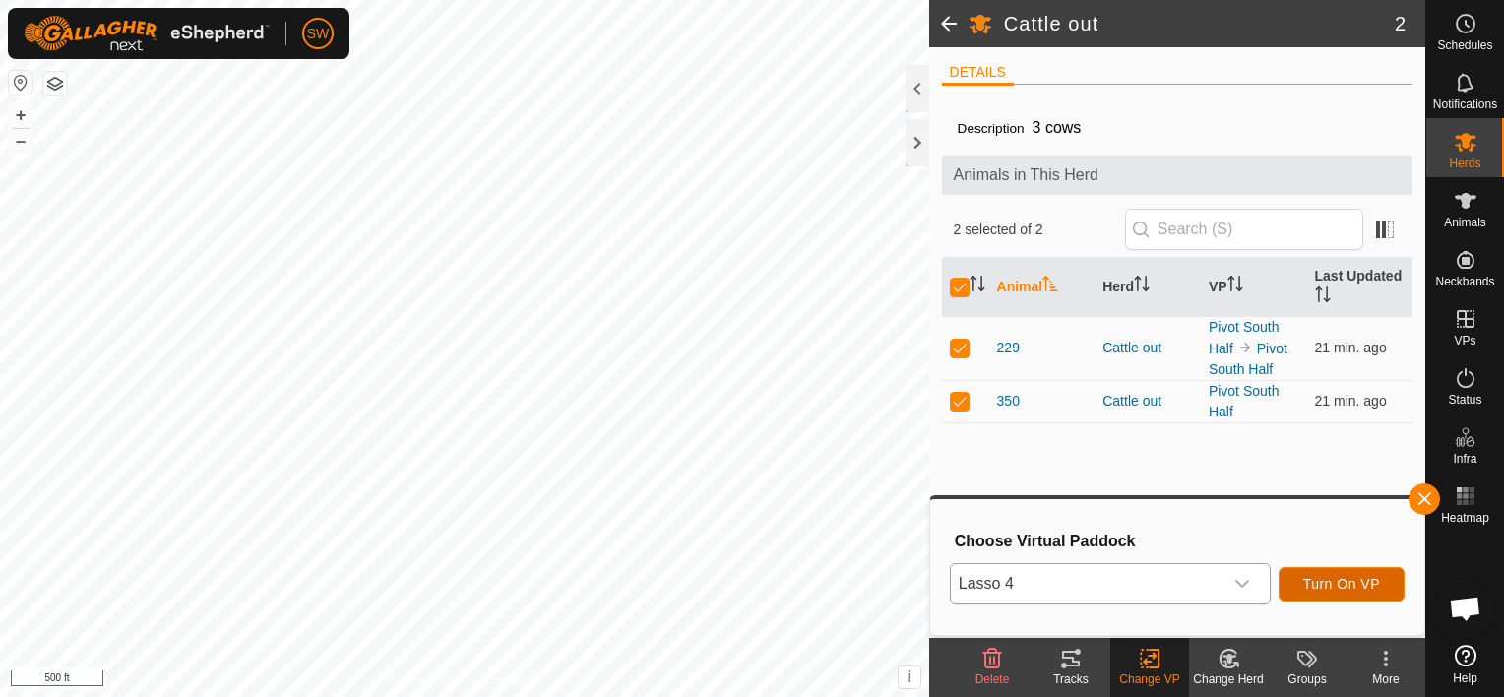
click at [1313, 582] on span "Turn On VP" at bounding box center [1342, 584] width 77 height 16
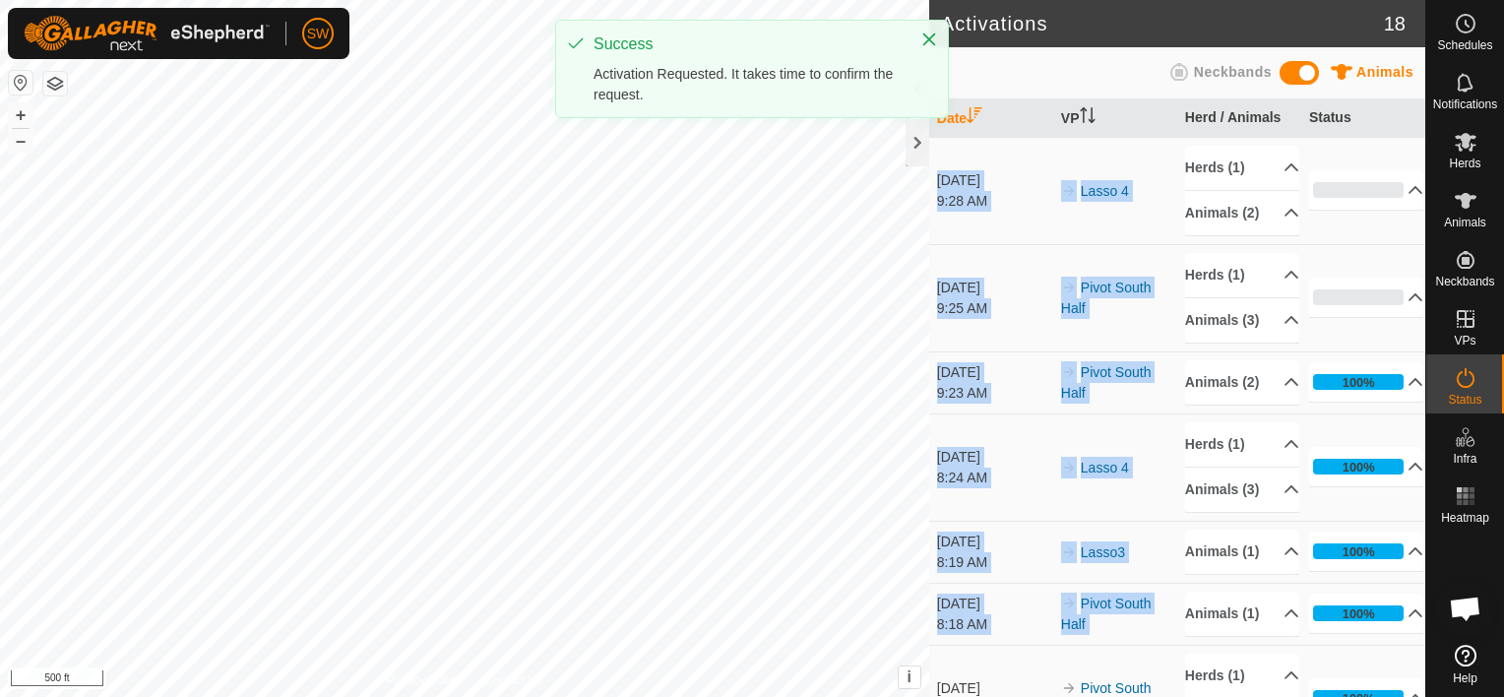
click at [1428, 339] on div "Schedules Notifications Herds Animals Neckbands VPs Status Infra Heatmap Help A…" at bounding box center [752, 348] width 1504 height 697
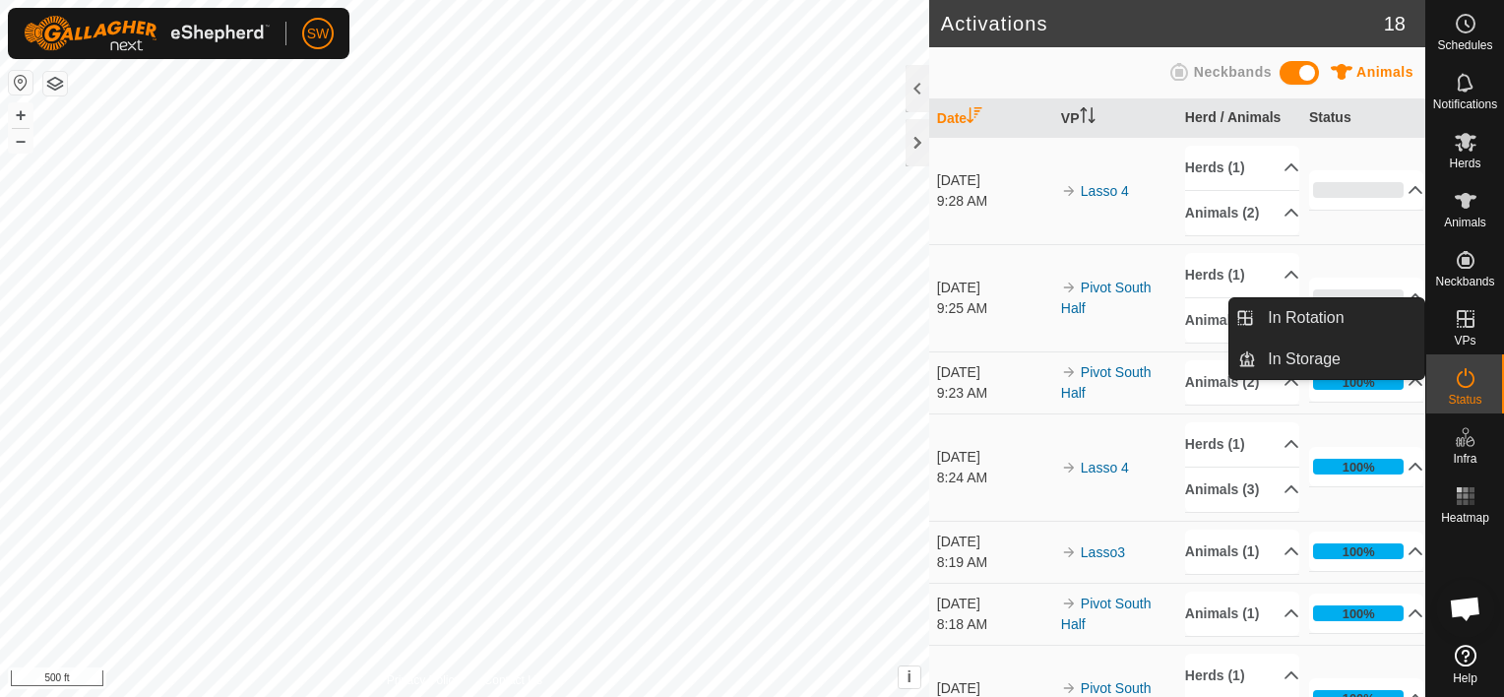
click at [1470, 342] on span "VPs" at bounding box center [1465, 341] width 22 height 12
click at [1404, 323] on link "In Rotation" at bounding box center [1340, 317] width 168 height 39
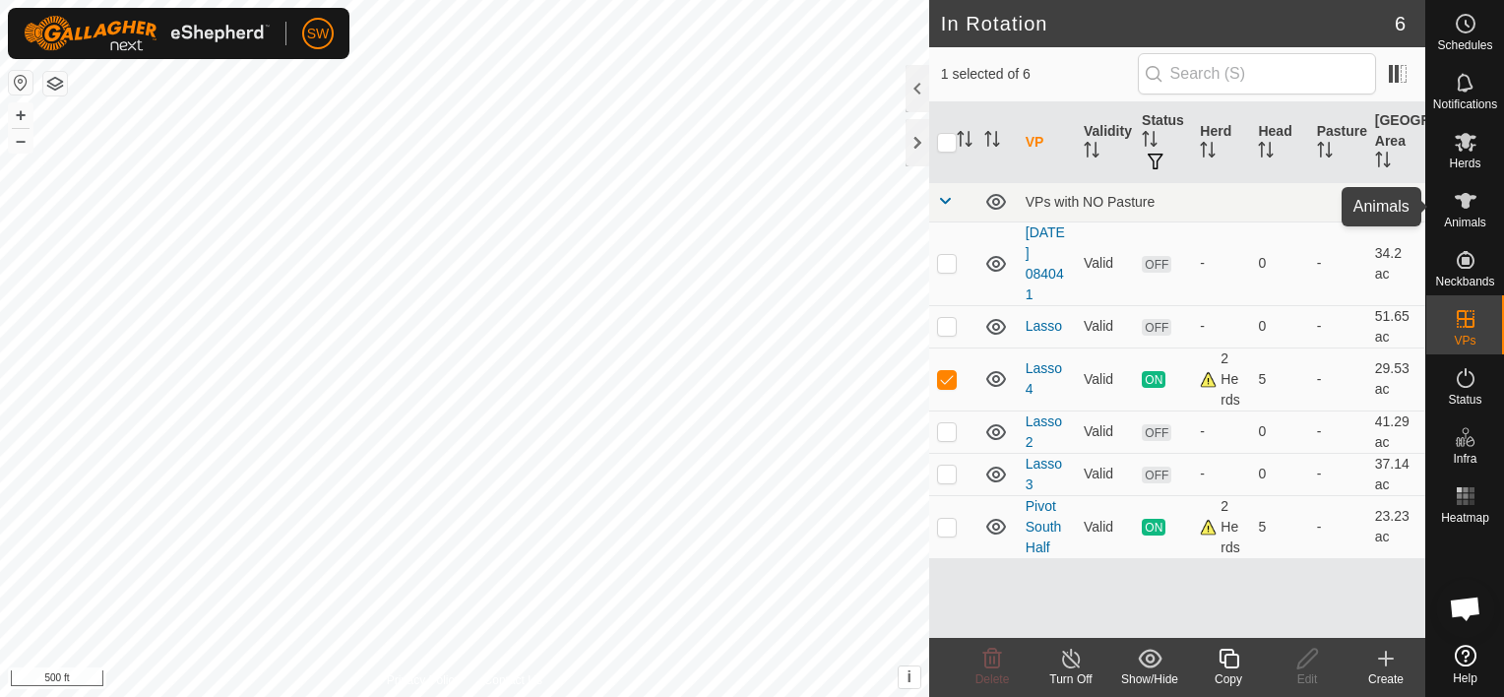
click at [1471, 209] on icon at bounding box center [1466, 201] width 24 height 24
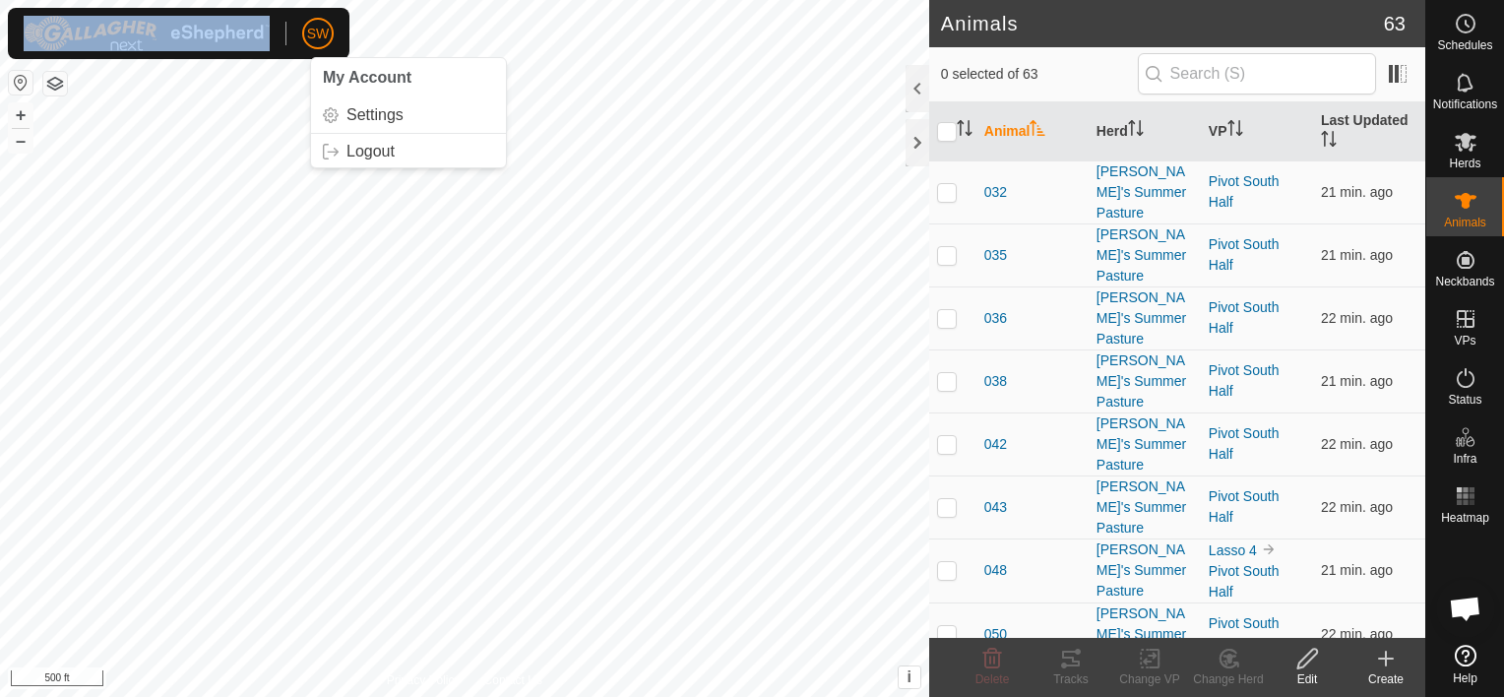
drag, startPoint x: 270, startPoint y: 32, endPoint x: 339, endPoint y: 32, distance: 68.9
click at [339, 32] on div "SW My Account Settings Logout" at bounding box center [179, 33] width 342 height 51
click at [372, 150] on link "Logout" at bounding box center [408, 152] width 195 height 32
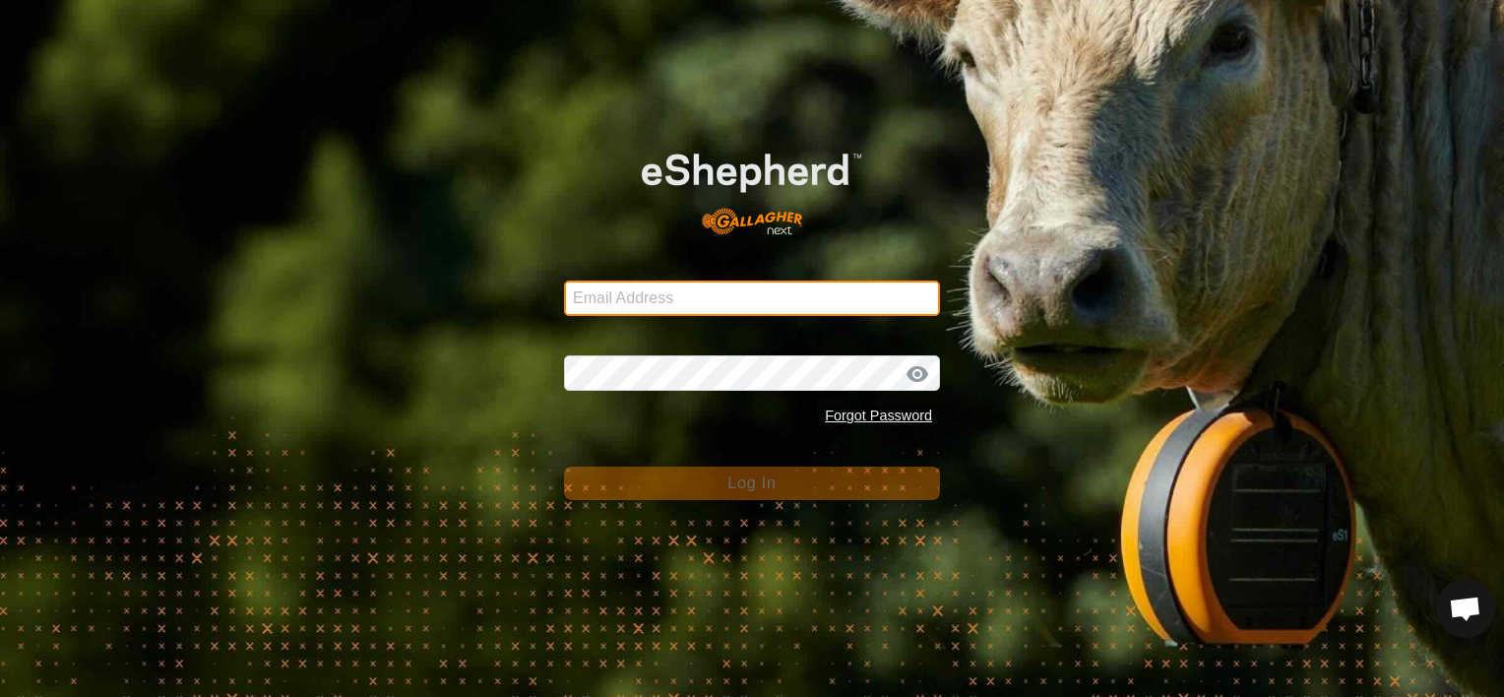
type input "[EMAIL_ADDRESS][DOMAIN_NAME]"
